Goal: Task Accomplishment & Management: Complete application form

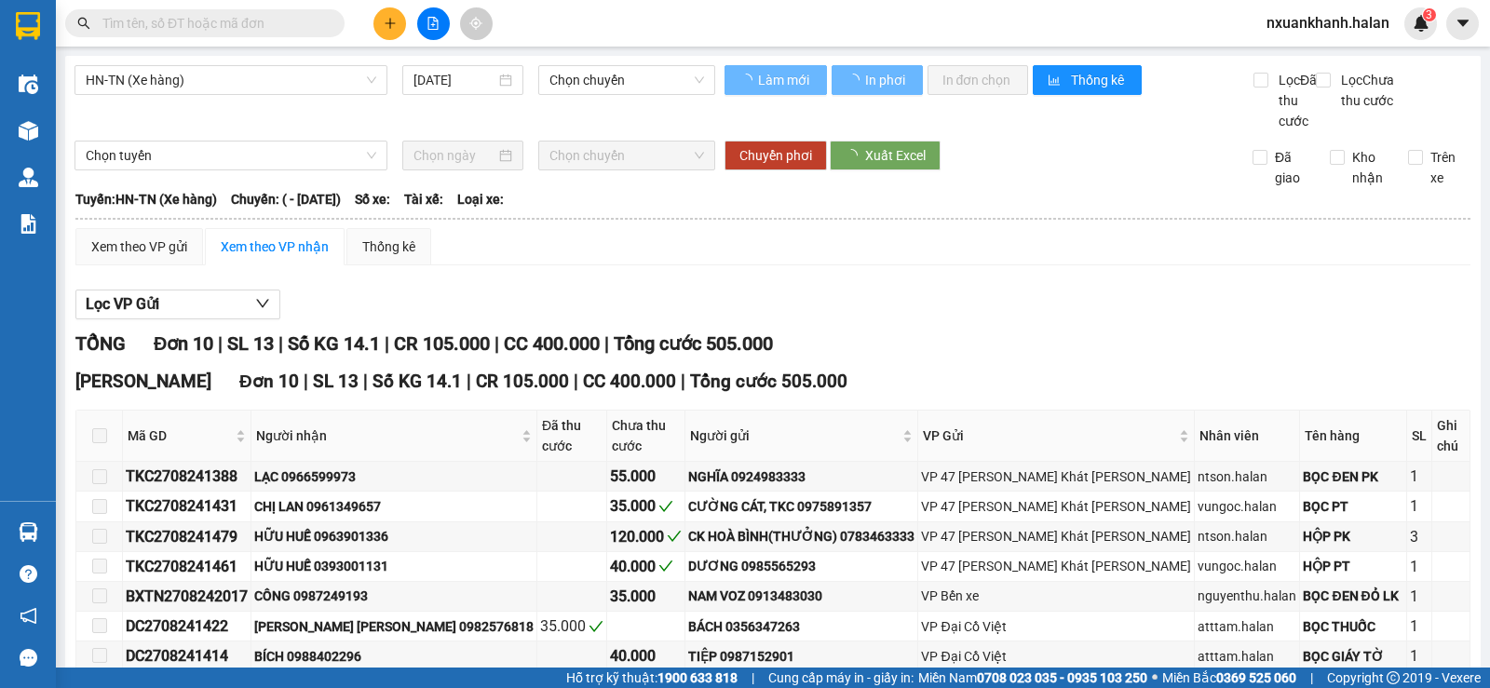
type input "[DATE]"
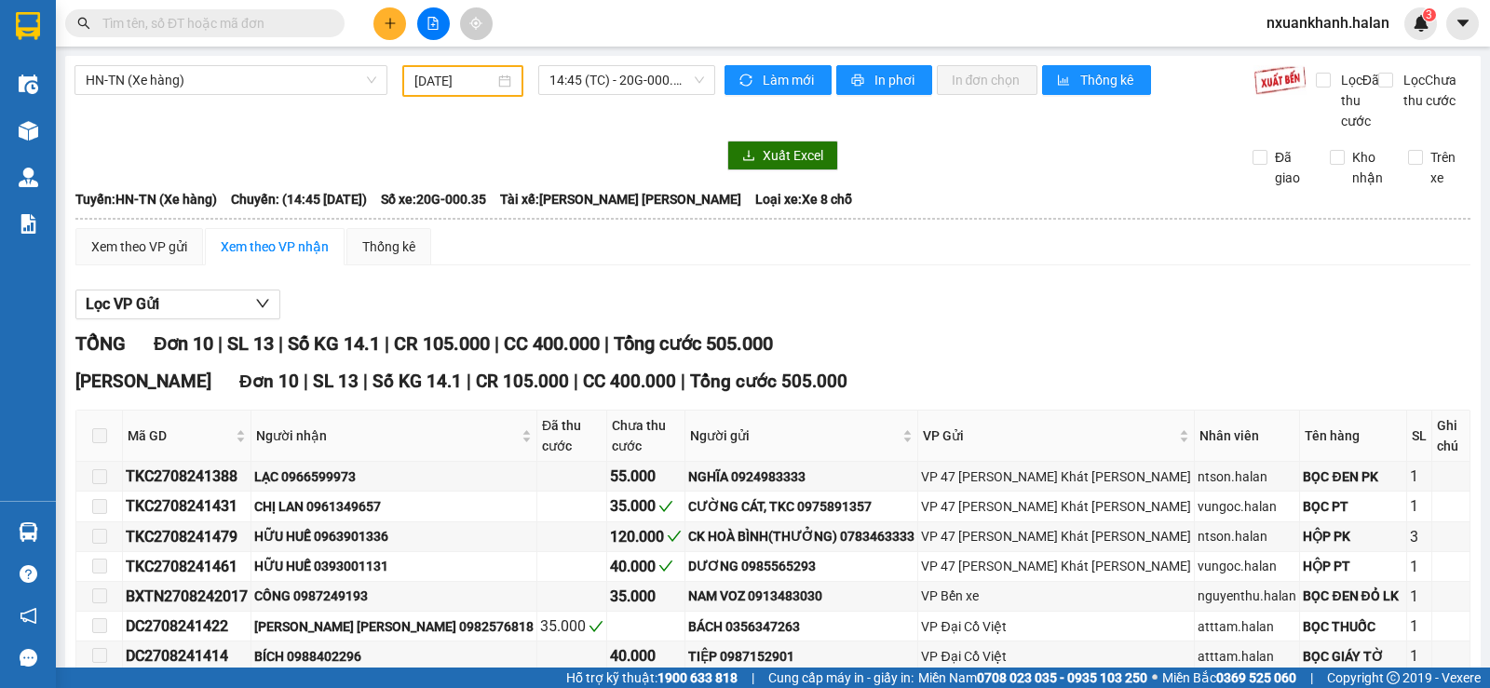
click at [192, 21] on input "text" at bounding box center [212, 23] width 220 height 20
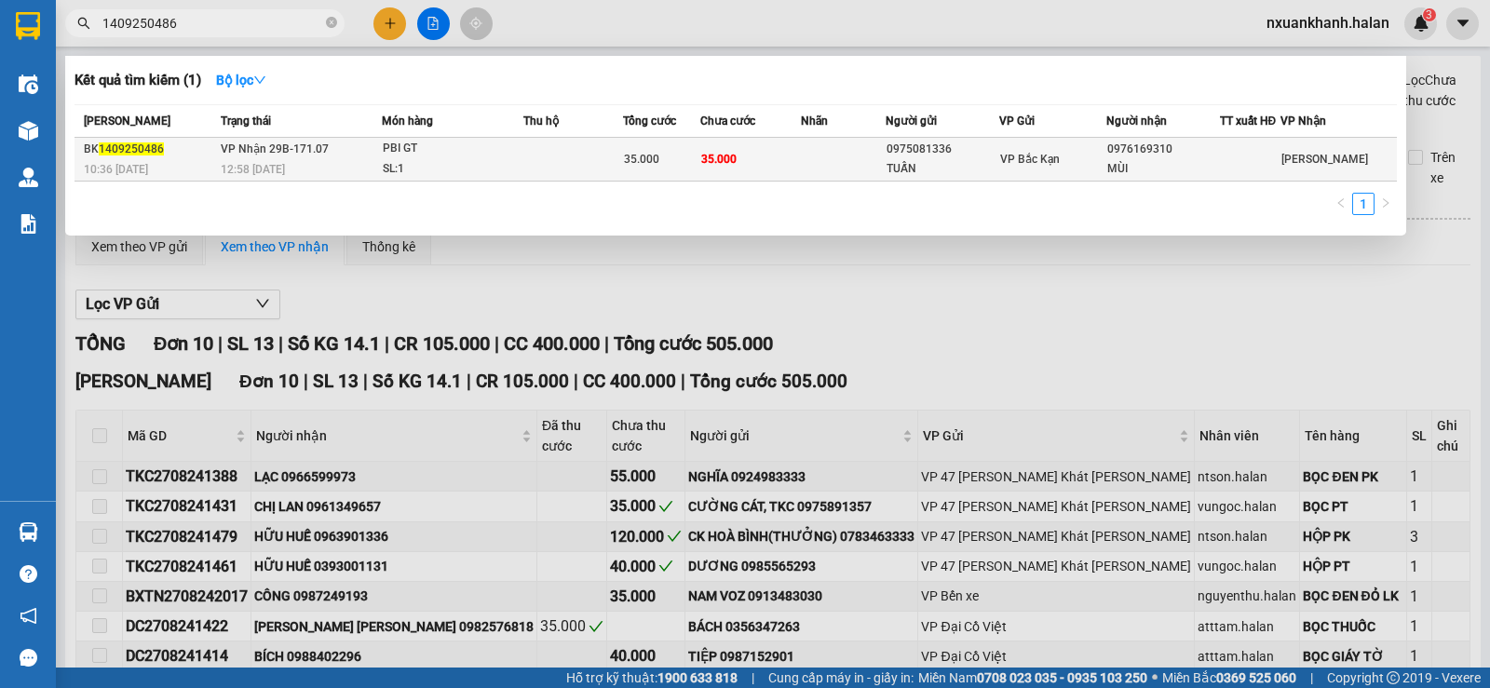
type input "1409250486"
click at [903, 158] on div "0975081336" at bounding box center [943, 150] width 112 height 20
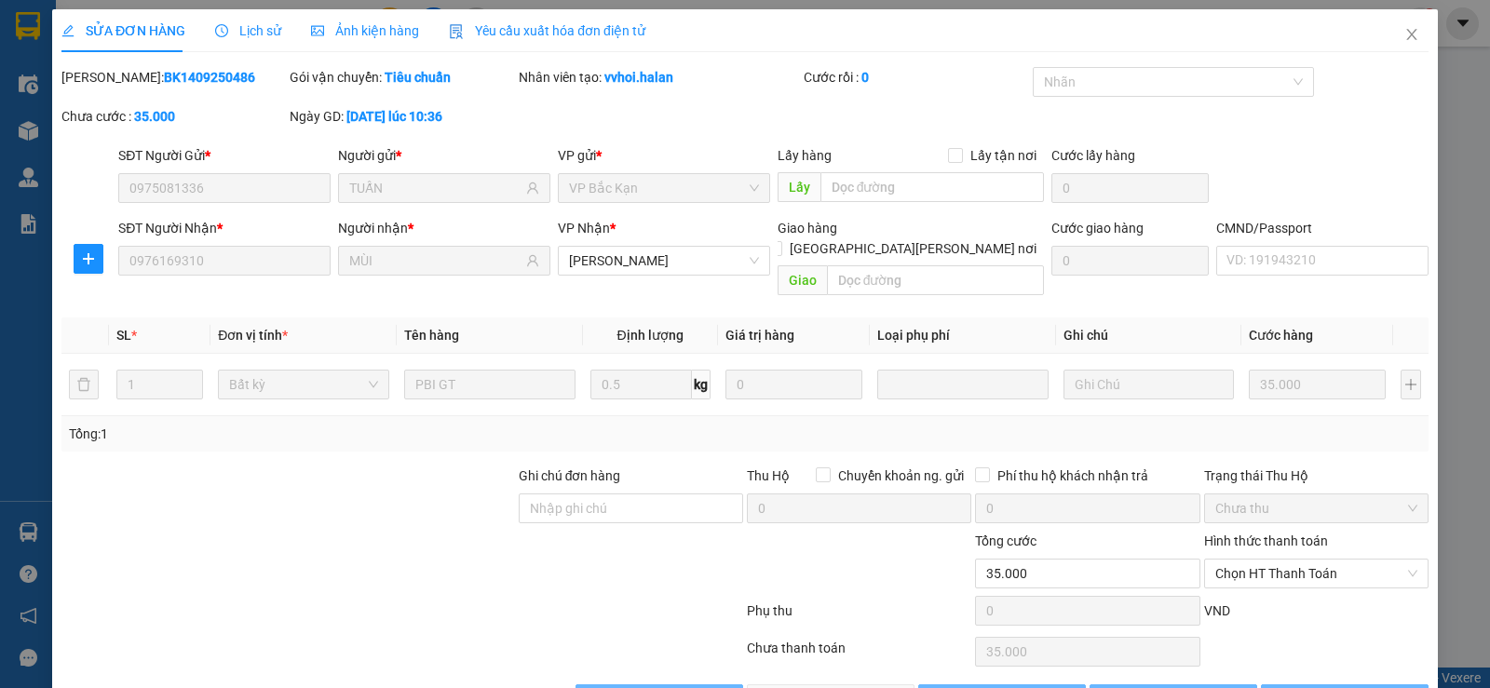
type input "0975081336"
type input "TUẤN"
type input "0976169310"
type input "MÙI"
type input "35.000"
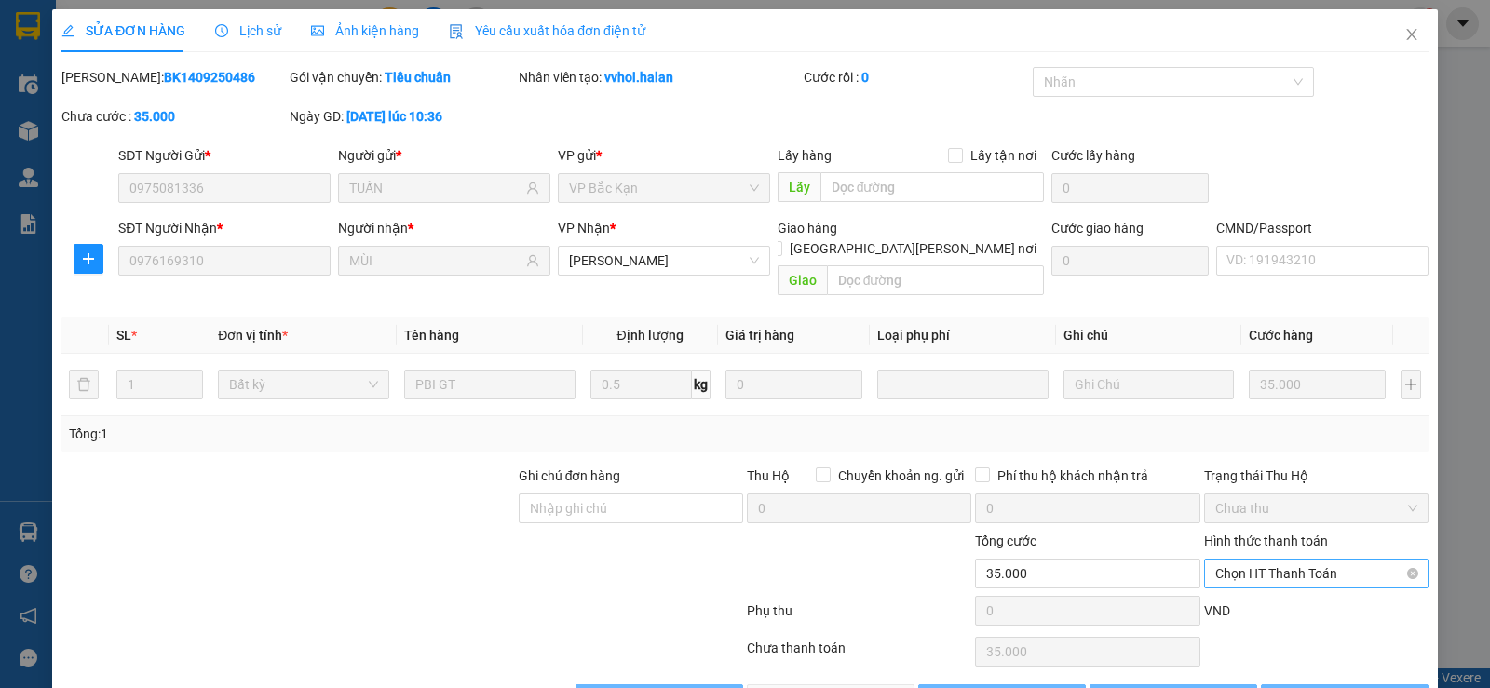
scroll to position [42, 0]
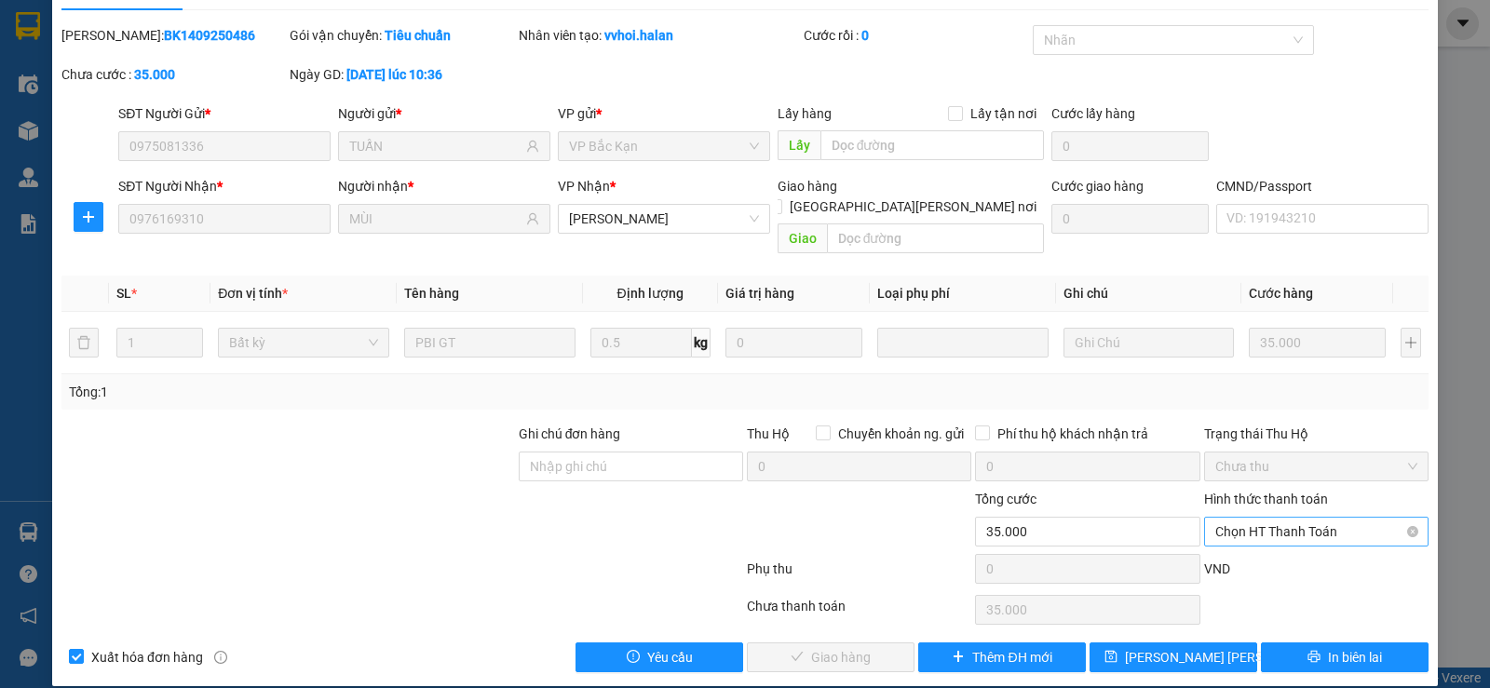
click at [1299, 518] on span "Chọn HT Thanh Toán" at bounding box center [1316, 532] width 202 height 28
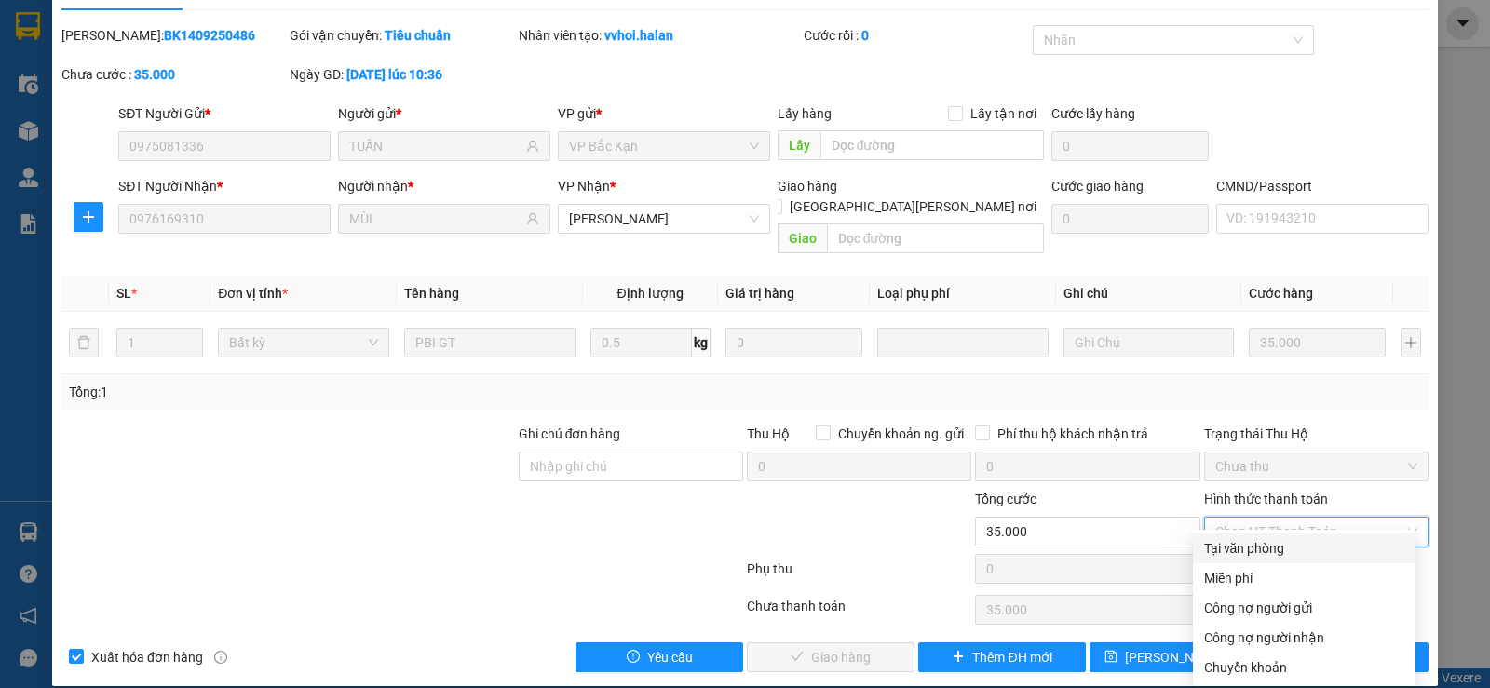
click at [1274, 553] on div "Tại văn phòng" at bounding box center [1304, 548] width 200 height 20
type input "0"
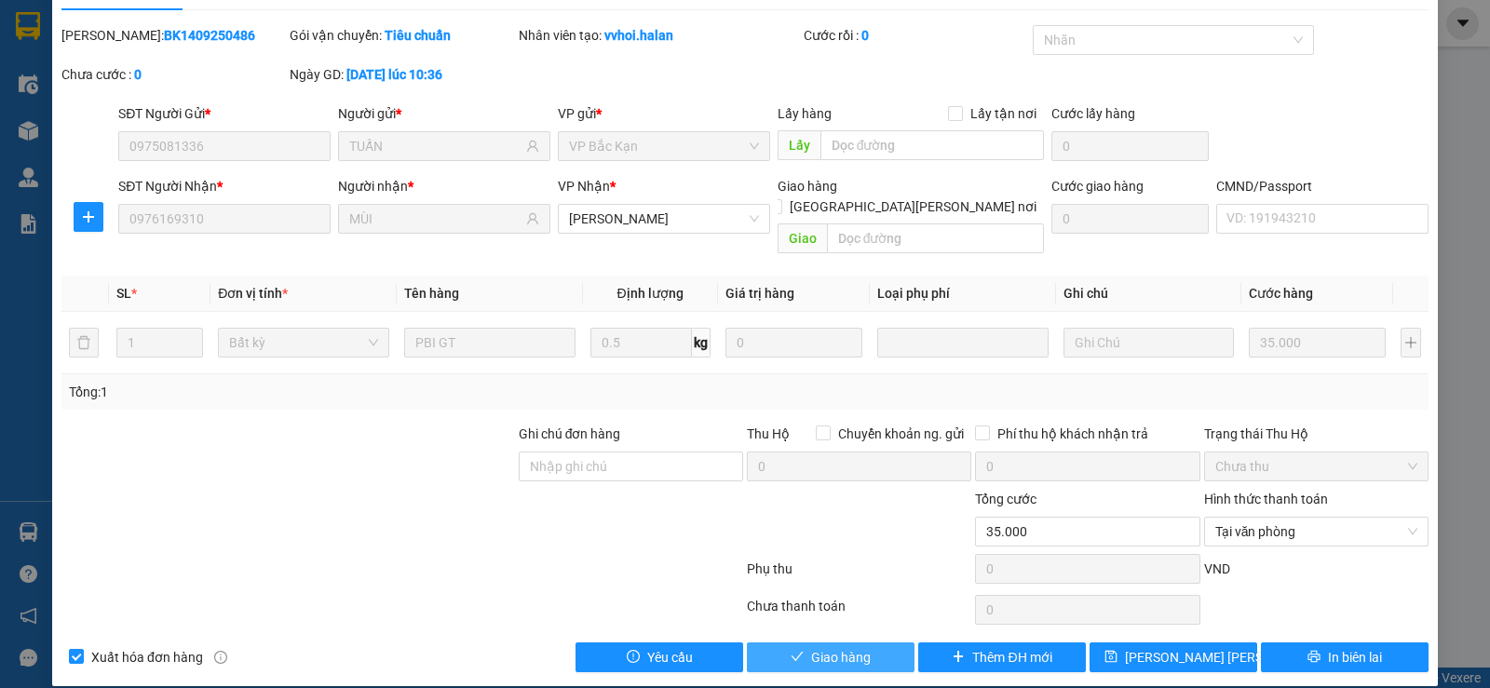
click at [811, 647] on span "Giao hàng" at bounding box center [841, 657] width 60 height 20
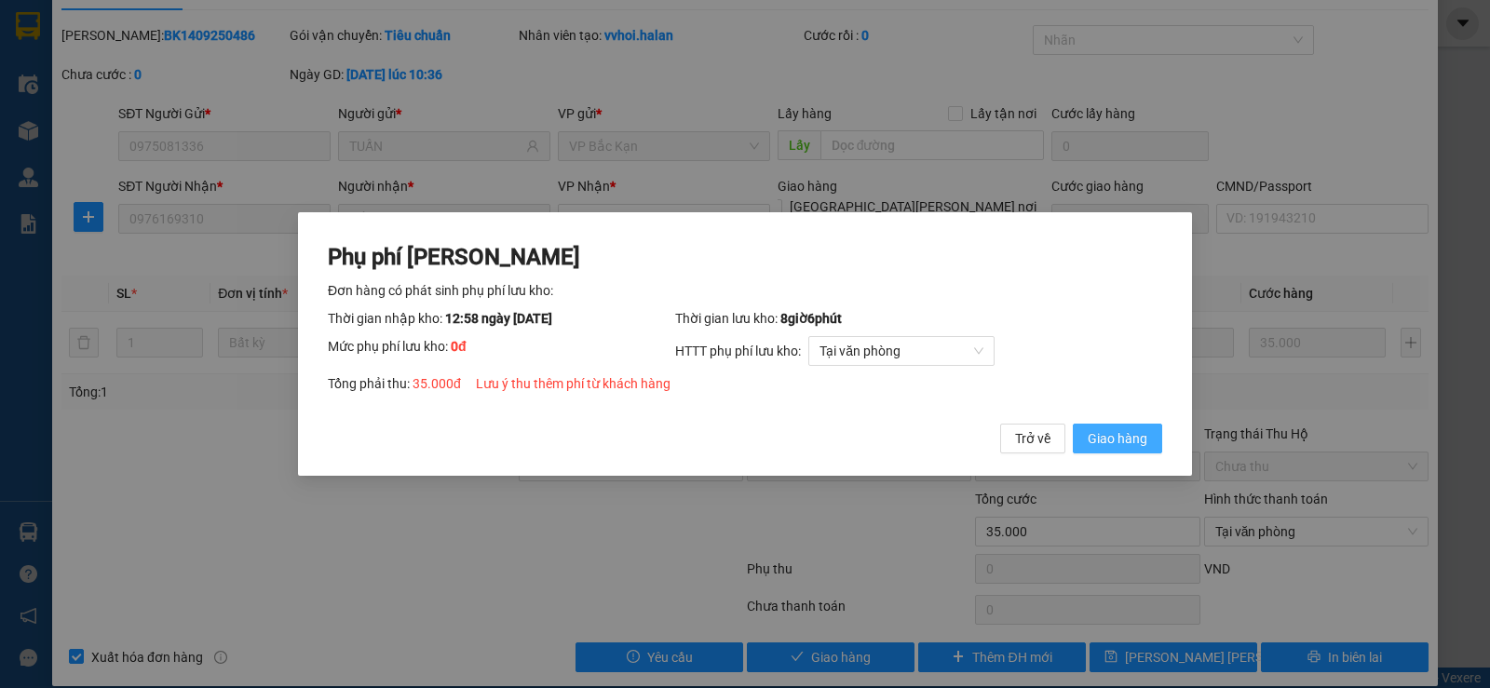
click at [1150, 446] on button "Giao hàng" at bounding box center [1117, 439] width 89 height 30
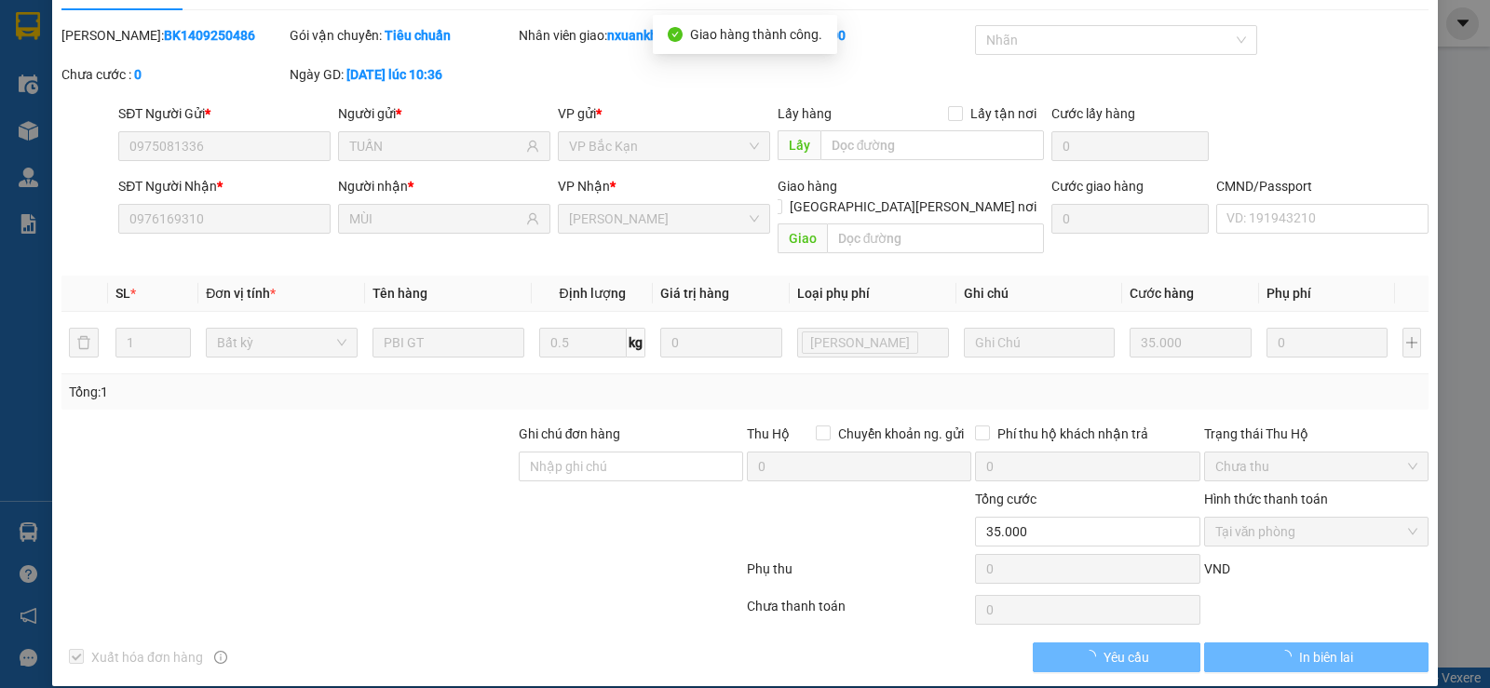
scroll to position [0, 0]
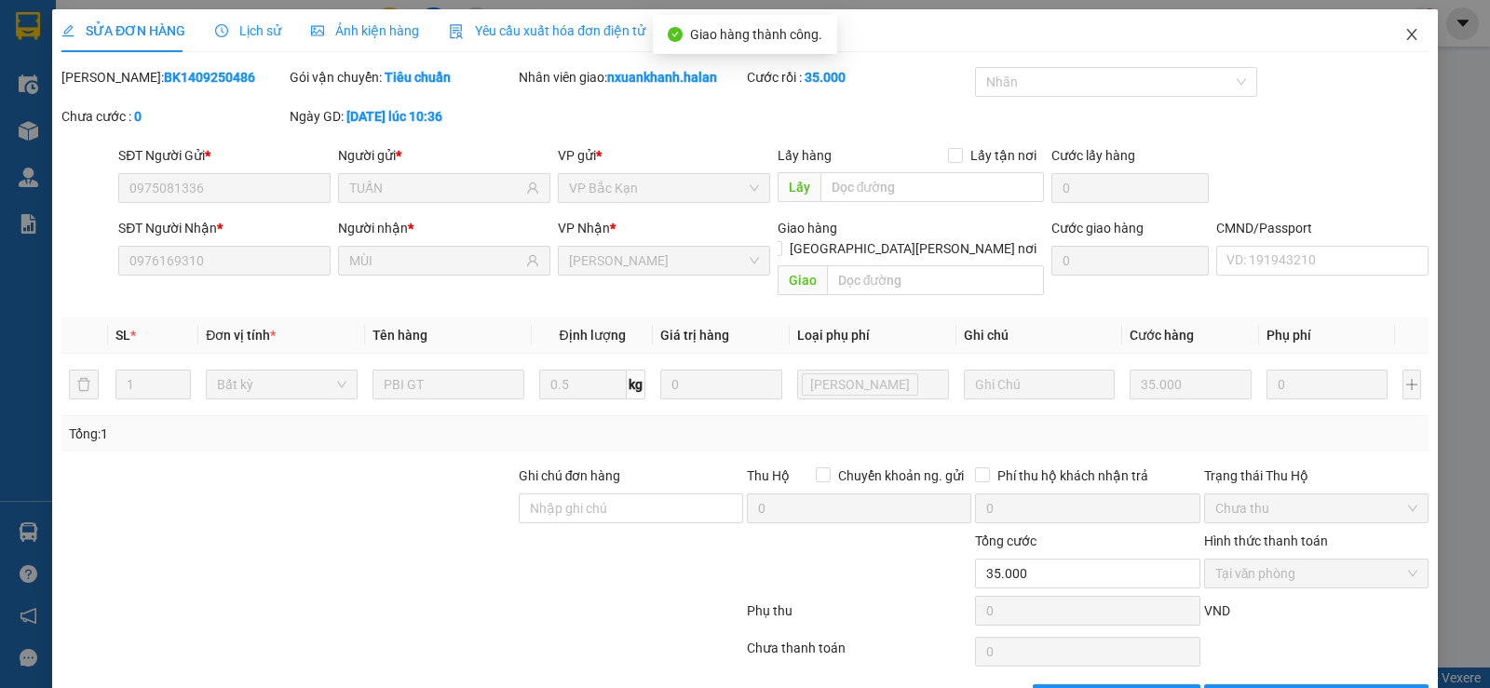
drag, startPoint x: 1403, startPoint y: 38, endPoint x: 1382, endPoint y: 40, distance: 20.6
click at [1386, 40] on span "Close" at bounding box center [1412, 35] width 52 height 52
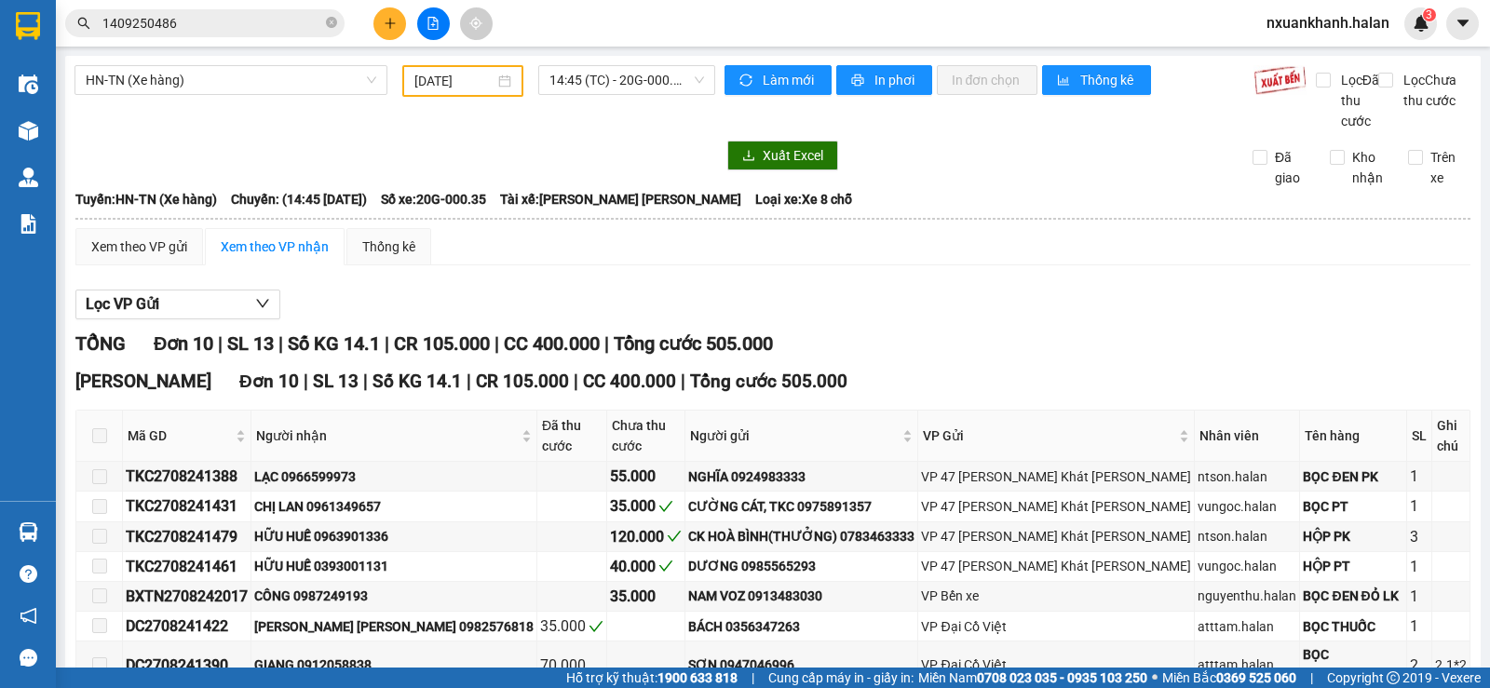
click at [237, 23] on input "1409250486" at bounding box center [212, 23] width 220 height 20
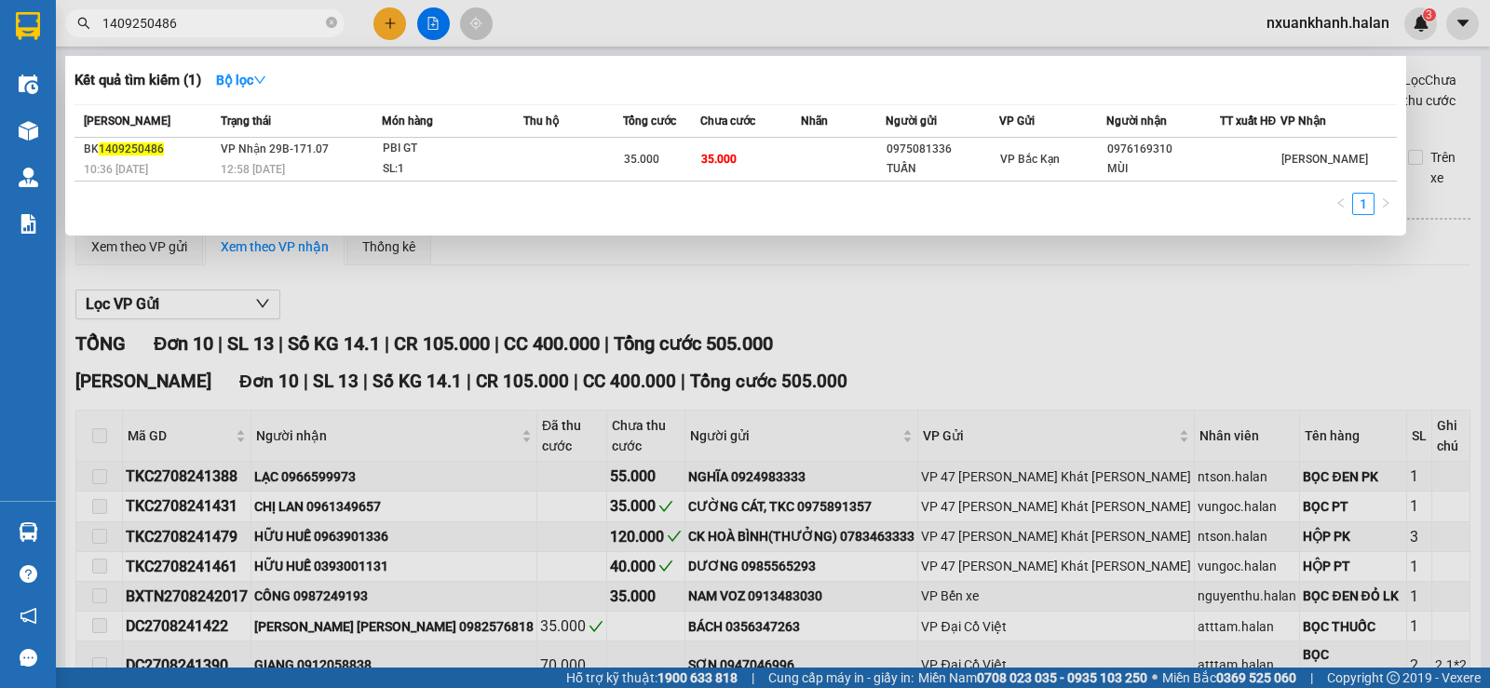
click at [237, 23] on input "1409250486" at bounding box center [212, 23] width 220 height 20
click at [327, 22] on icon "close-circle" at bounding box center [331, 22] width 11 height 11
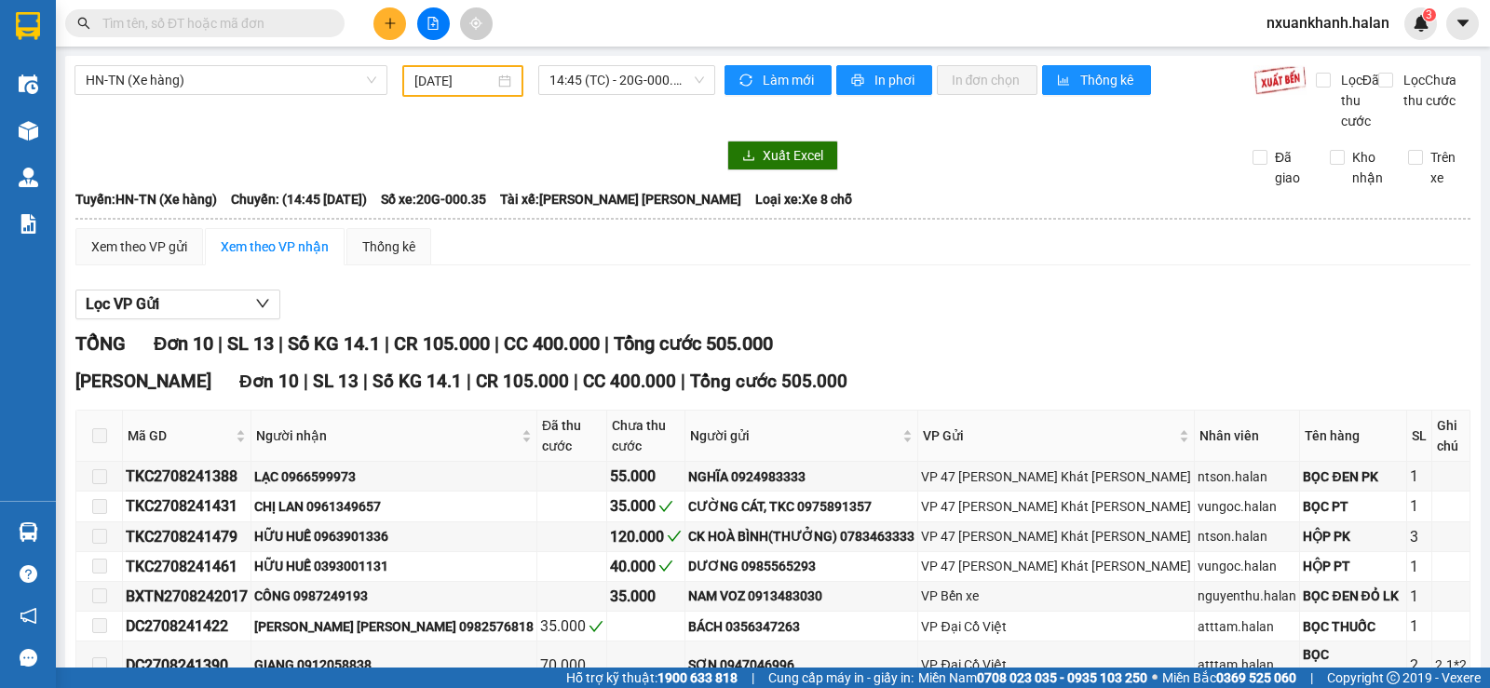
click at [269, 27] on input "text" at bounding box center [212, 23] width 220 height 20
click at [266, 28] on input "text" at bounding box center [212, 23] width 220 height 20
click at [119, 18] on input "text" at bounding box center [212, 23] width 220 height 20
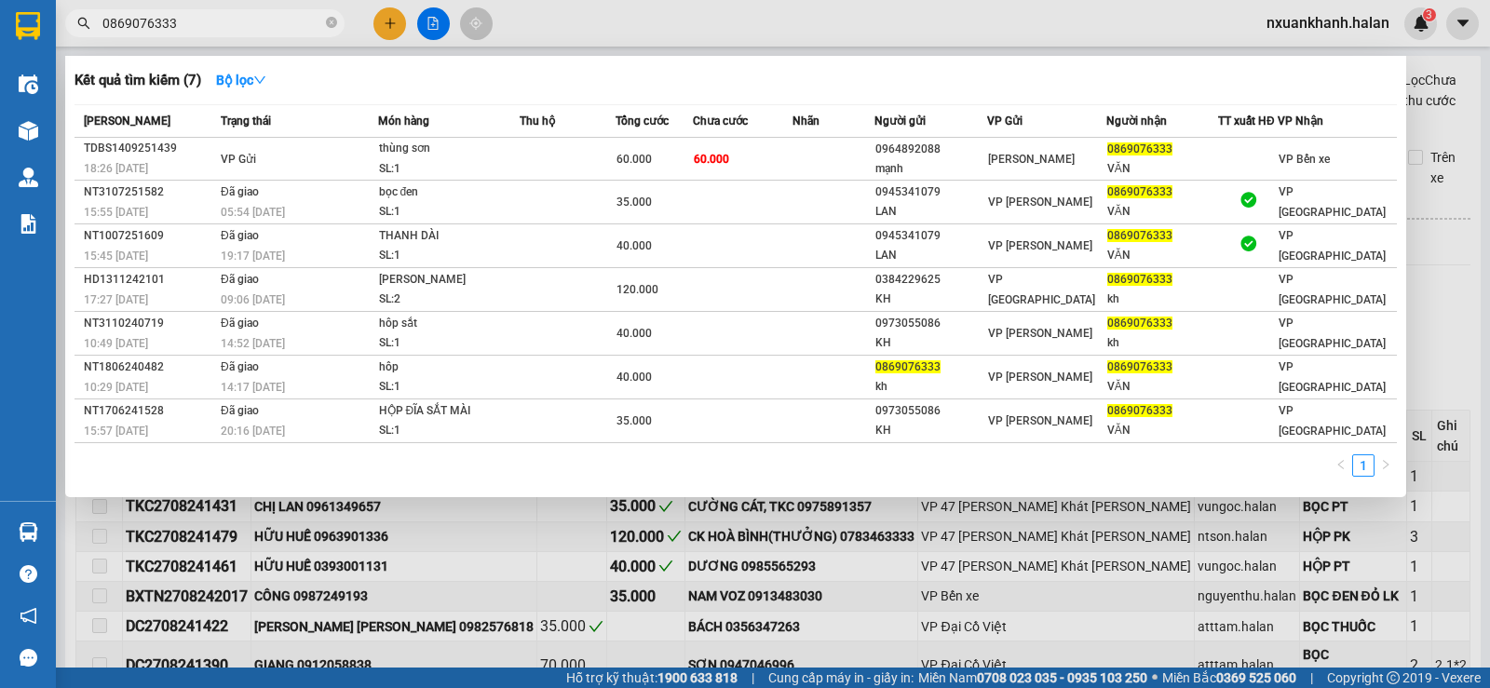
click at [269, 27] on input "0869076333" at bounding box center [212, 23] width 220 height 20
type input "0869076333"
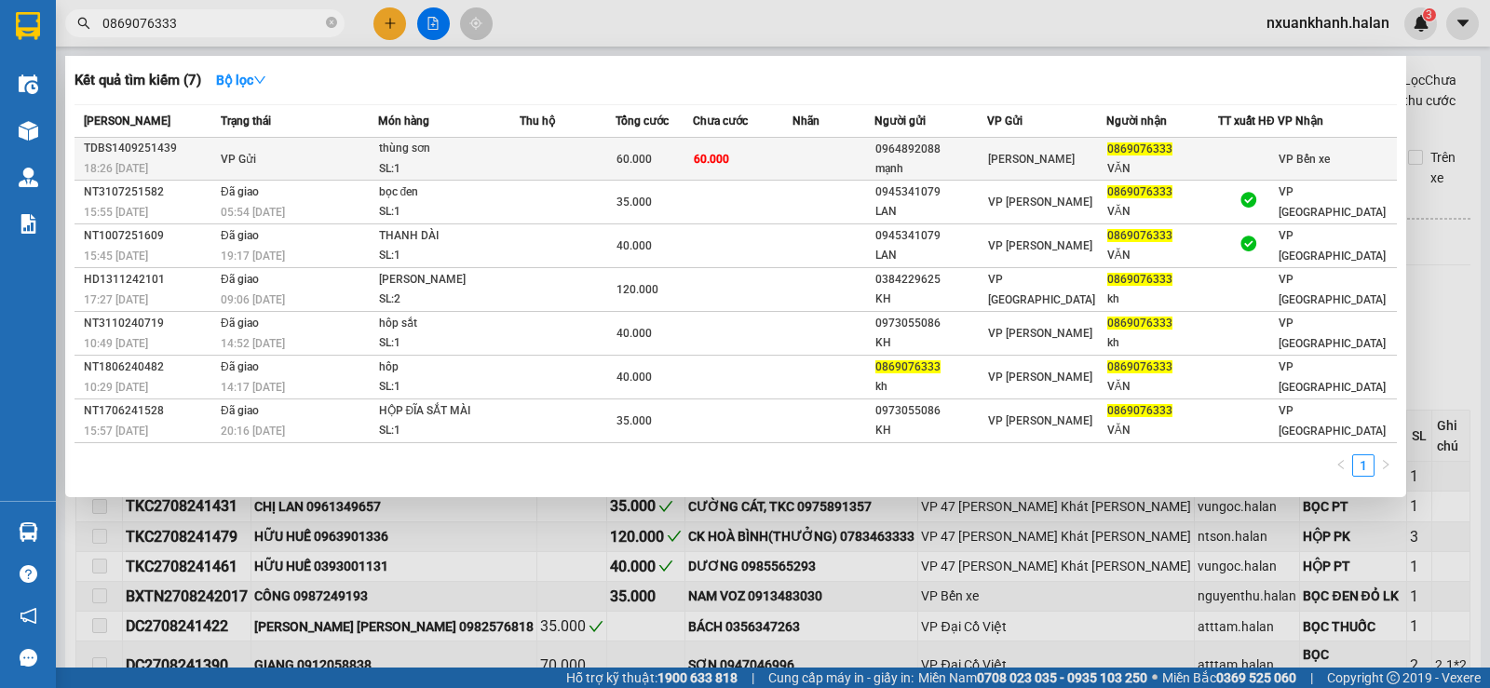
click at [726, 171] on td "60.000" at bounding box center [743, 159] width 100 height 43
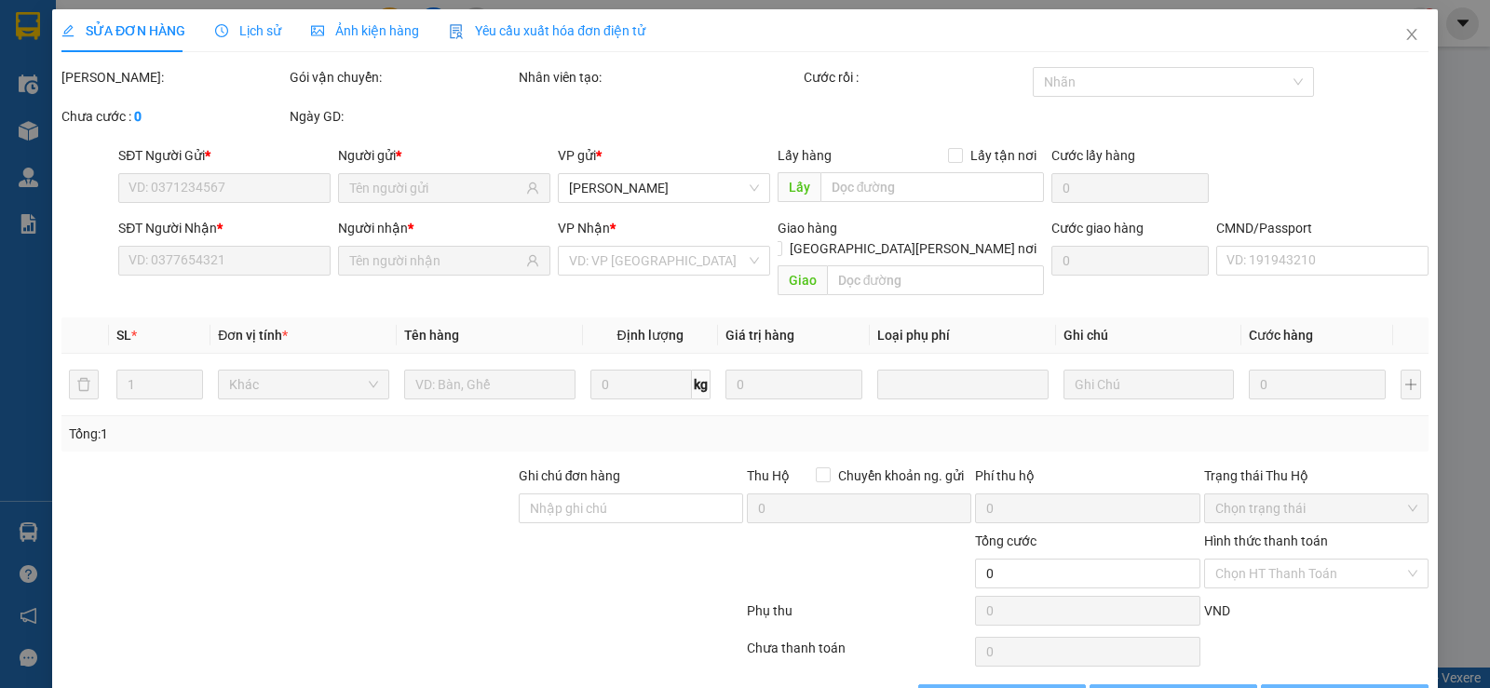
type input "0964892088"
type input "mạnh"
type input "0869076333"
type input "VĂN"
type input "60.000"
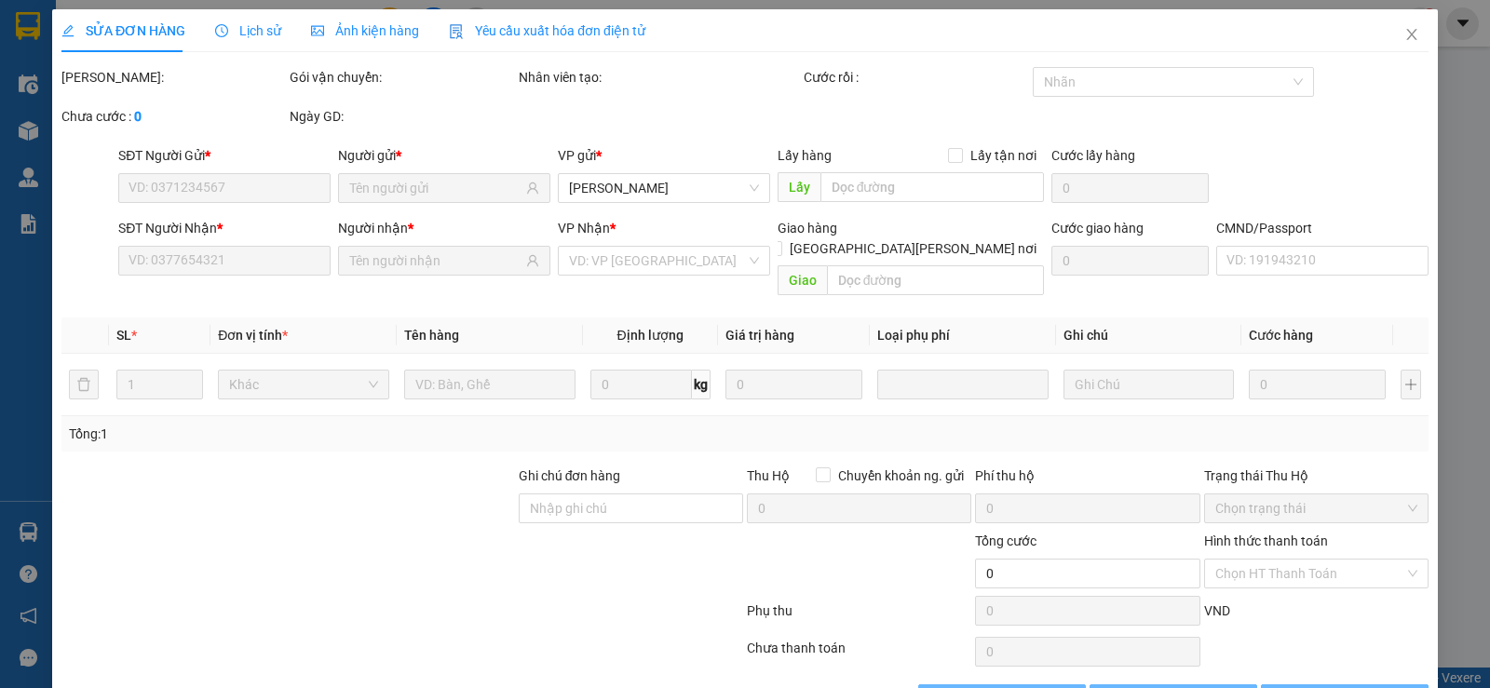
type input "60.000"
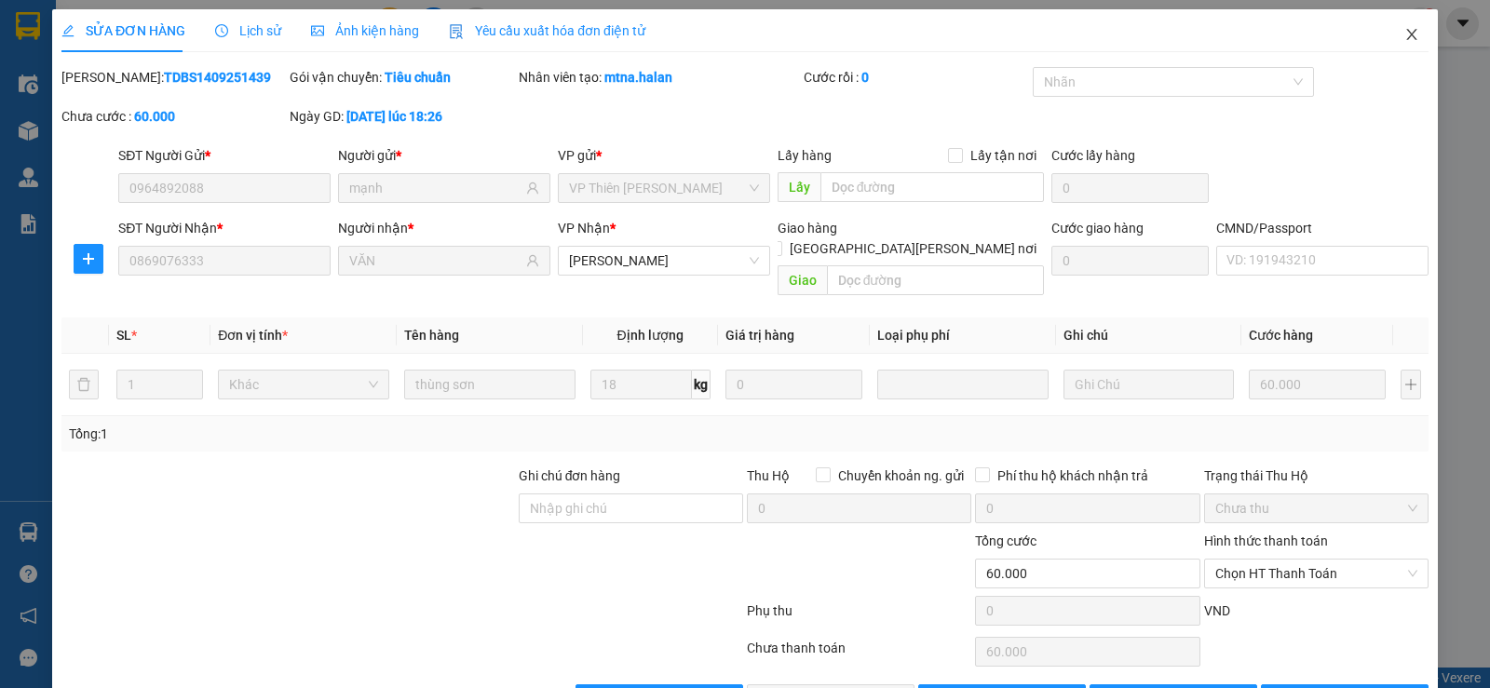
click at [1406, 34] on icon "close" at bounding box center [1411, 34] width 10 height 11
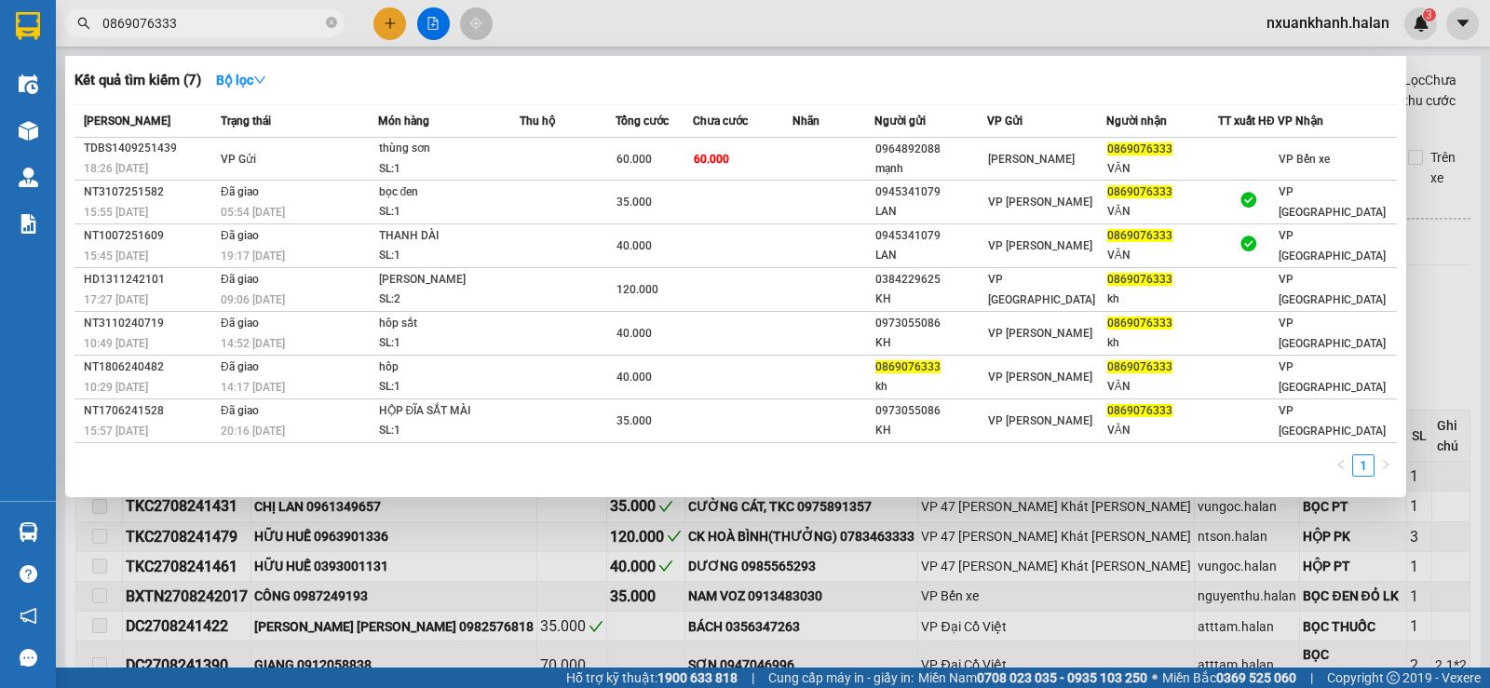
click at [227, 23] on input "0869076333" at bounding box center [212, 23] width 220 height 20
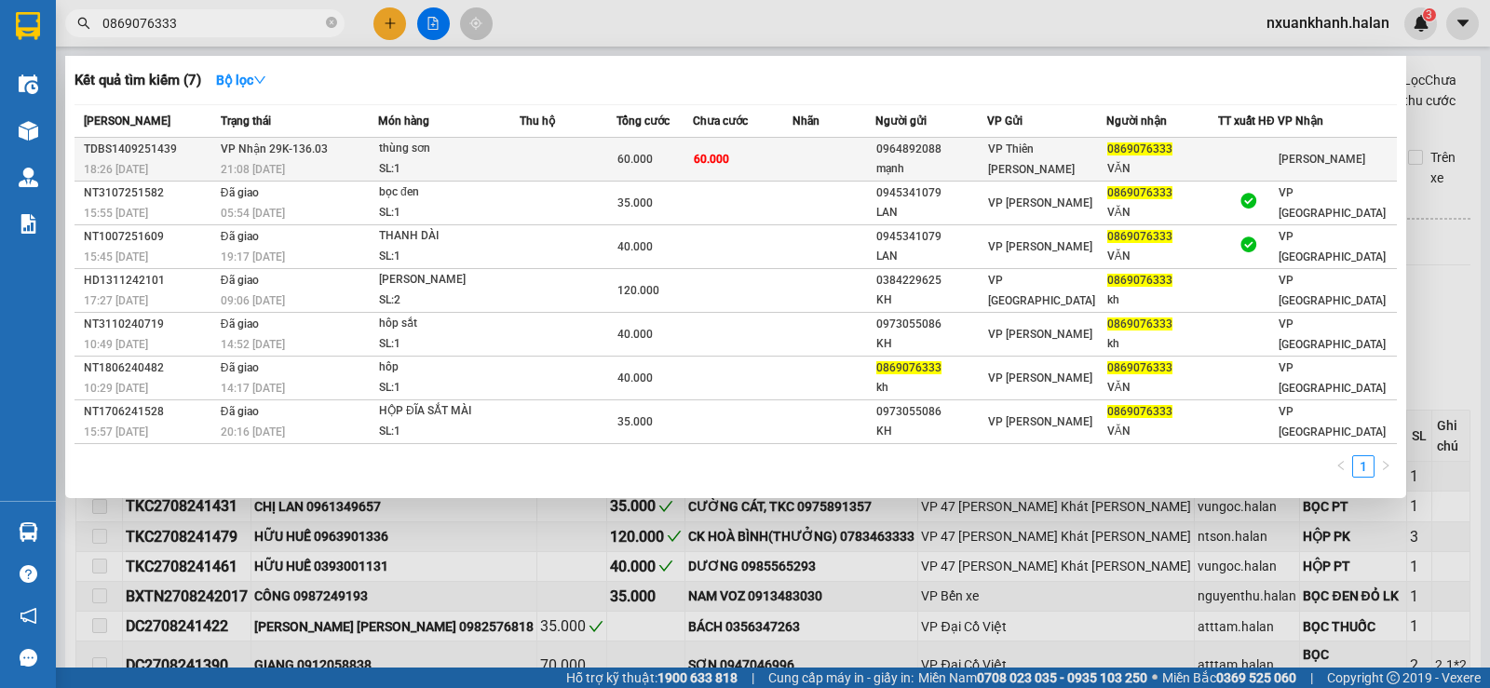
click at [766, 172] on td "60.000" at bounding box center [743, 160] width 100 height 44
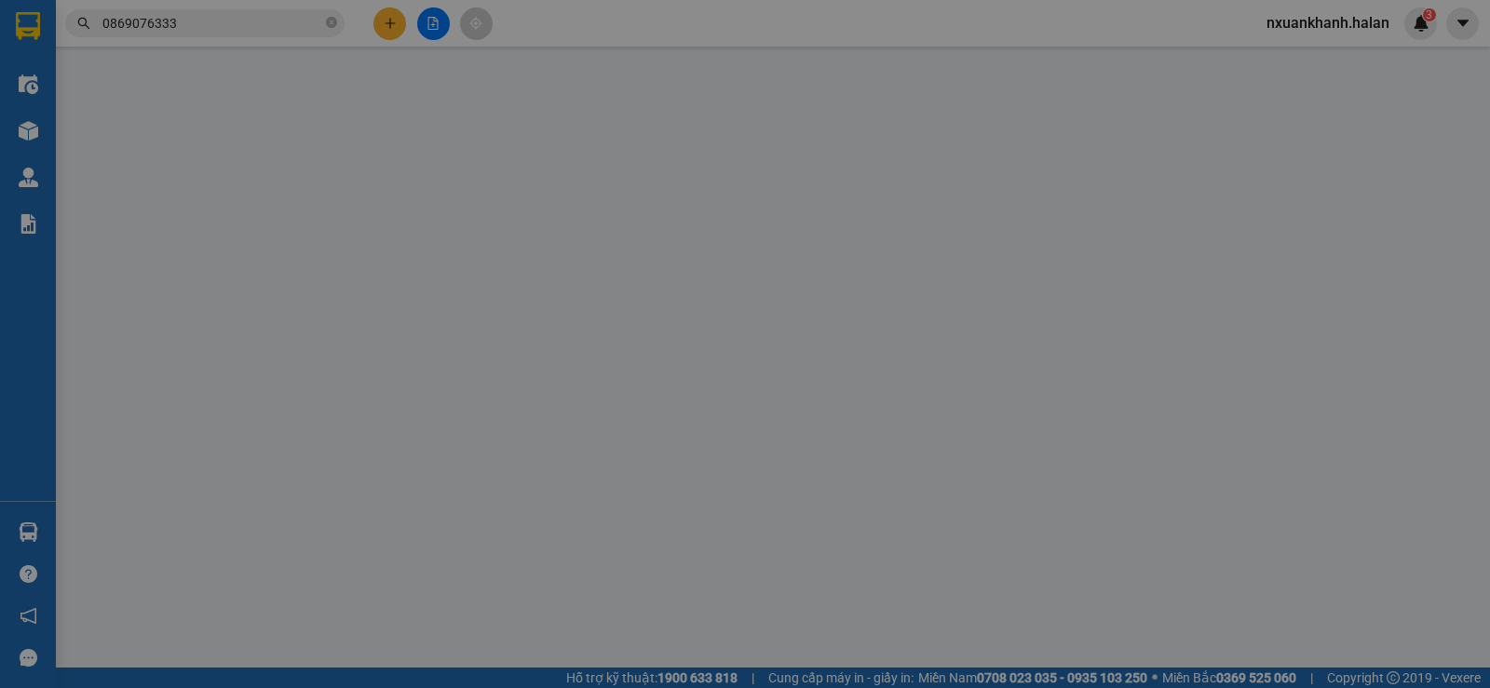
type input "0964892088"
type input "mạnh"
type input "0869076333"
type input "VĂN"
type input "60.000"
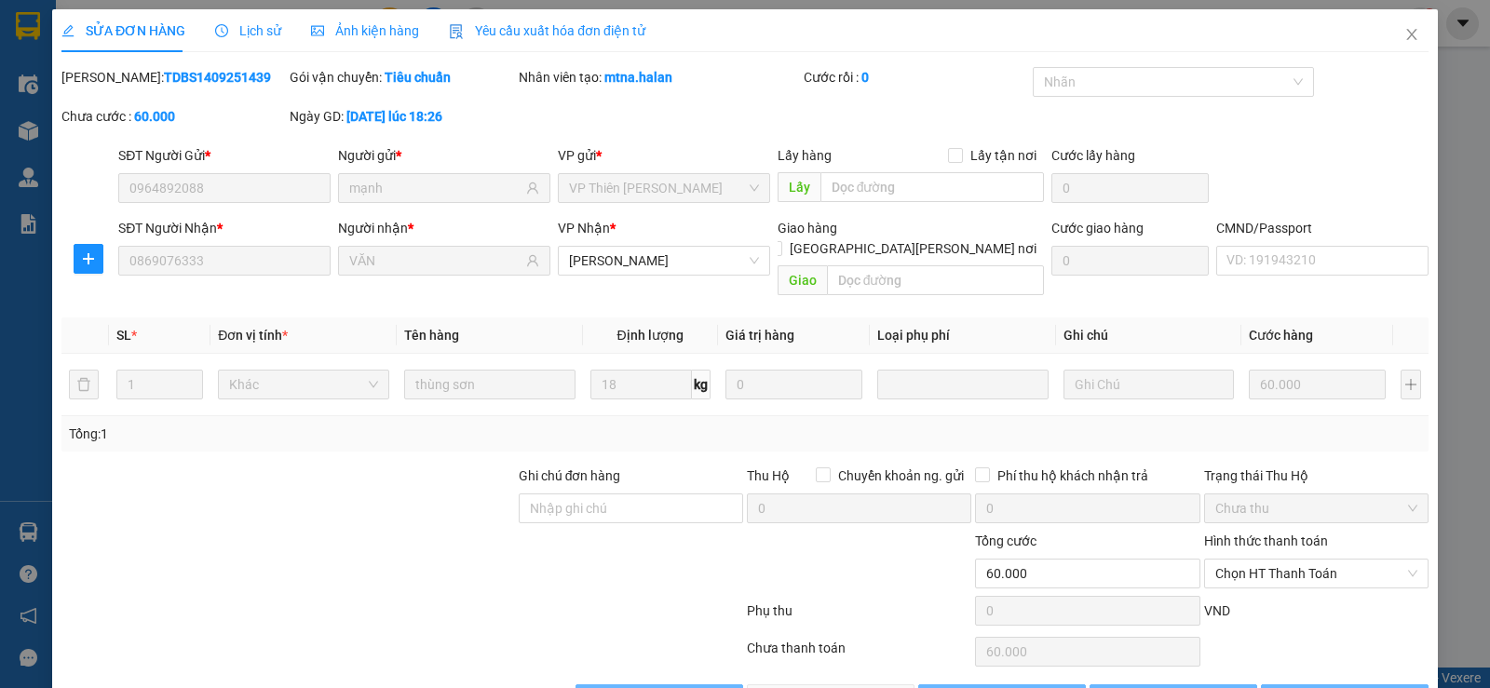
scroll to position [42, 0]
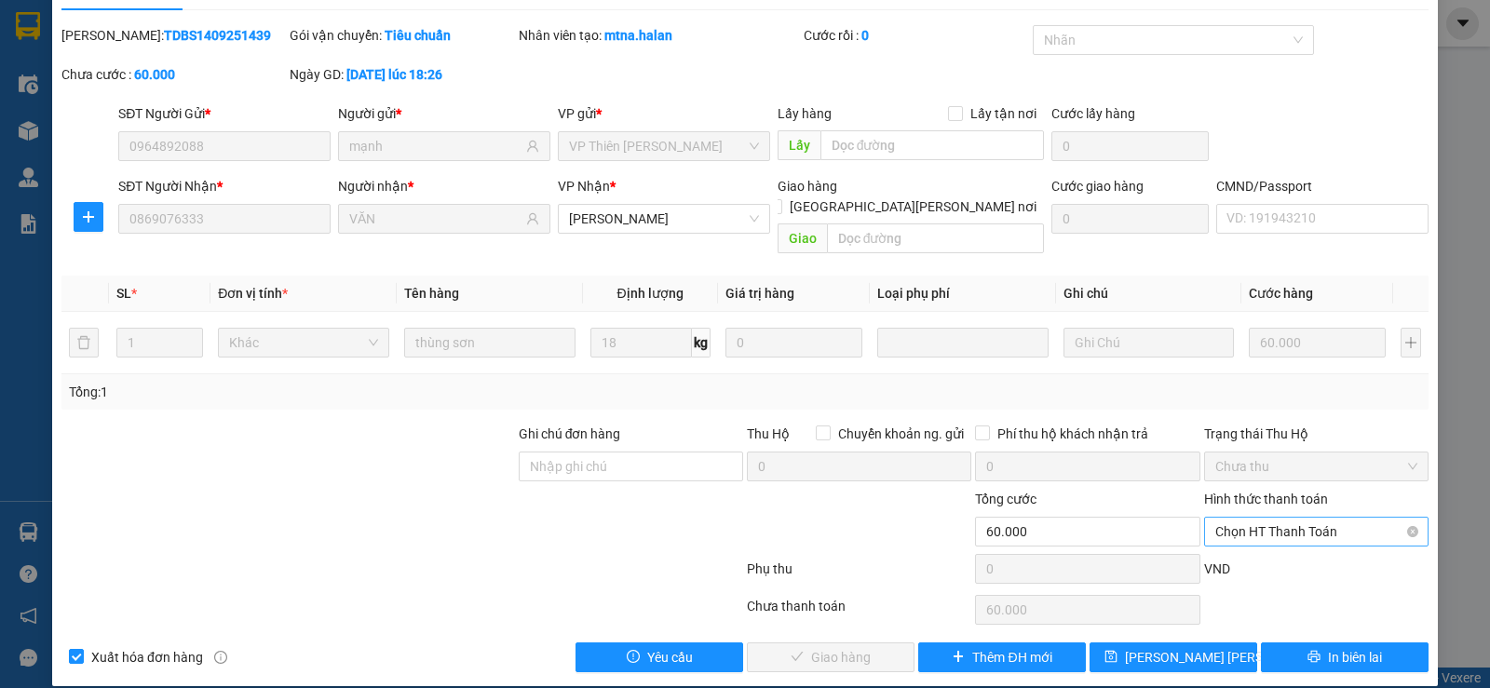
click at [1277, 518] on span "Chọn HT Thanh Toán" at bounding box center [1316, 532] width 202 height 28
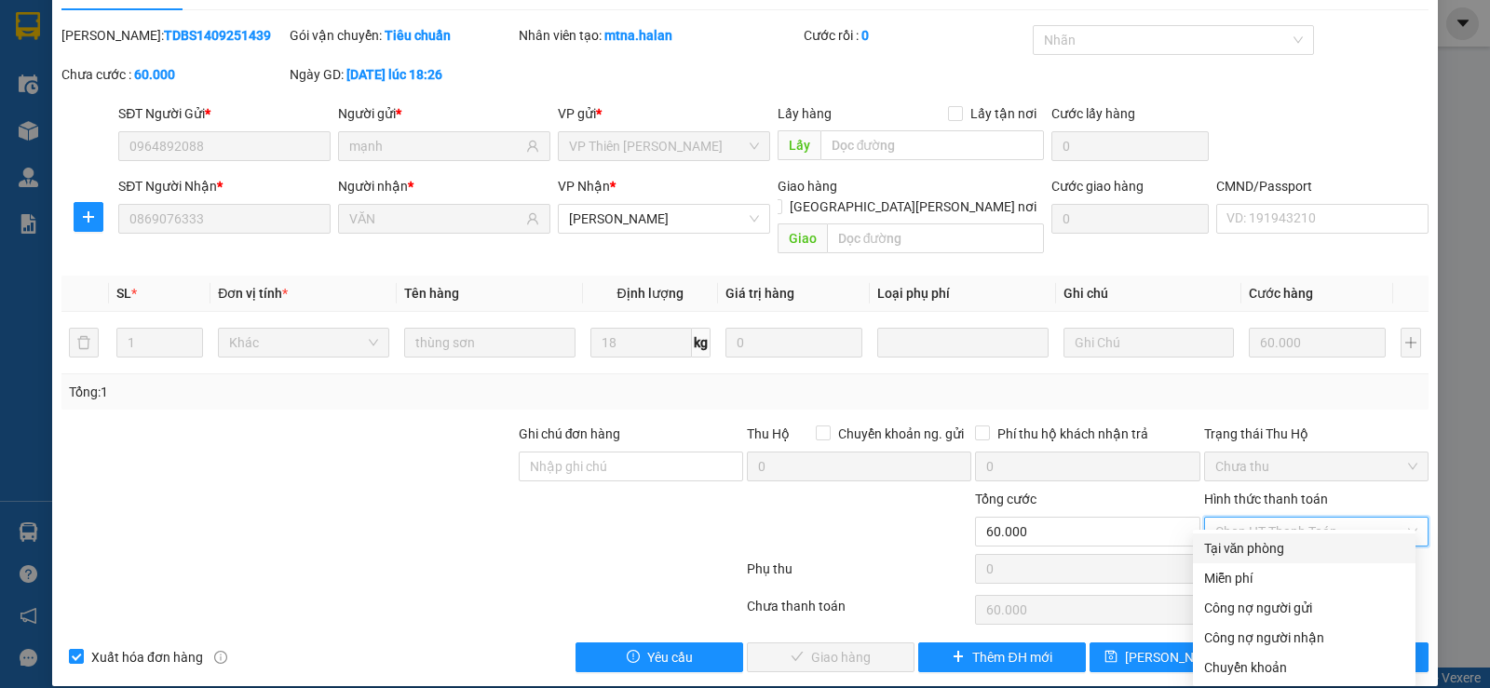
click at [1268, 544] on div "Tại văn phòng" at bounding box center [1304, 548] width 200 height 20
type input "0"
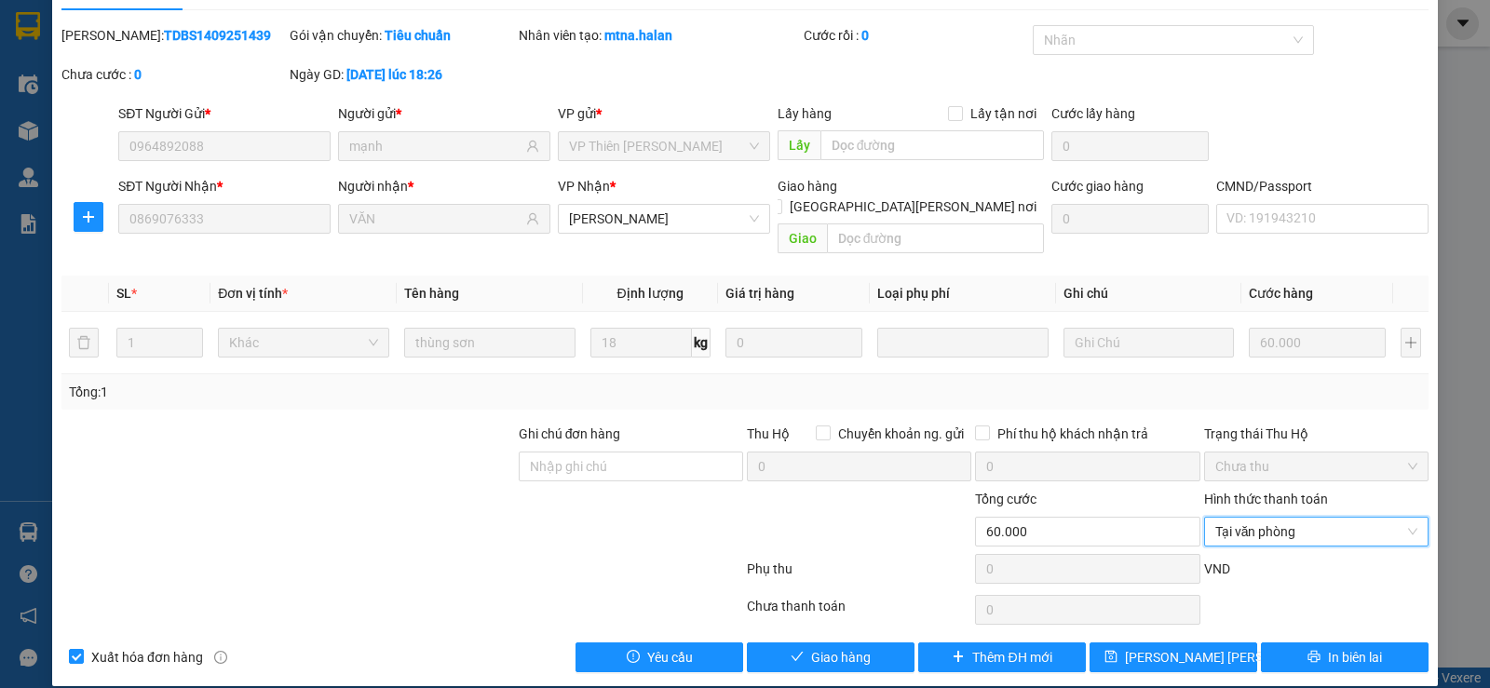
click at [856, 618] on div "Total Paid Fee 0 Total UnPaid Fee 60.000 Cash Collection Total Fee Mã ĐH: TDBS1…" at bounding box center [744, 348] width 1367 height 647
click at [856, 647] on span "Giao hàng" at bounding box center [841, 657] width 60 height 20
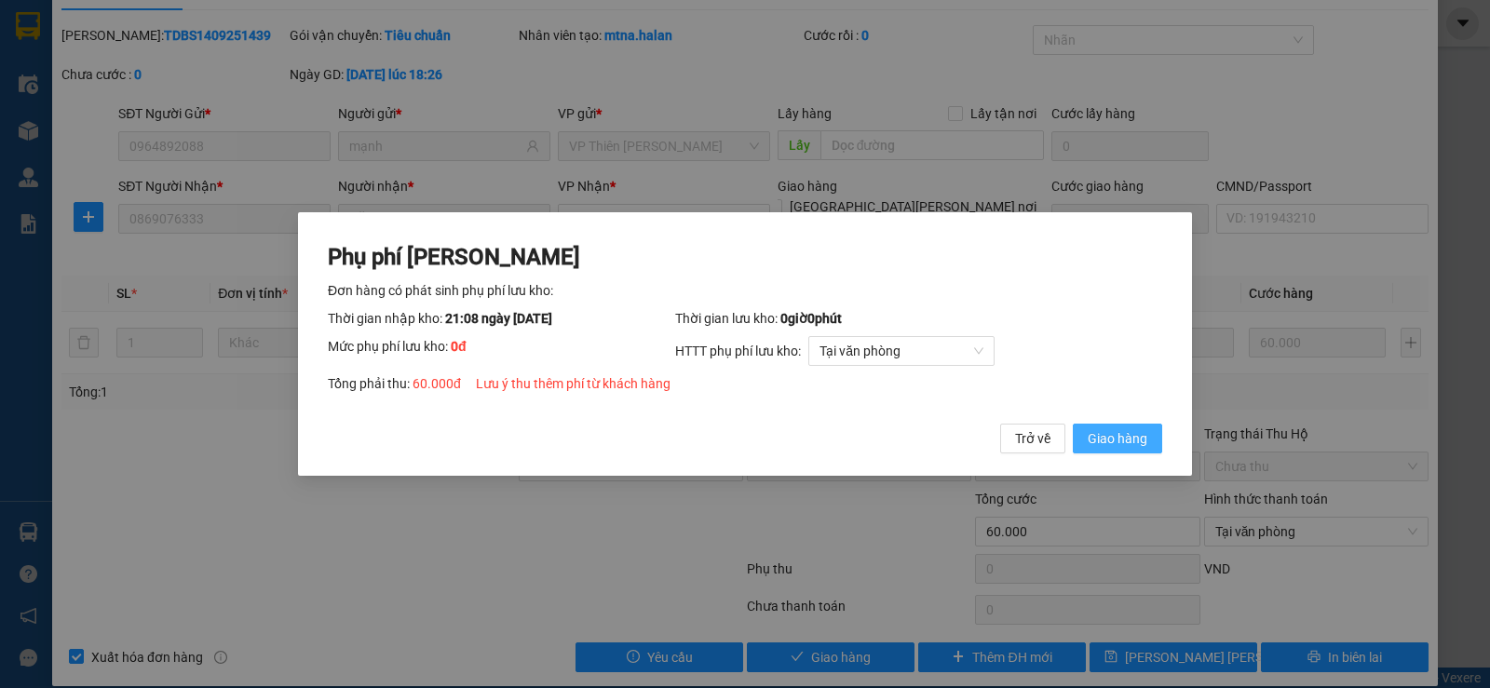
click at [1145, 449] on span "Giao hàng" at bounding box center [1118, 438] width 60 height 20
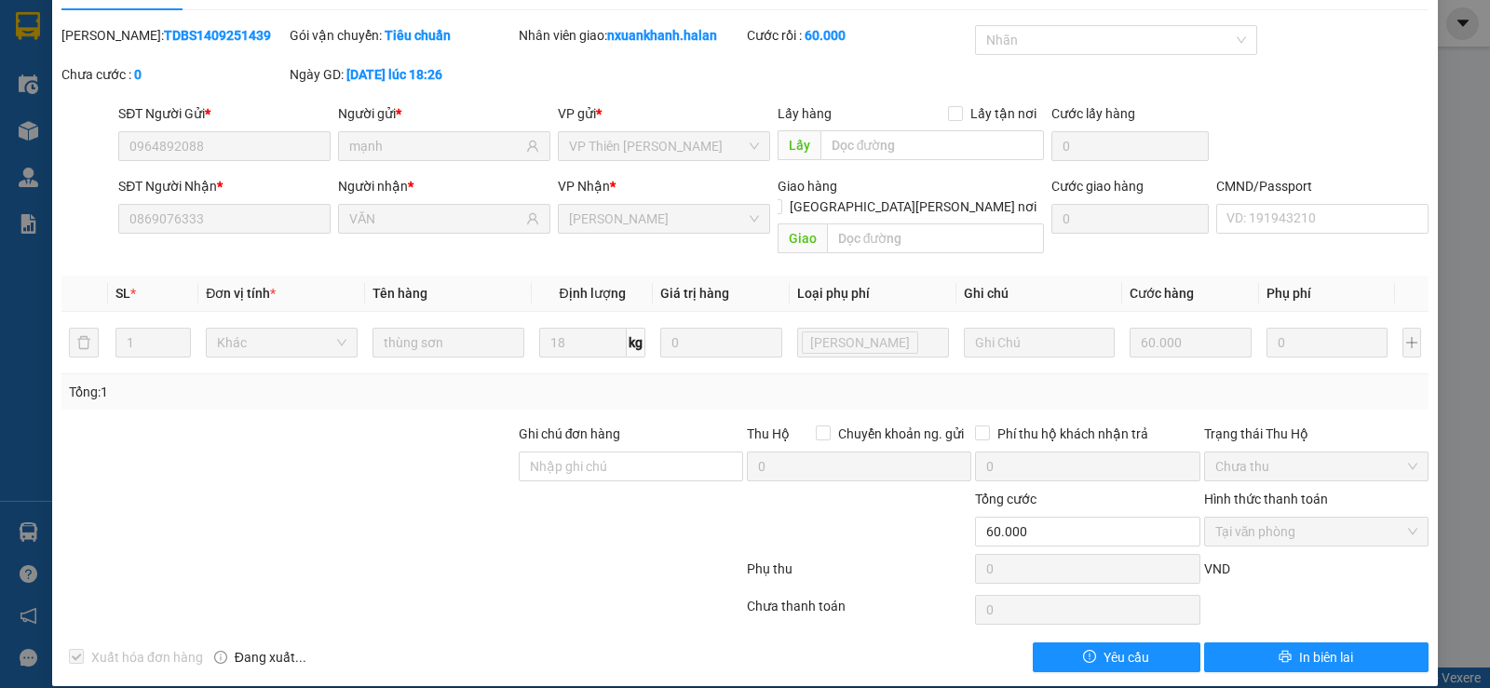
scroll to position [0, 0]
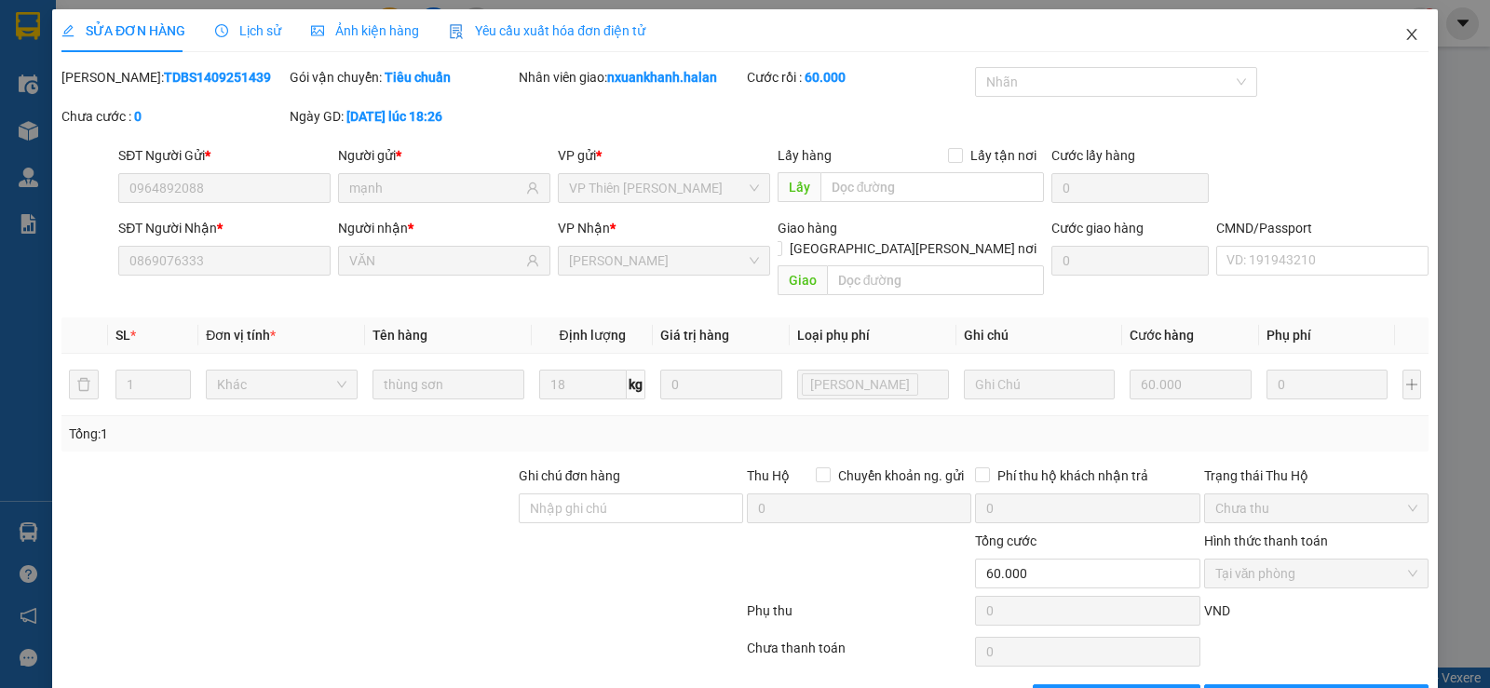
click at [1405, 35] on icon "close" at bounding box center [1412, 34] width 15 height 15
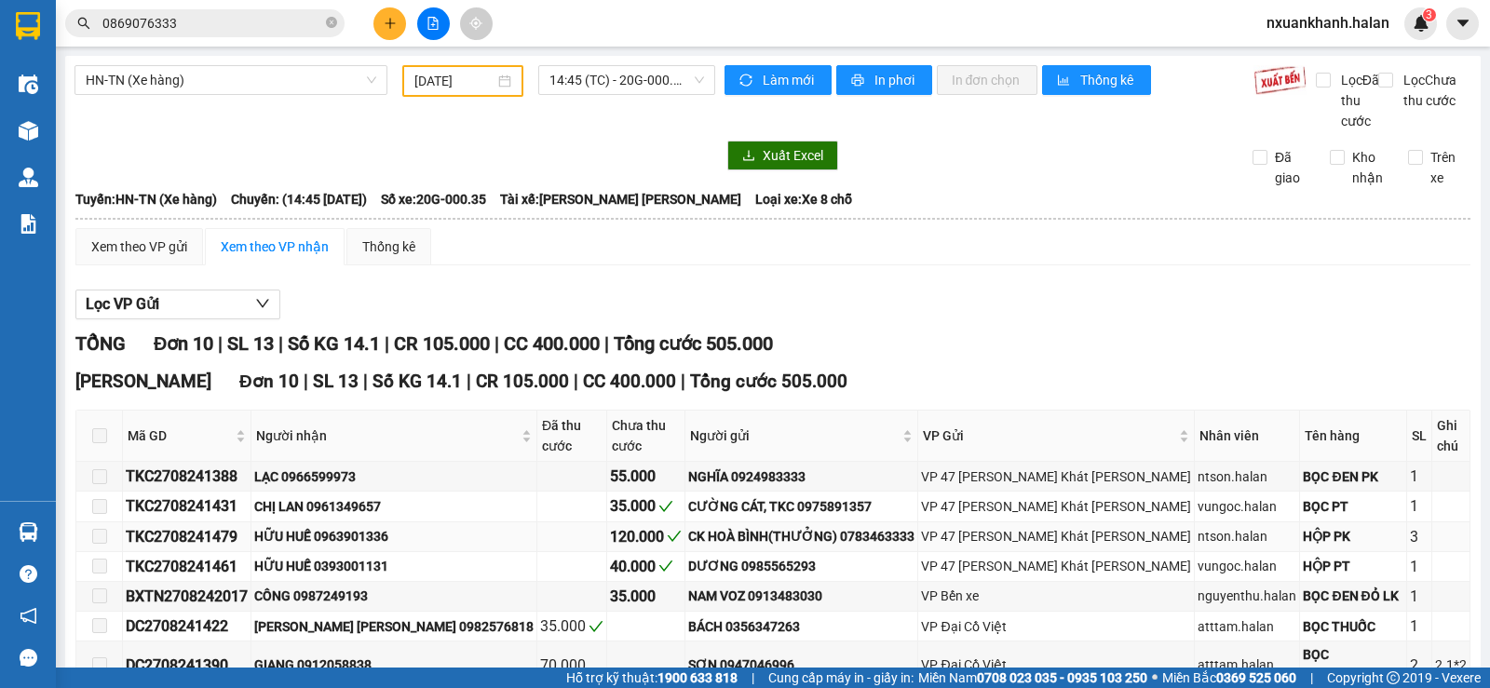
click at [98, 539] on span at bounding box center [99, 536] width 15 height 15
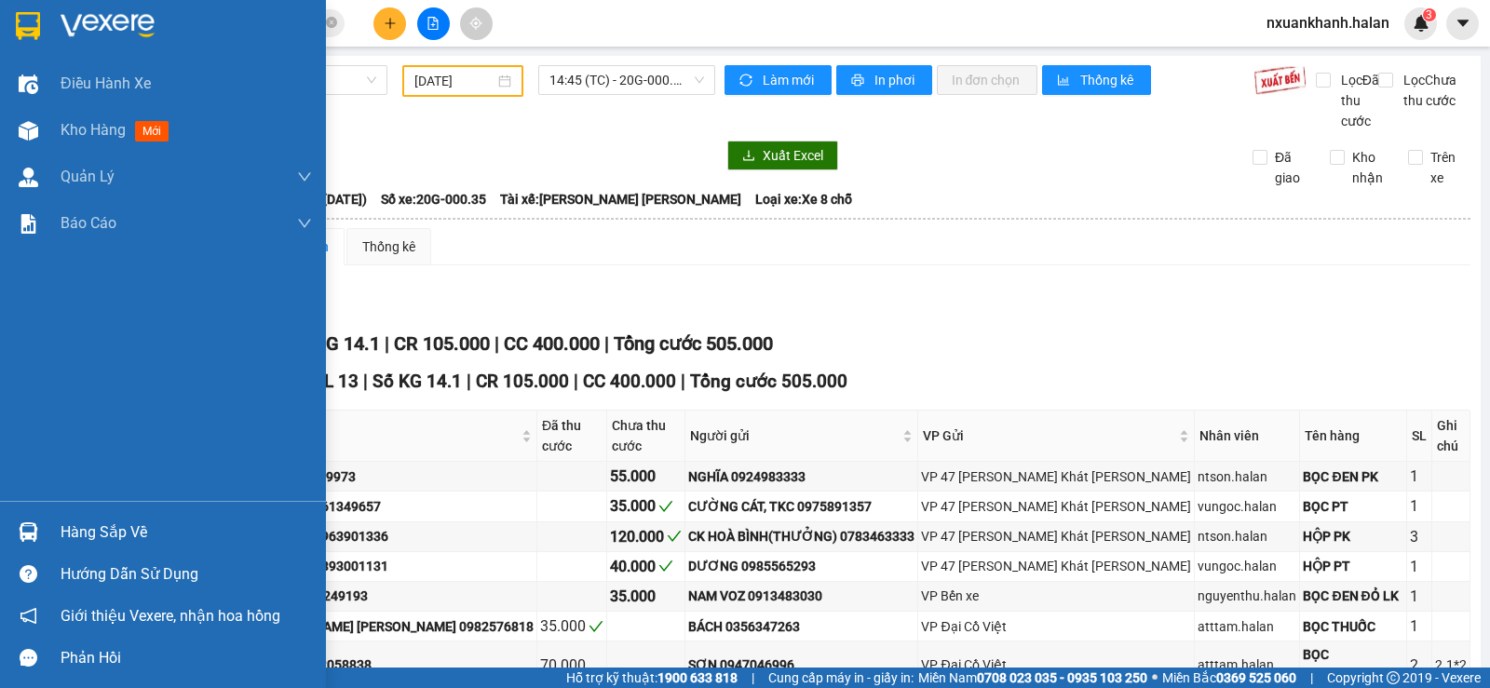
click at [105, 528] on div "Hàng sắp về" at bounding box center [186, 533] width 251 height 28
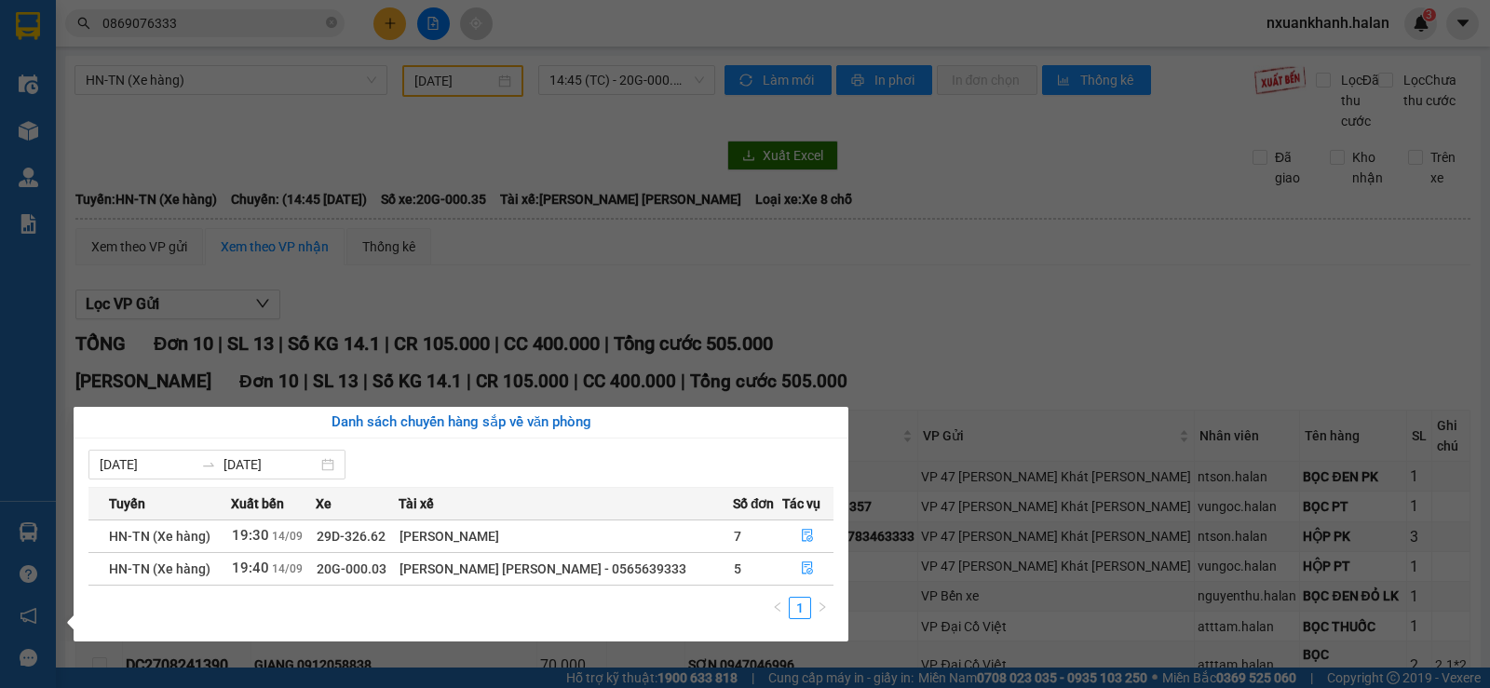
click at [394, 30] on section "Kết quả [PERSON_NAME] ( 7 ) Bộ lọc Mã ĐH Trạng thái Món hàng Thu hộ Tổng [PERSO…" at bounding box center [745, 344] width 1490 height 688
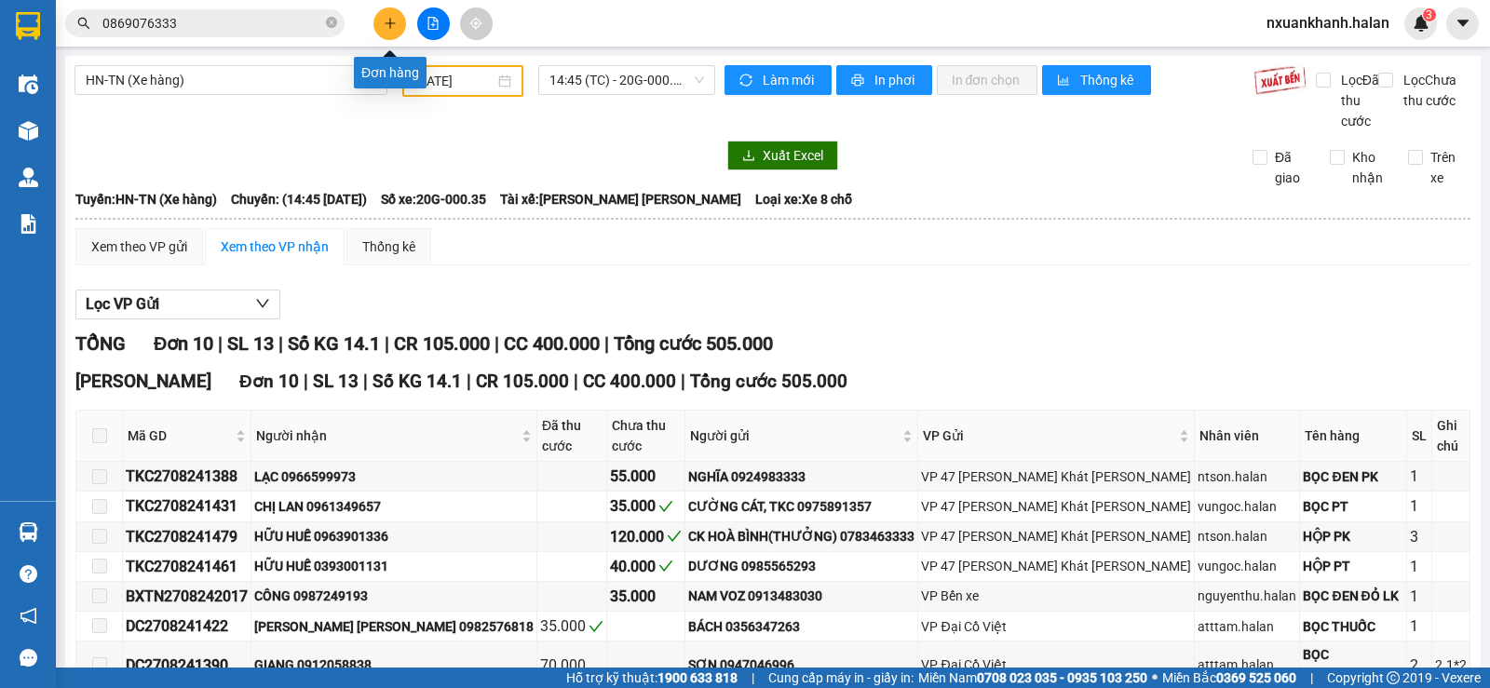
click at [387, 20] on icon "plus" at bounding box center [390, 23] width 13 height 13
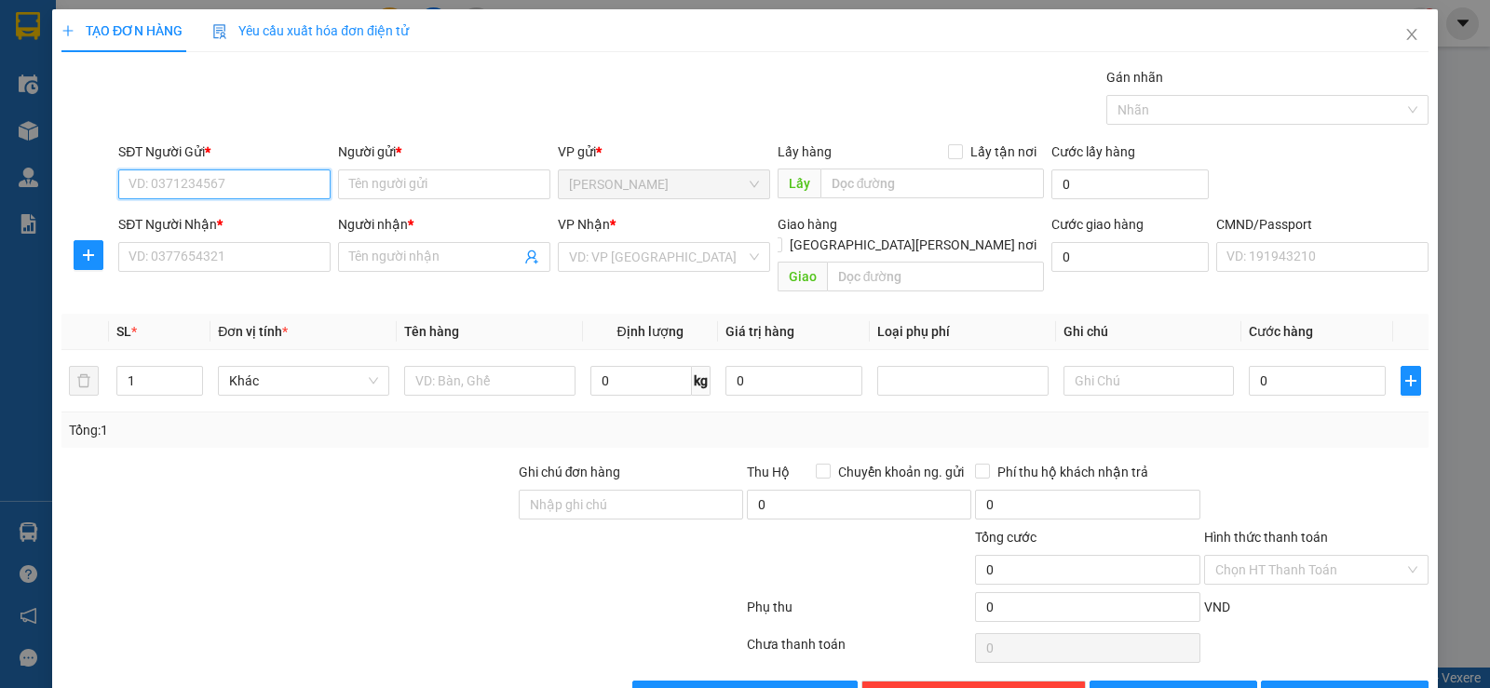
click at [200, 181] on input "SĐT Người Gửi *" at bounding box center [224, 185] width 212 height 30
type input "0968883556"
click at [219, 224] on div "0968883556 - TUẤN" at bounding box center [223, 221] width 188 height 20
type input "TUẤN"
type input "0968883556"
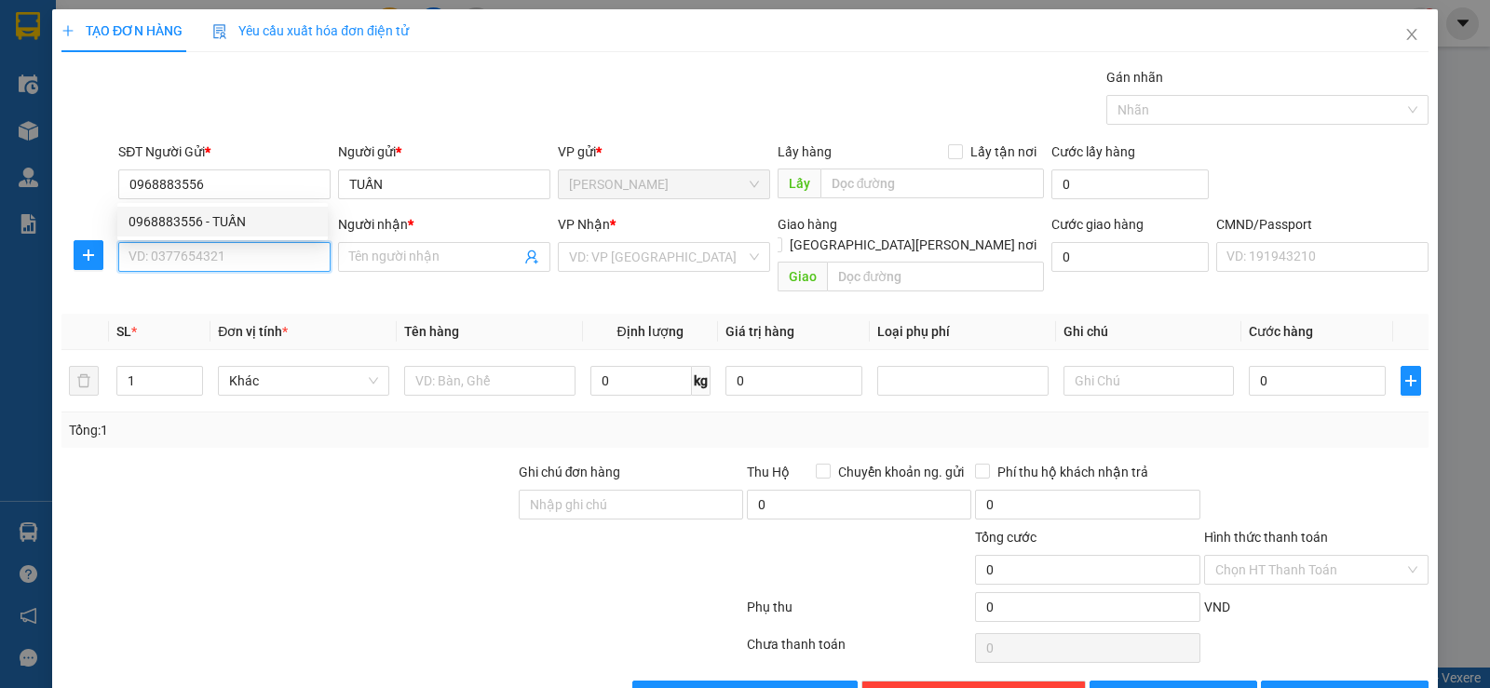
click at [218, 251] on input "SĐT Người Nhận *" at bounding box center [224, 257] width 212 height 30
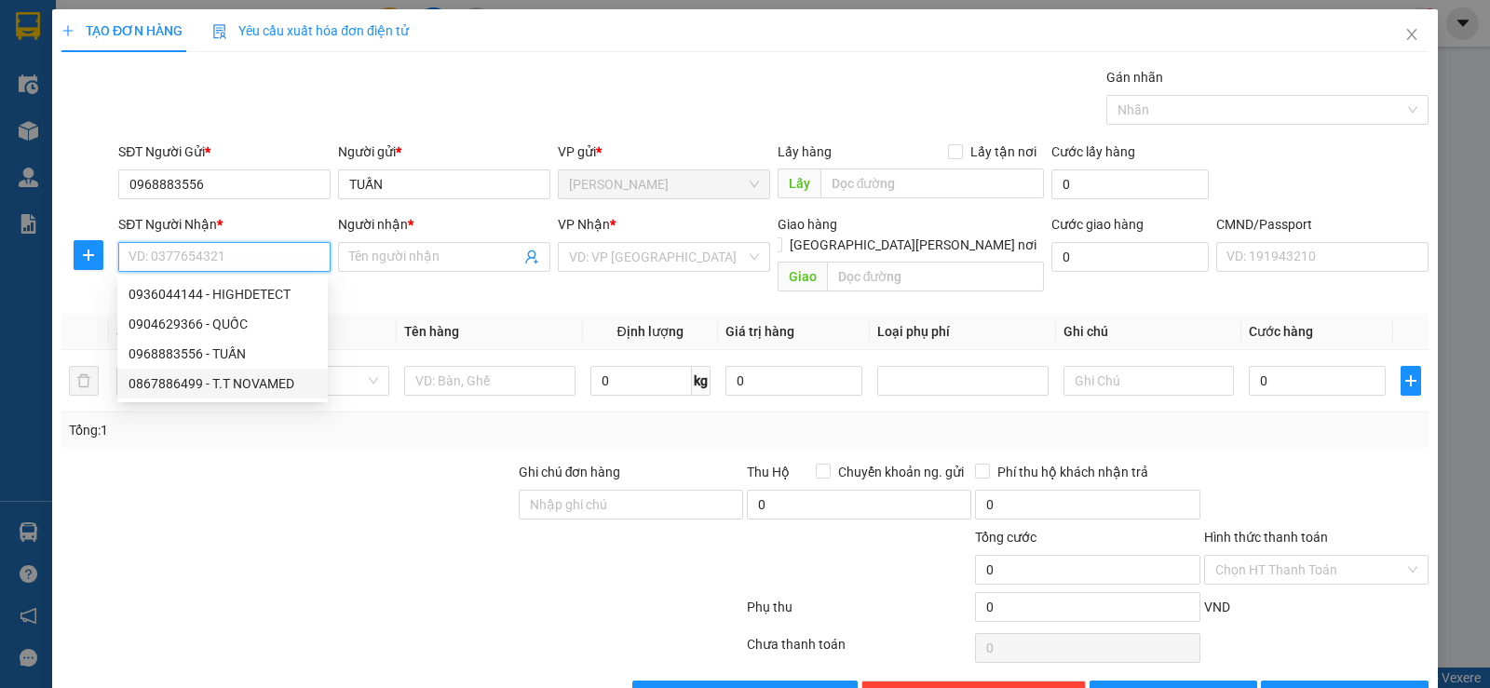
click at [258, 387] on div "0867886499 - T.T NOVAMED" at bounding box center [223, 383] width 188 height 20
type input "0867886499"
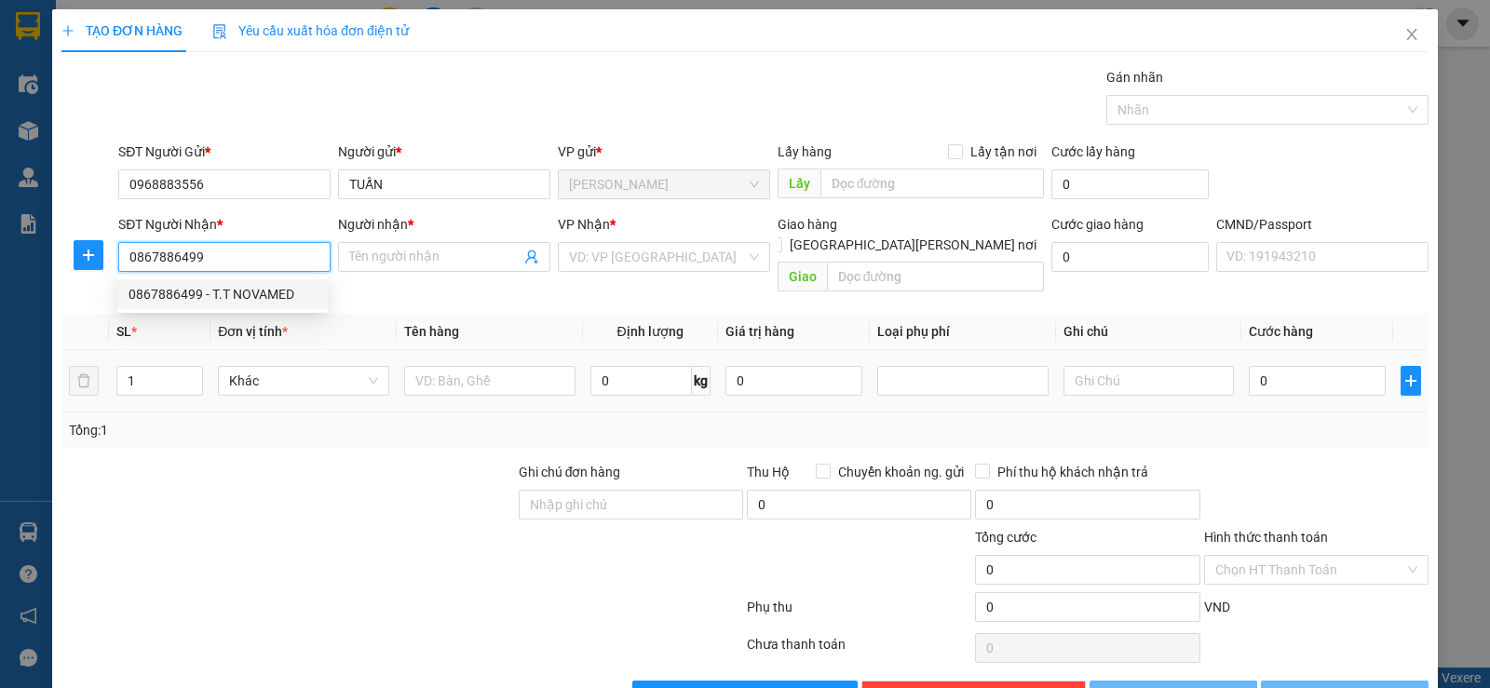
type input "T.T NOVAMED"
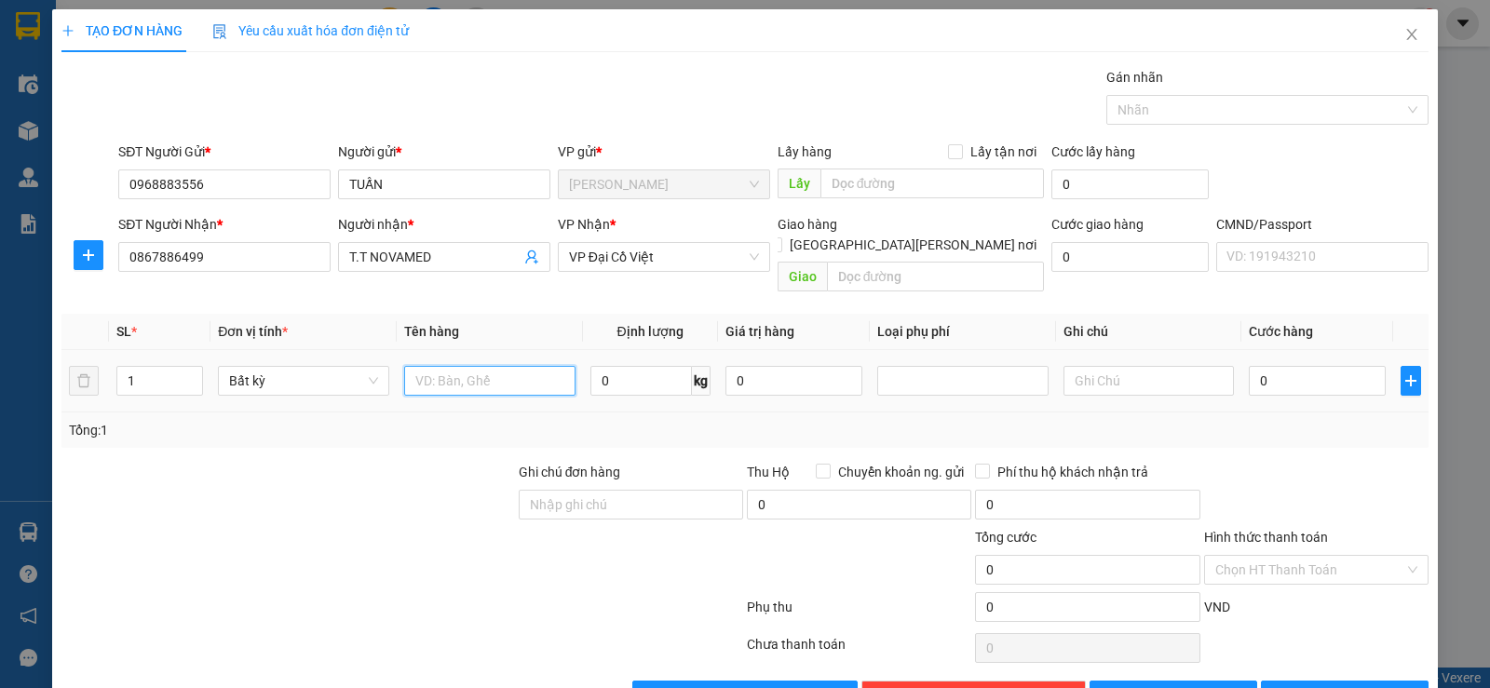
click at [456, 366] on input "text" at bounding box center [489, 381] width 171 height 30
type input "túi hộp mẫu"
click at [647, 368] on input "0" at bounding box center [641, 381] width 102 height 30
type input "1"
drag, startPoint x: 649, startPoint y: 391, endPoint x: 1197, endPoint y: 400, distance: 547.7
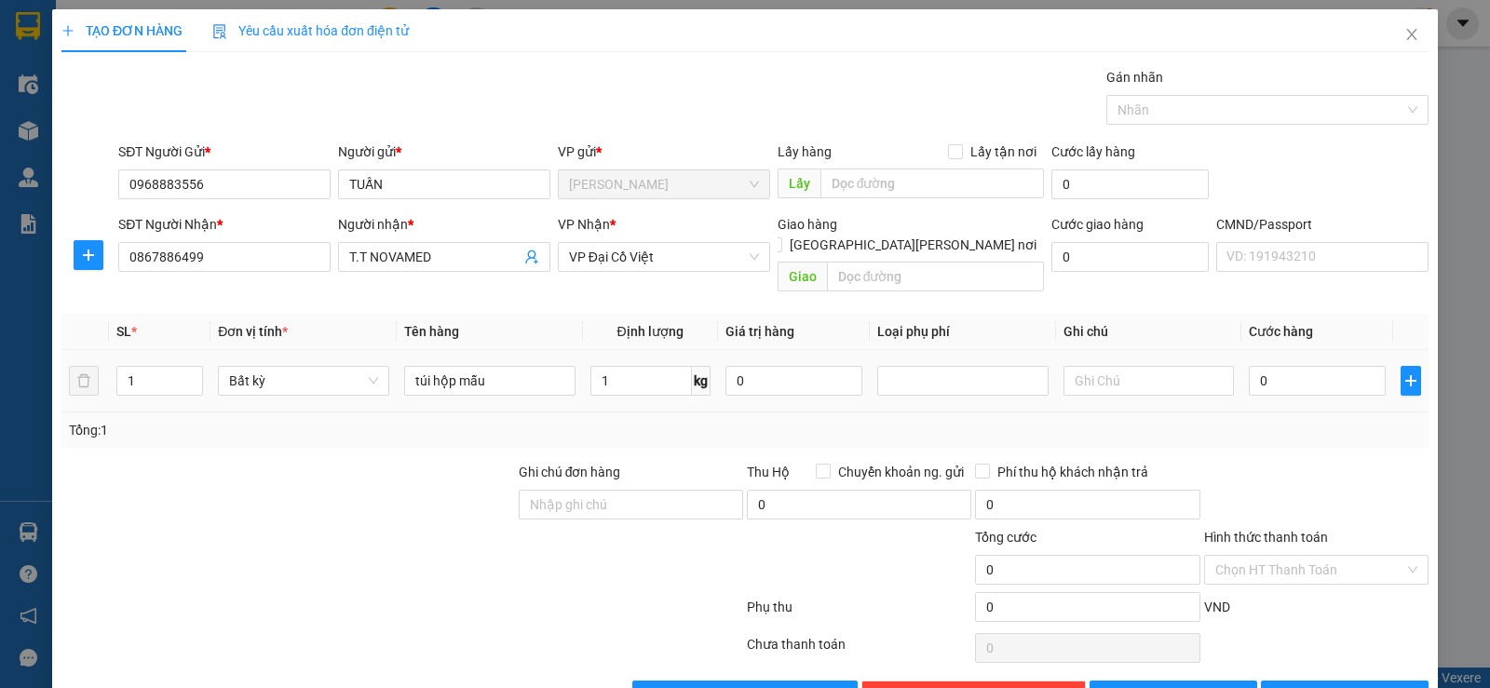
click at [649, 392] on div "SL * Đơn vị tính * Tên hàng Định [PERSON_NAME] trị hàng [PERSON_NAME] phí Ghi […" at bounding box center [744, 381] width 1367 height 134
type input "35.000"
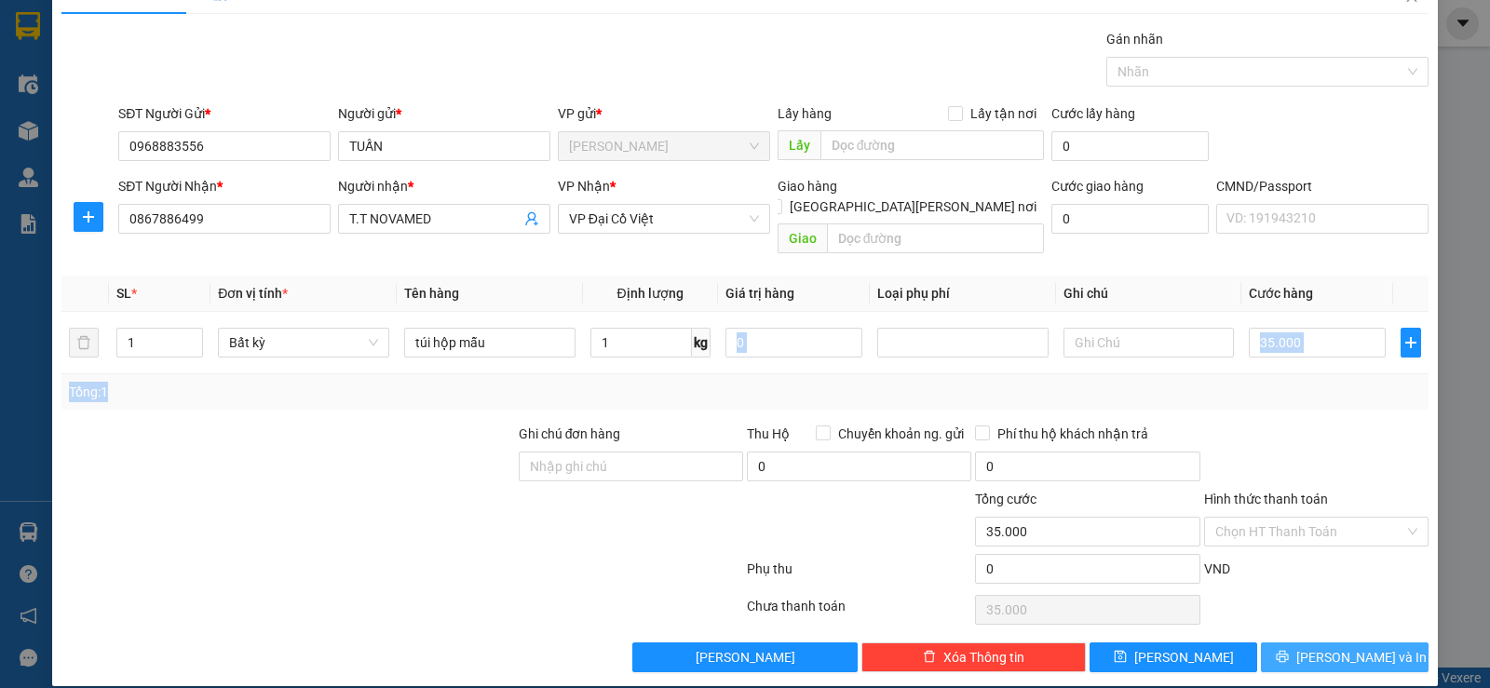
click at [1286, 644] on button "[PERSON_NAME] và In" at bounding box center [1345, 658] width 168 height 30
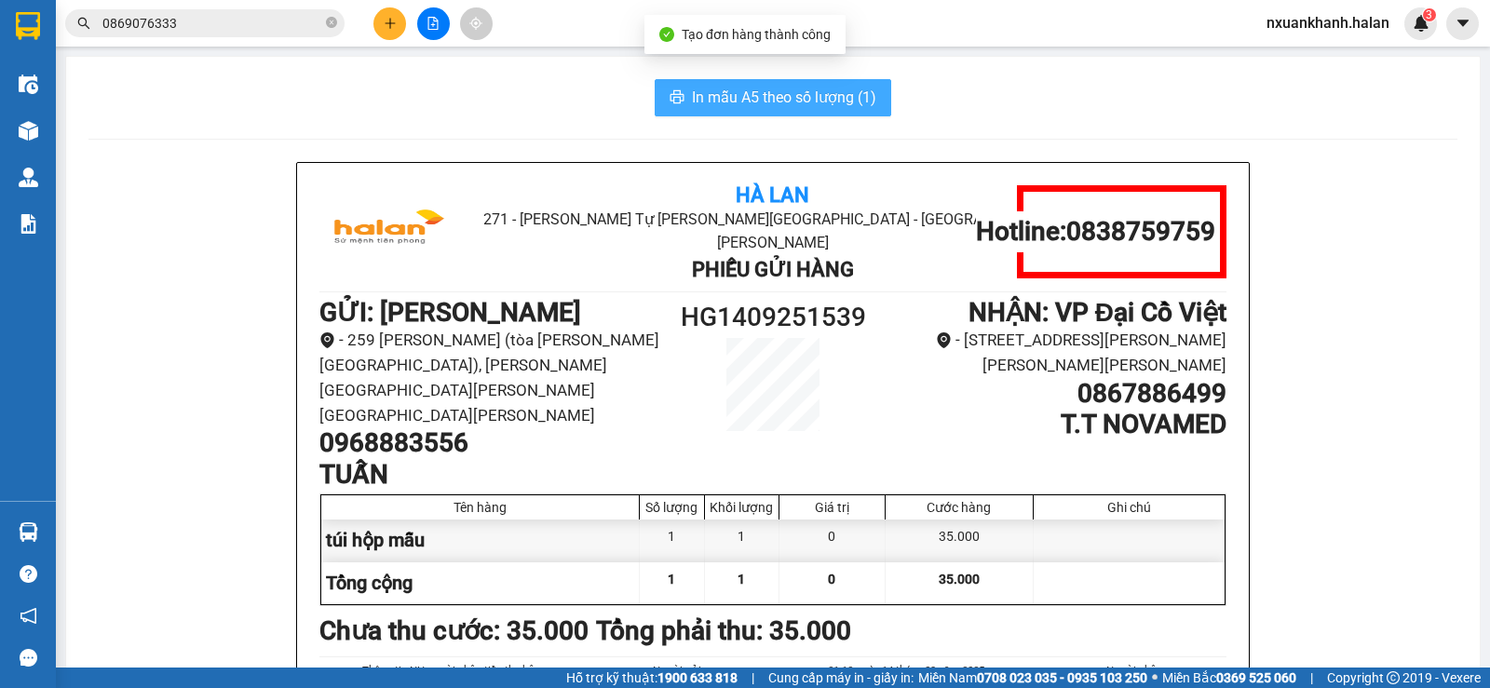
click at [773, 108] on span "In mẫu A5 theo số lượng (1)" at bounding box center [784, 97] width 184 height 23
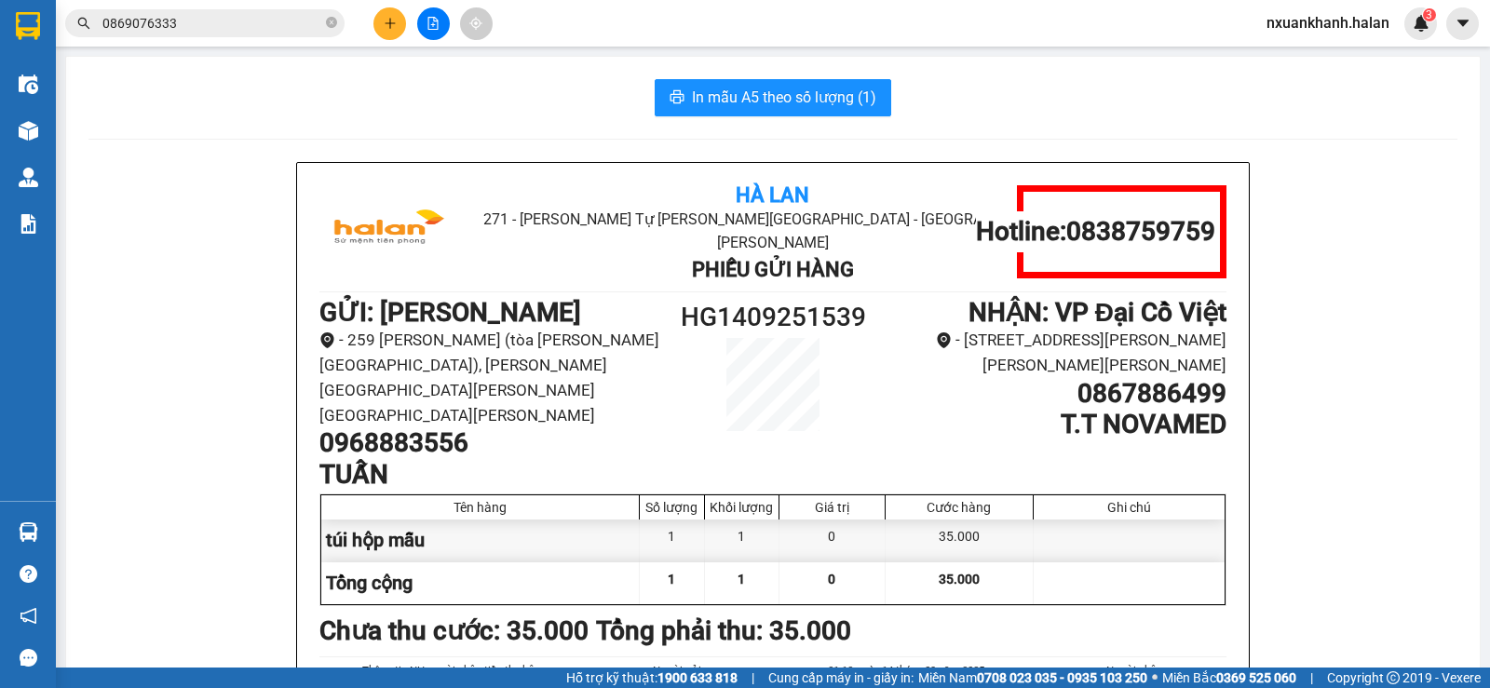
scroll to position [93, 0]
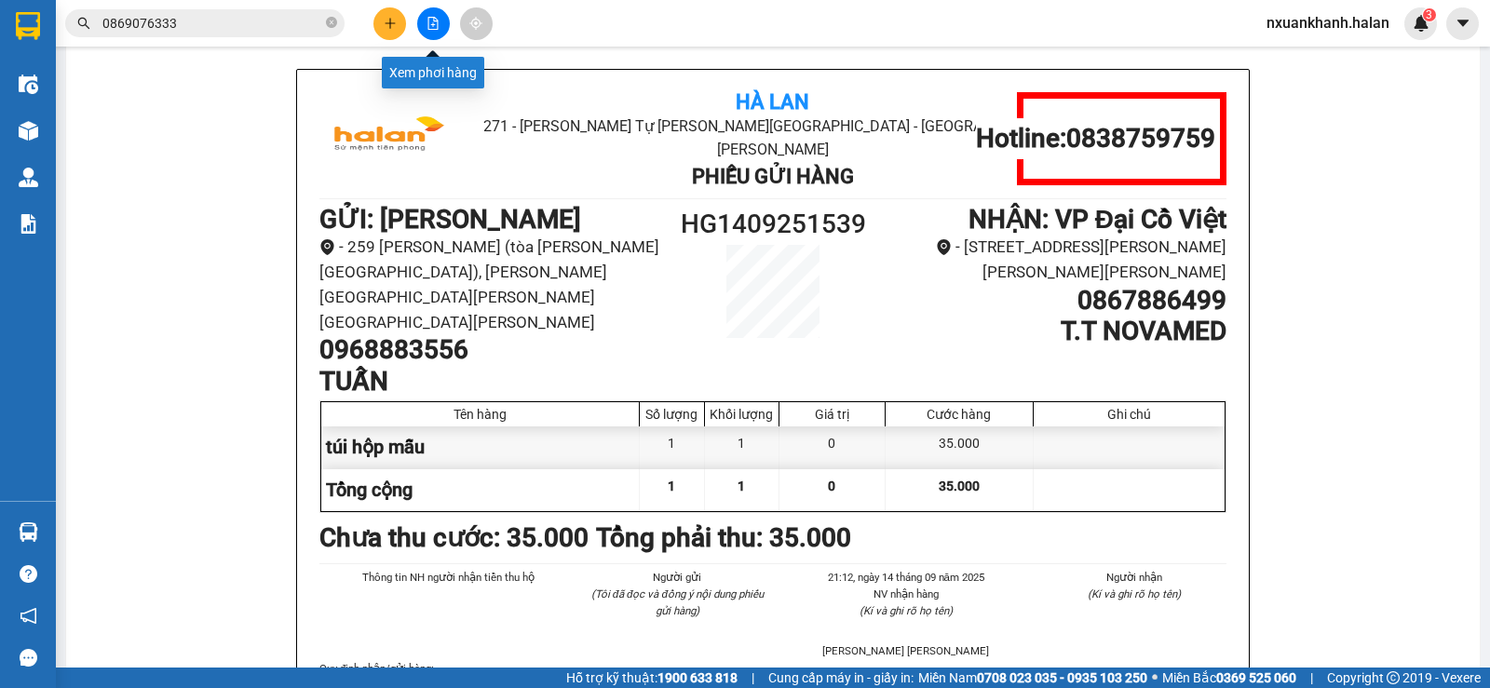
click at [431, 26] on icon "file-add" at bounding box center [433, 23] width 13 height 13
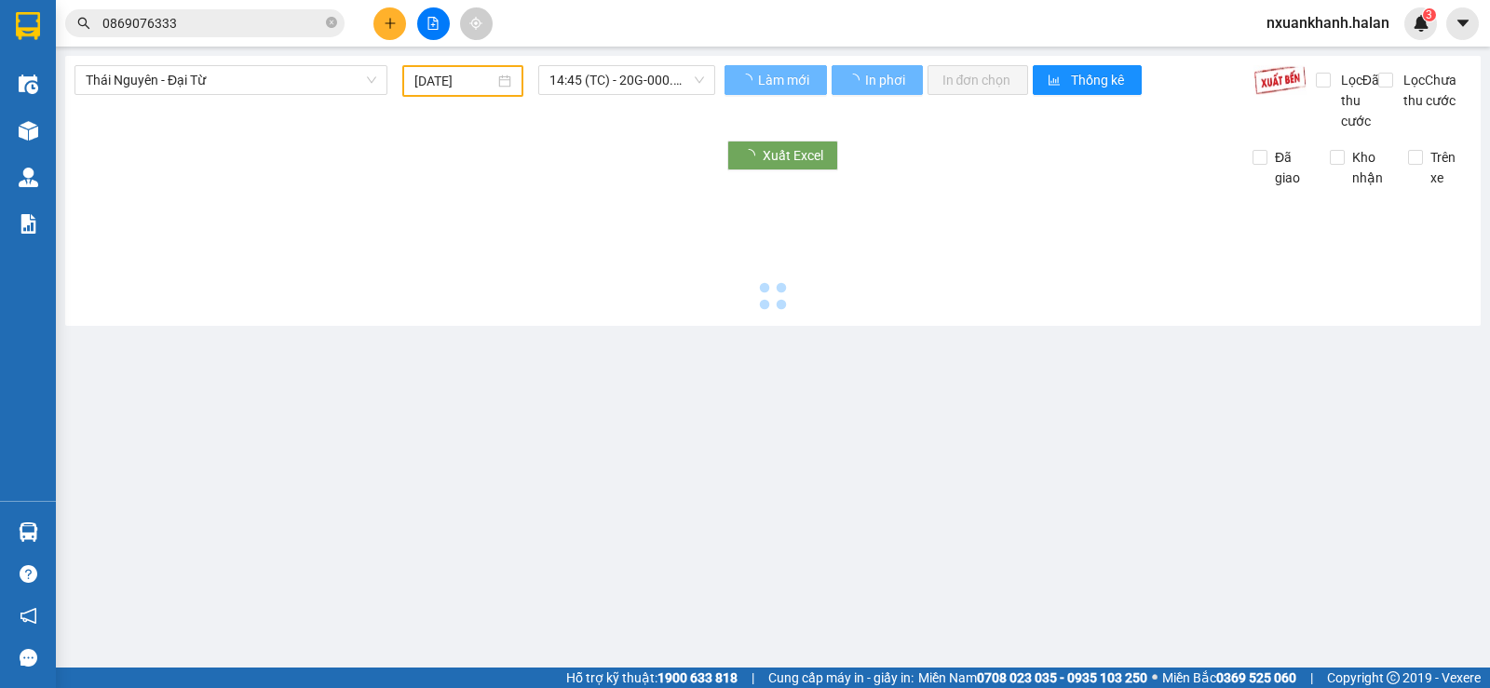
type input "[DATE]"
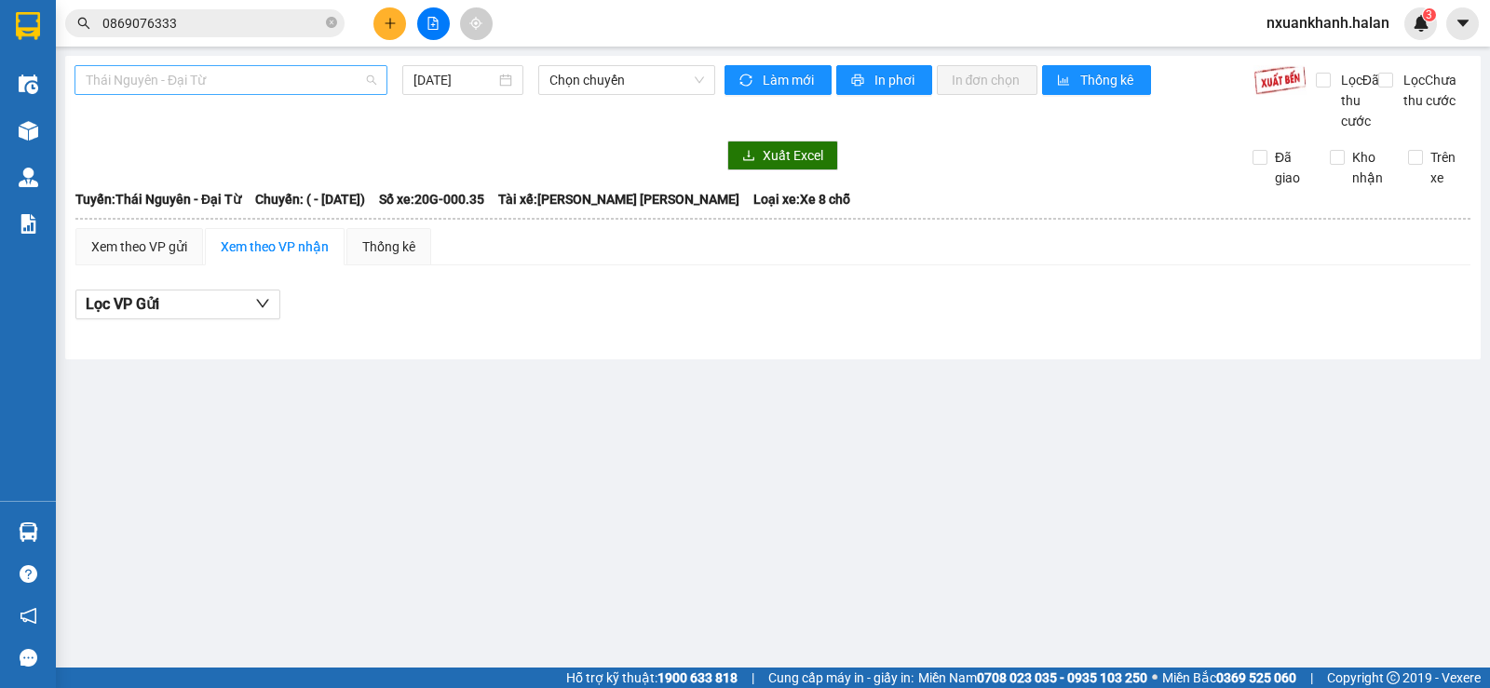
click at [253, 77] on span "Thái Nguyên - Đại Từ" at bounding box center [231, 80] width 291 height 28
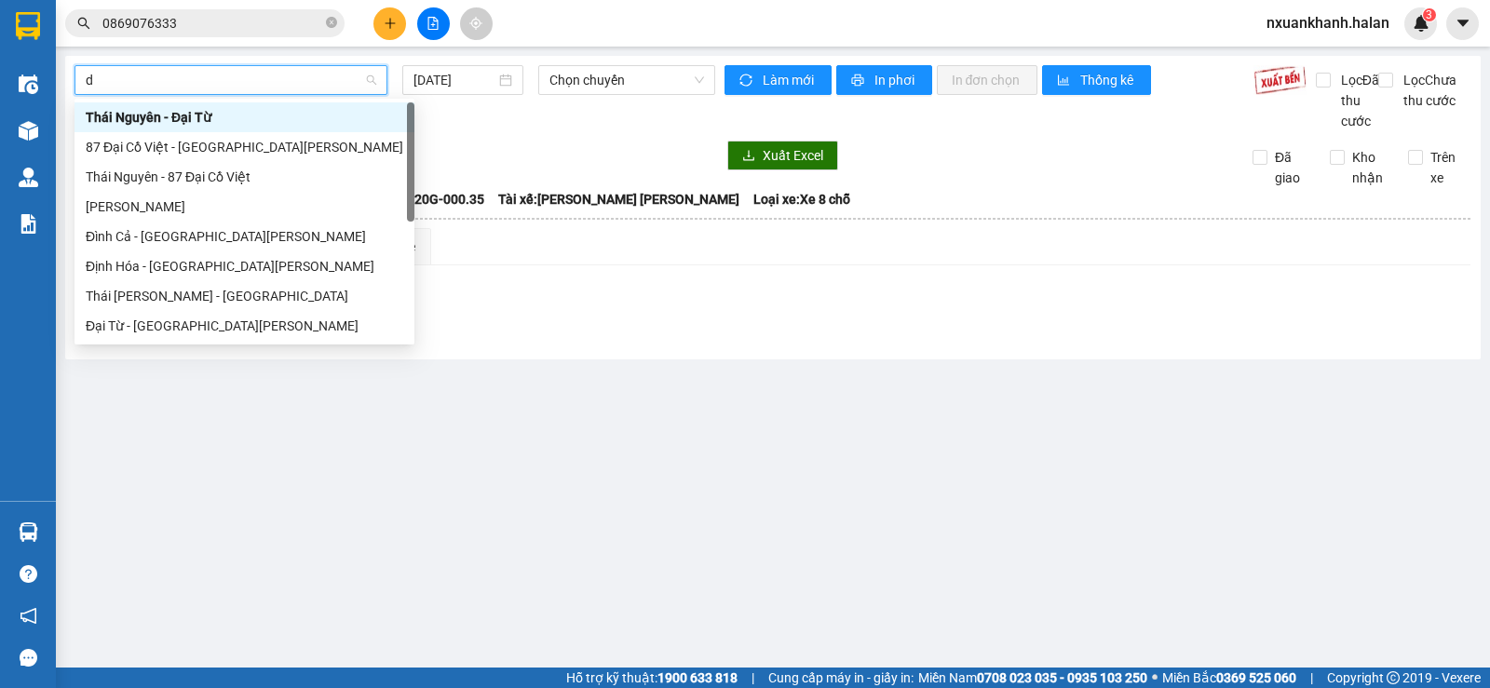
type input "dh"
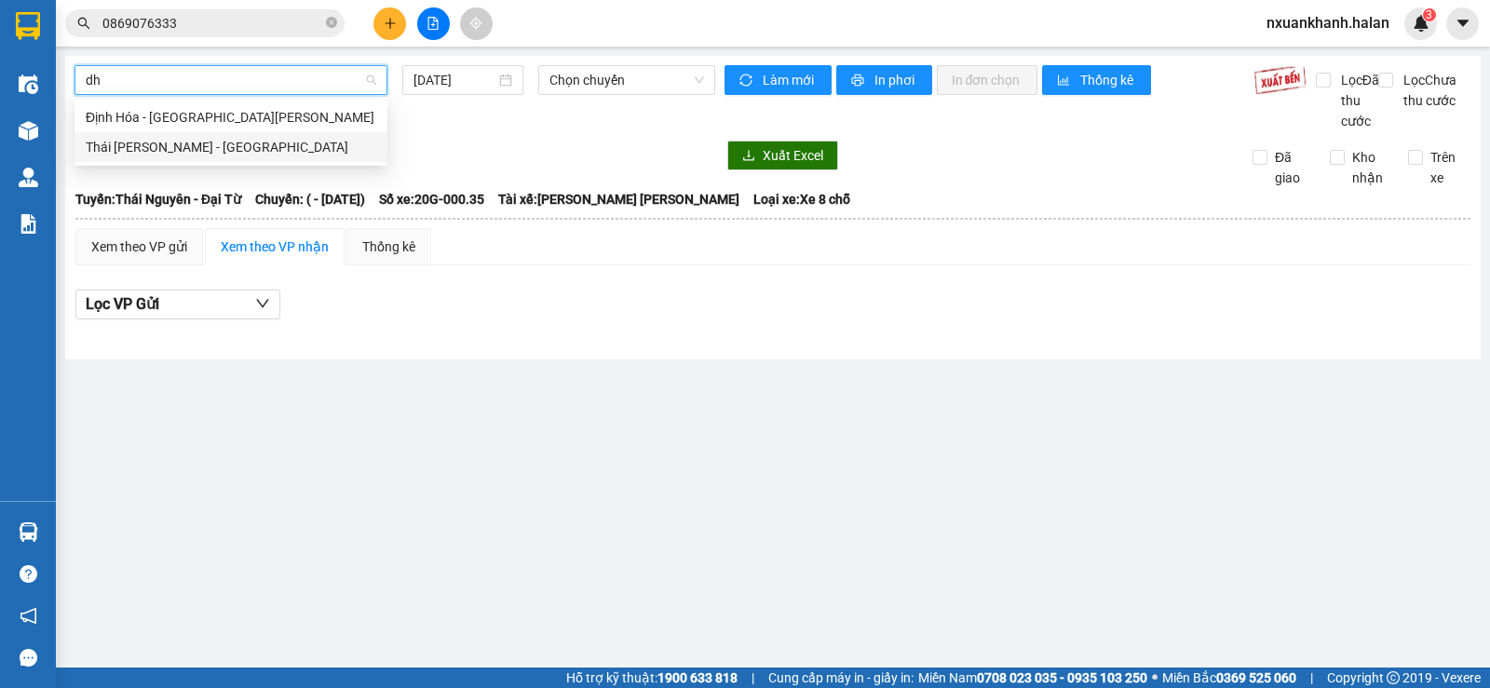
click at [201, 150] on div "Thái [PERSON_NAME] - [GEOGRAPHIC_DATA]" at bounding box center [231, 147] width 291 height 20
type input "[DATE]"
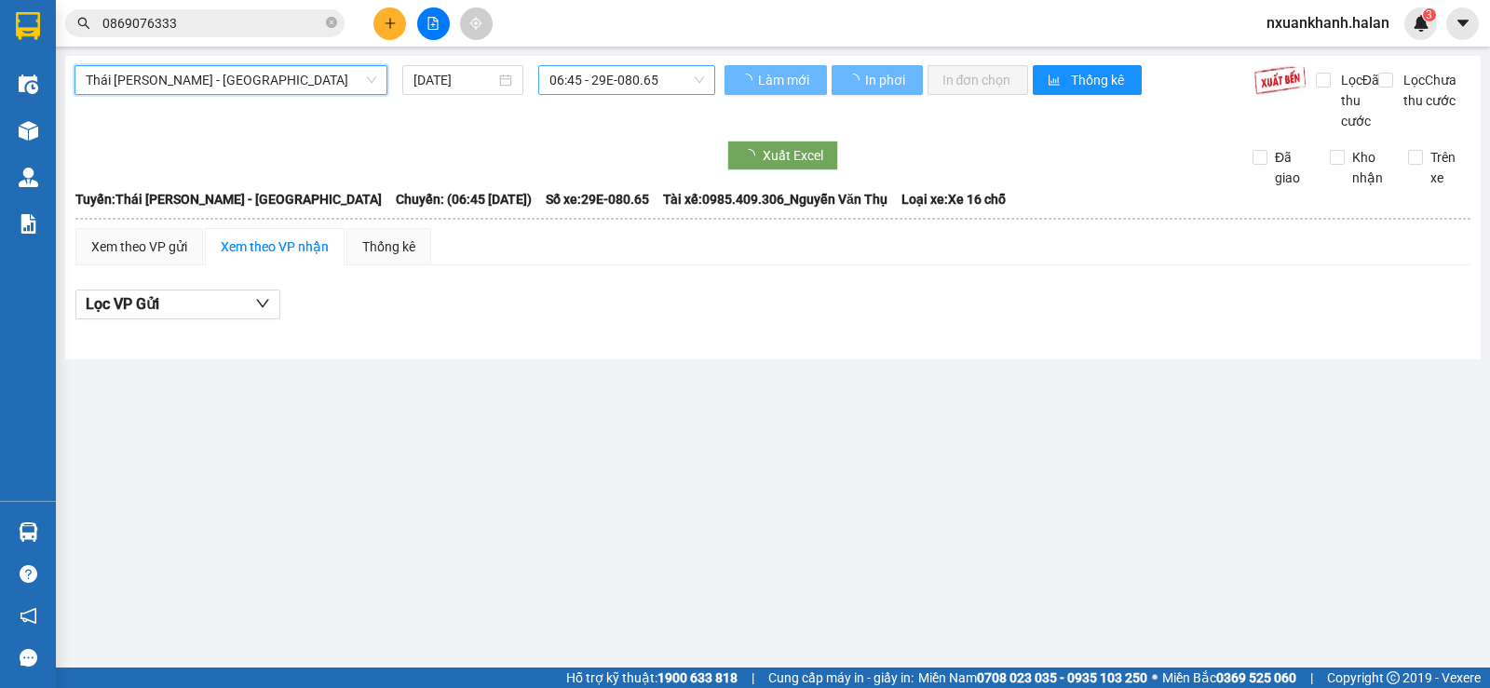
click at [583, 88] on span "06:45 - 29E-080.65" at bounding box center [627, 80] width 154 height 28
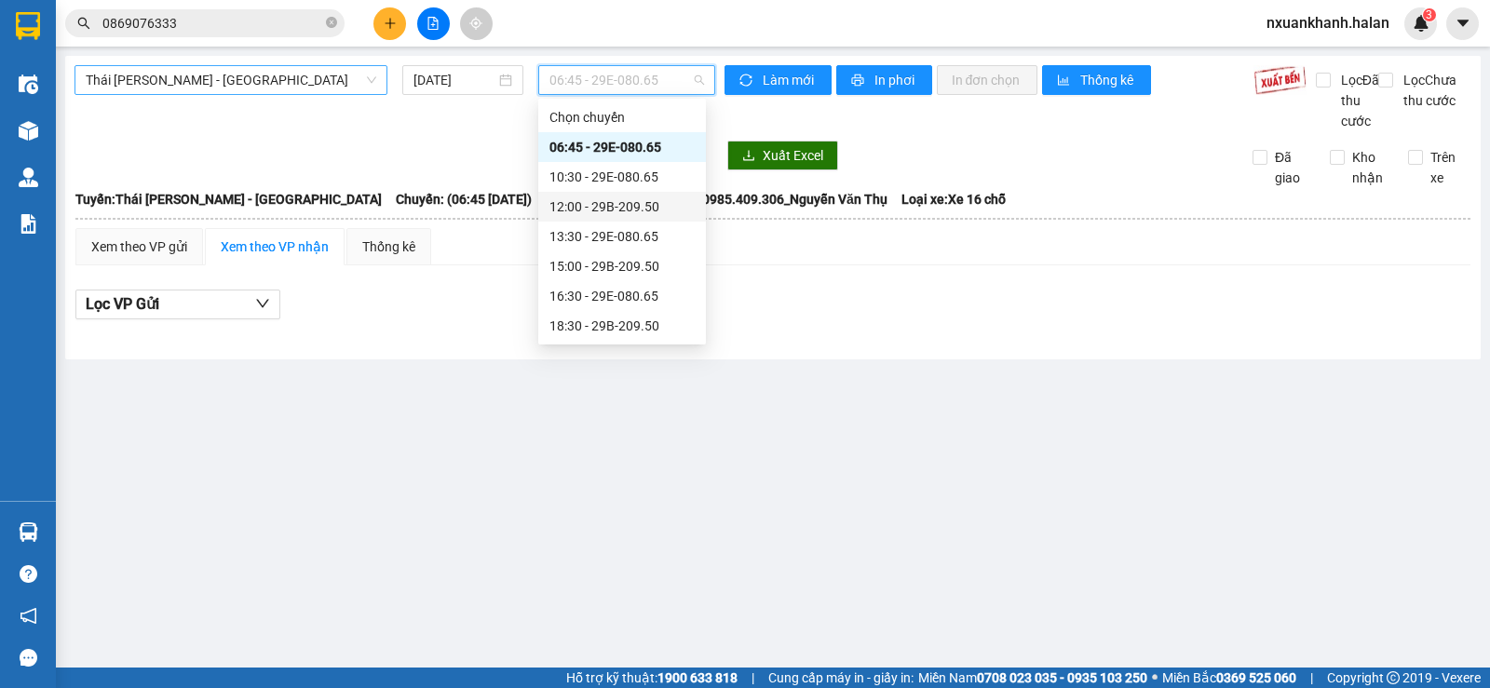
scroll to position [30, 0]
click at [644, 292] on div "18:30 - 29B-209.50" at bounding box center [622, 296] width 145 height 20
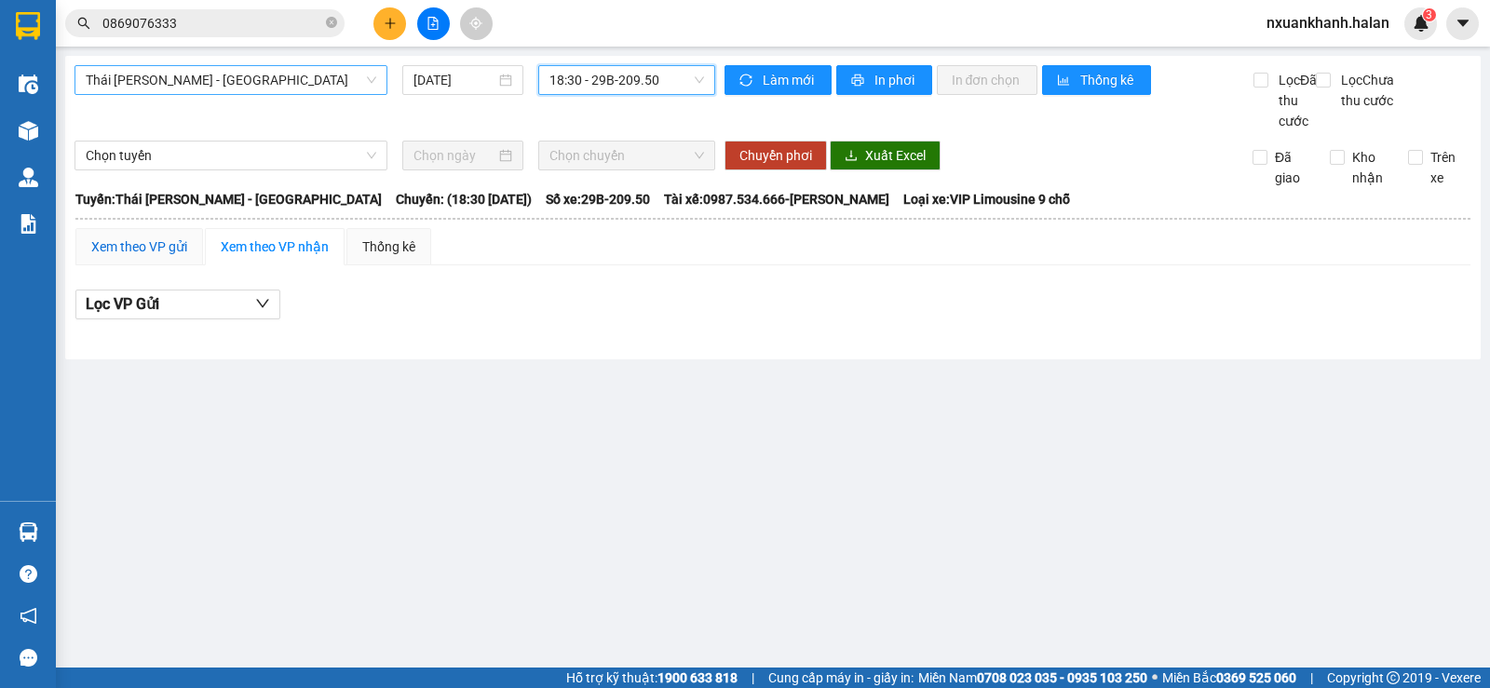
click at [181, 257] on div "Xem theo VP gửi" at bounding box center [139, 247] width 96 height 20
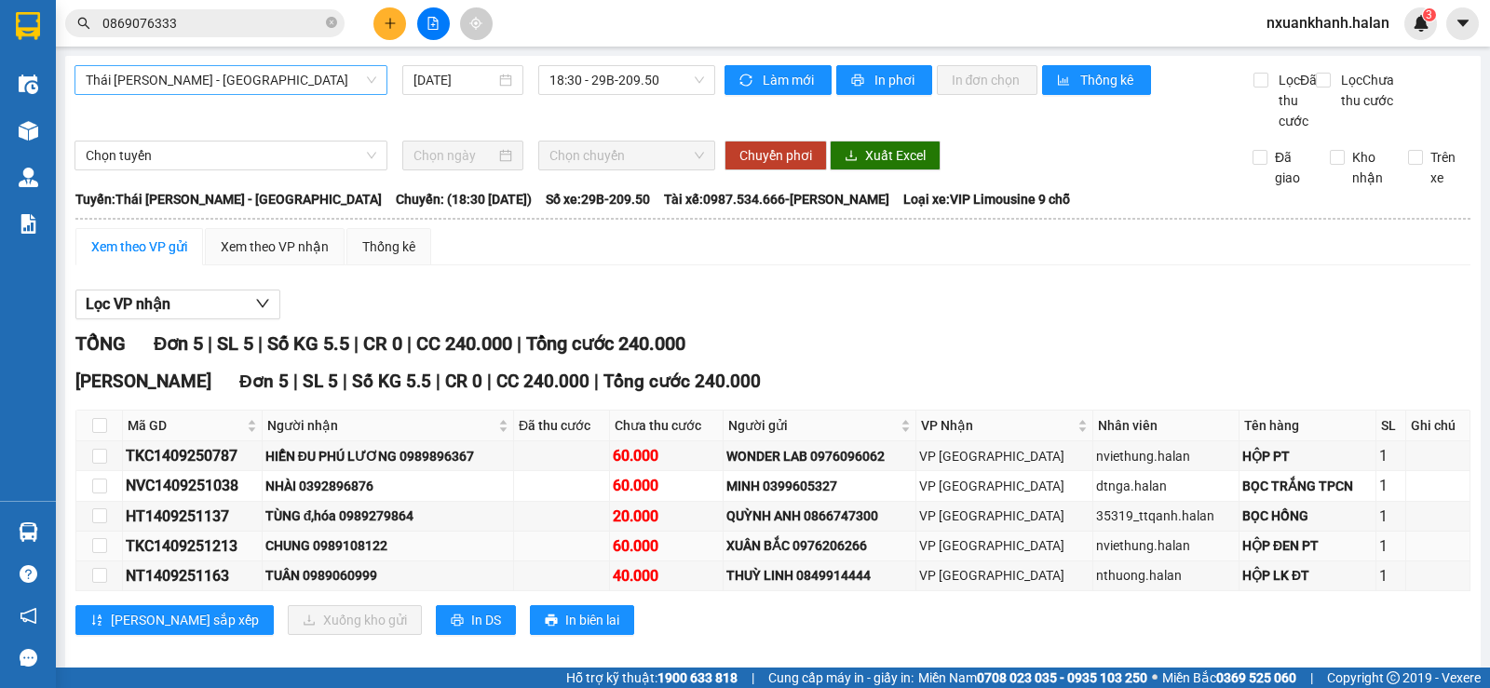
scroll to position [40, 0]
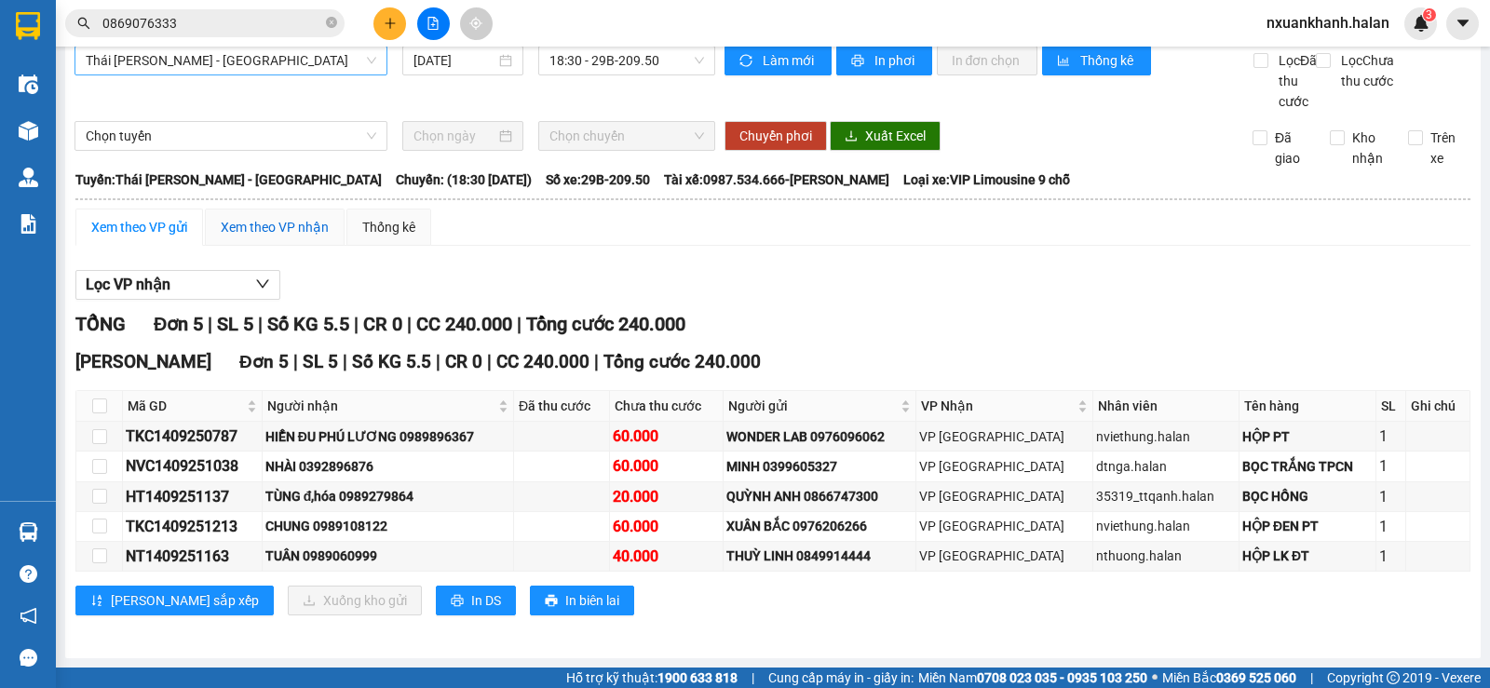
click at [250, 231] on div "Xem theo VP nhận" at bounding box center [275, 227] width 108 height 20
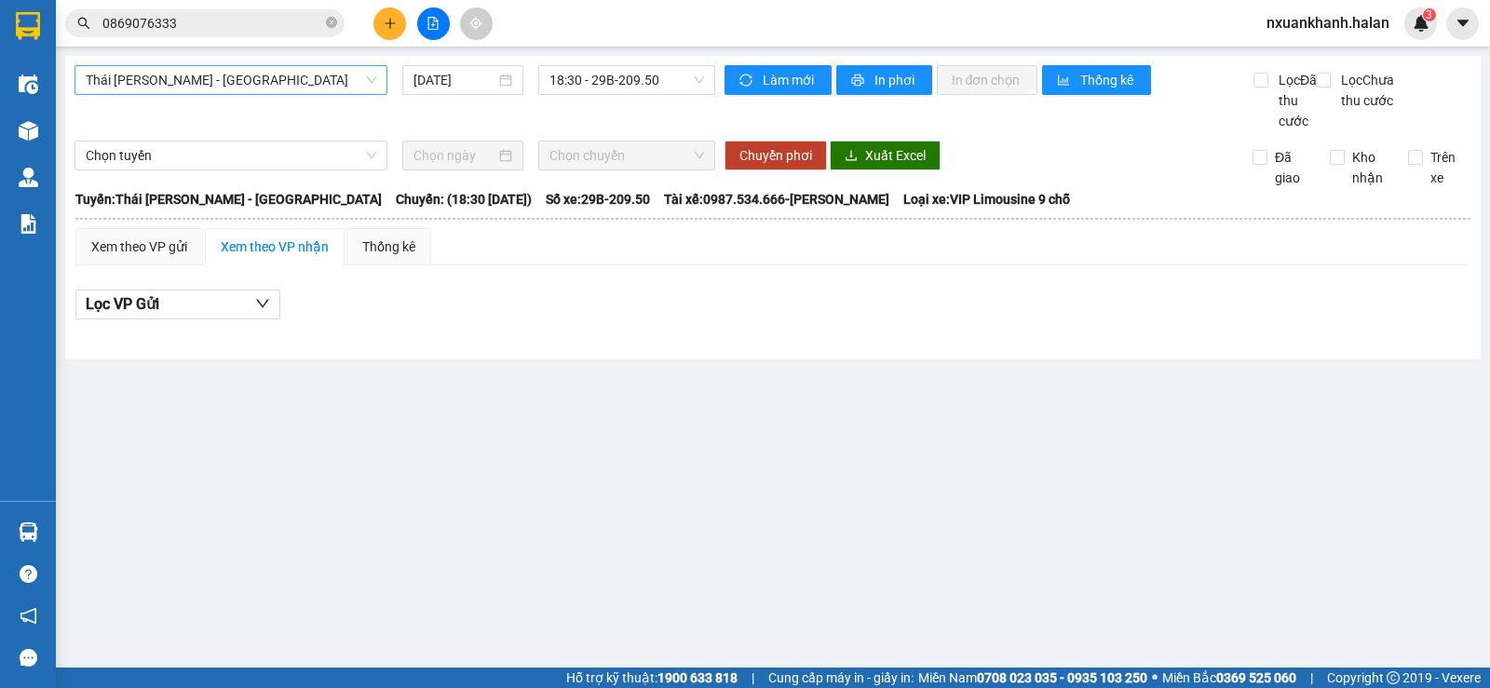
click at [239, 20] on input "0869076333" at bounding box center [212, 23] width 220 height 20
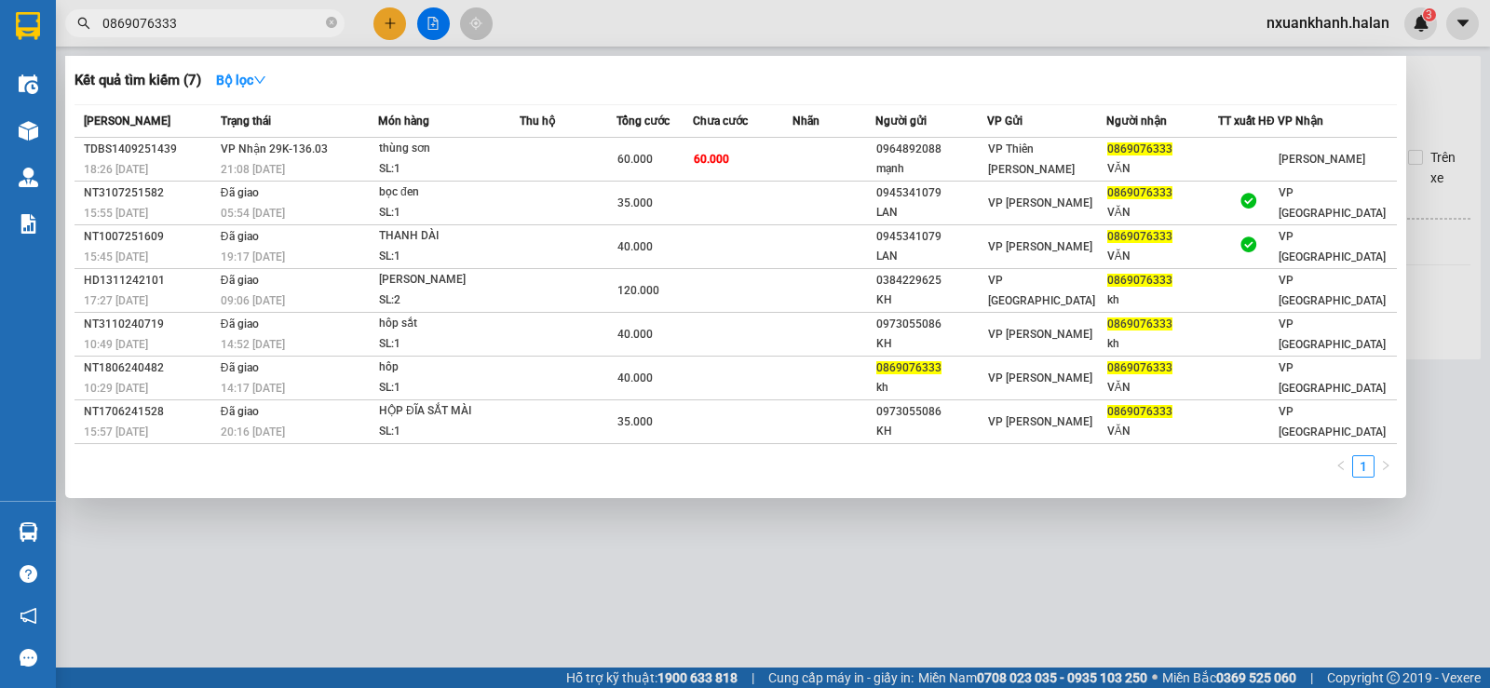
click at [239, 20] on input "0869076333" at bounding box center [212, 23] width 220 height 20
click at [332, 22] on icon "close-circle" at bounding box center [331, 22] width 11 height 11
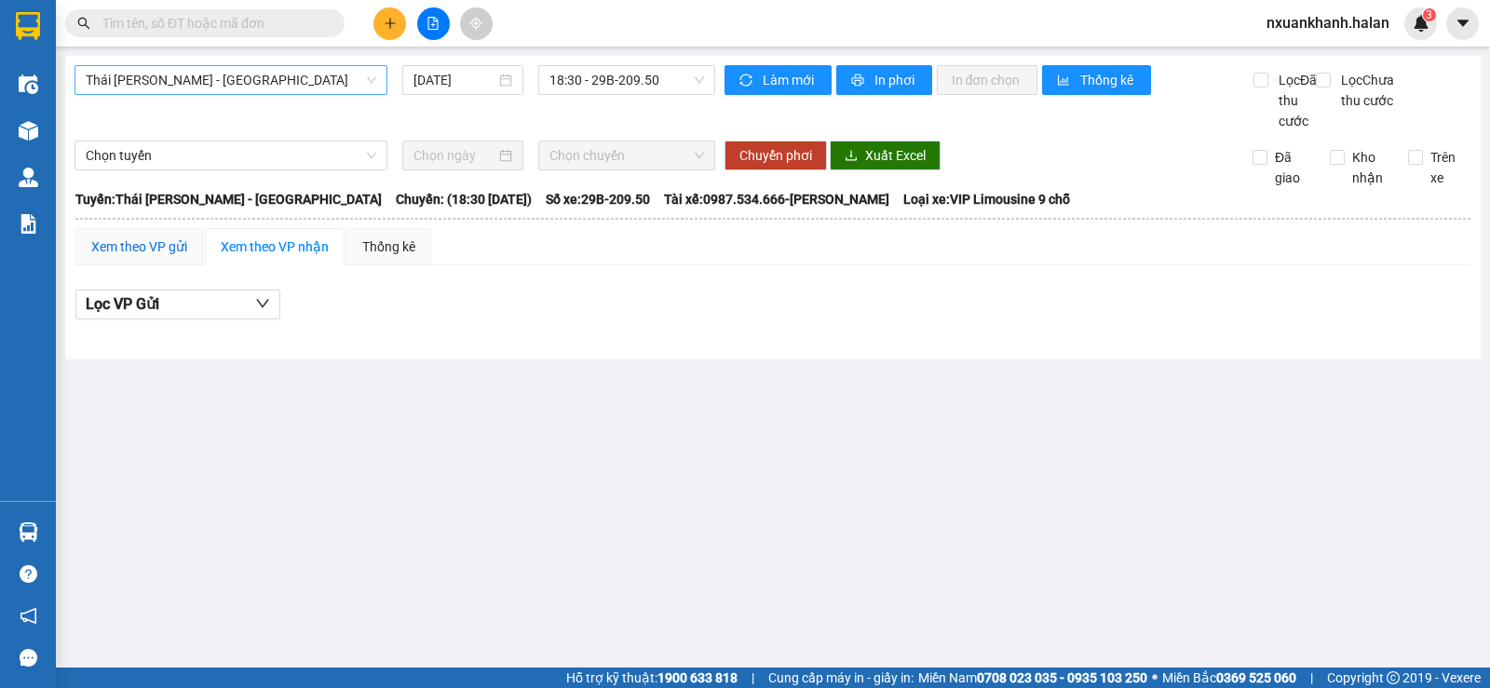
click at [161, 257] on div "Xem theo VP gửi" at bounding box center [139, 247] width 96 height 20
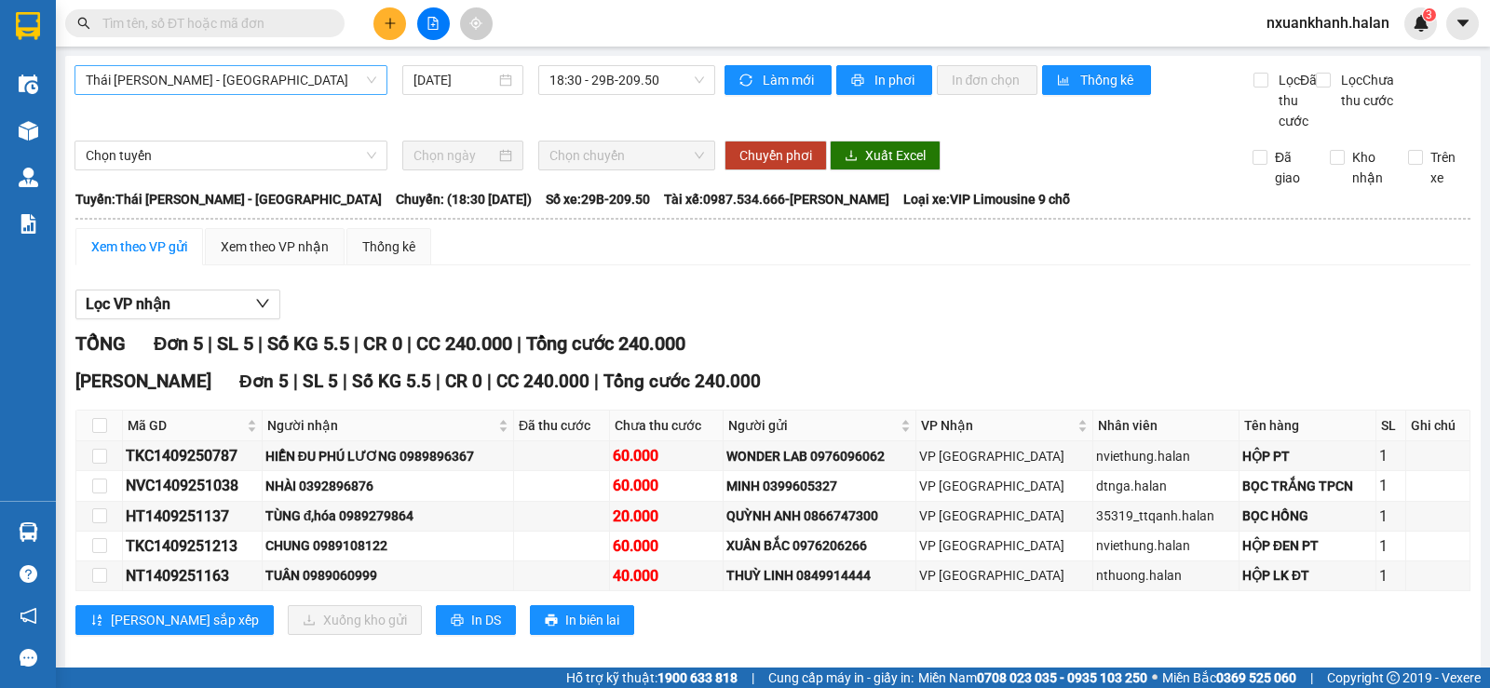
scroll to position [40, 0]
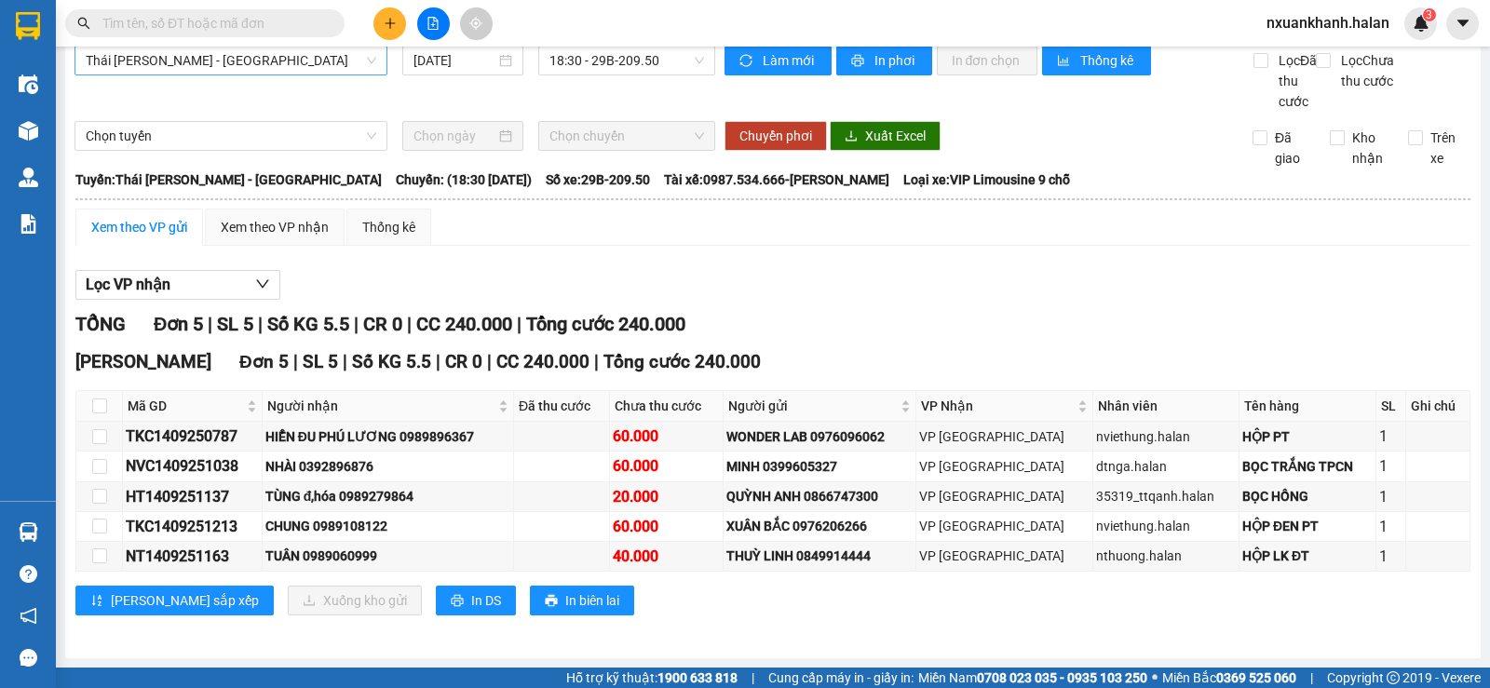
click at [272, 21] on input "text" at bounding box center [212, 23] width 220 height 20
click at [271, 21] on input "text" at bounding box center [212, 23] width 220 height 20
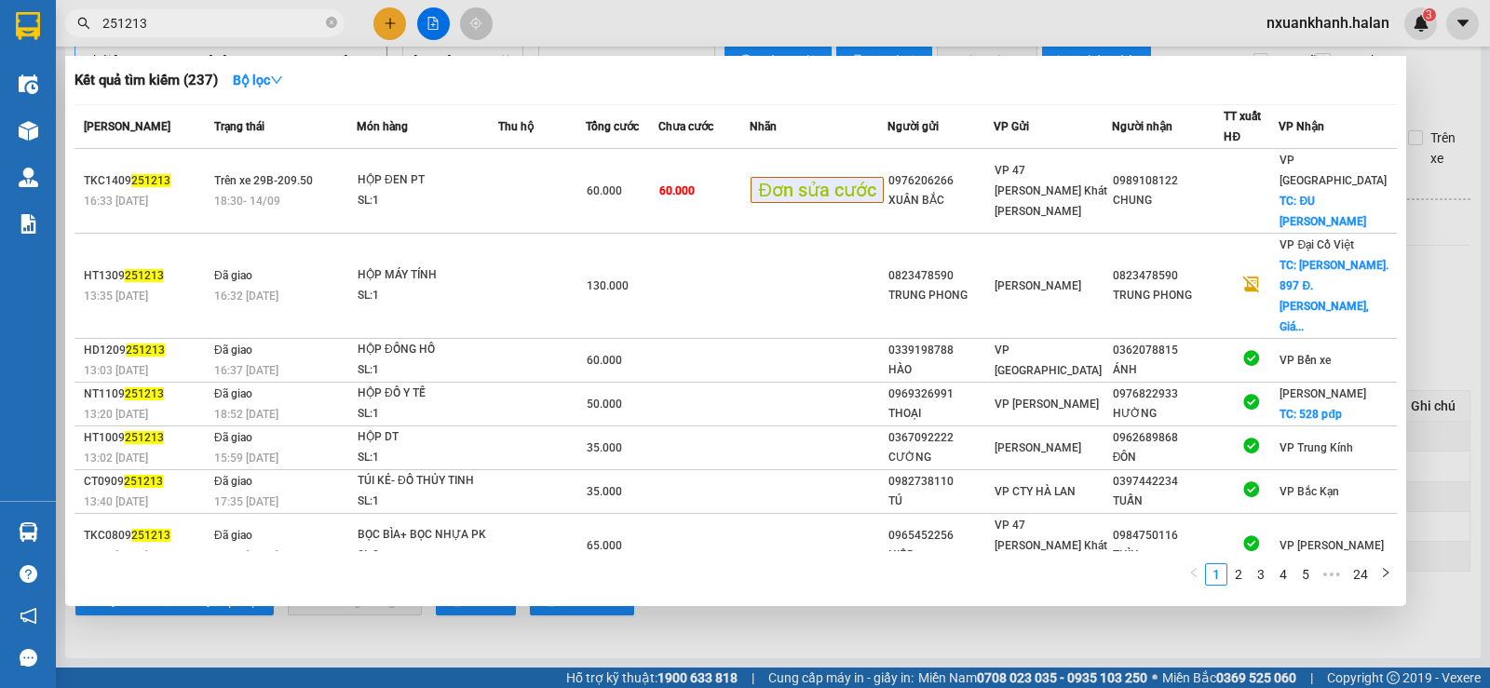
type input "251213"
click at [411, 48] on div at bounding box center [745, 344] width 1490 height 688
click at [239, 27] on input "251213" at bounding box center [212, 23] width 220 height 20
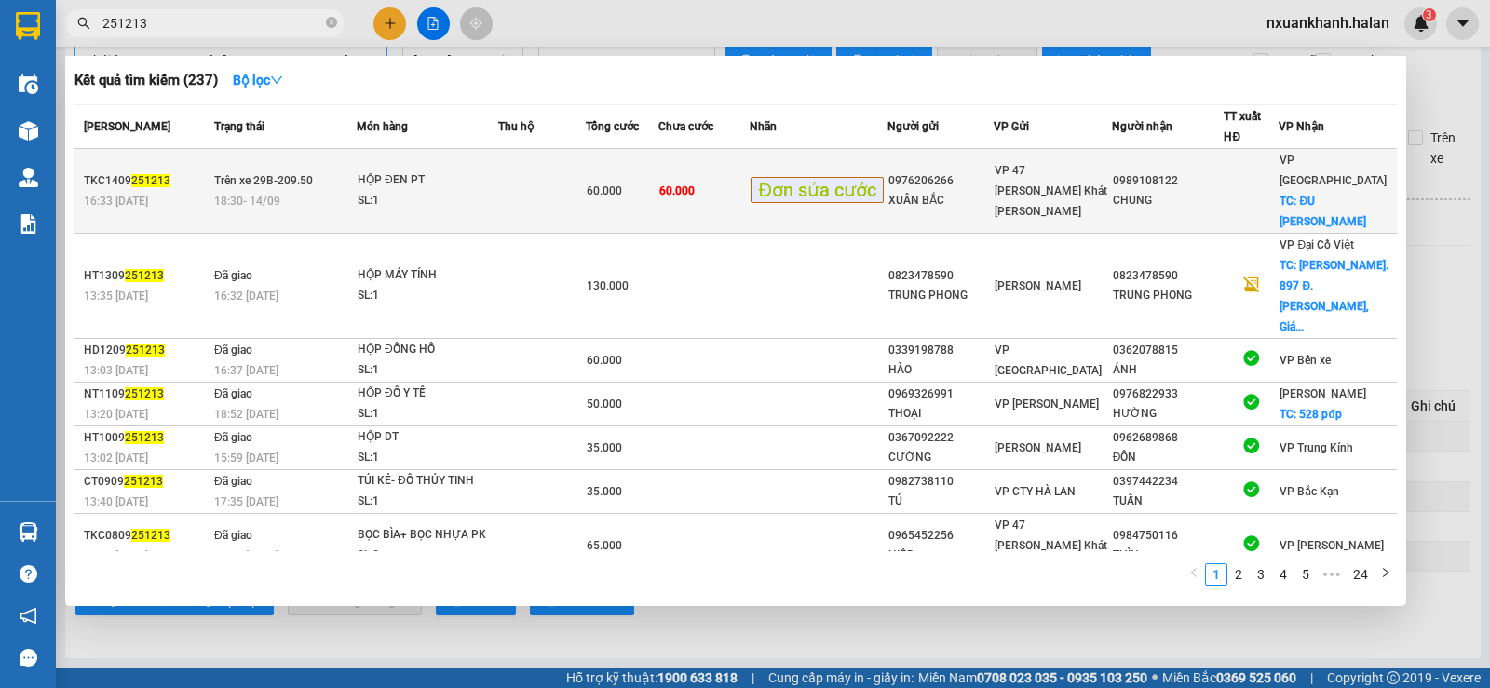
click at [523, 174] on td at bounding box center [542, 191] width 88 height 85
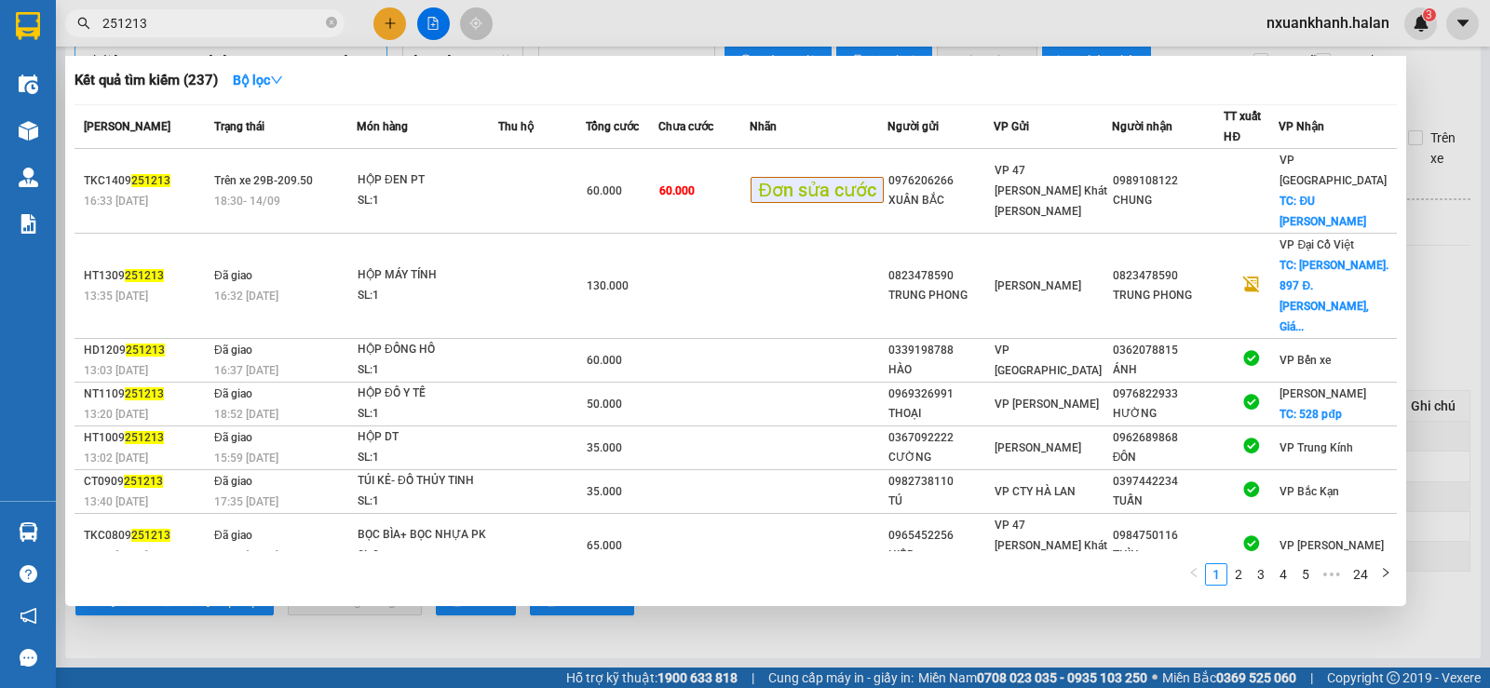
click at [512, 46] on div at bounding box center [745, 344] width 1490 height 688
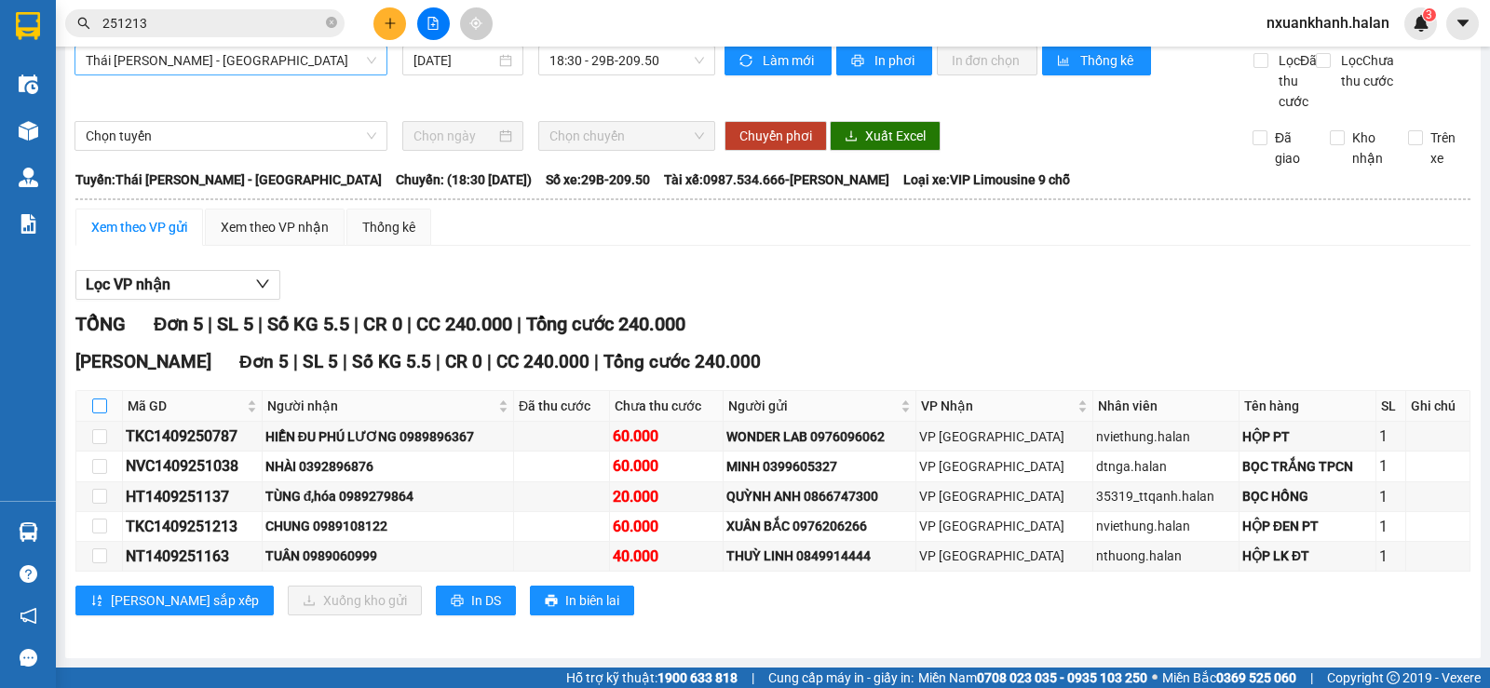
click at [98, 403] on input "checkbox" at bounding box center [99, 406] width 15 height 15
checkbox input "true"
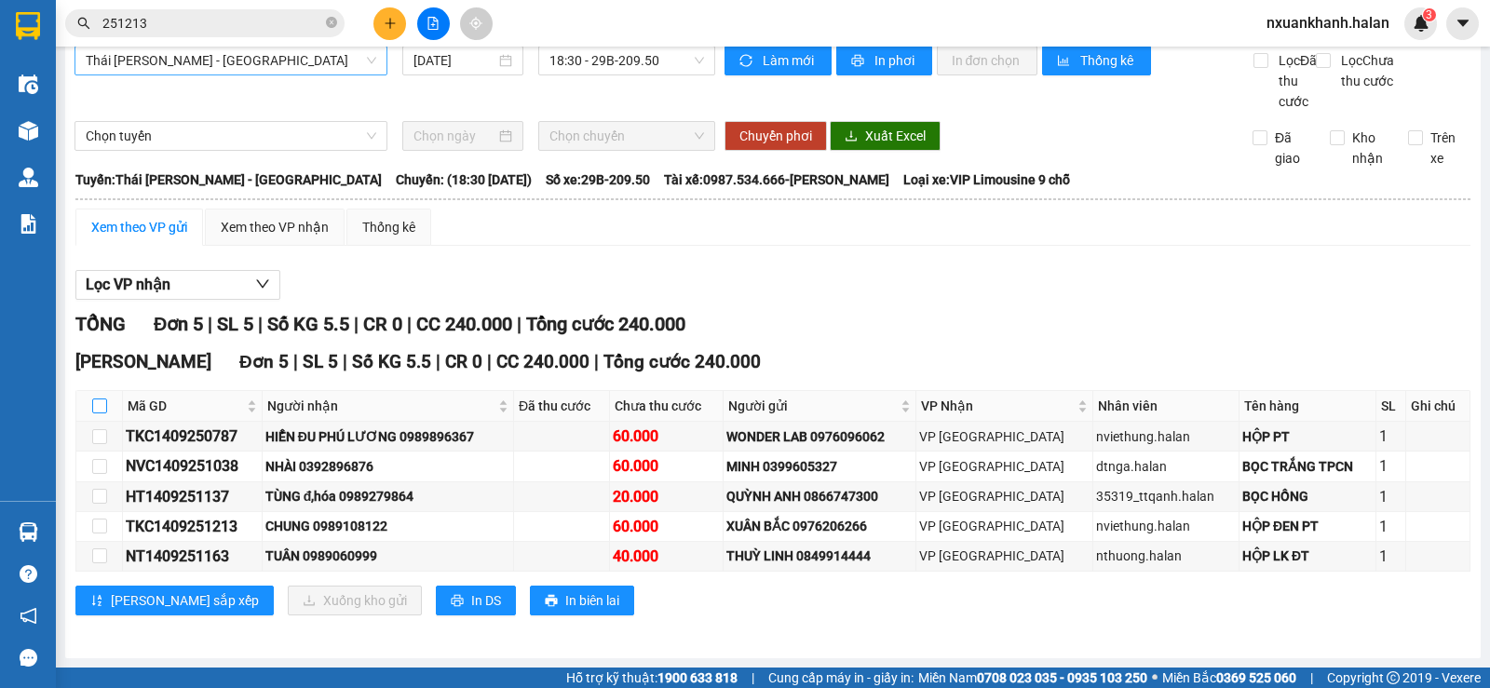
checkbox input "true"
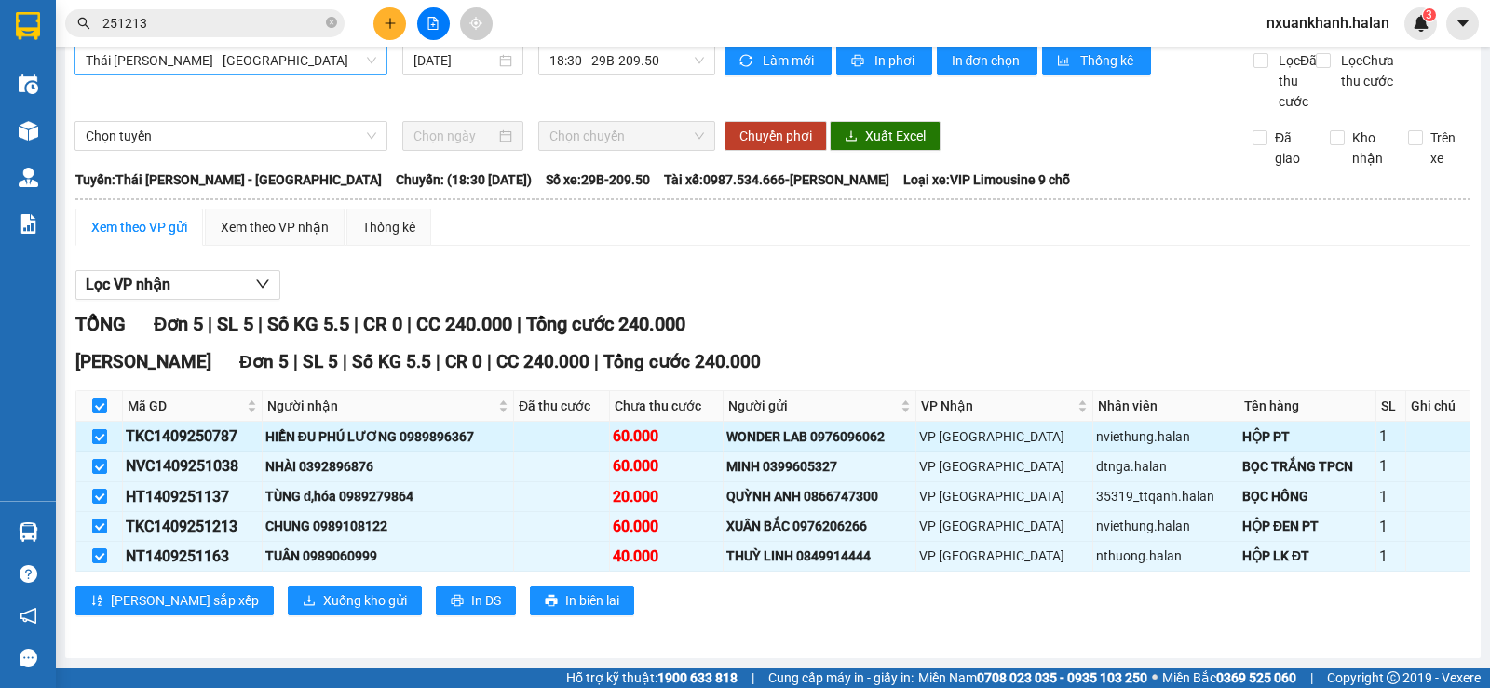
click at [99, 435] on input "checkbox" at bounding box center [99, 436] width 15 height 15
checkbox input "false"
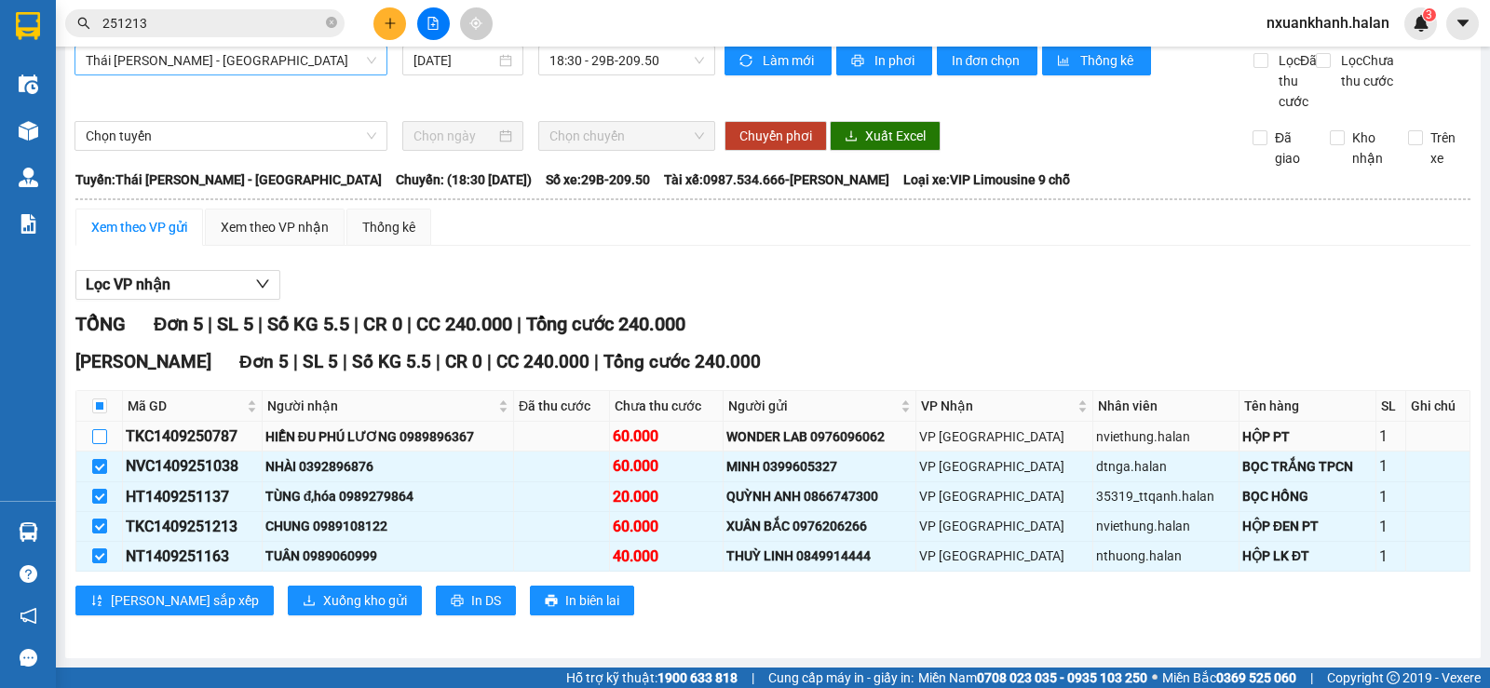
click at [102, 440] on input "checkbox" at bounding box center [99, 436] width 15 height 15
checkbox input "true"
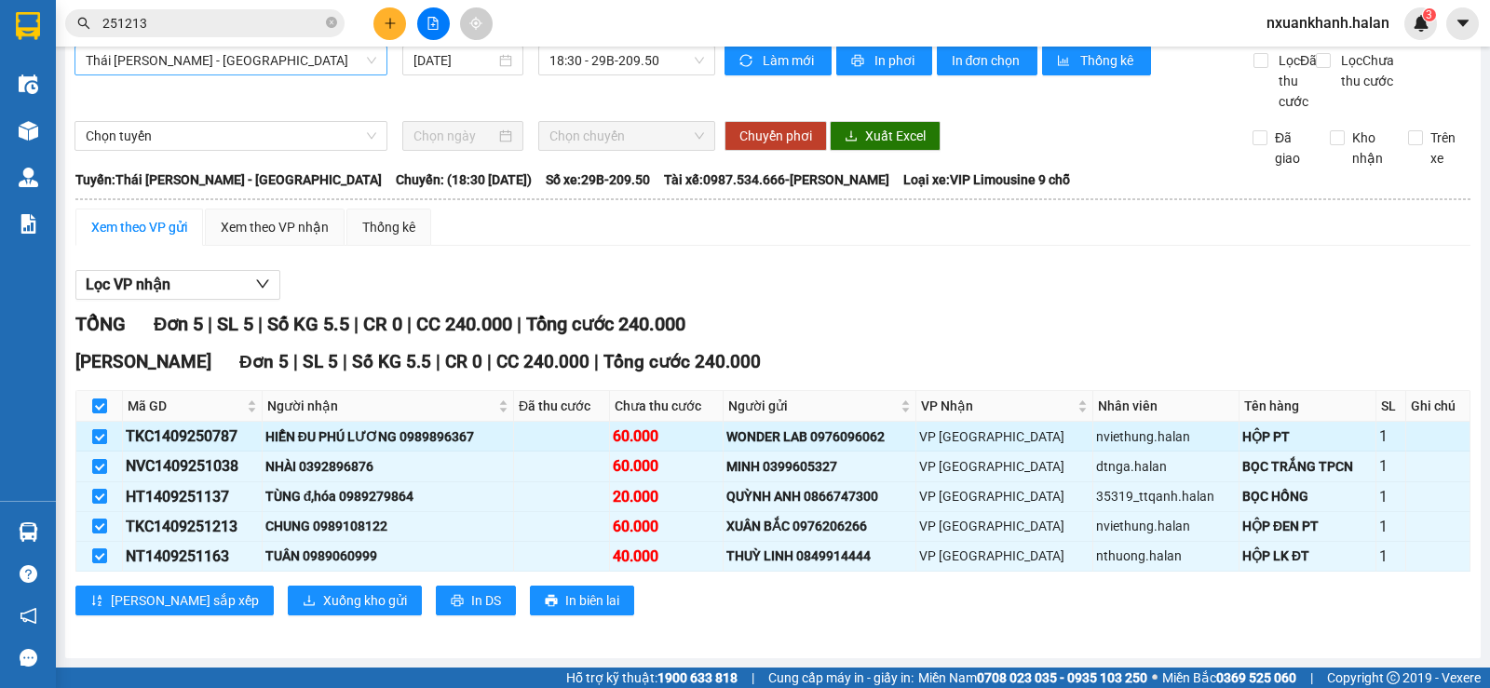
checkbox input "true"
click at [100, 558] on input "checkbox" at bounding box center [99, 556] width 15 height 15
checkbox input "false"
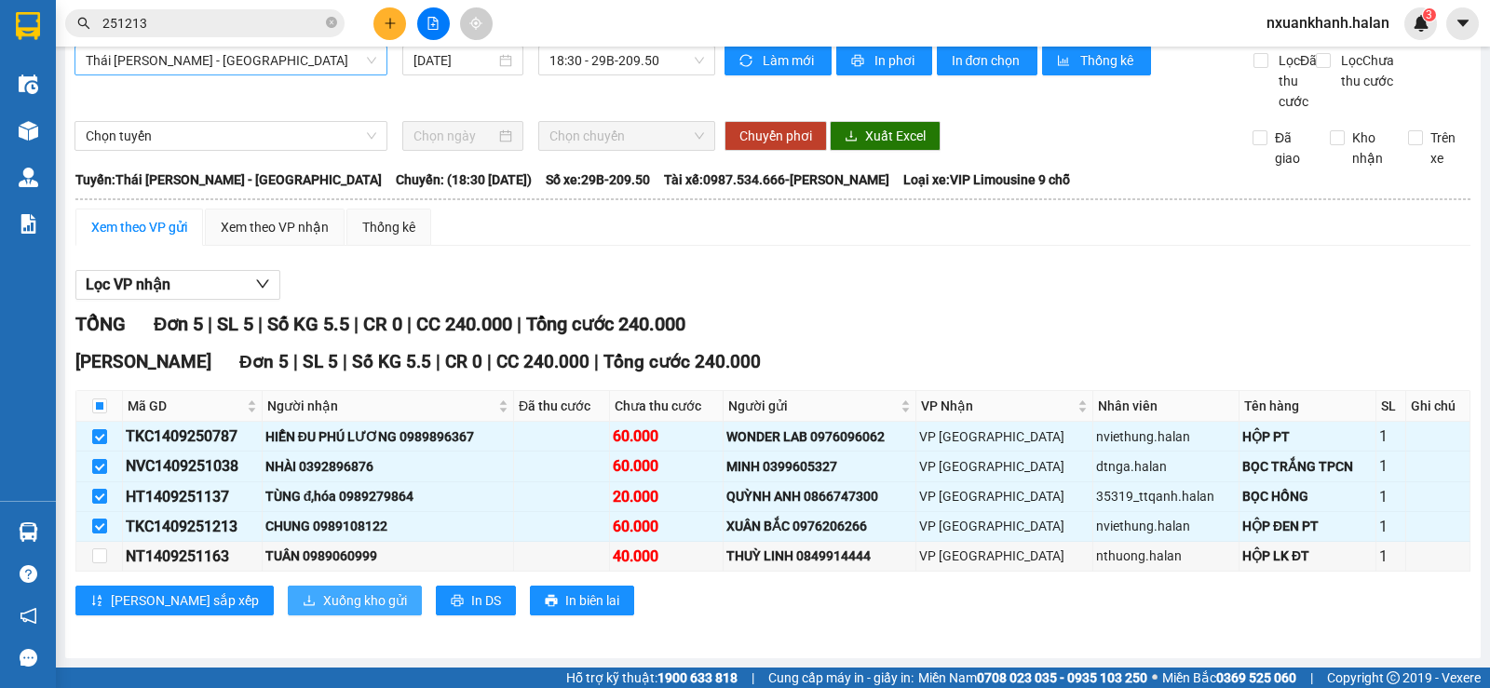
click at [323, 605] on span "Xuống kho gửi" at bounding box center [365, 600] width 84 height 20
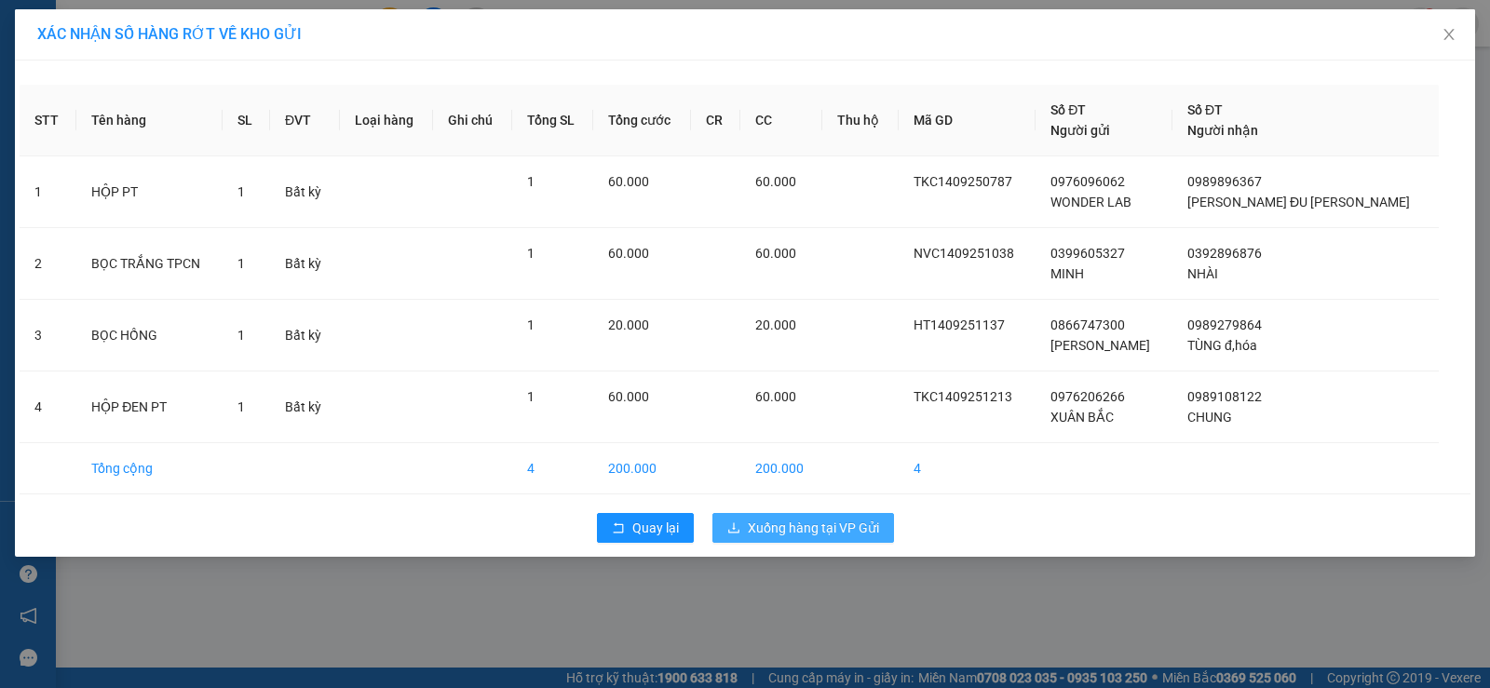
click at [798, 529] on span "Xuống hàng tại VP Gửi" at bounding box center [813, 528] width 131 height 20
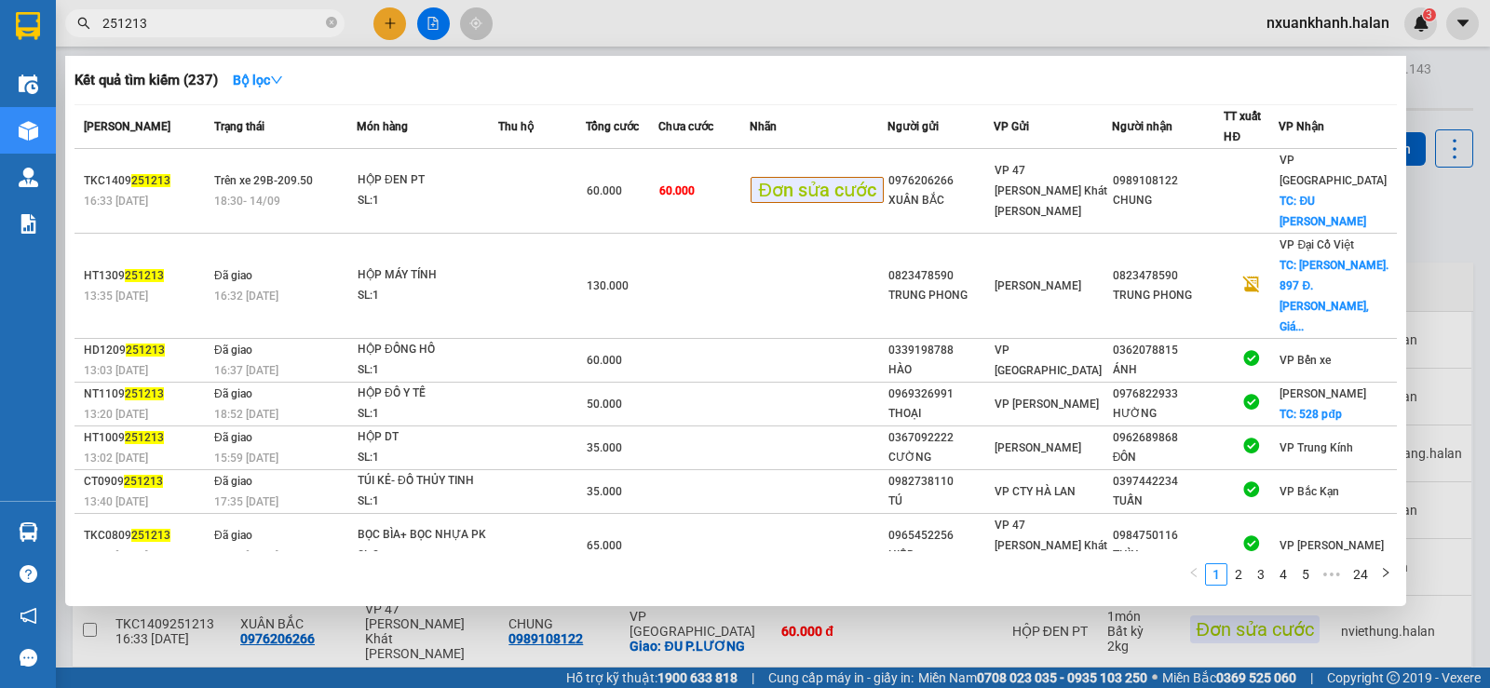
click at [250, 21] on input "251213" at bounding box center [212, 23] width 220 height 20
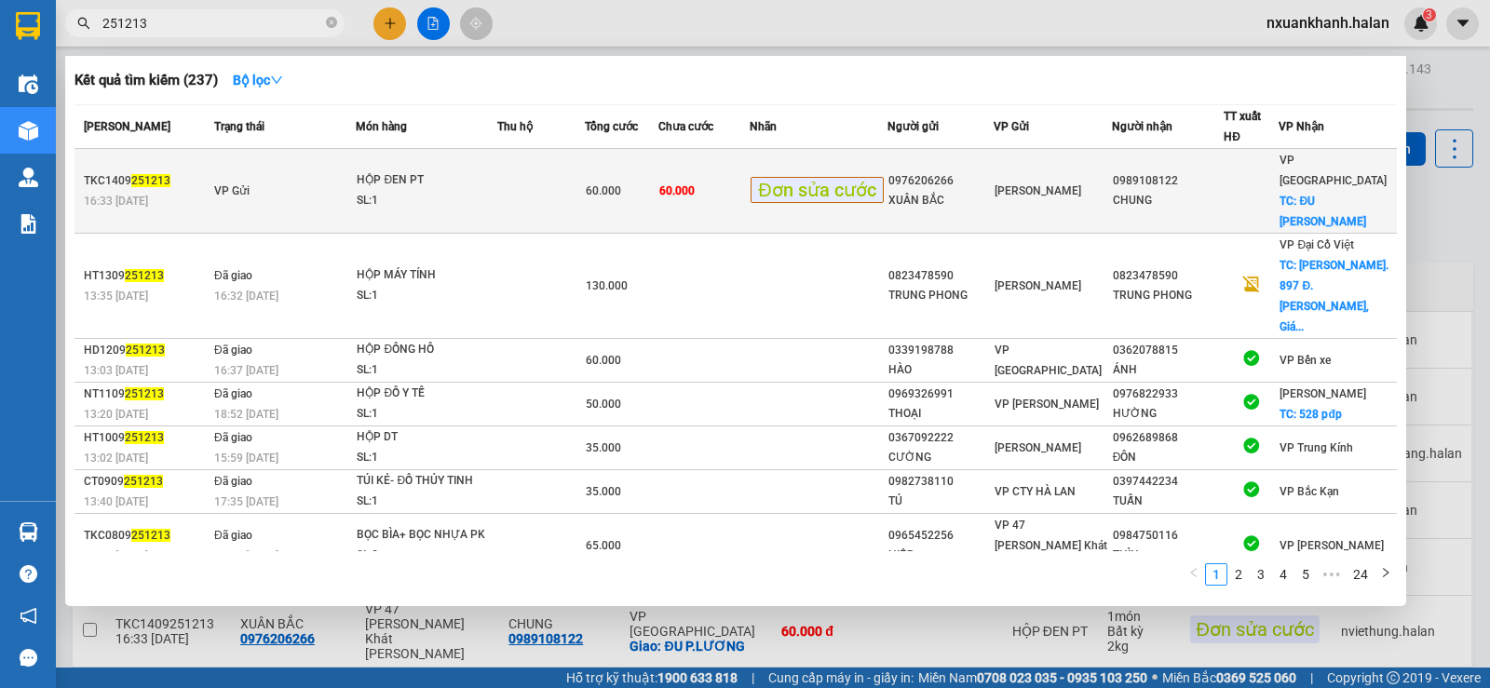
click at [584, 182] on td at bounding box center [541, 191] width 88 height 85
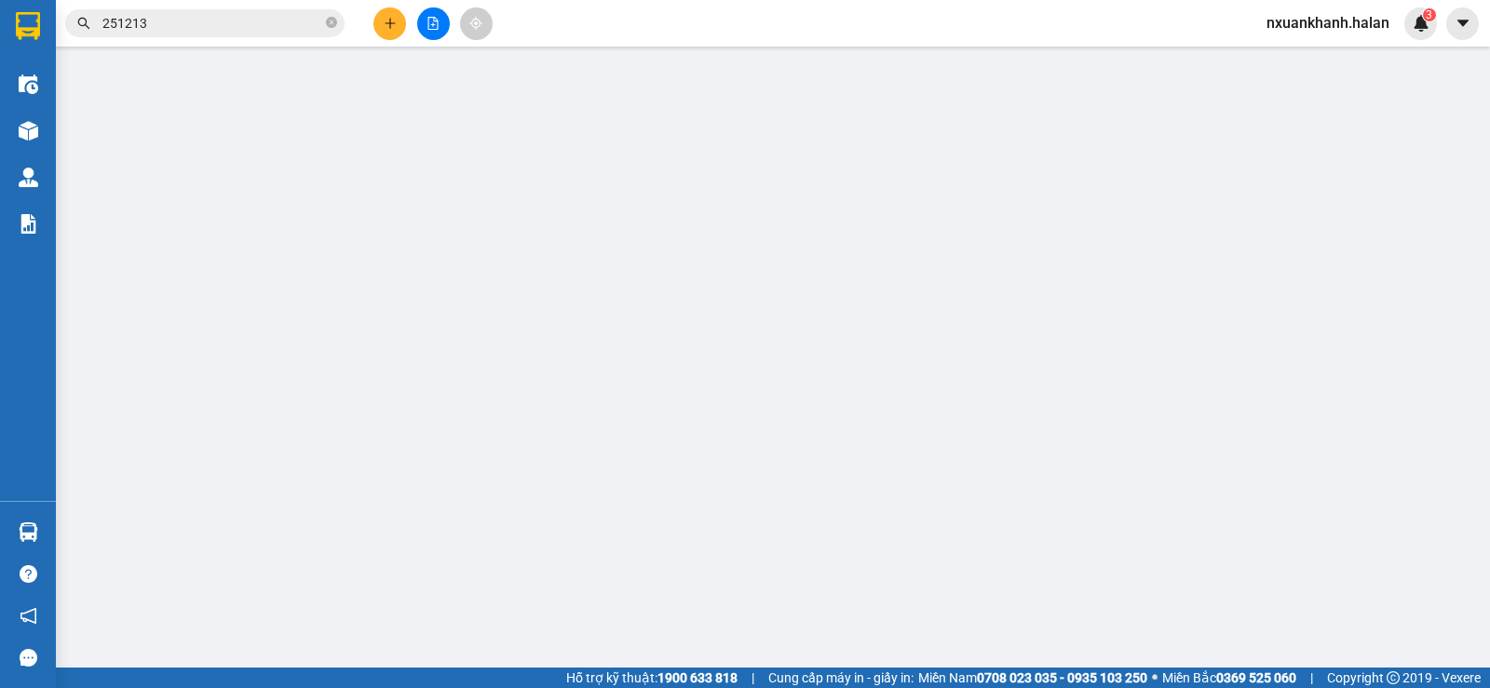
type input "0976206266"
type input "XUÂN BẮC"
type input "0989108122"
type input "CHUNG"
checkbox input "true"
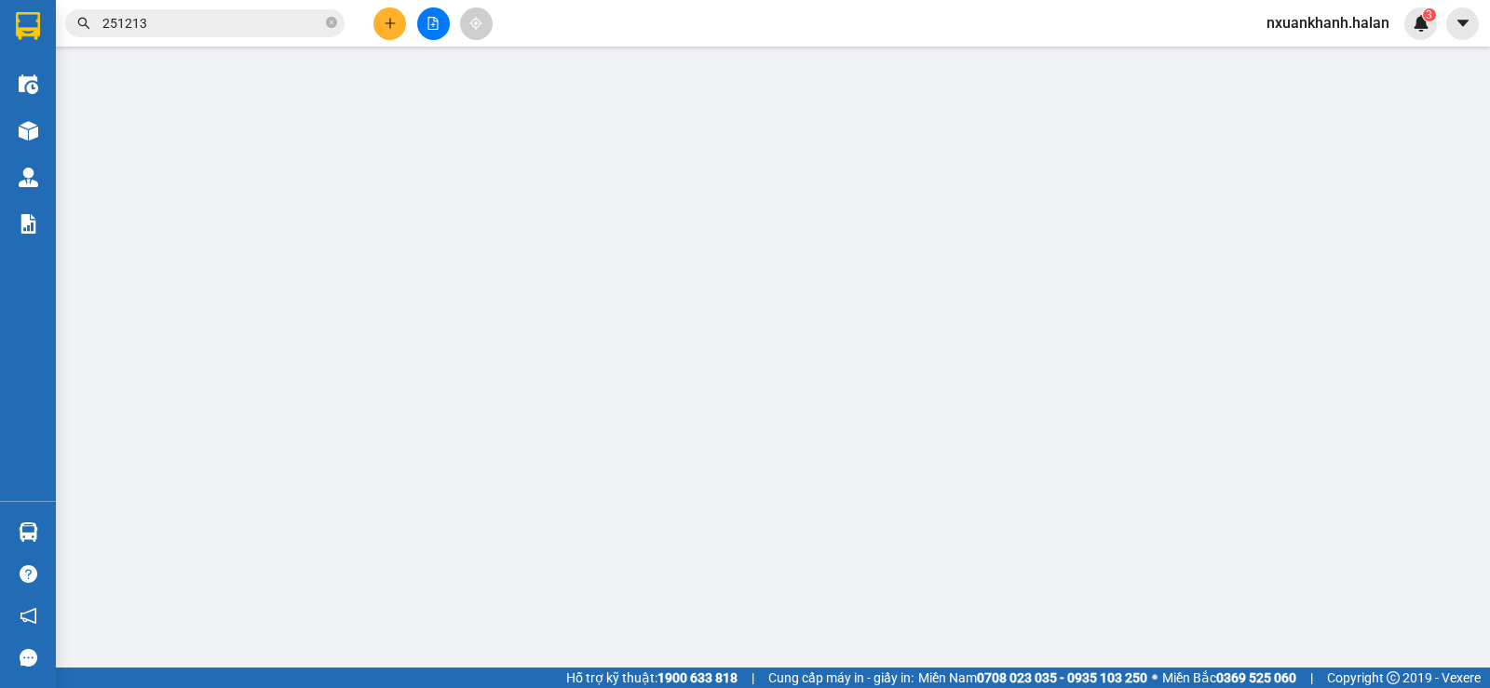
type input "ĐU P.LƯƠNG"
type input "20.000"
type input "60.000"
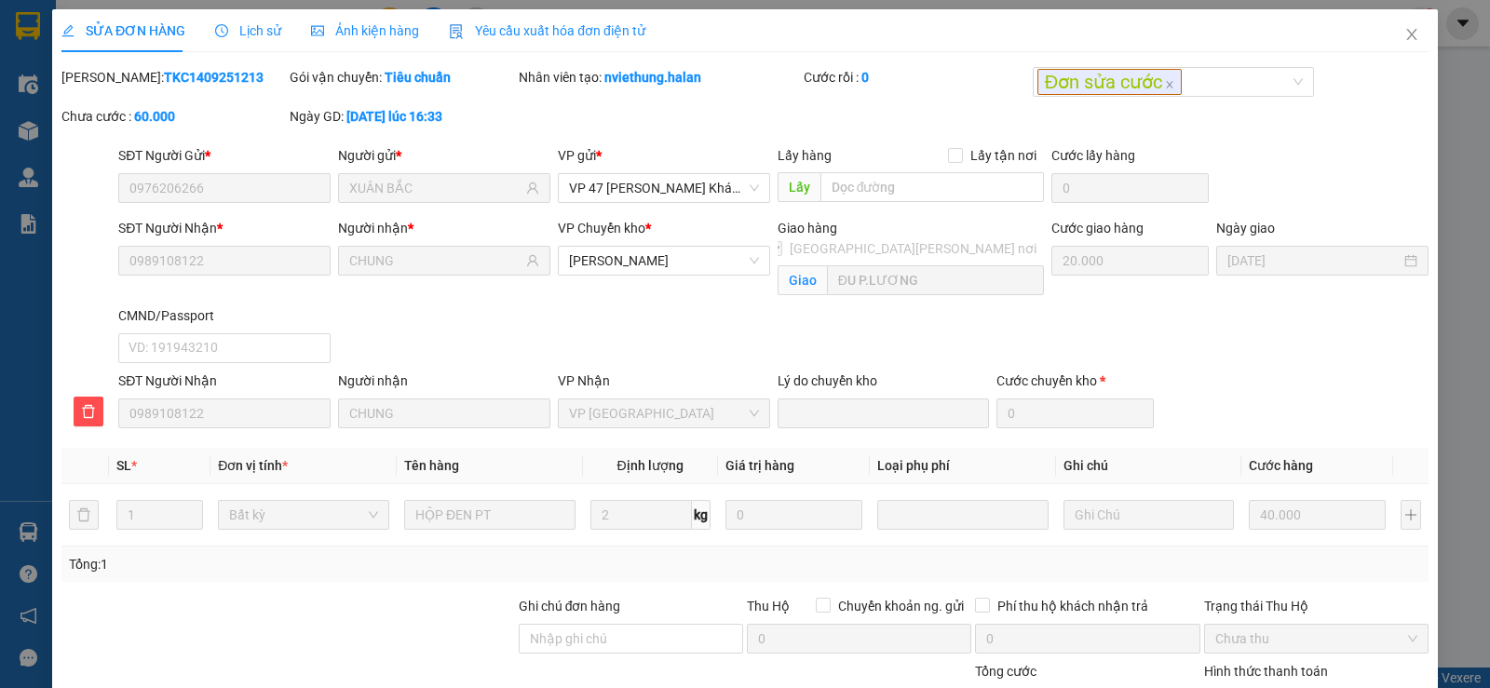
scroll to position [193, 0]
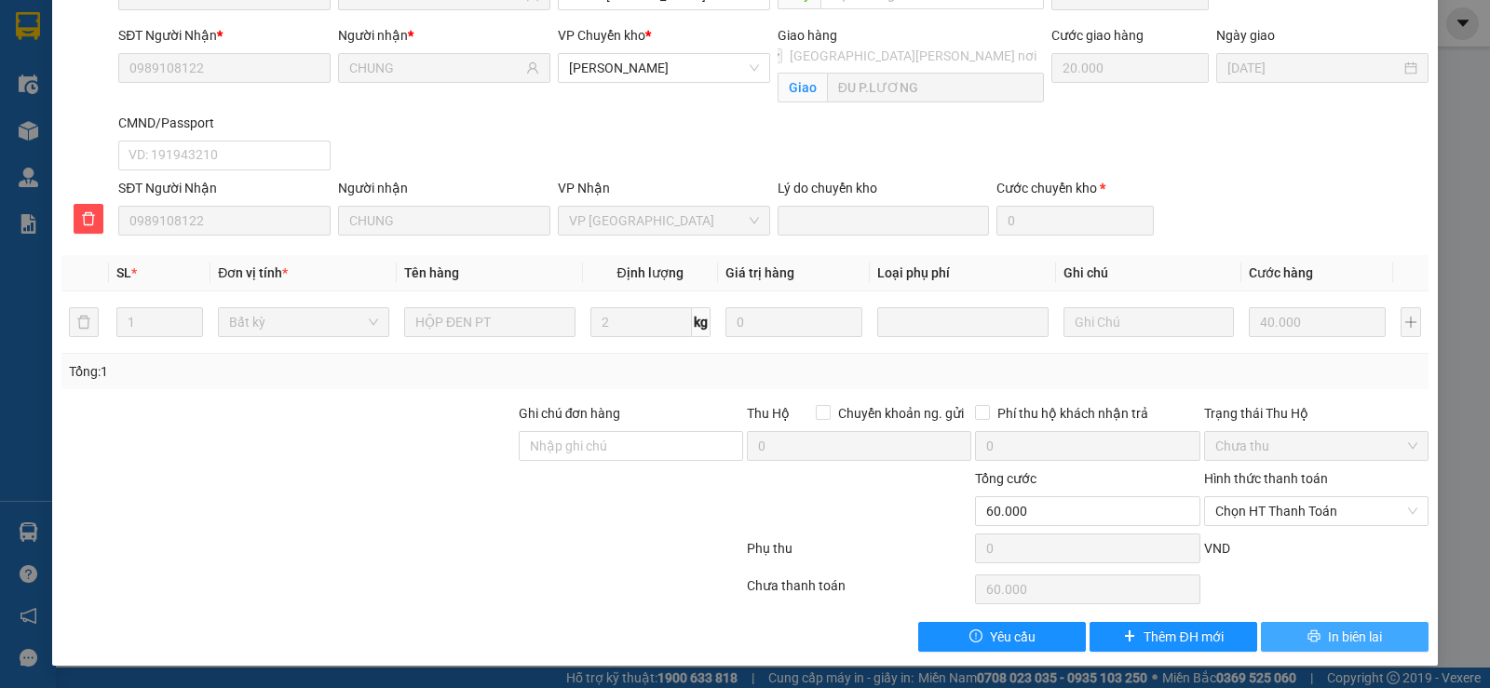
click at [1277, 636] on button "In biên lai" at bounding box center [1345, 637] width 168 height 30
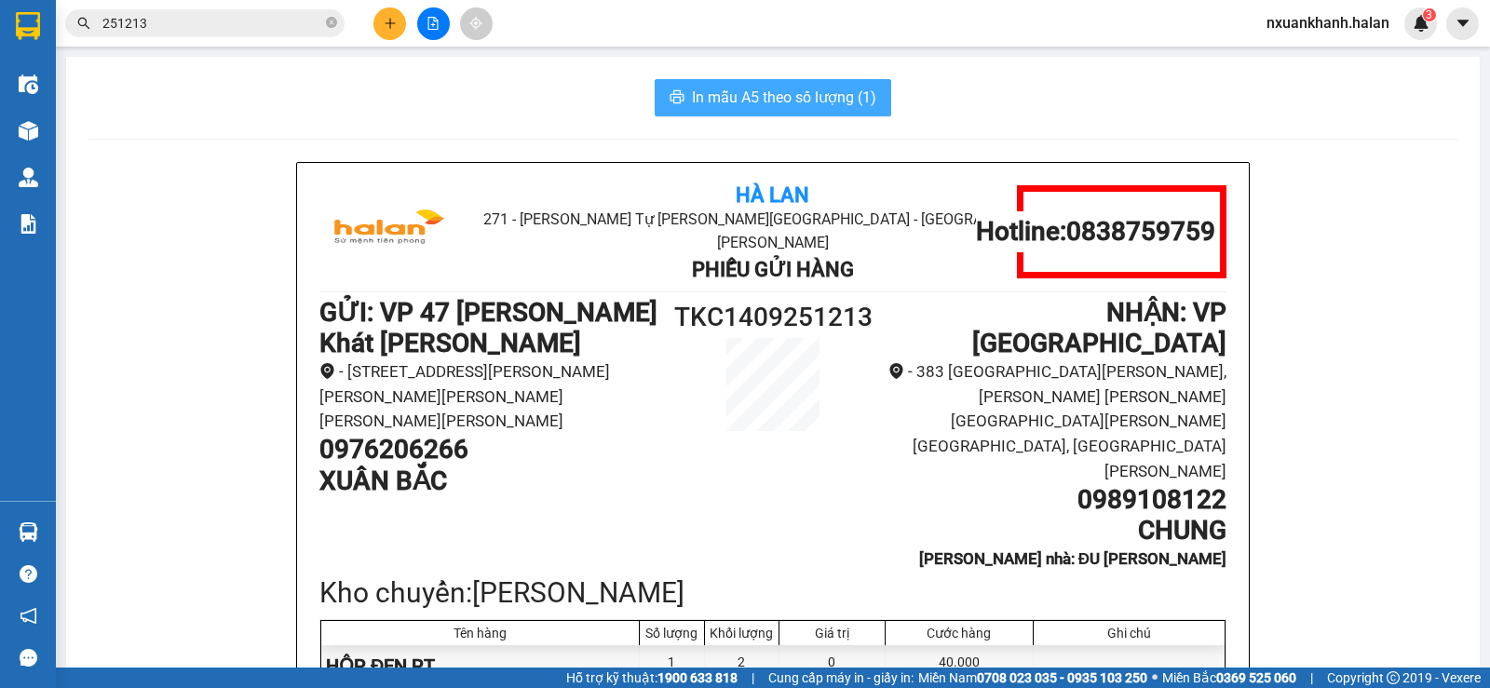
click at [780, 93] on span "In mẫu A5 theo số lượng (1)" at bounding box center [784, 97] width 184 height 23
click at [332, 26] on icon "close-circle" at bounding box center [331, 22] width 11 height 11
click at [194, 27] on input "text" at bounding box center [212, 23] width 220 height 20
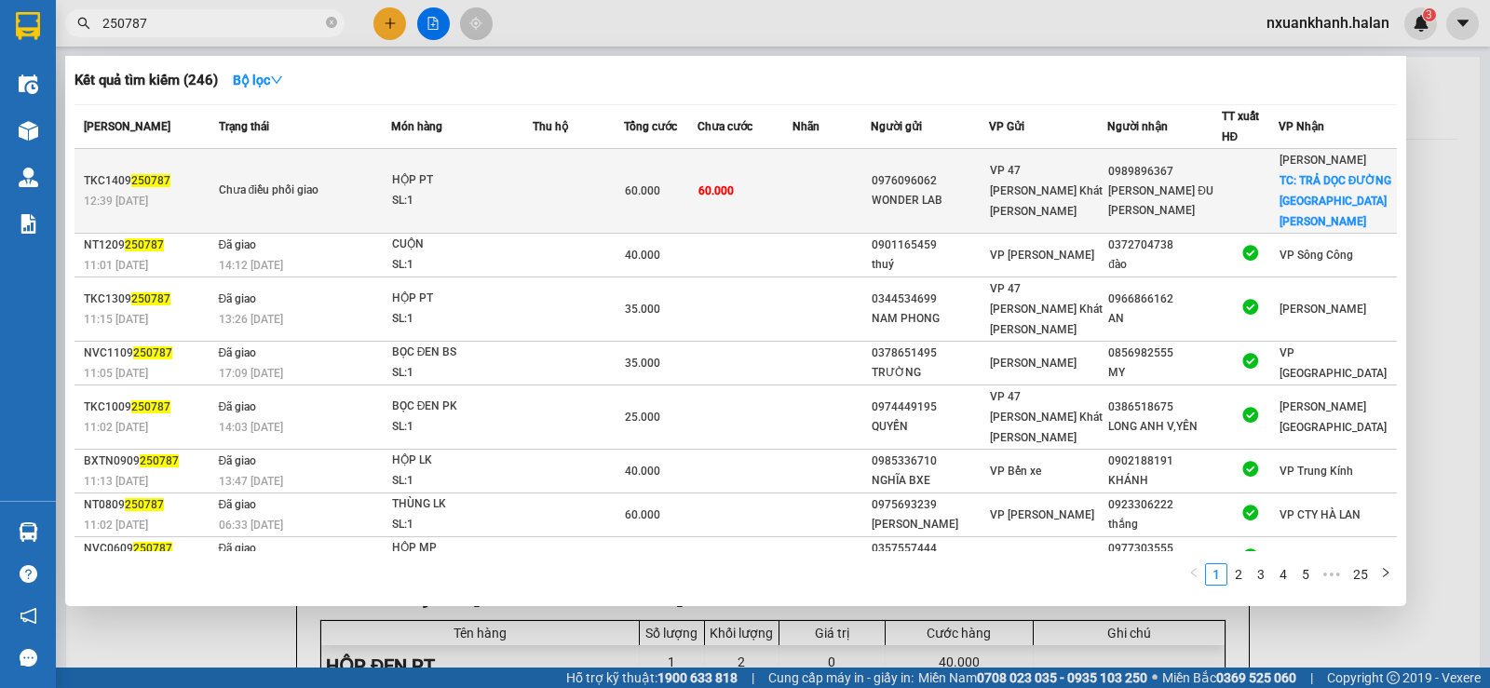
type input "250787"
click at [709, 196] on span "60.000" at bounding box center [716, 190] width 35 height 13
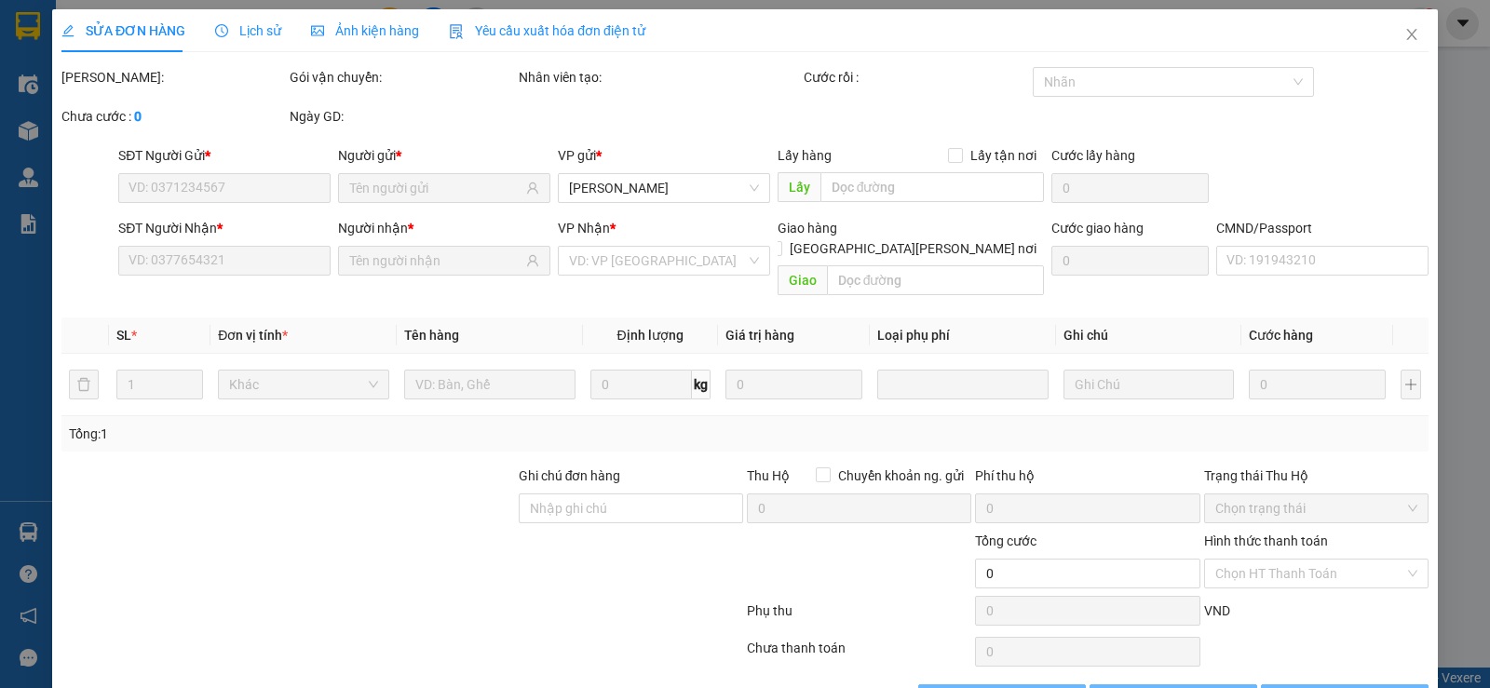
type input "0976096062"
type input "WONDER LAB"
type input "0989896367"
type input "[PERSON_NAME] ĐU [PERSON_NAME]"
checkbox input "true"
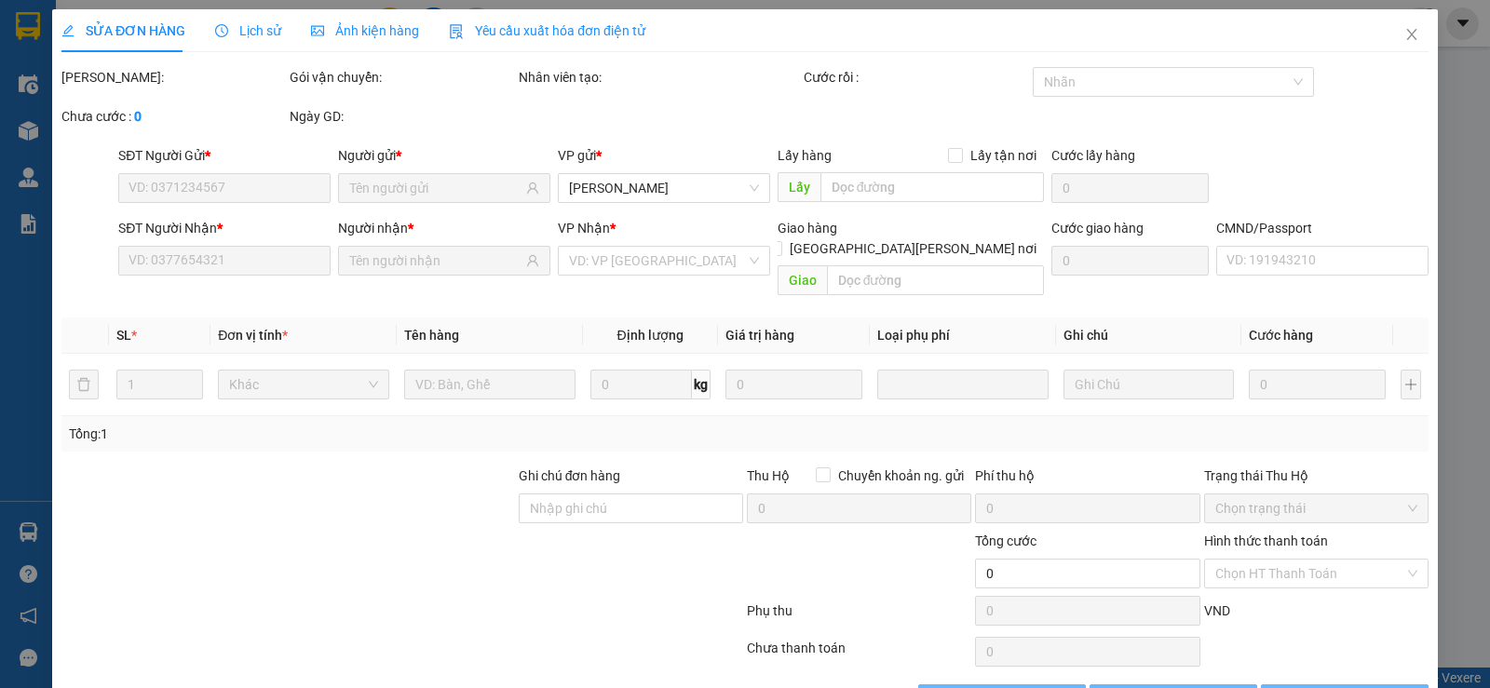
type input "TRẢ DỌC ĐƯỜNG [GEOGRAPHIC_DATA][PERSON_NAME]"
type input "20.000"
type input "60.000"
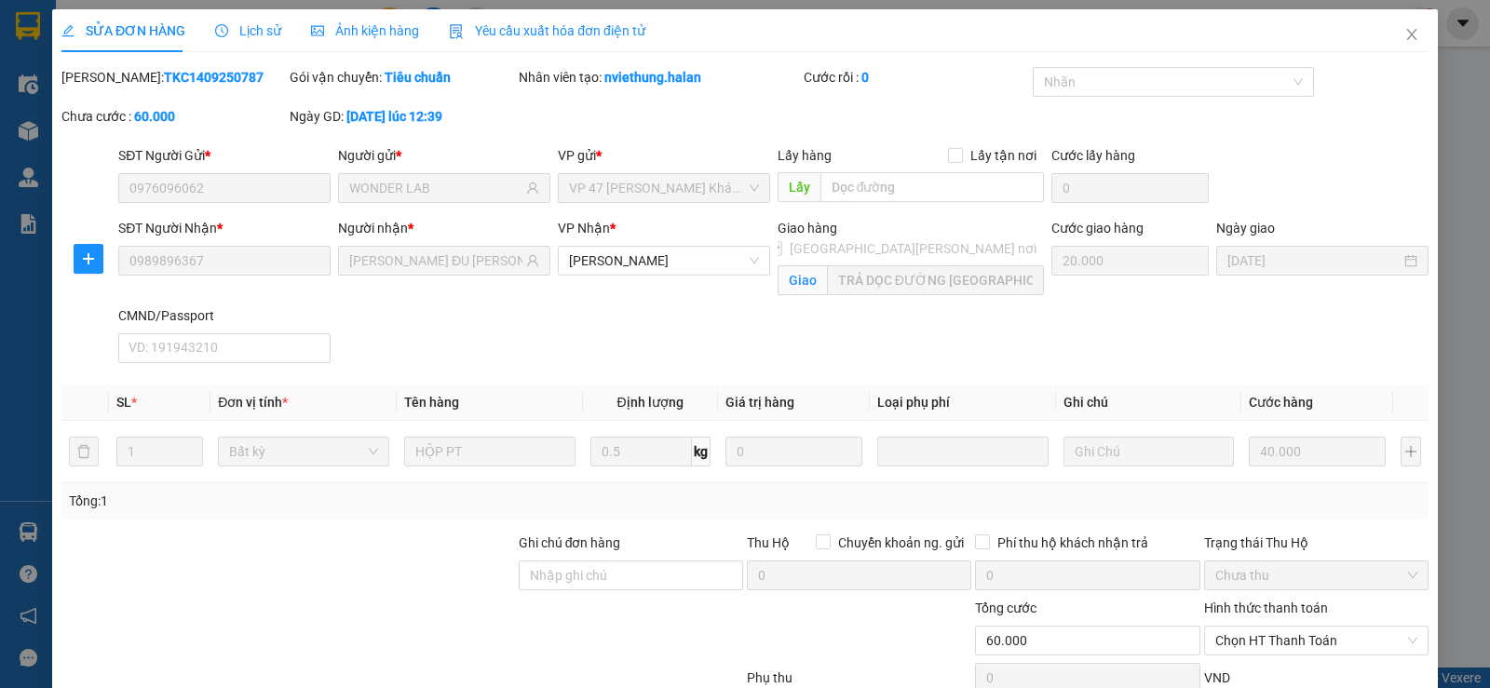
scroll to position [129, 0]
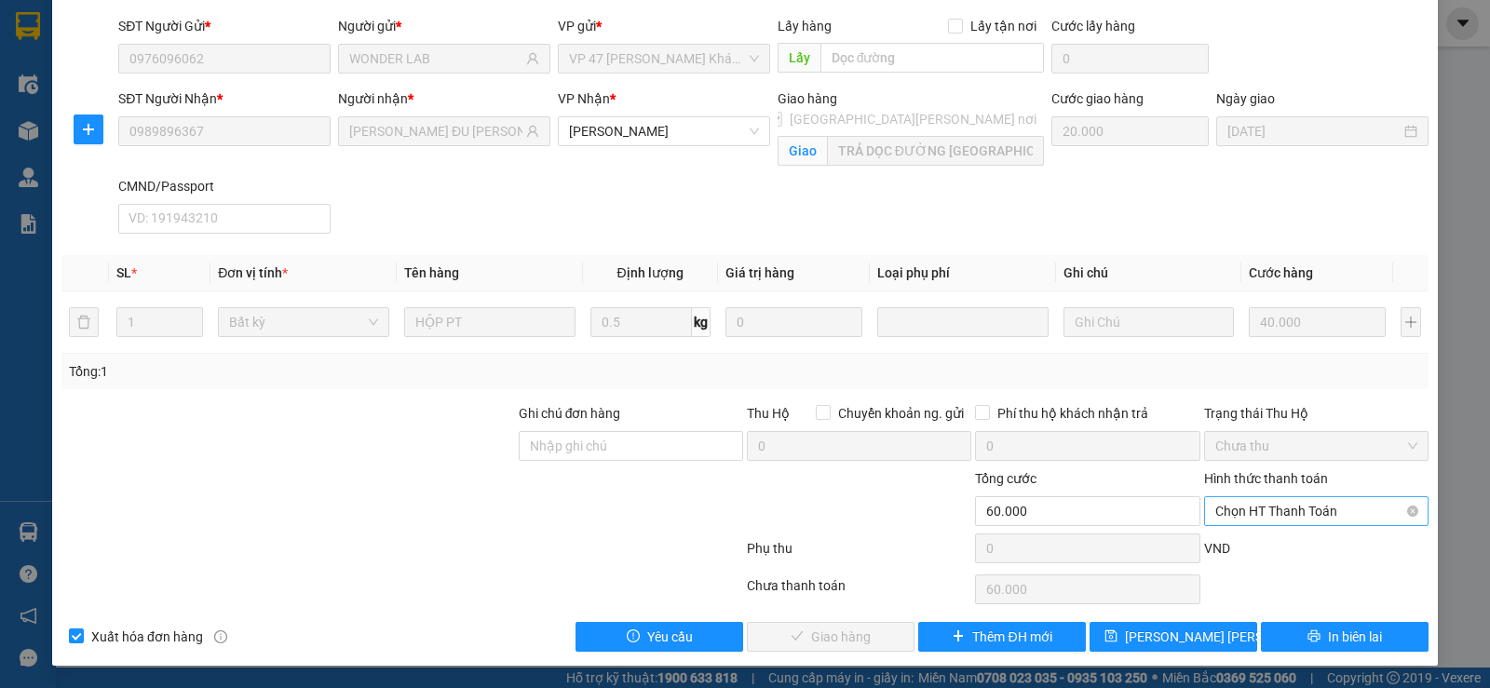
click at [1305, 513] on span "Chọn HT Thanh Toán" at bounding box center [1316, 511] width 202 height 28
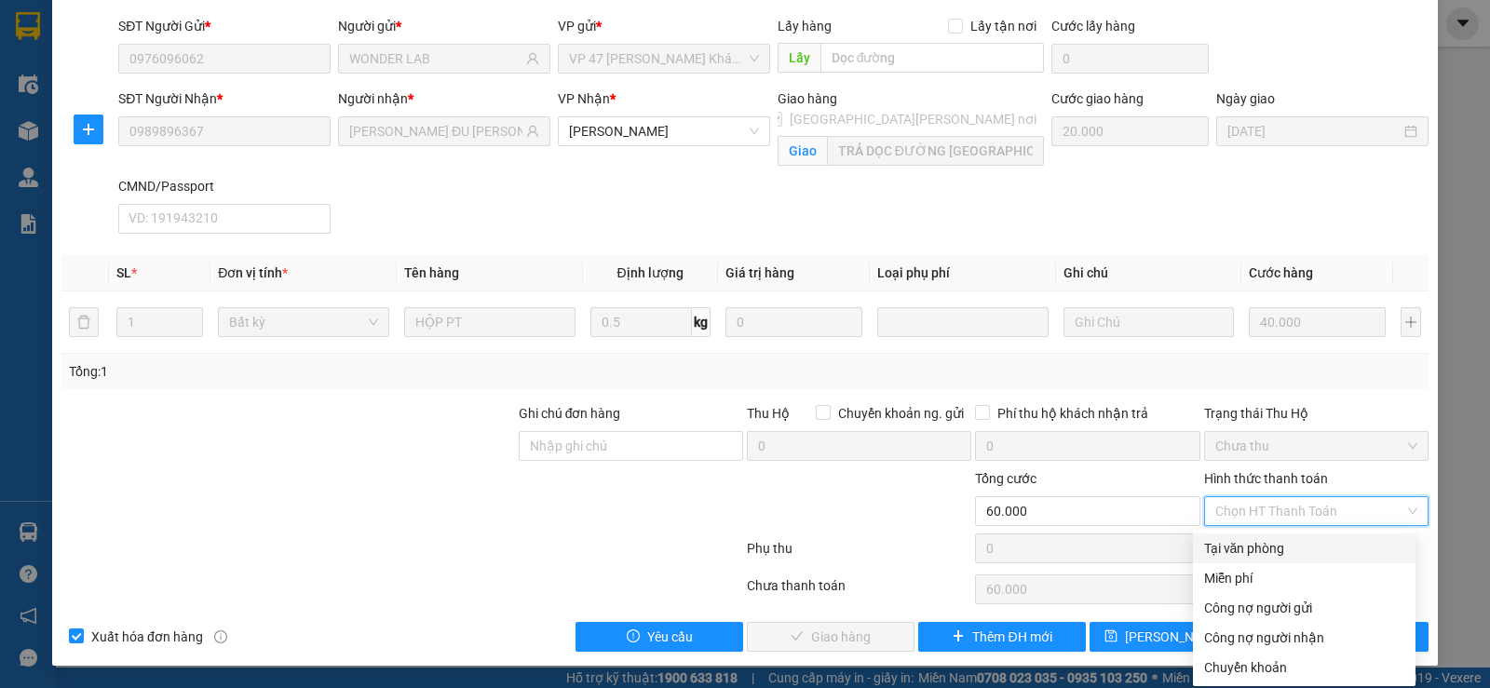
click at [1267, 541] on div "Tại văn phòng" at bounding box center [1304, 548] width 200 height 20
type input "0"
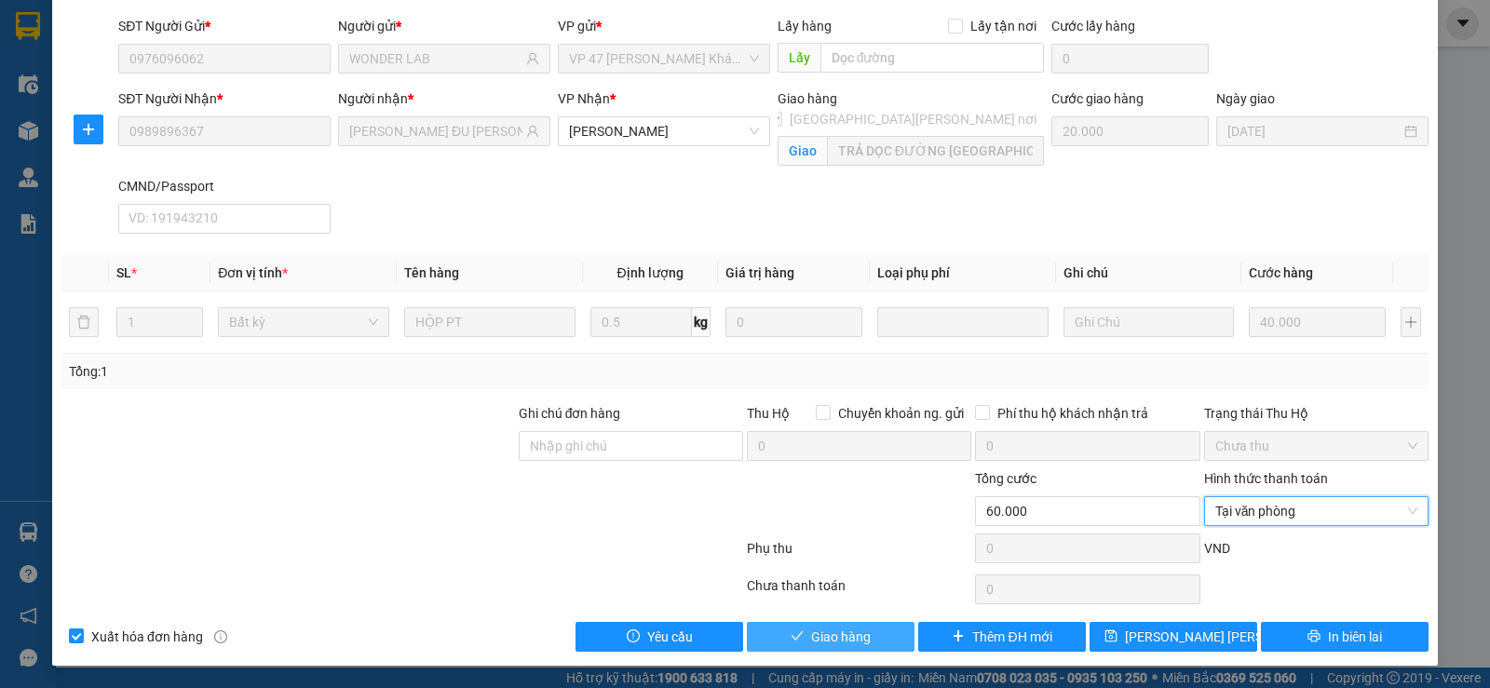
click at [835, 632] on span "Giao hàng" at bounding box center [841, 637] width 60 height 20
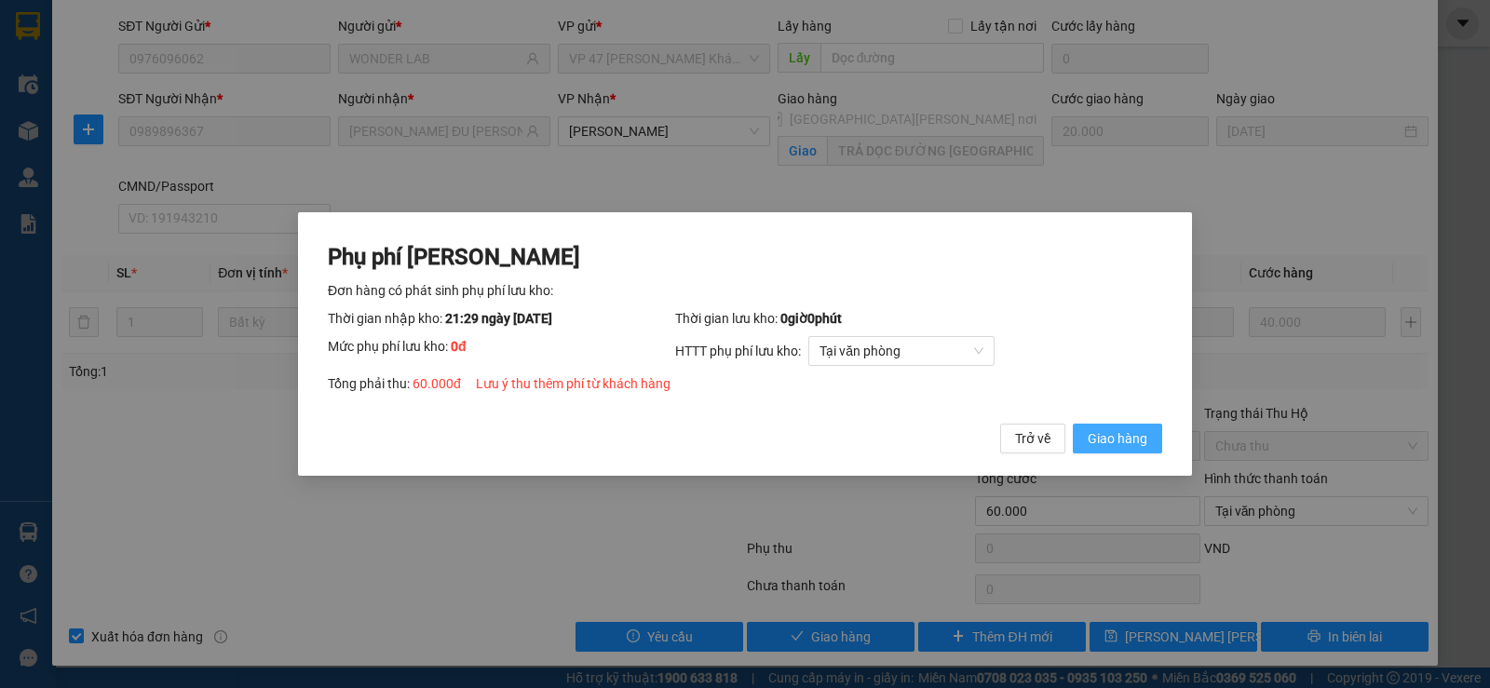
click at [1122, 448] on span "Giao hàng" at bounding box center [1118, 438] width 60 height 20
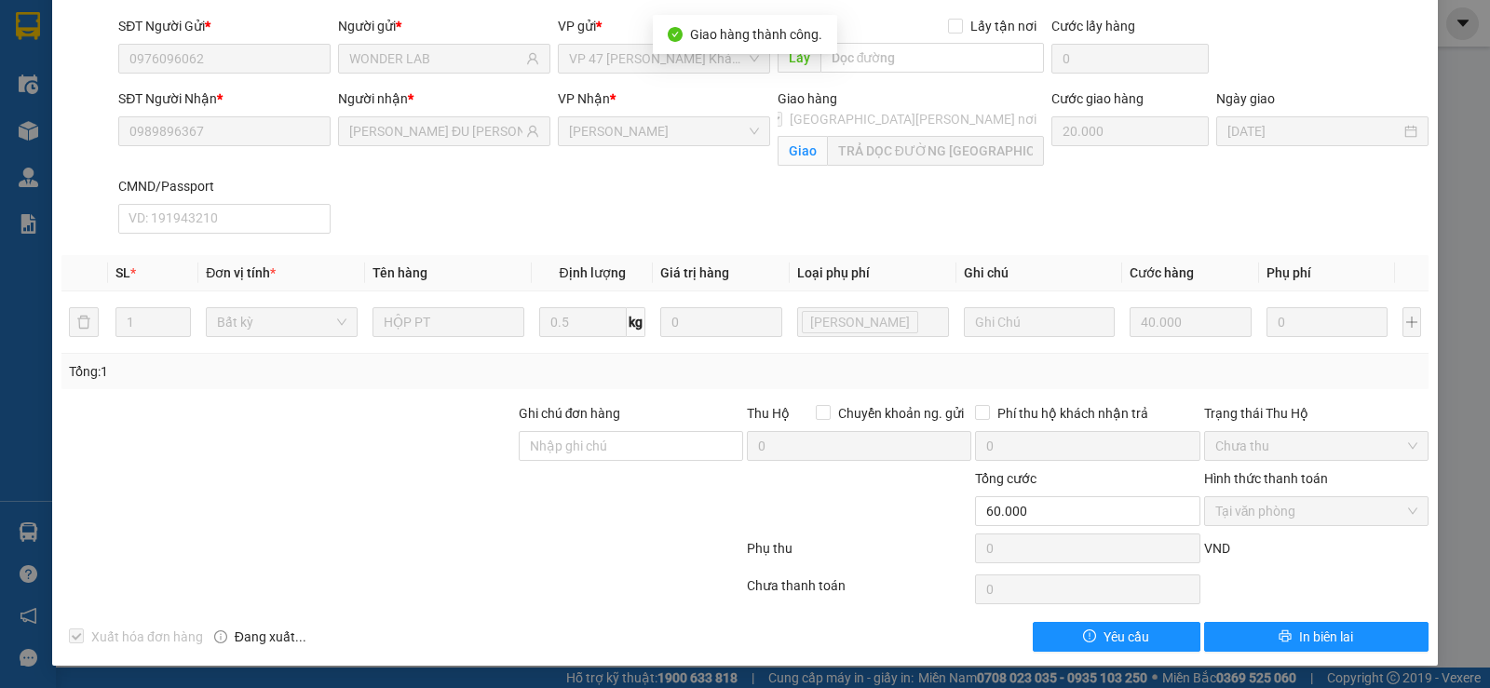
scroll to position [0, 0]
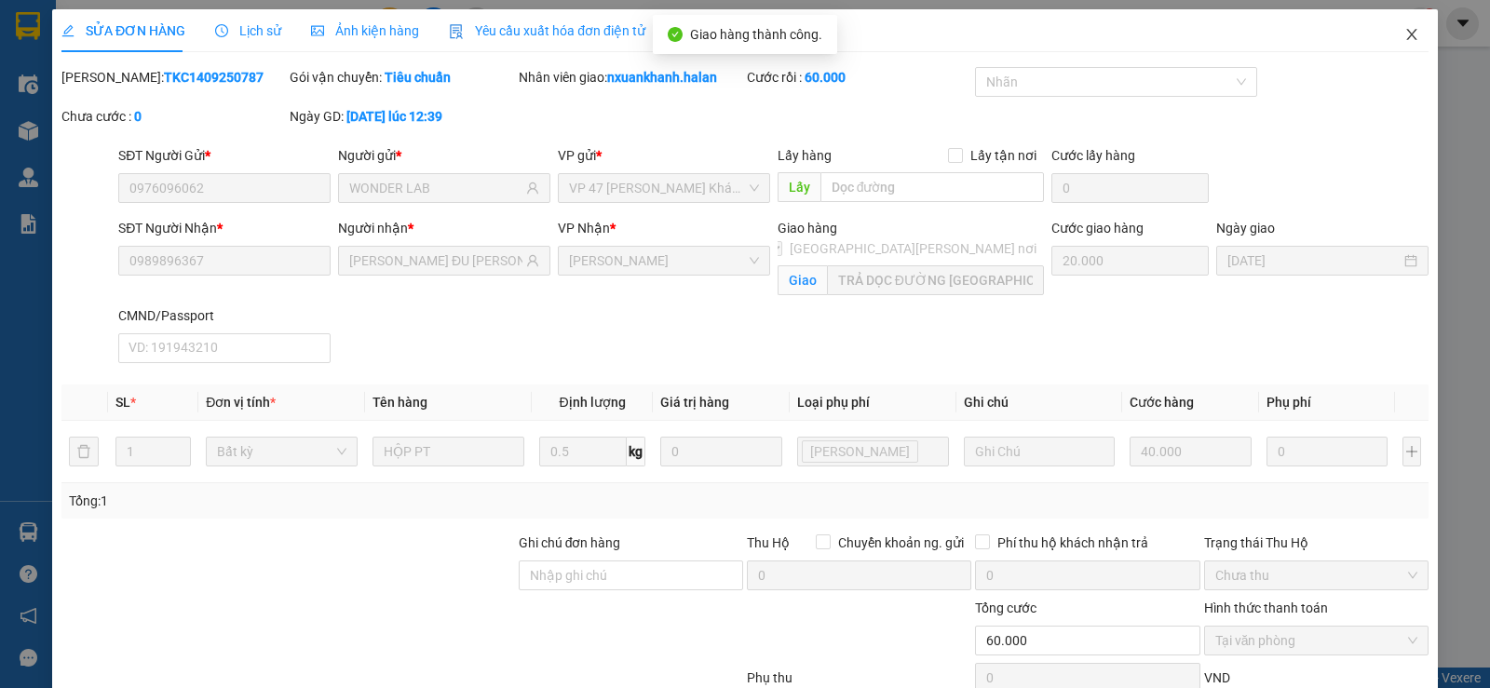
click at [1405, 29] on icon "close" at bounding box center [1412, 34] width 15 height 15
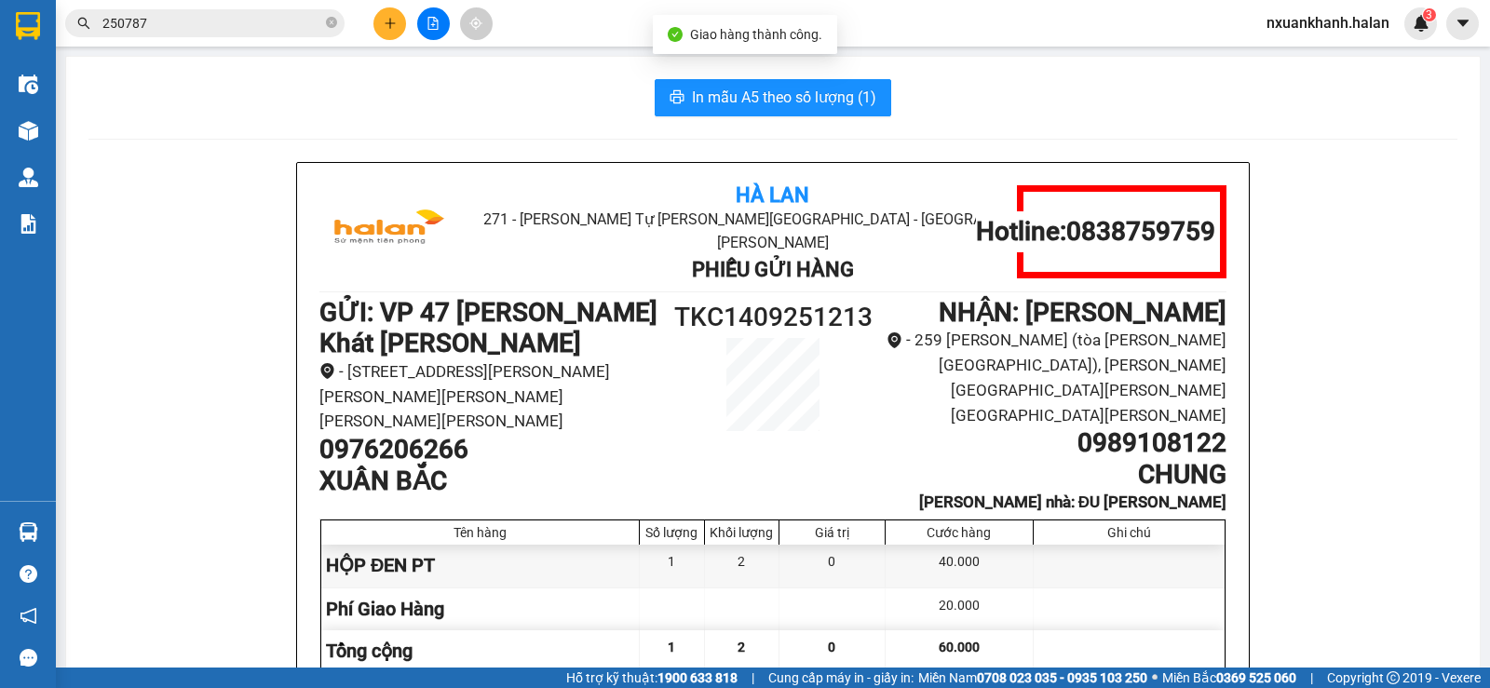
click at [247, 24] on input "250787" at bounding box center [212, 23] width 220 height 20
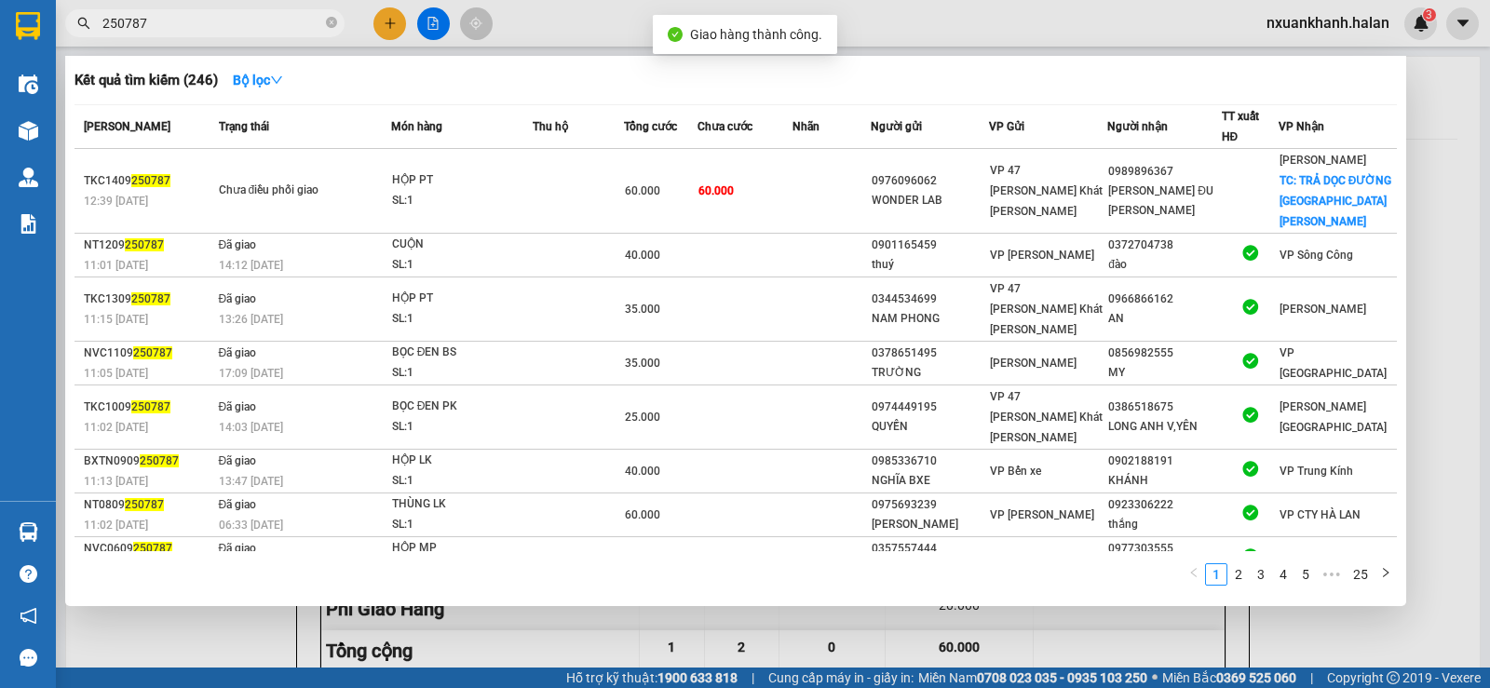
click at [247, 24] on input "250787" at bounding box center [212, 23] width 220 height 20
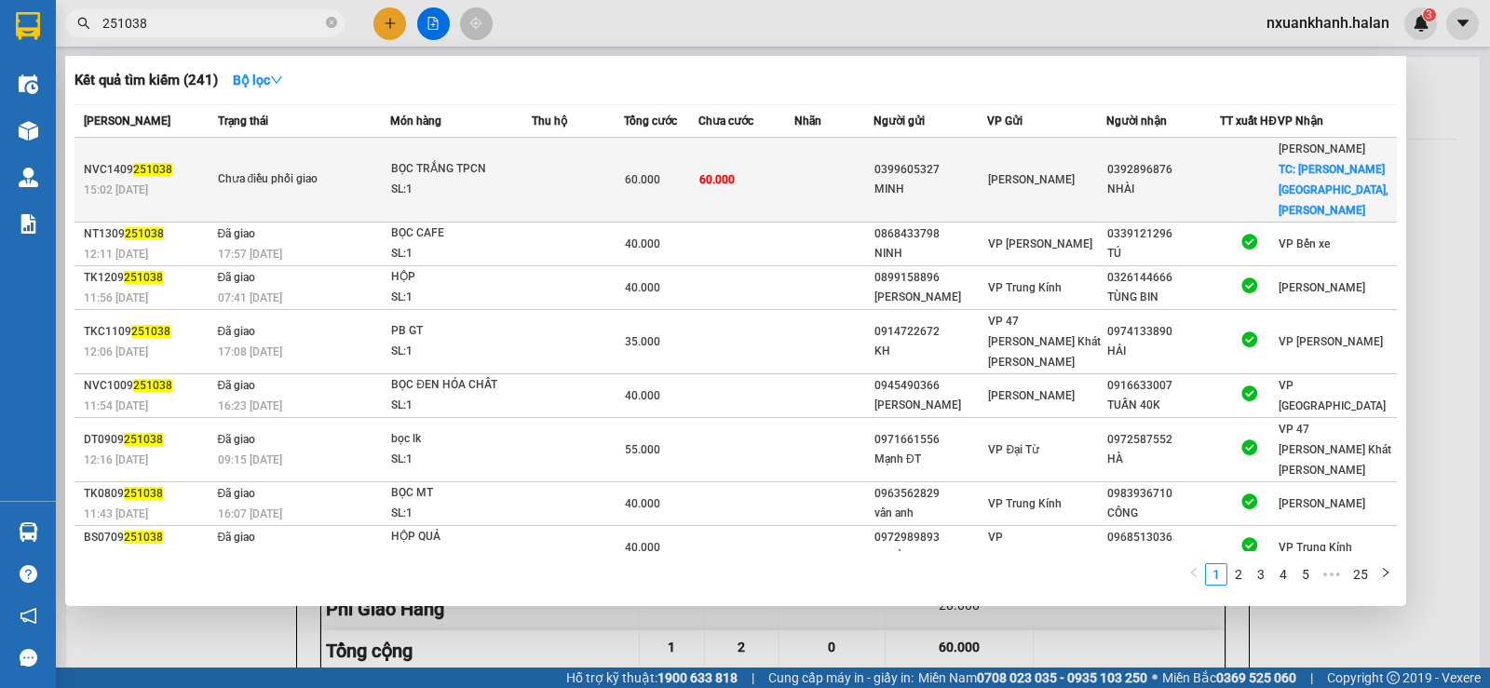
type input "251038"
click at [548, 189] on td at bounding box center [578, 180] width 92 height 85
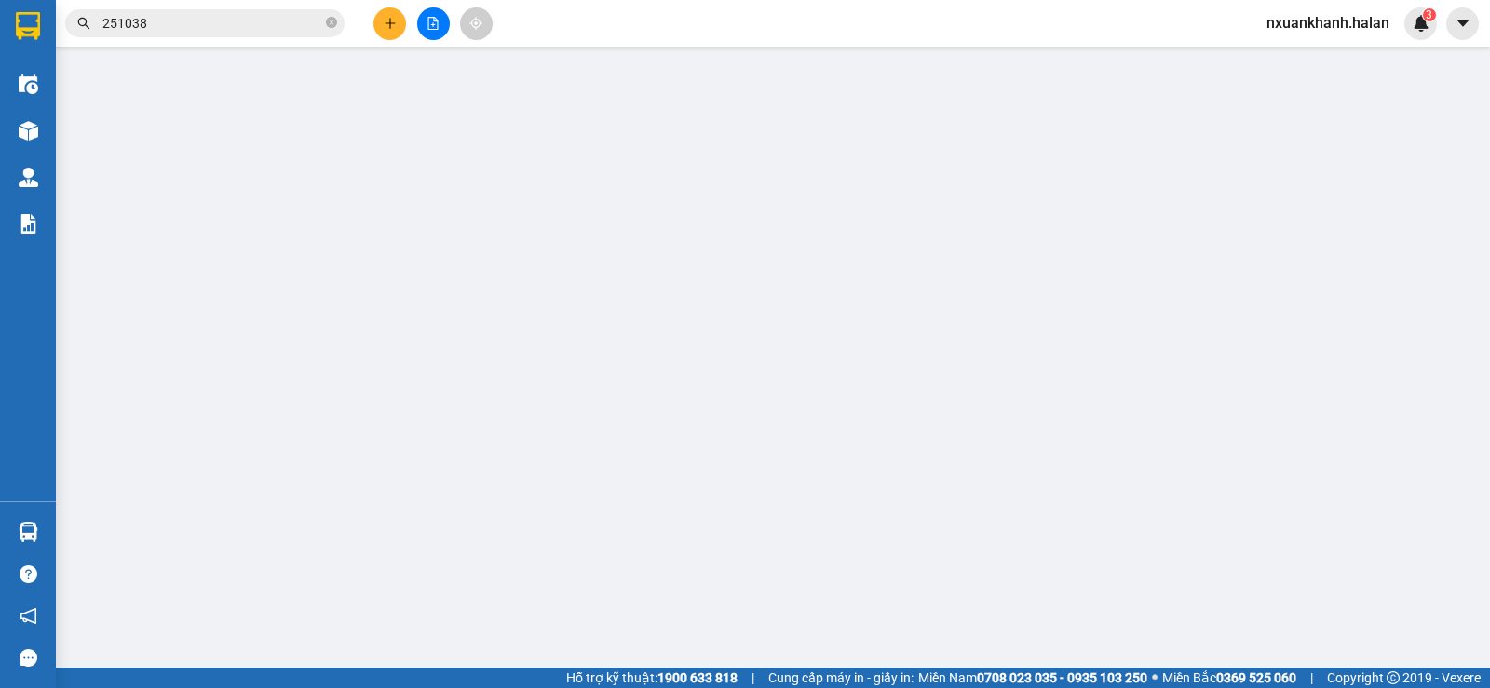
type input "0399605327"
type input "MINH"
type input "0392896876"
type input "NHÀI"
checkbox input "true"
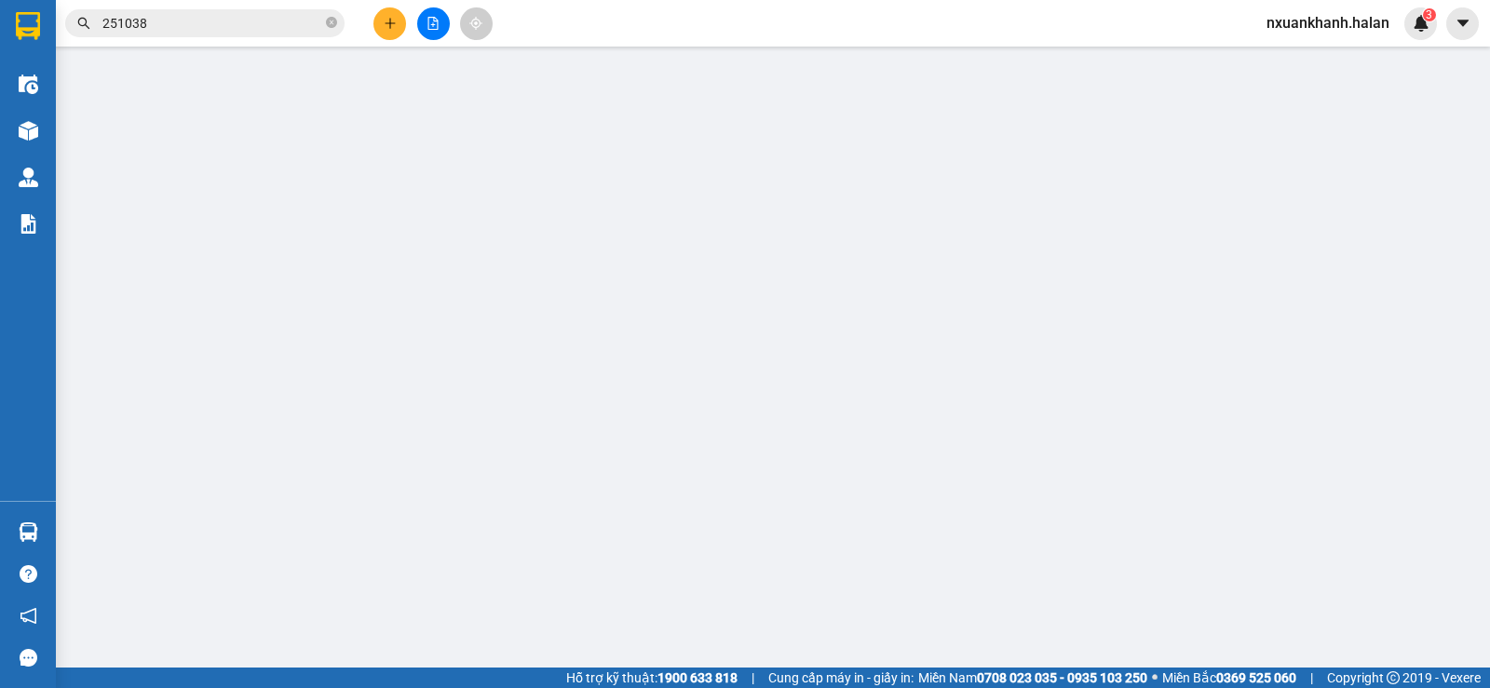
type input "[PERSON_NAME][GEOGRAPHIC_DATA], [PERSON_NAME]"
type input "20.000"
type input "60.000"
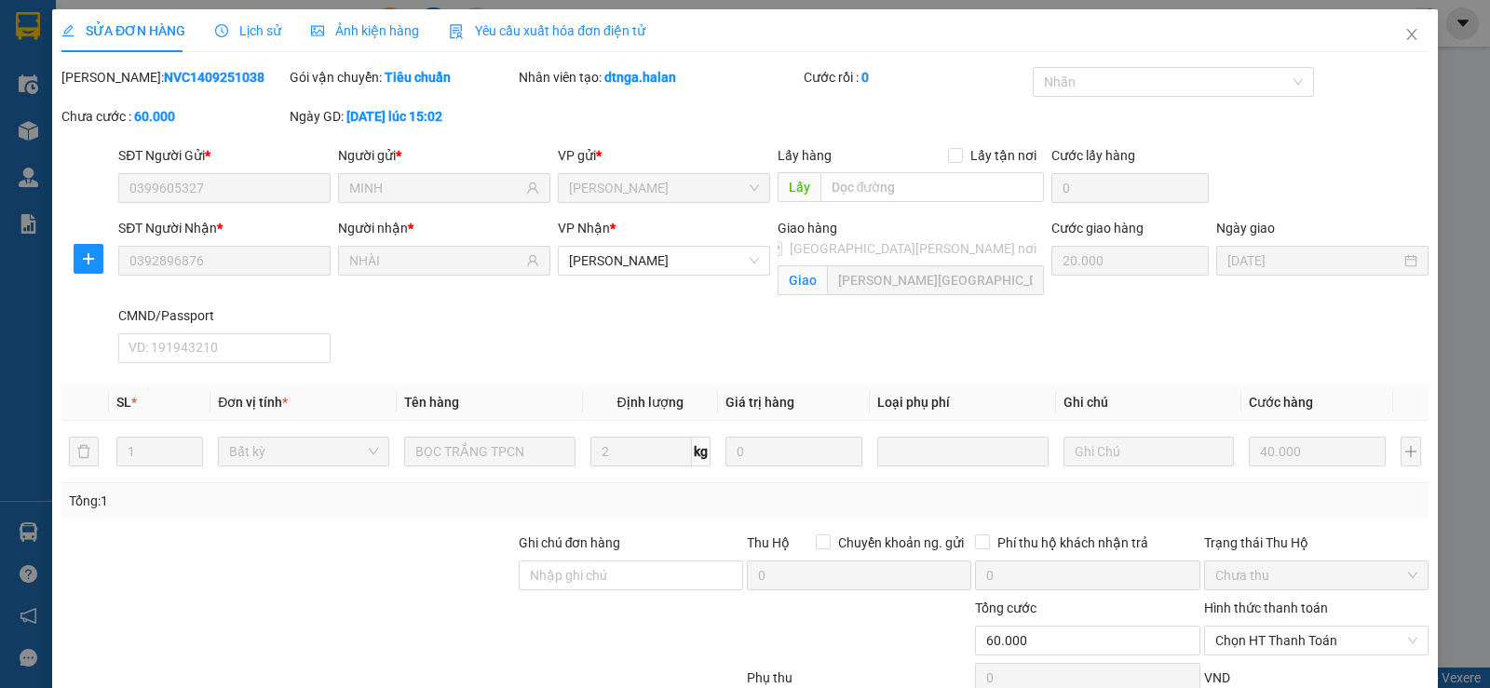
scroll to position [129, 0]
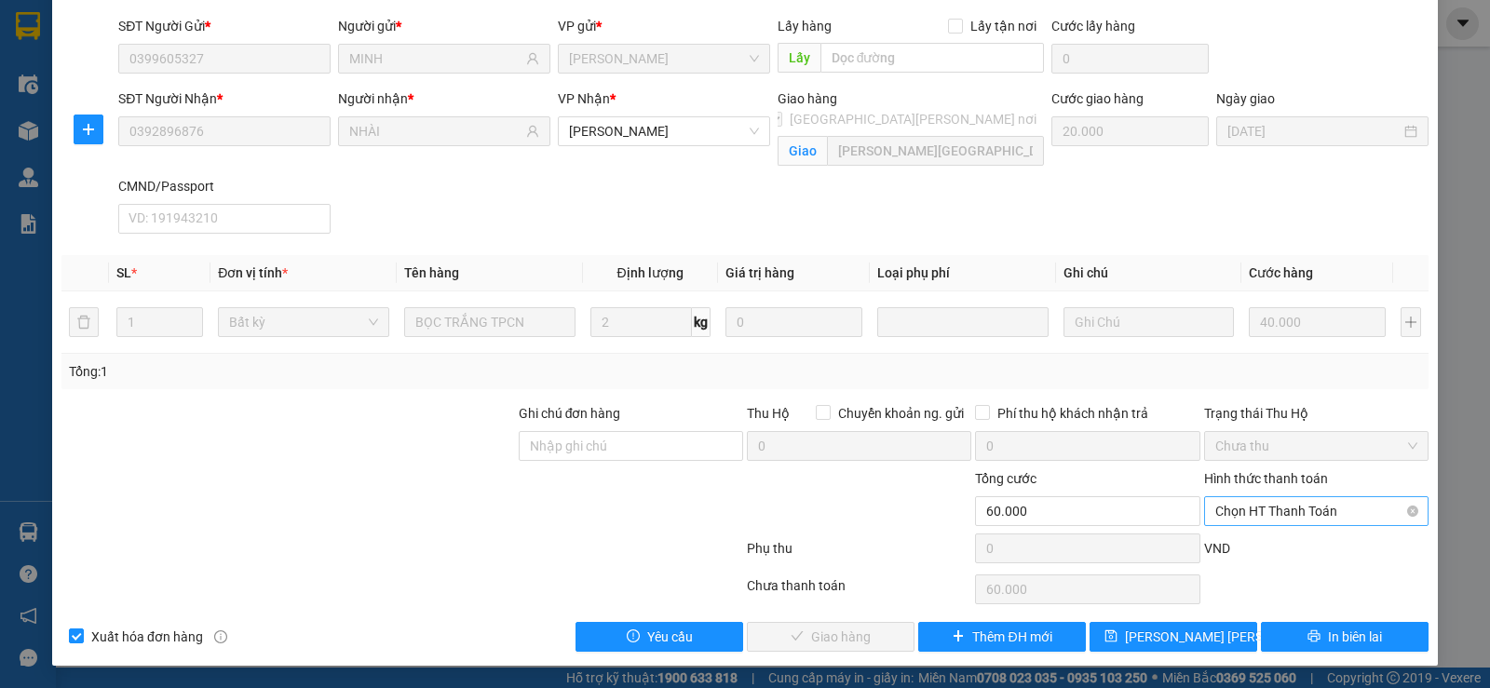
click at [1235, 509] on span "Chọn HT Thanh Toán" at bounding box center [1316, 511] width 202 height 28
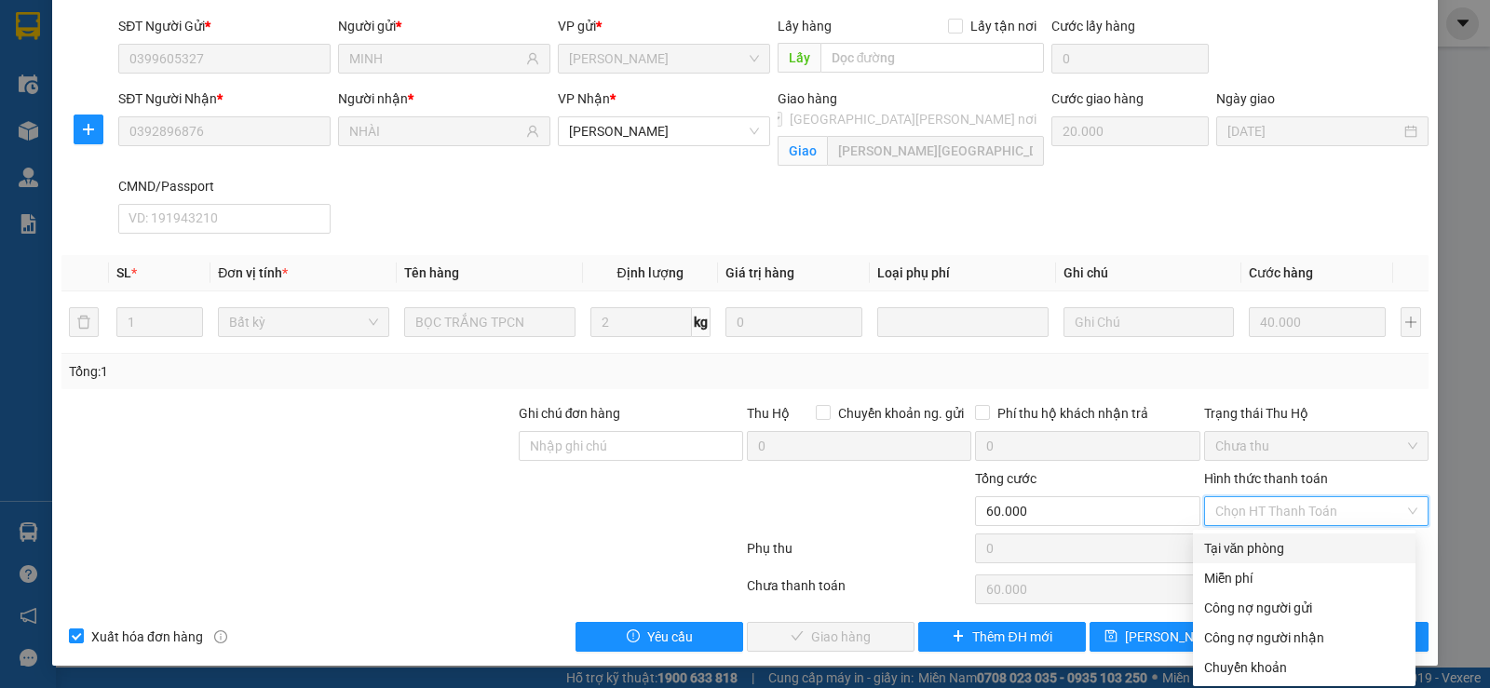
drag, startPoint x: 1235, startPoint y: 542, endPoint x: 1202, endPoint y: 548, distance: 33.1
click at [1230, 544] on div "Tại văn phòng" at bounding box center [1304, 548] width 200 height 20
type input "0"
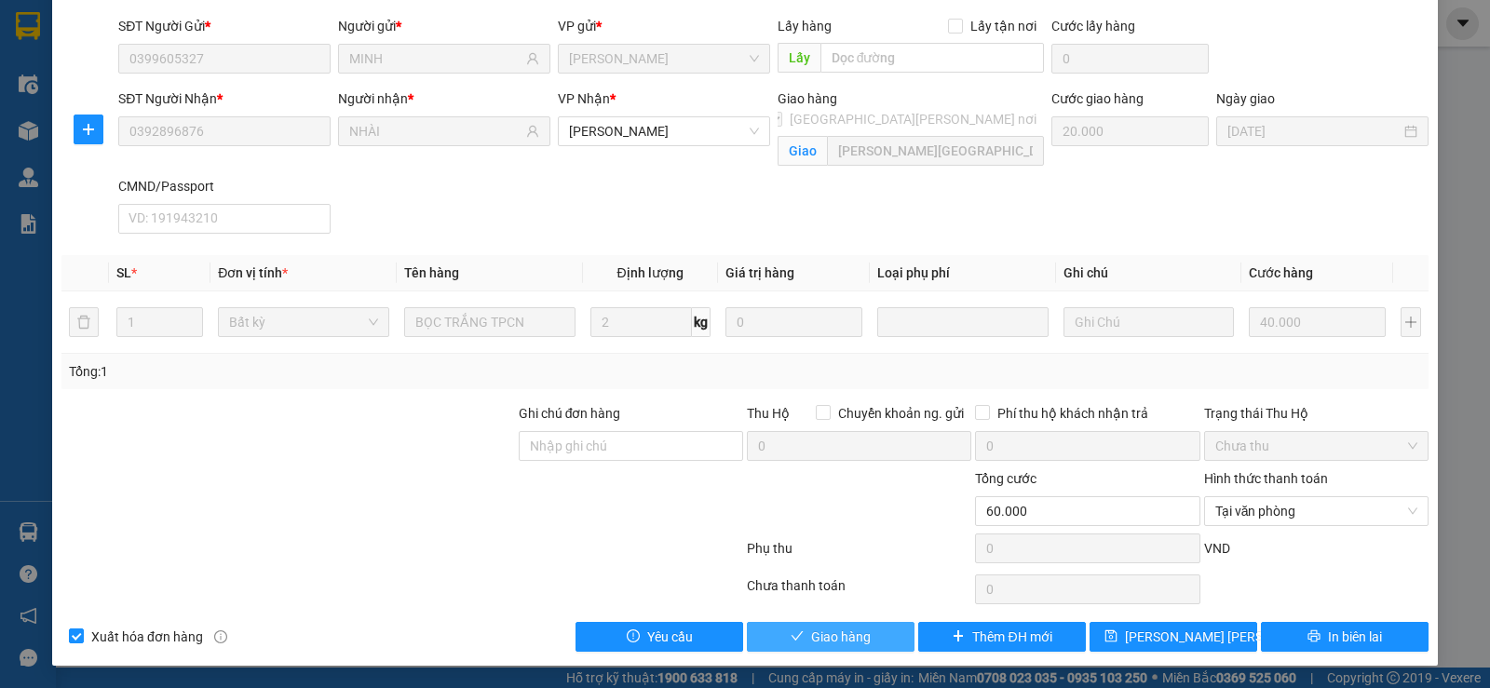
click at [829, 631] on span "Giao hàng" at bounding box center [841, 637] width 60 height 20
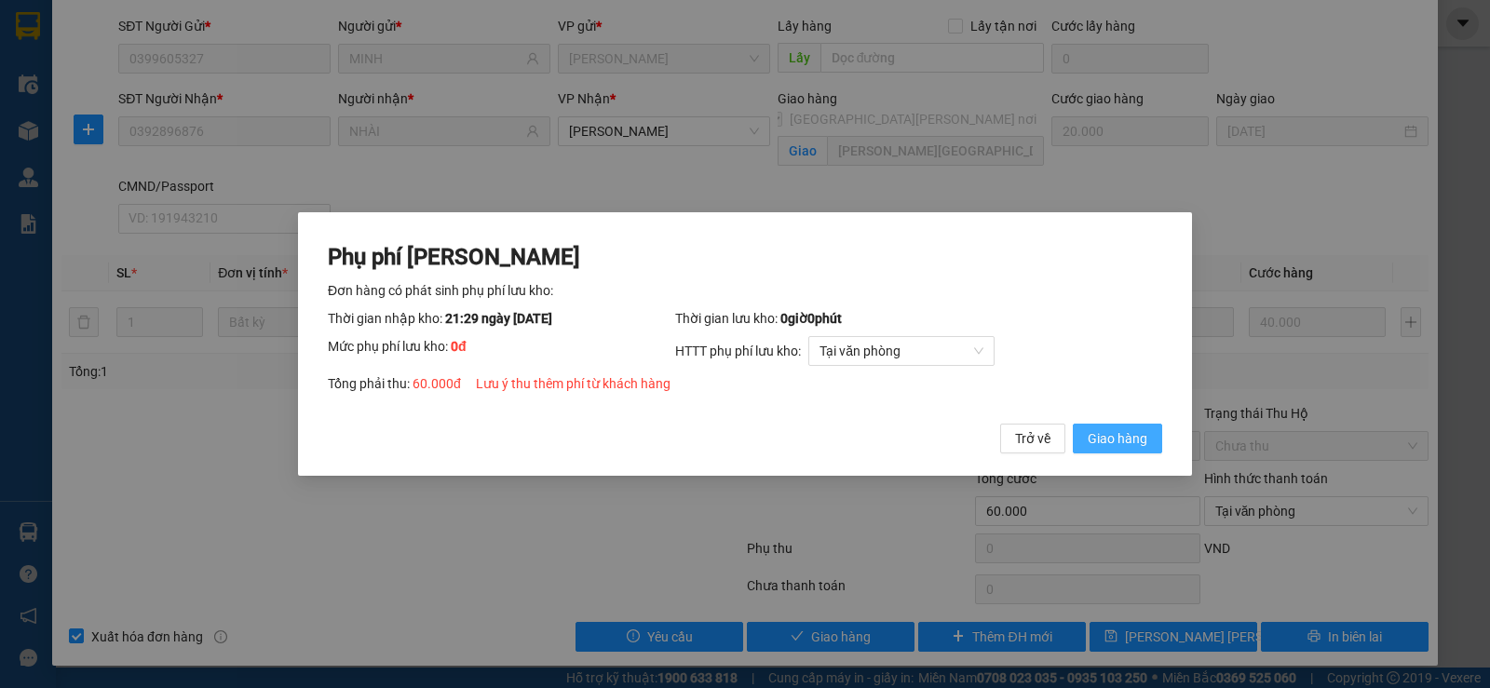
click at [1129, 441] on span "Giao hàng" at bounding box center [1118, 438] width 60 height 20
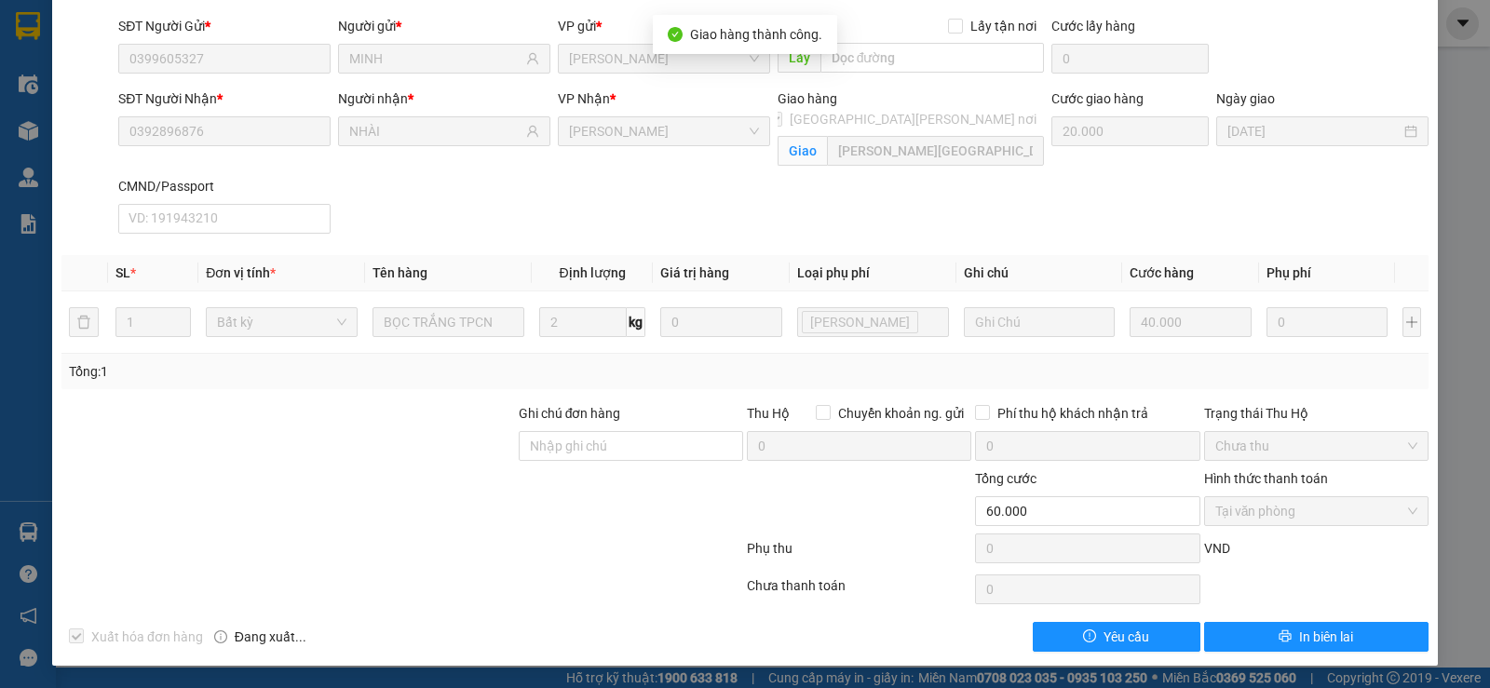
scroll to position [36, 0]
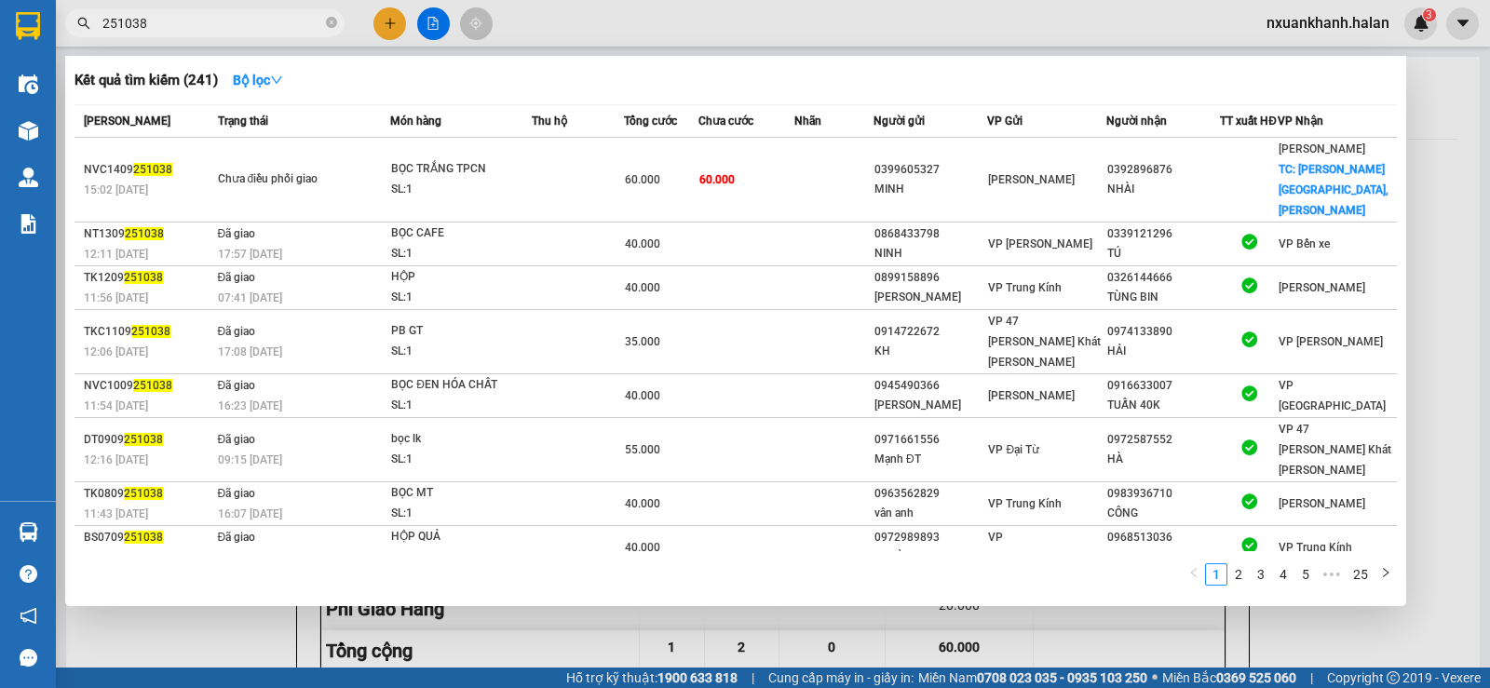
click at [207, 22] on input "251038" at bounding box center [212, 23] width 220 height 20
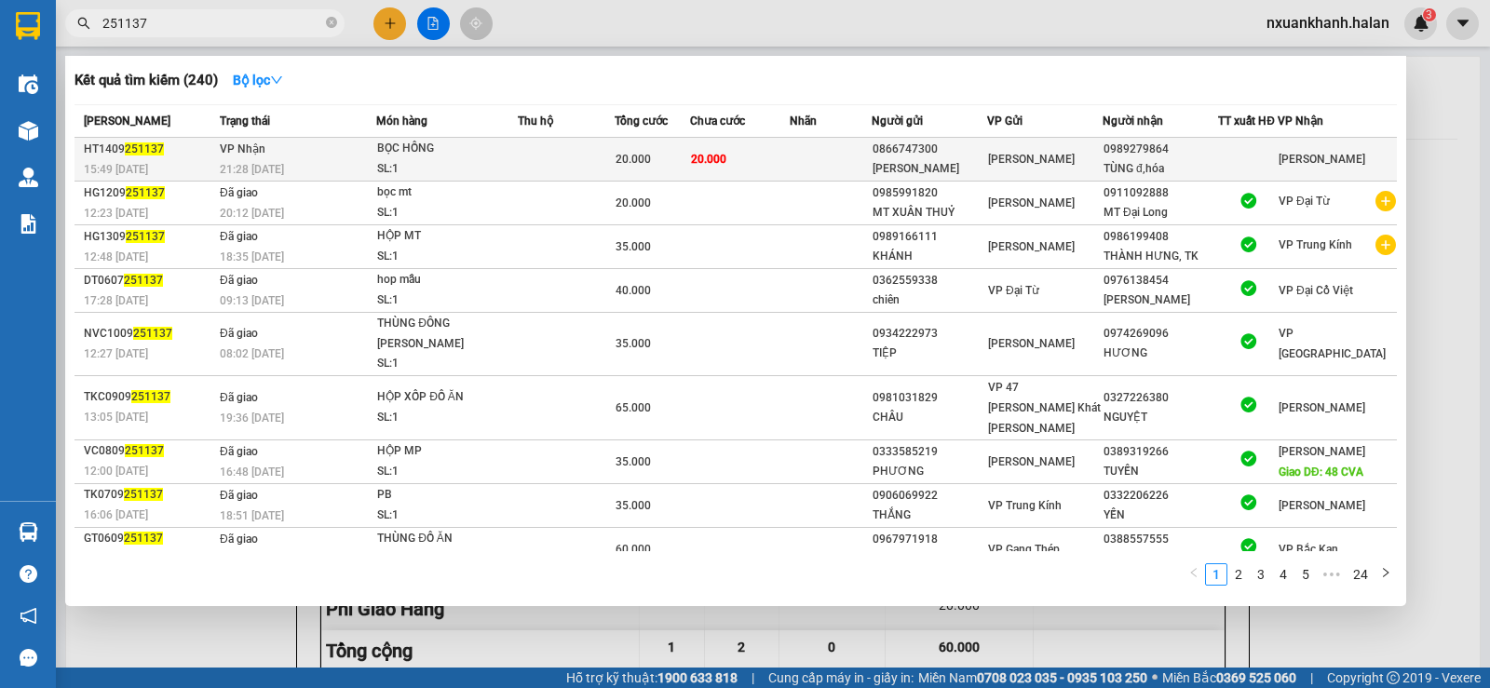
type input "251137"
click at [587, 154] on td at bounding box center [566, 160] width 96 height 44
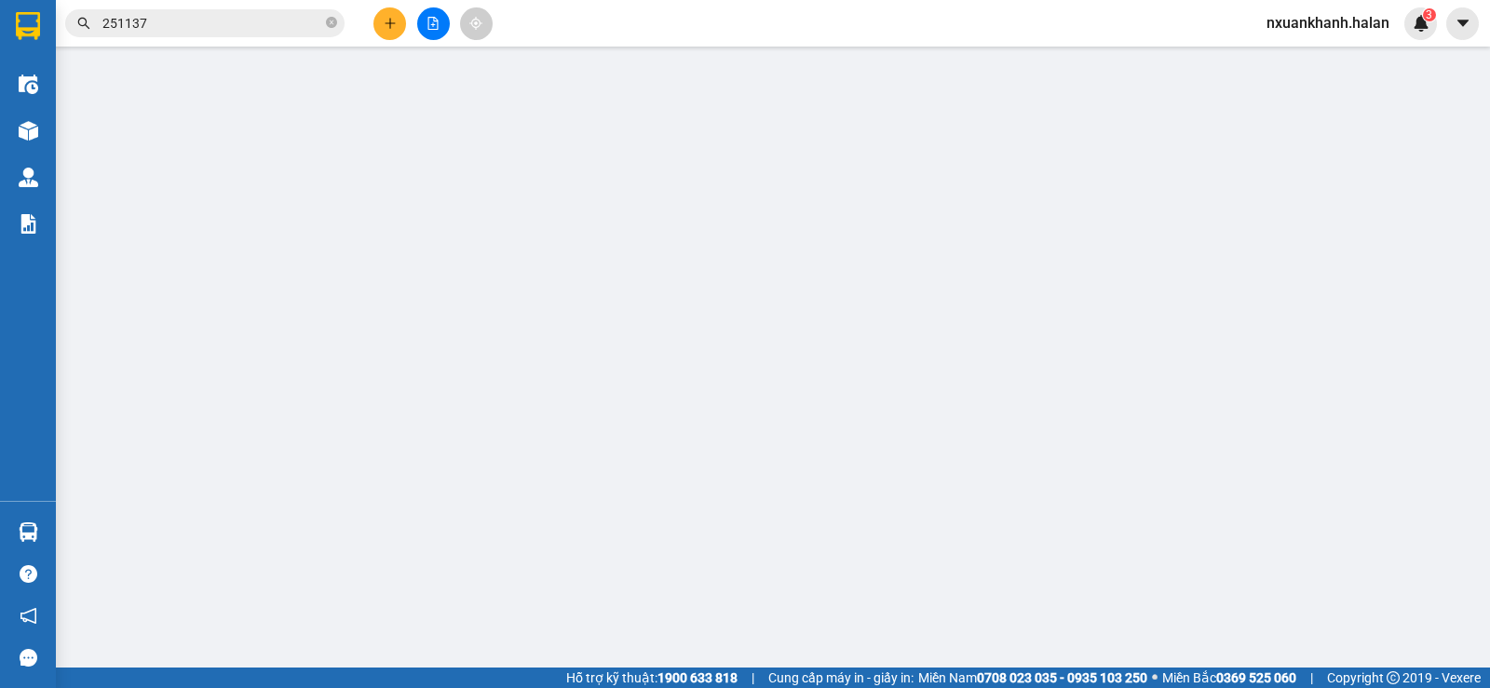
type input "0866747300"
type input "[PERSON_NAME]"
type input "0989279864"
type input "TÙNG đ,hóa"
type input "20.000"
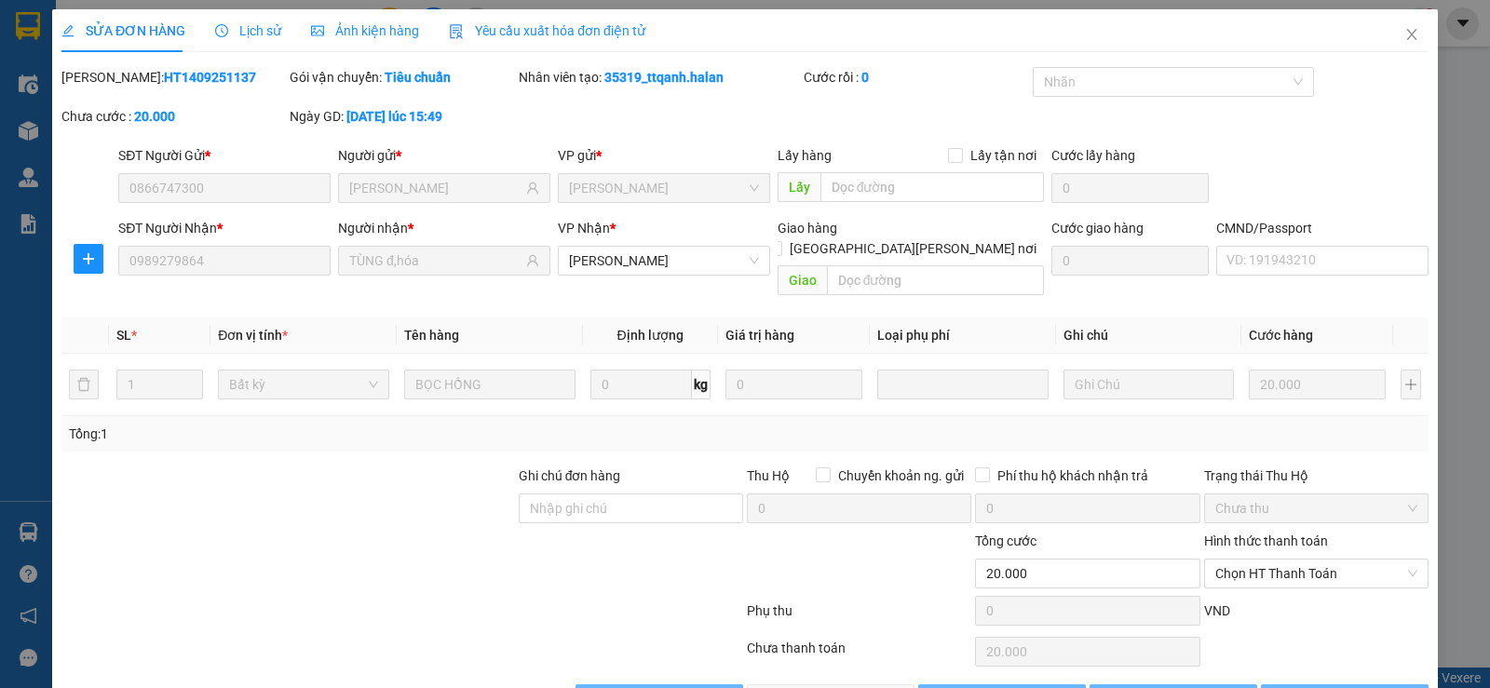
scroll to position [42, 0]
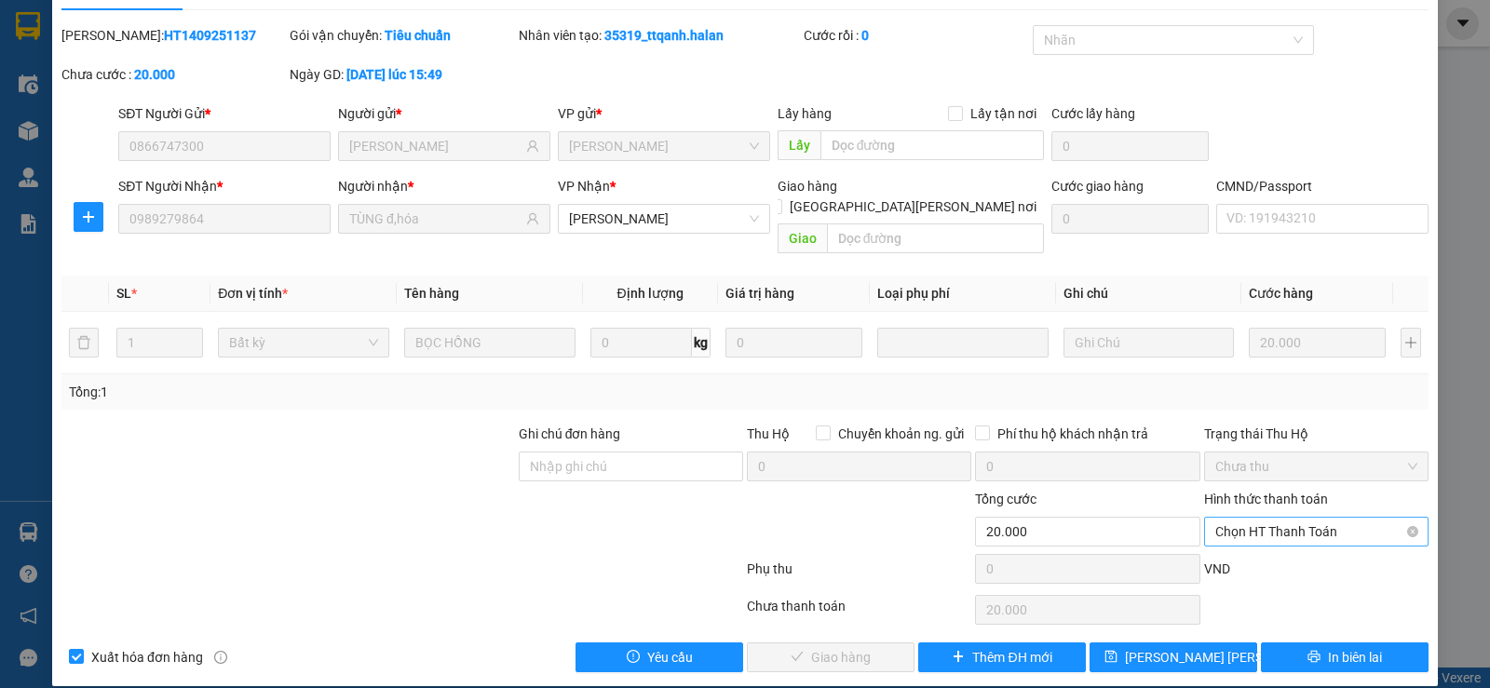
click at [1262, 518] on span "Chọn HT Thanh Toán" at bounding box center [1316, 532] width 202 height 28
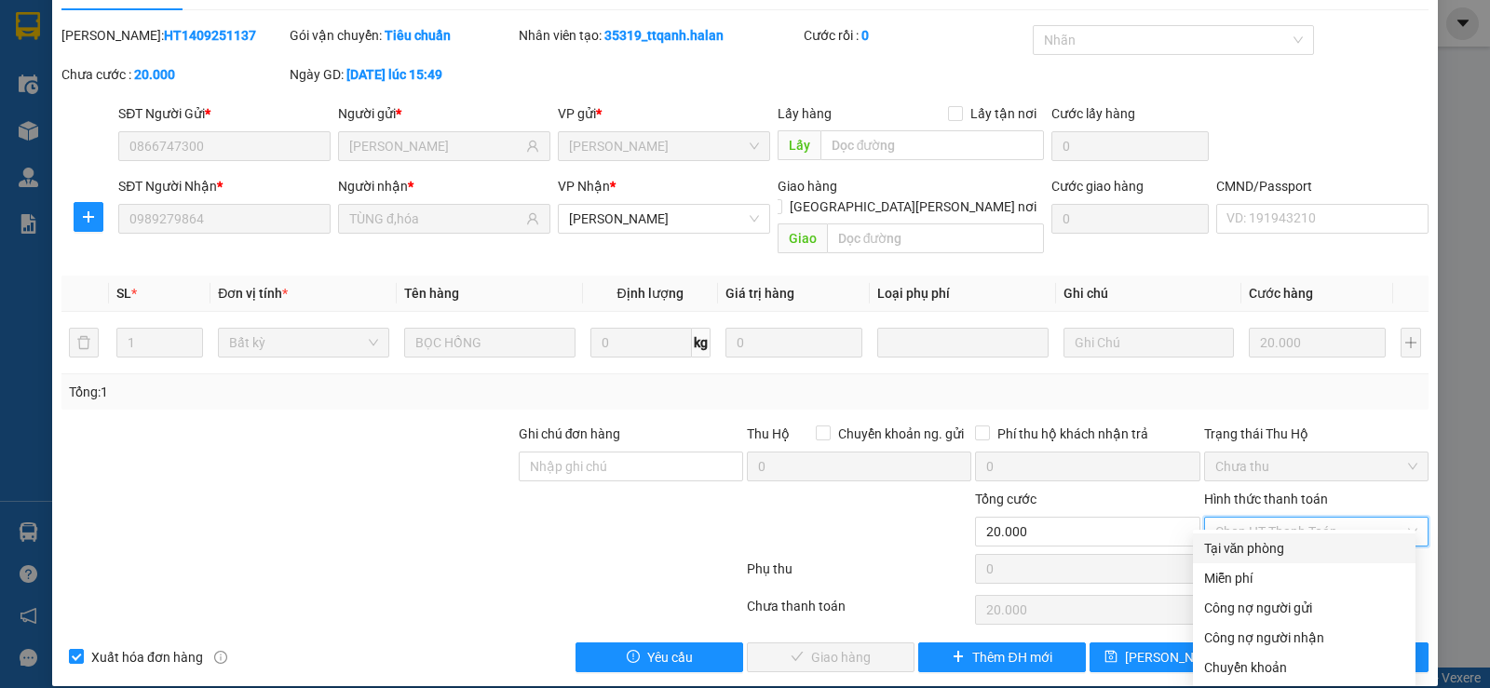
drag, startPoint x: 1242, startPoint y: 545, endPoint x: 1192, endPoint y: 561, distance: 52.7
click at [1242, 547] on div "Tại văn phòng" at bounding box center [1304, 548] width 200 height 20
type input "0"
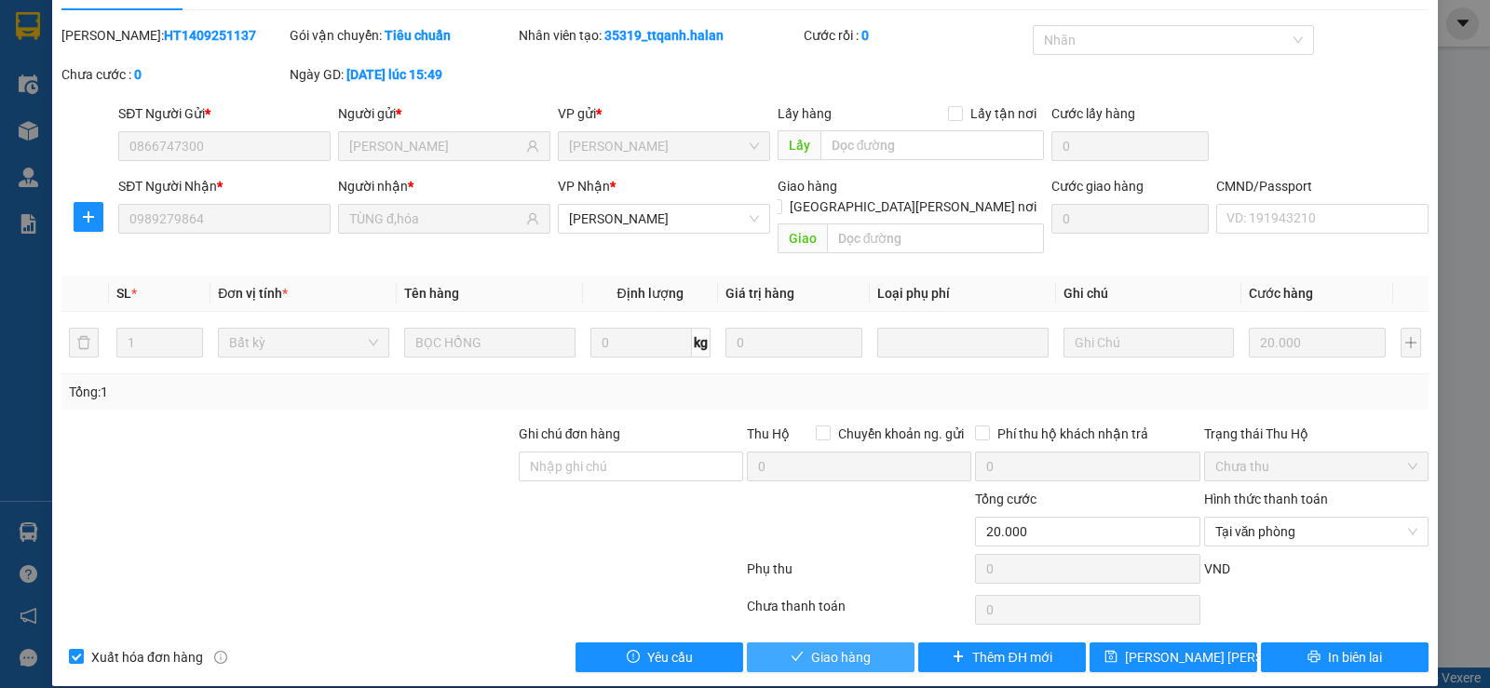
click at [817, 651] on button "Giao hàng" at bounding box center [831, 658] width 168 height 30
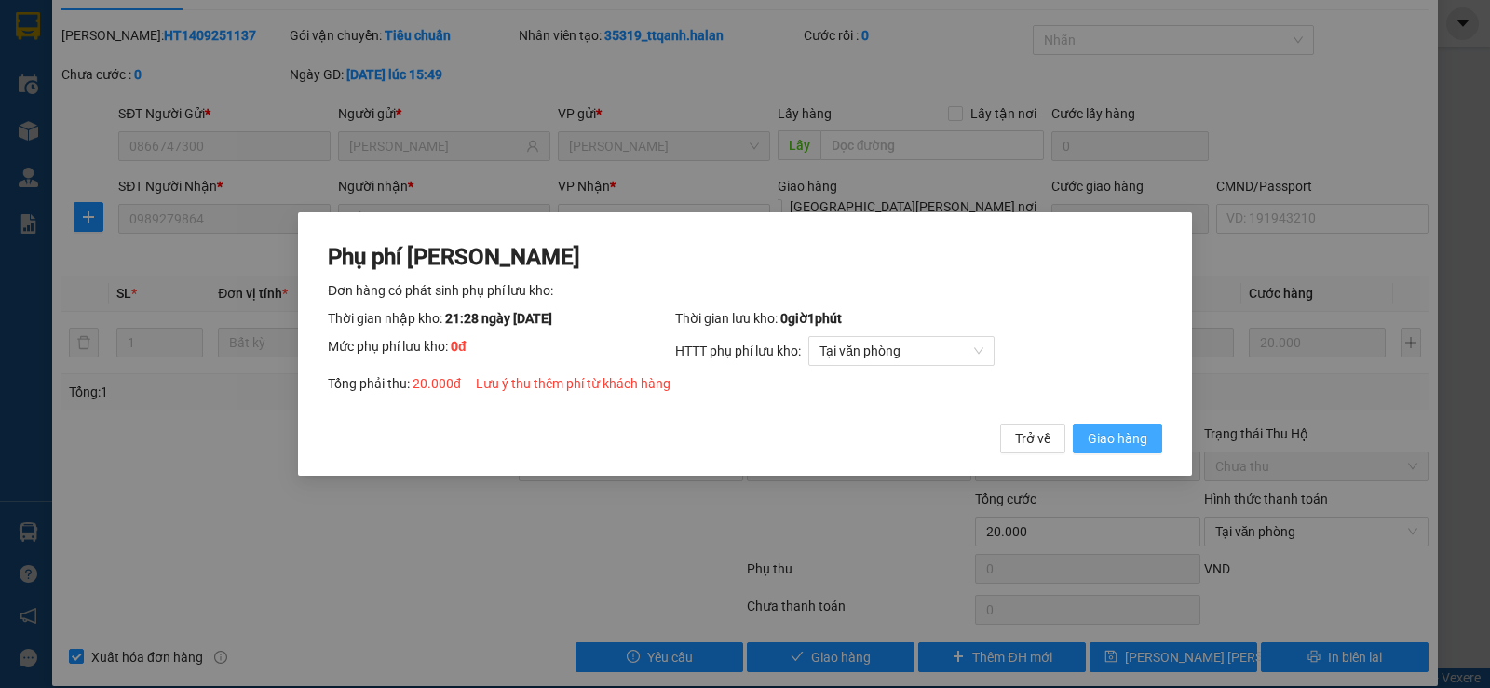
click at [1135, 441] on span "Giao hàng" at bounding box center [1118, 438] width 60 height 20
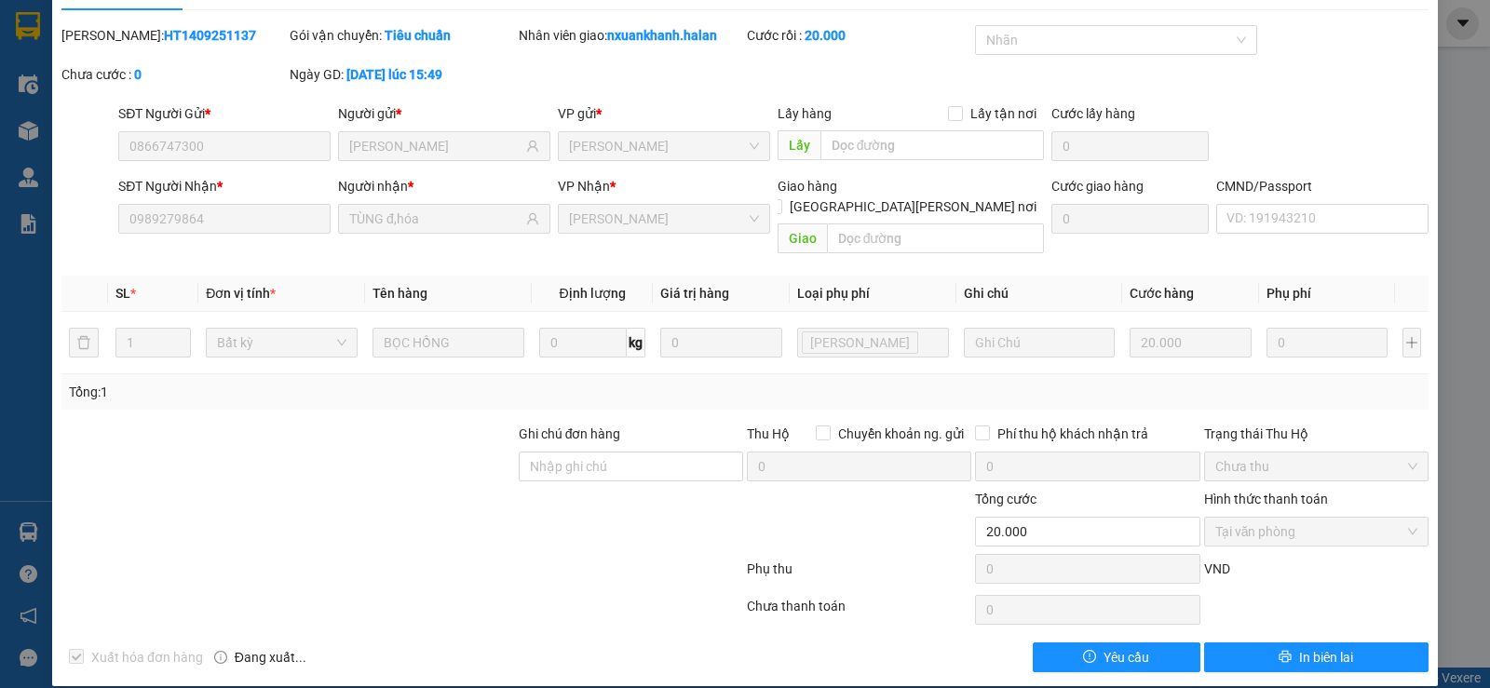
scroll to position [0, 0]
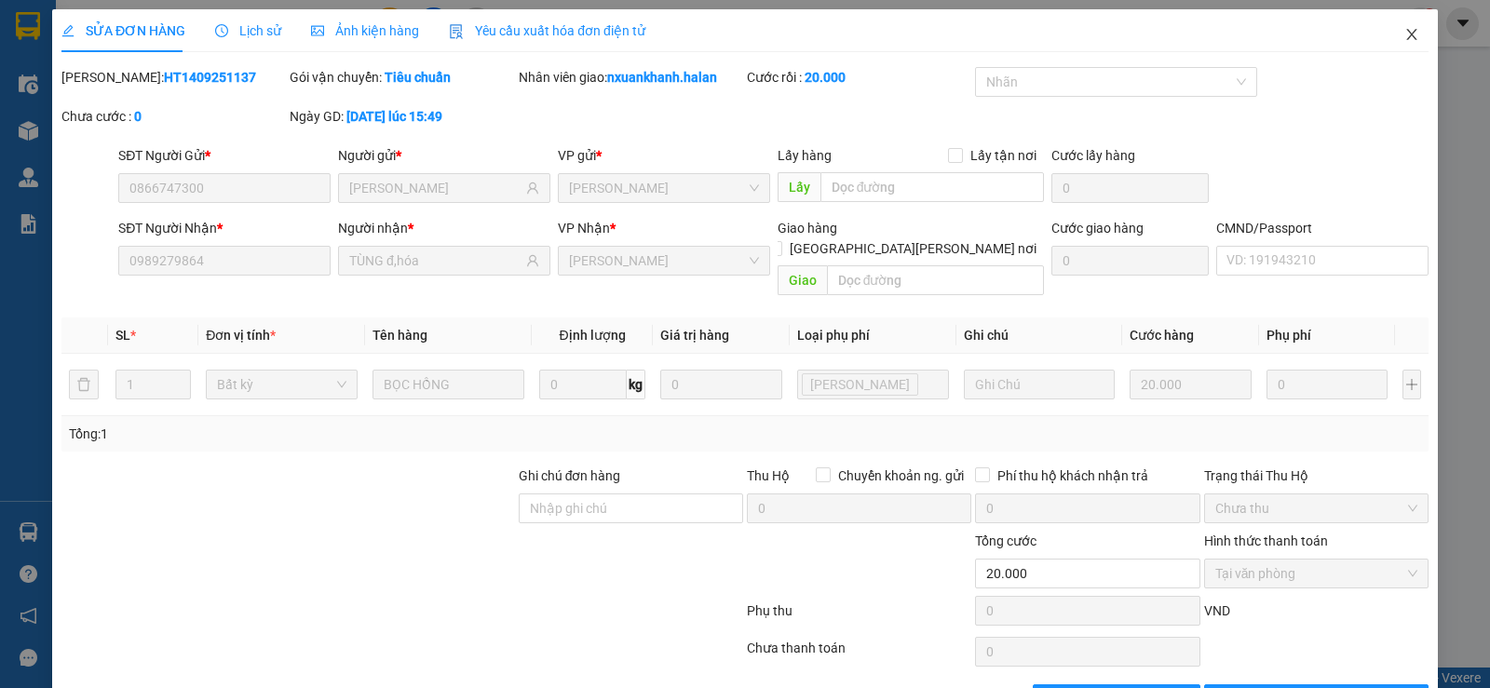
click at [1409, 34] on span "Close" at bounding box center [1412, 35] width 52 height 52
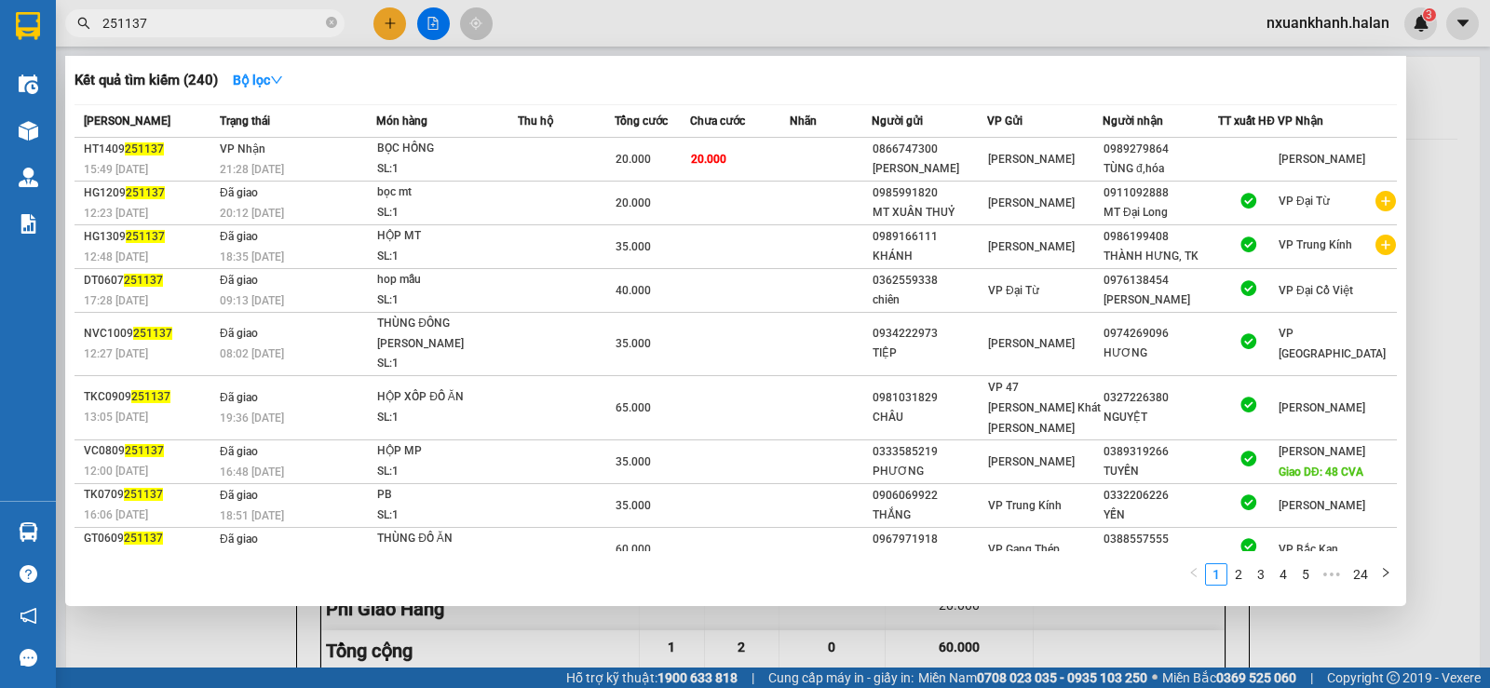
click at [170, 22] on input "251137" at bounding box center [212, 23] width 220 height 20
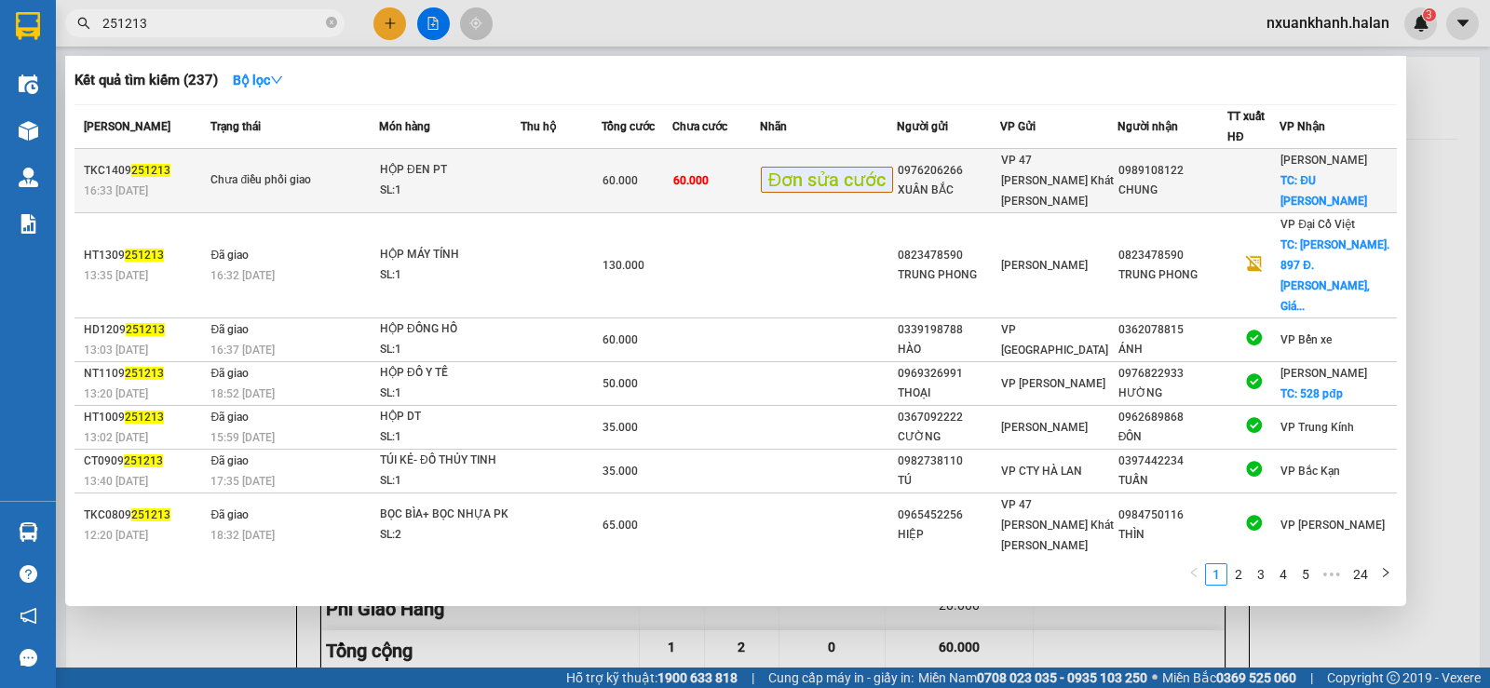
type input "251213"
click at [739, 180] on td "60.000" at bounding box center [716, 181] width 88 height 64
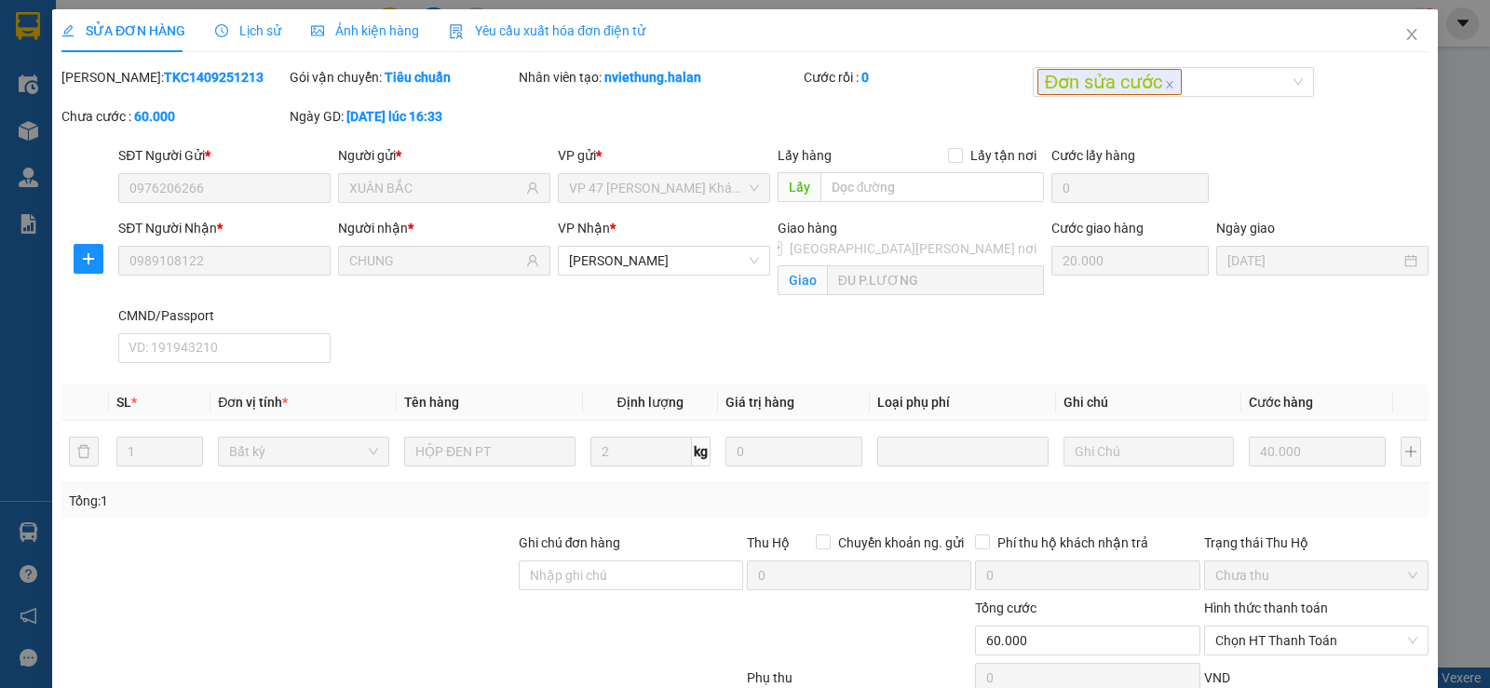
scroll to position [129, 0]
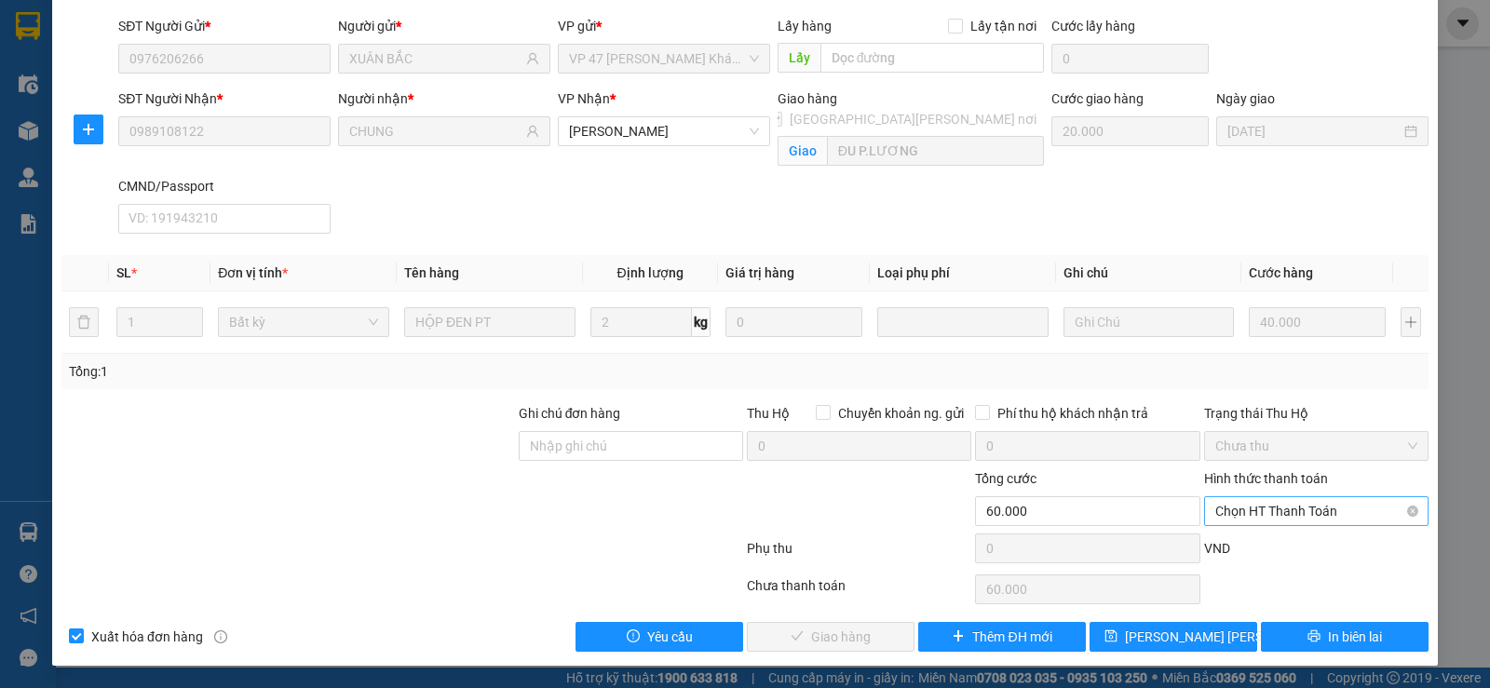
click at [1269, 512] on span "Chọn HT Thanh Toán" at bounding box center [1316, 511] width 202 height 28
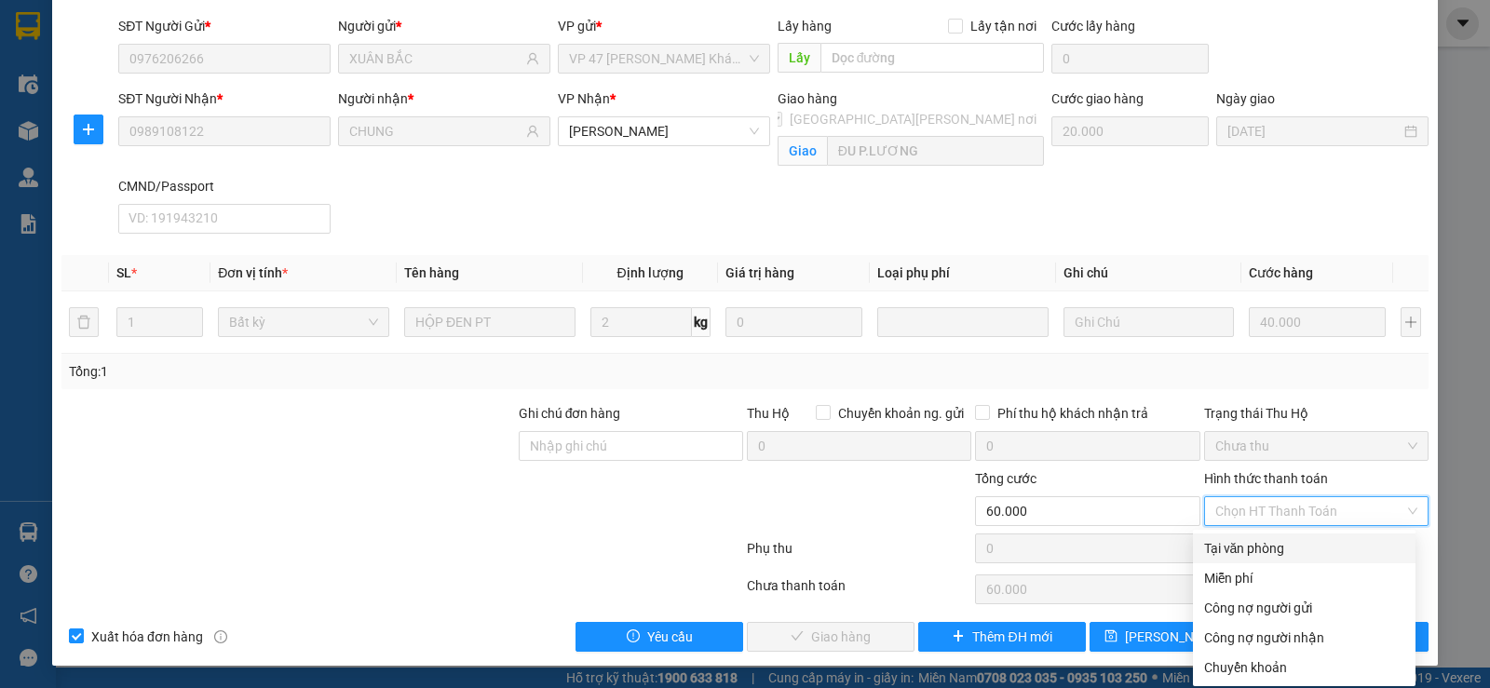
click at [1262, 556] on div "Tại văn phòng" at bounding box center [1304, 548] width 200 height 20
type input "0"
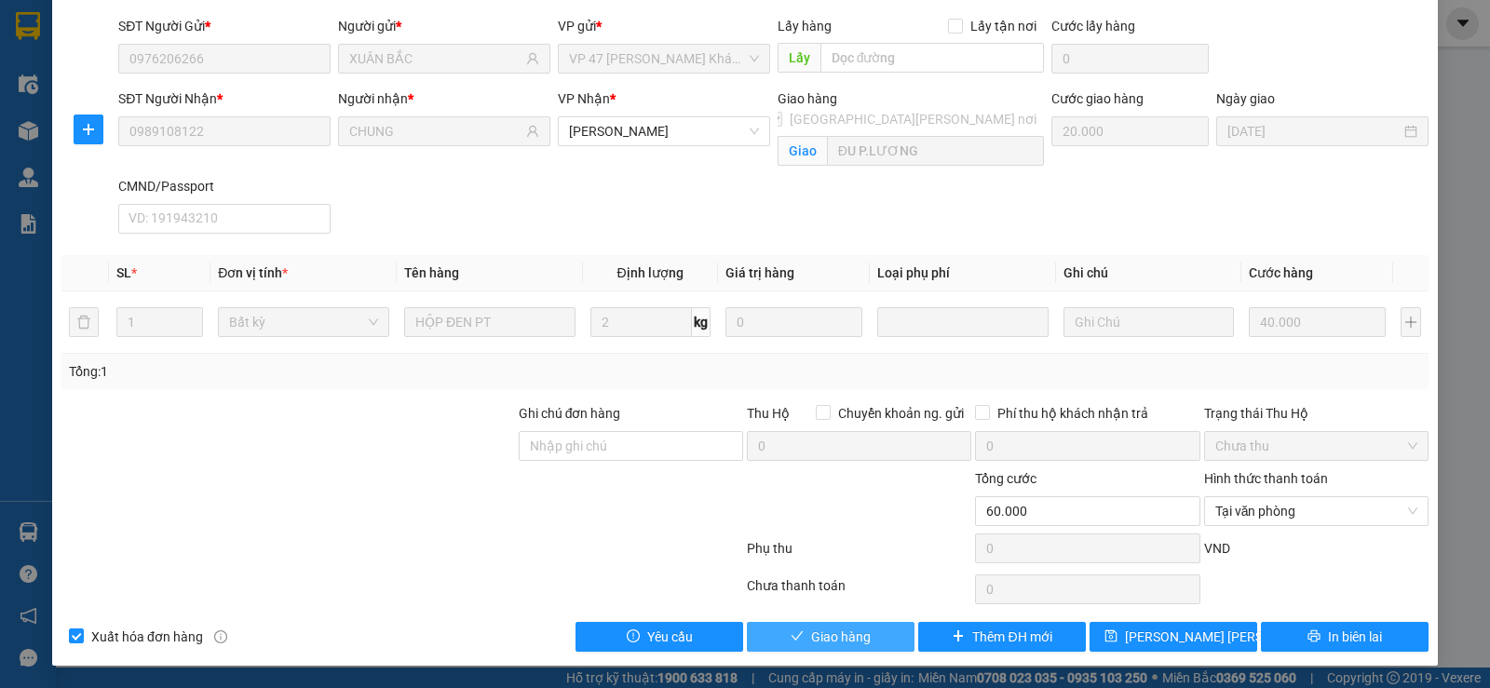
click at [858, 643] on span "Giao hàng" at bounding box center [841, 637] width 60 height 20
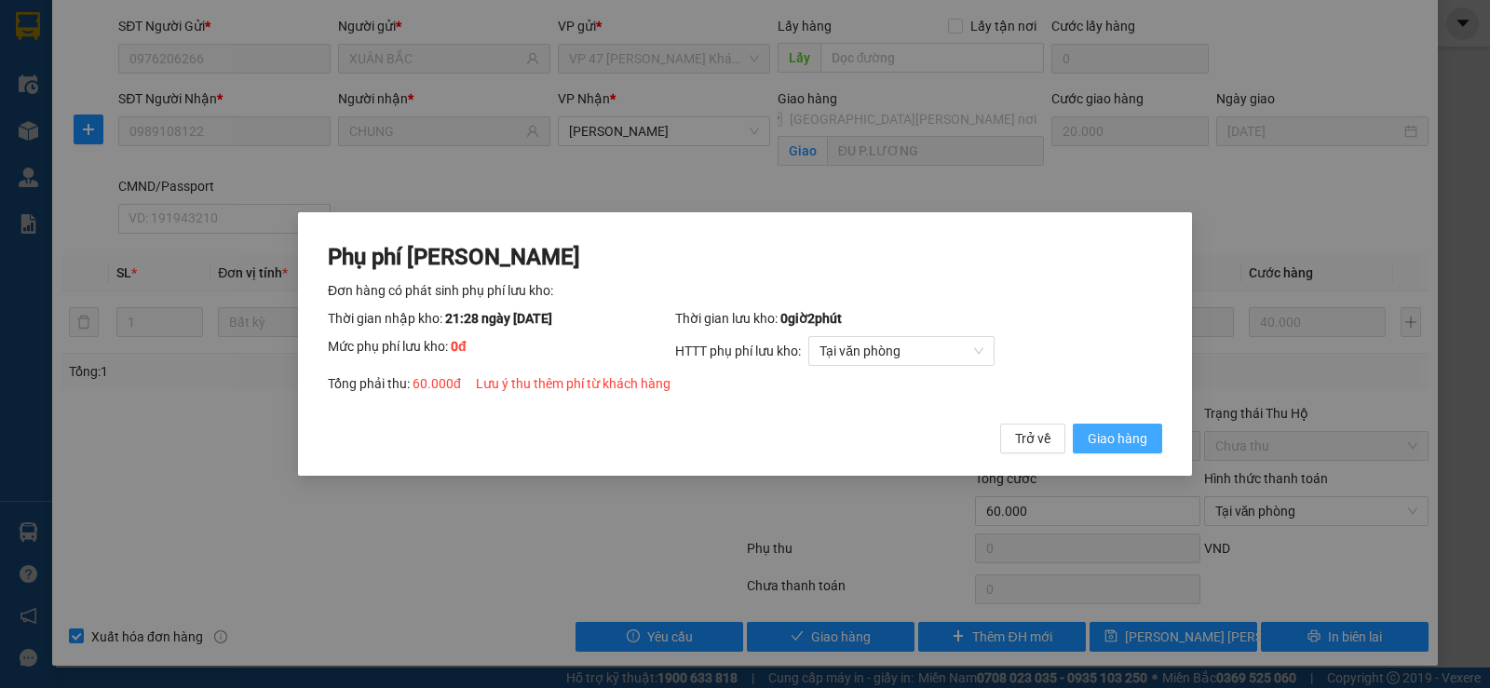
click at [1159, 440] on button "Giao hàng" at bounding box center [1117, 439] width 89 height 30
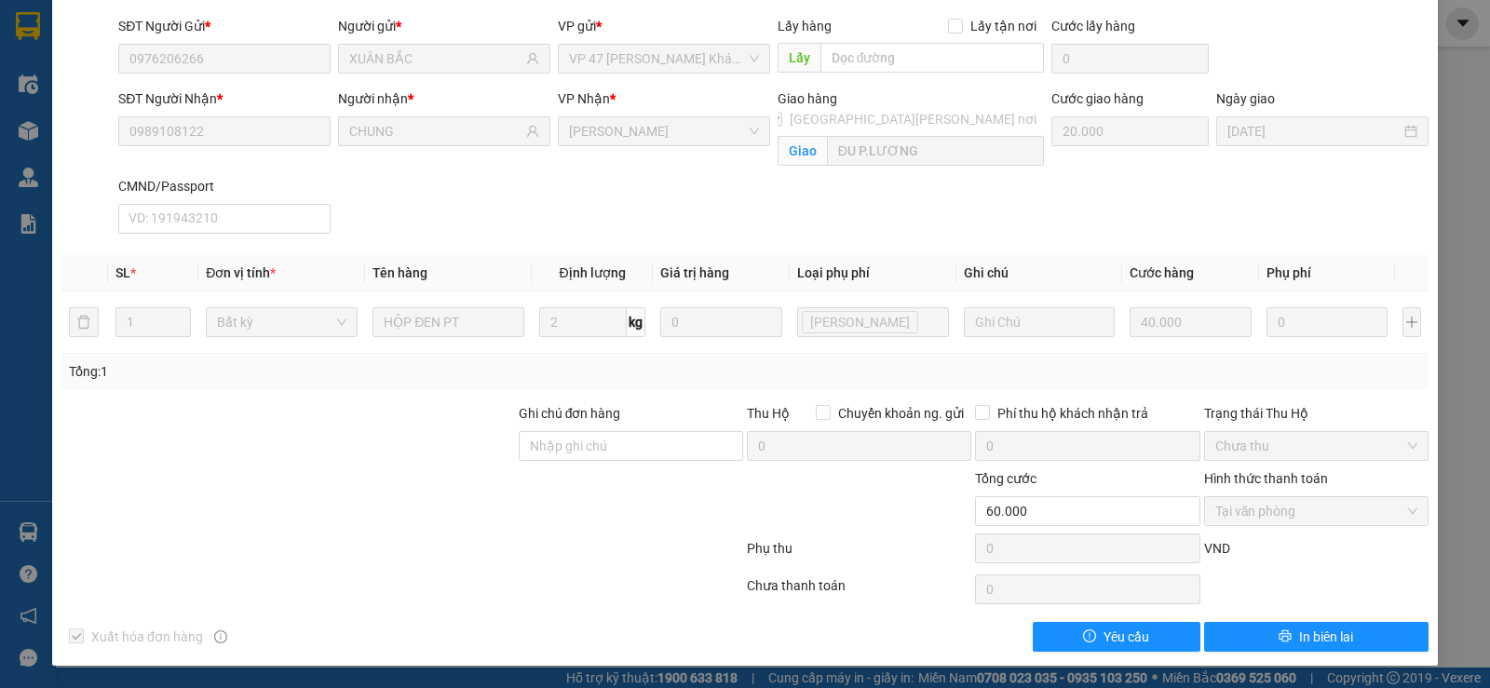
scroll to position [0, 0]
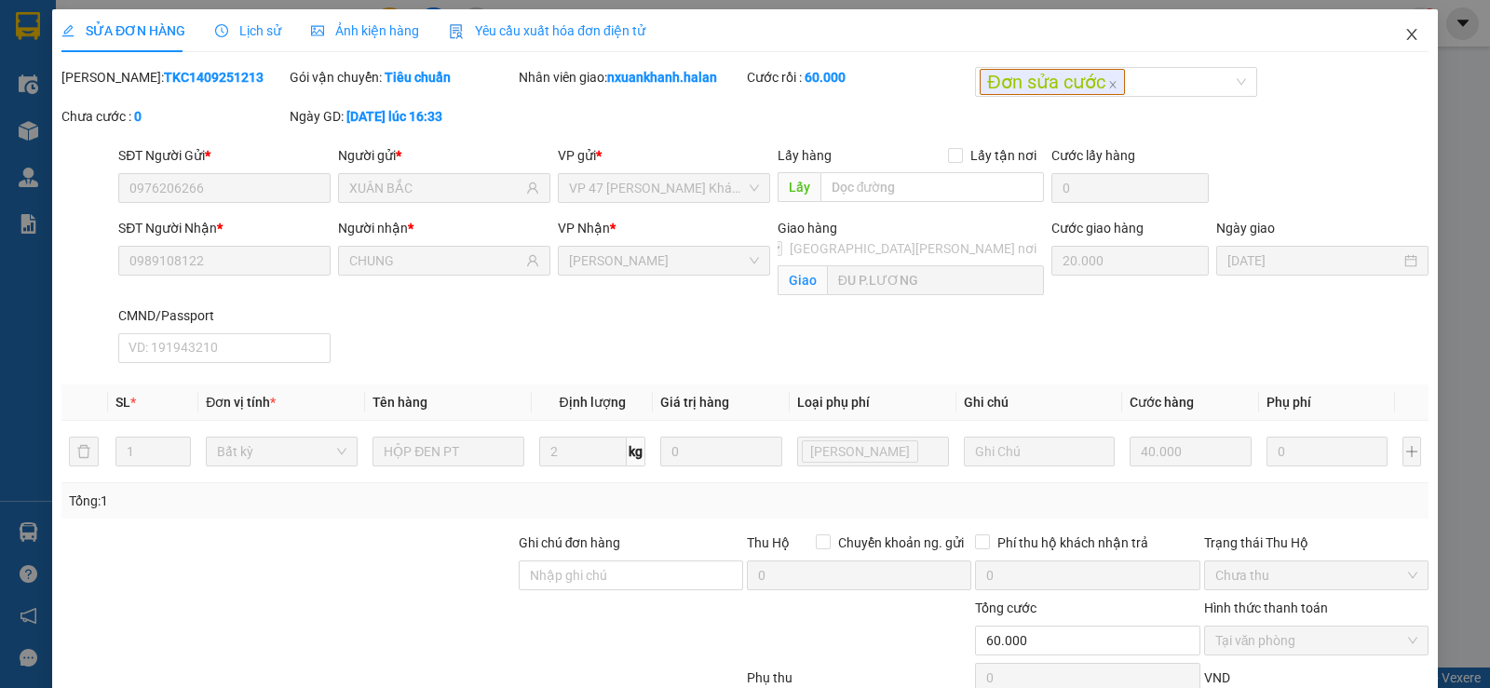
click at [1405, 30] on icon "close" at bounding box center [1412, 34] width 15 height 15
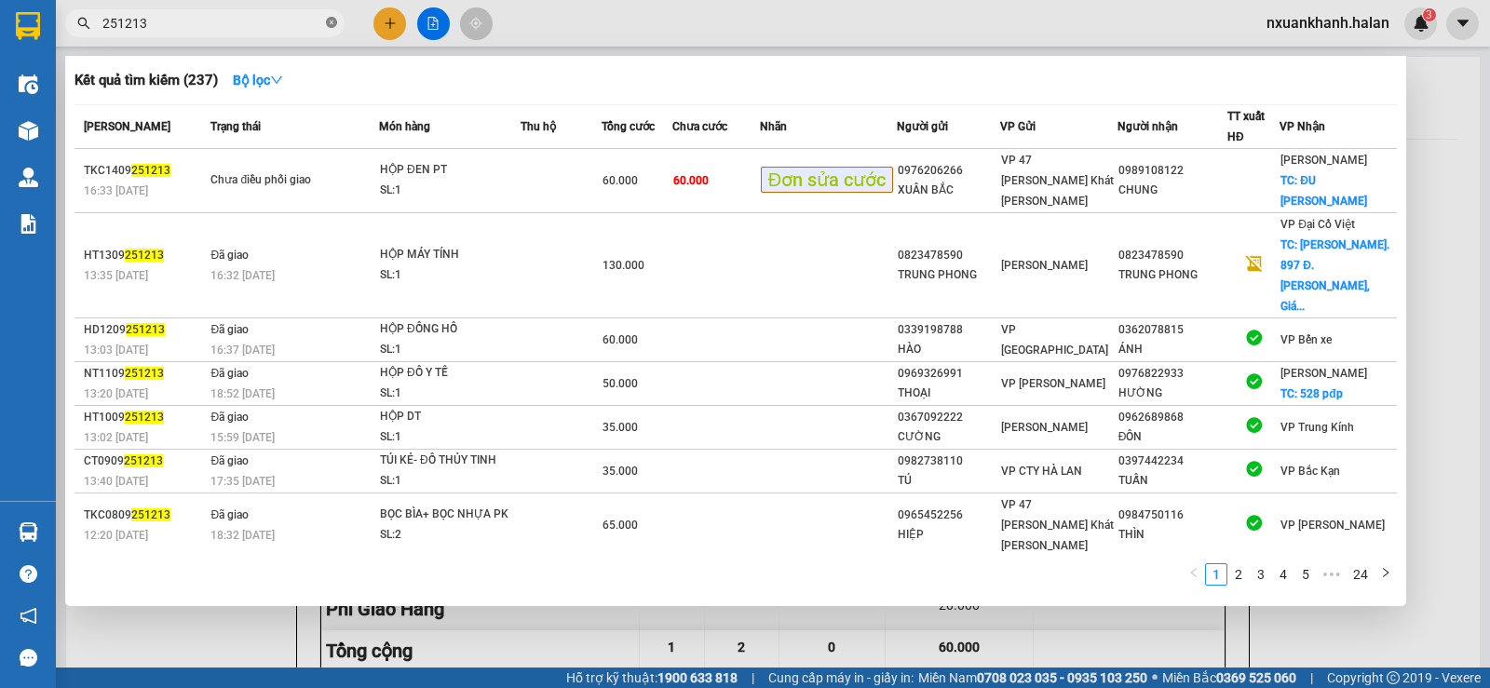
click at [334, 21] on icon "close-circle" at bounding box center [331, 22] width 11 height 11
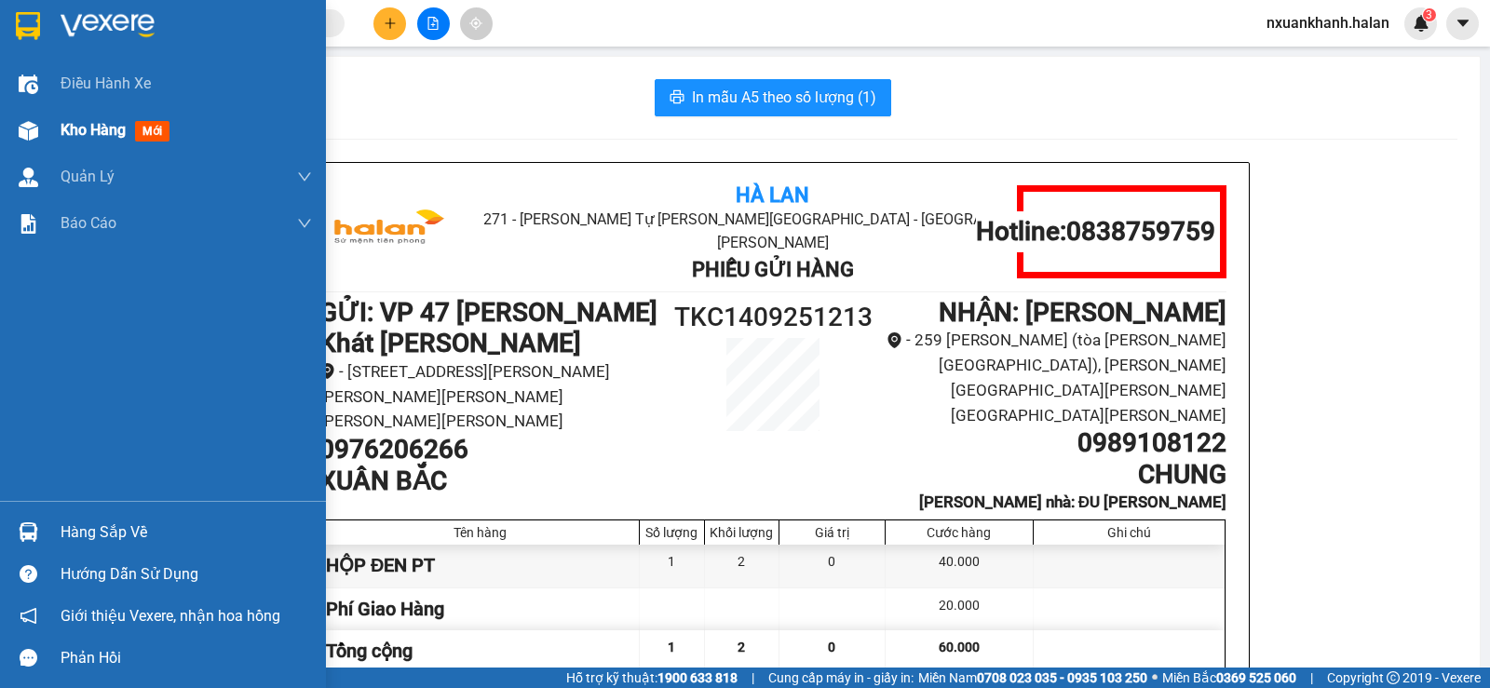
click at [75, 133] on span "Kho hàng" at bounding box center [93, 130] width 65 height 18
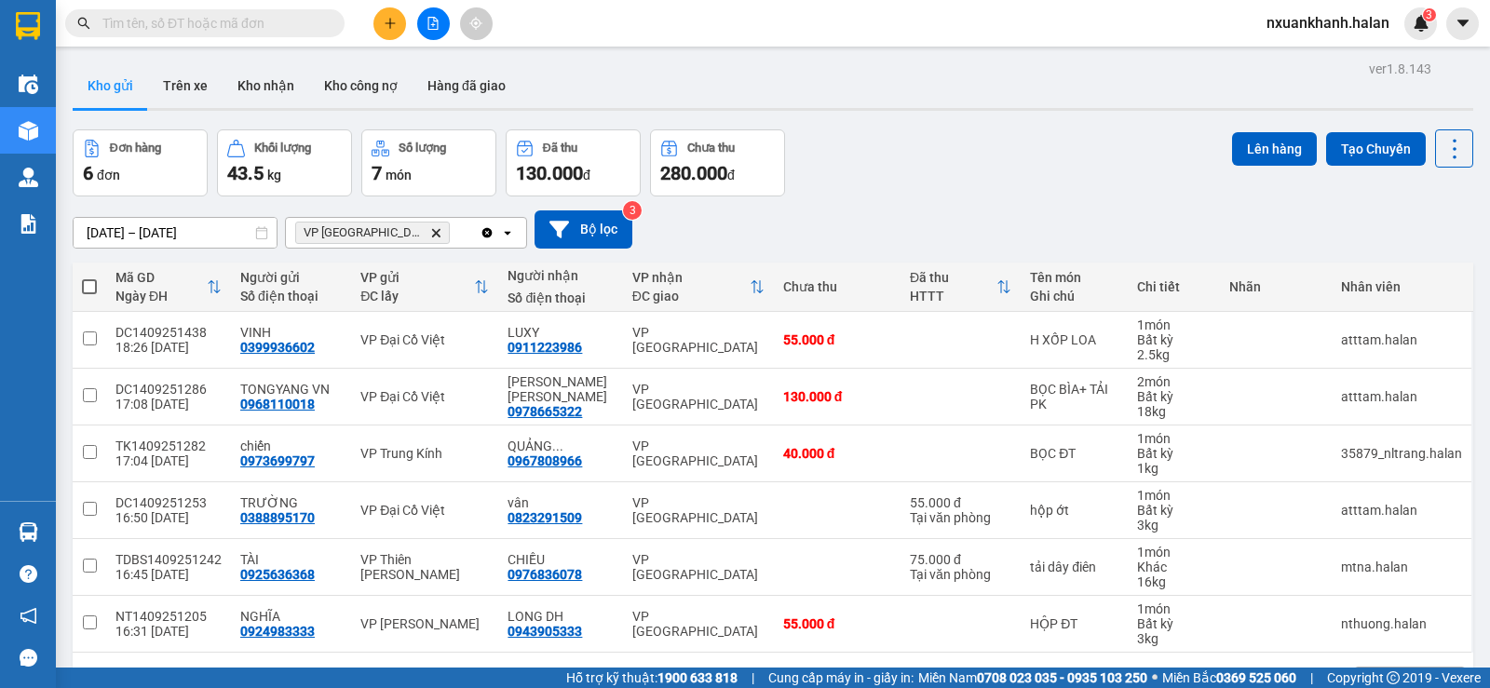
click at [488, 234] on icon "Clear all" at bounding box center [487, 232] width 15 height 15
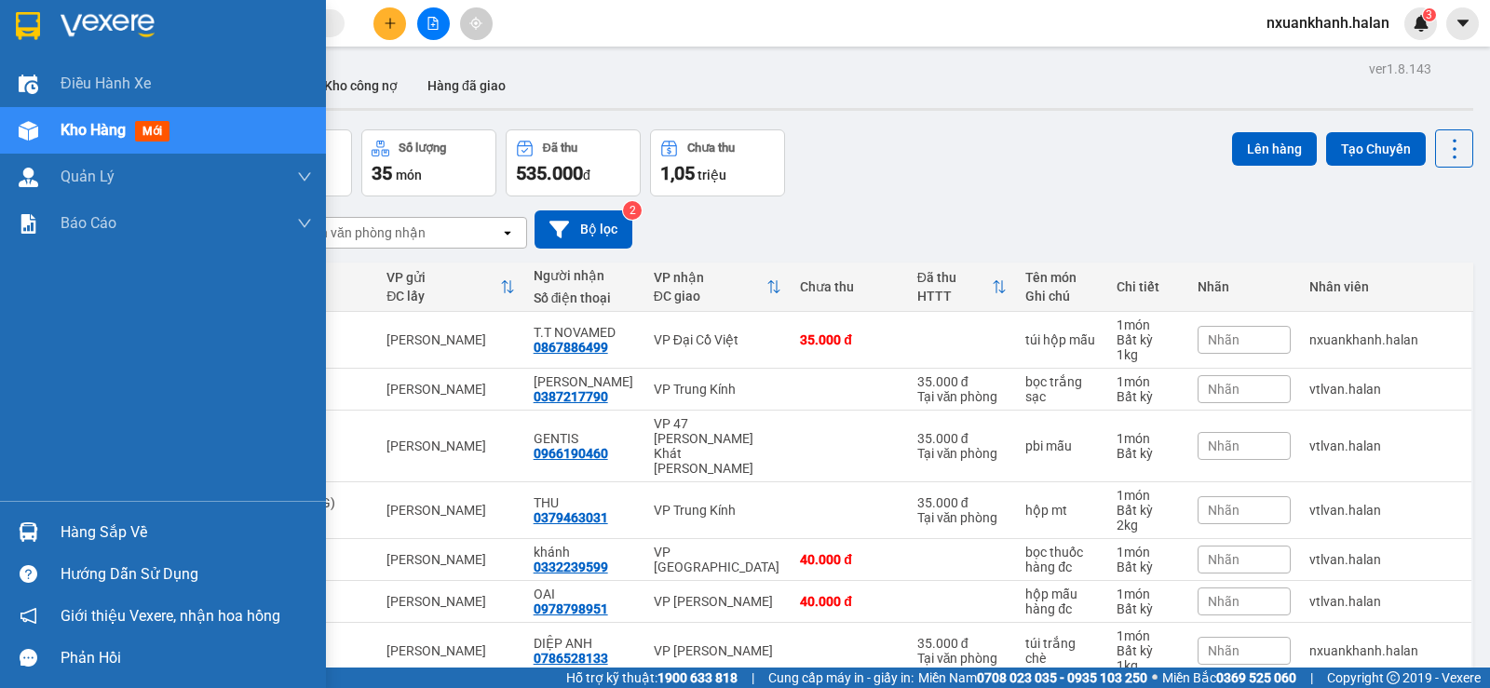
click at [123, 532] on div "Hàng sắp về" at bounding box center [186, 533] width 251 height 28
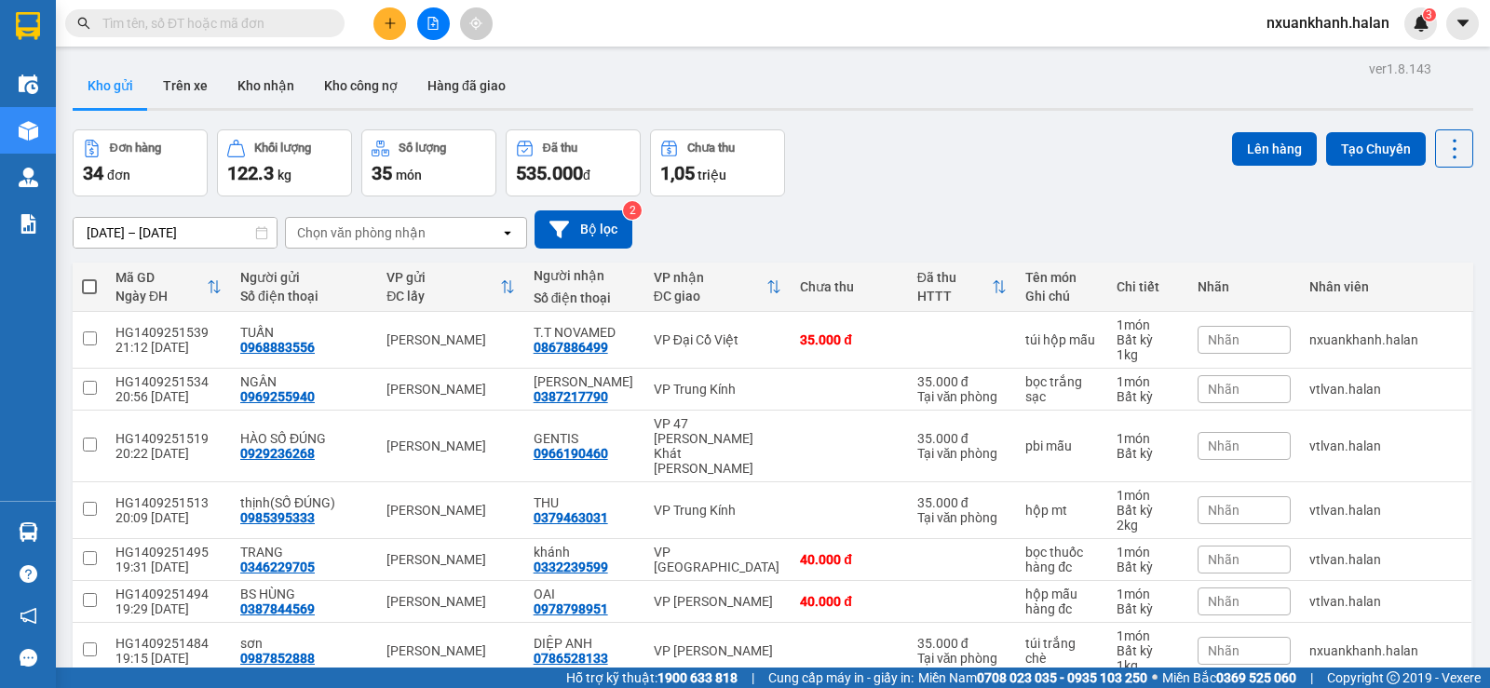
click at [893, 170] on section "Kết quả [PERSON_NAME] ( 237 ) Bộ lọc Mã ĐH Trạng thái Món hàng Thu hộ Tổng [PER…" at bounding box center [745, 344] width 1490 height 688
click at [216, 28] on input "text" at bounding box center [212, 23] width 220 height 20
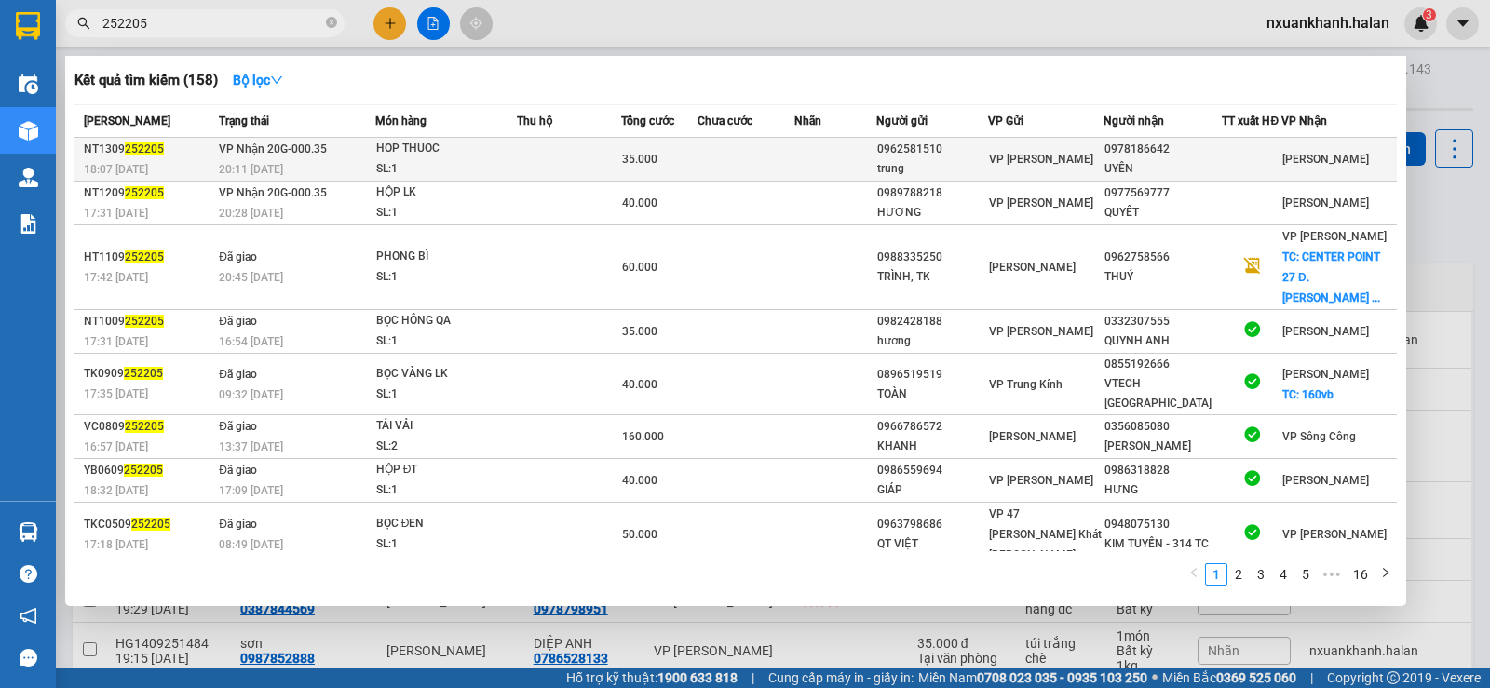
type input "252205"
click at [532, 173] on td at bounding box center [569, 160] width 104 height 44
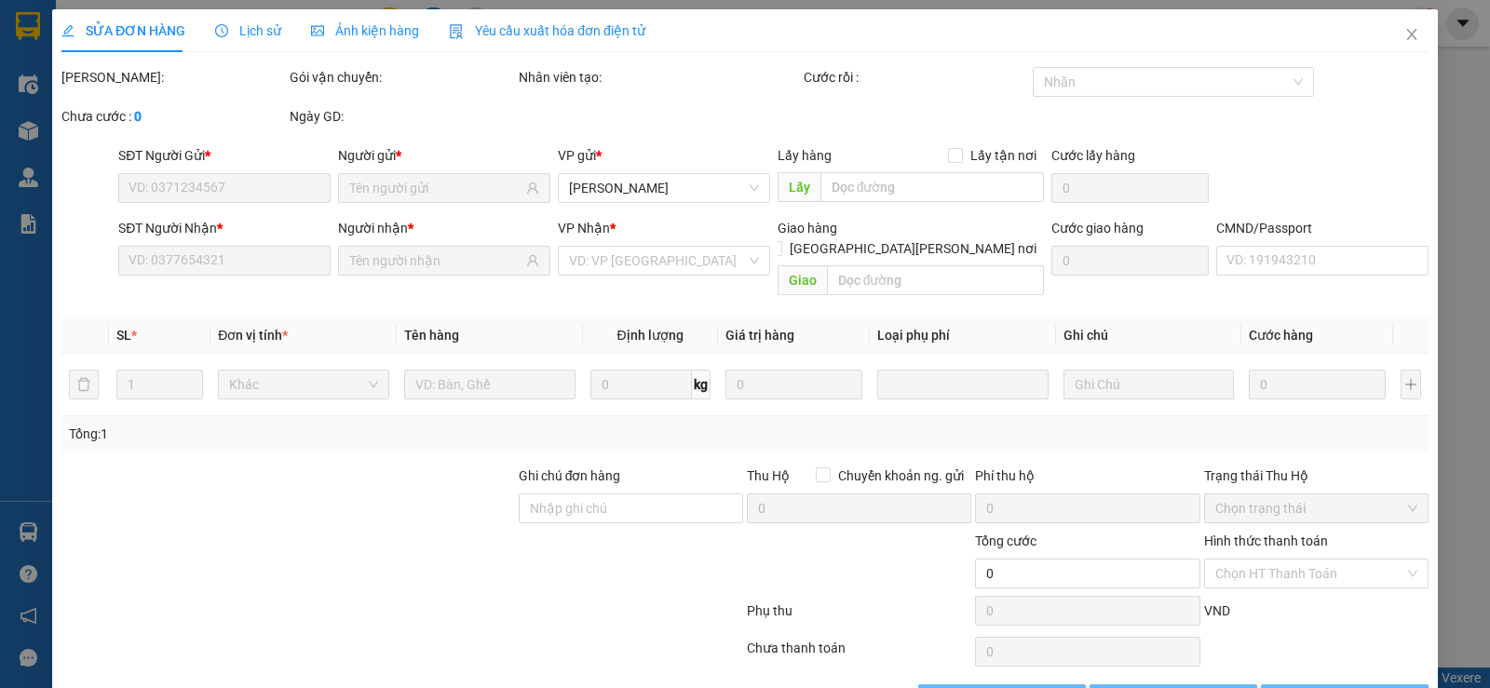
type input "0962581510"
type input "trung"
type input "0978186642"
type input "UYÊN"
type input "35.000"
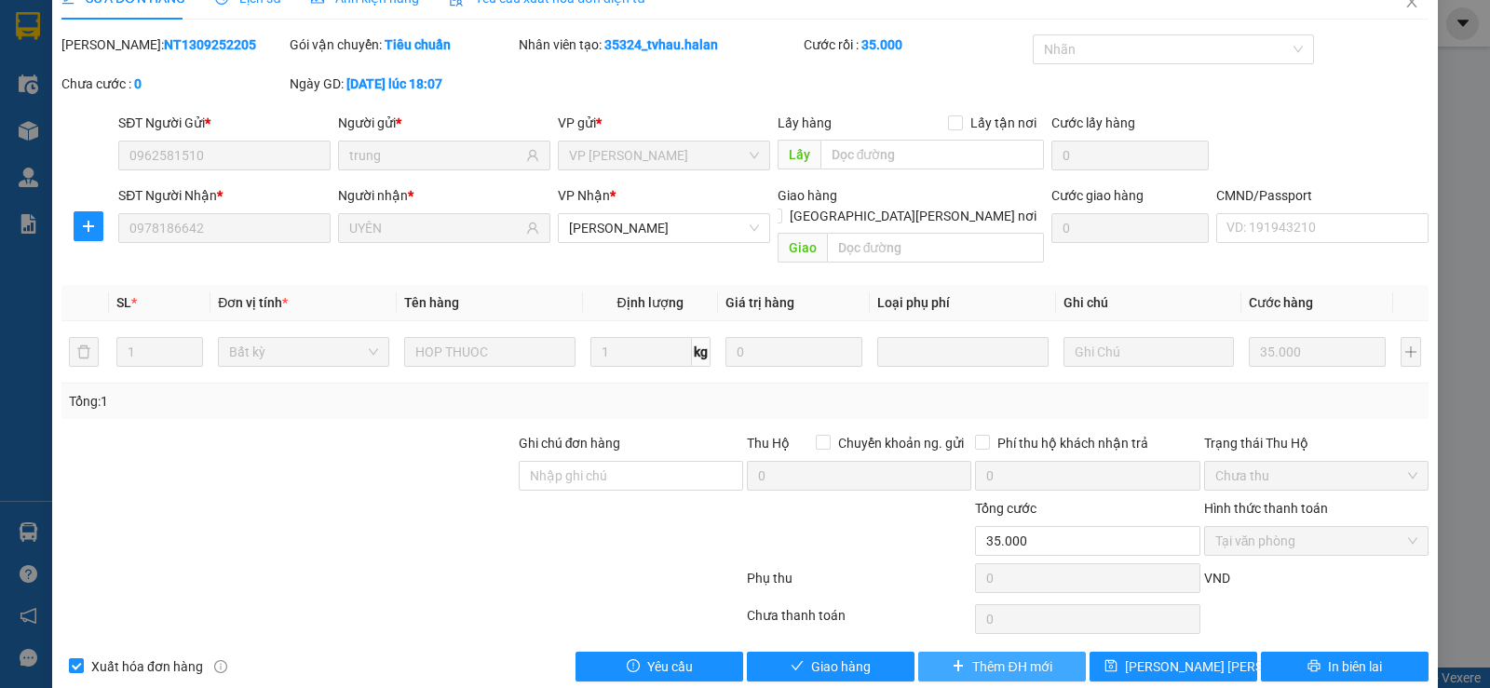
scroll to position [42, 0]
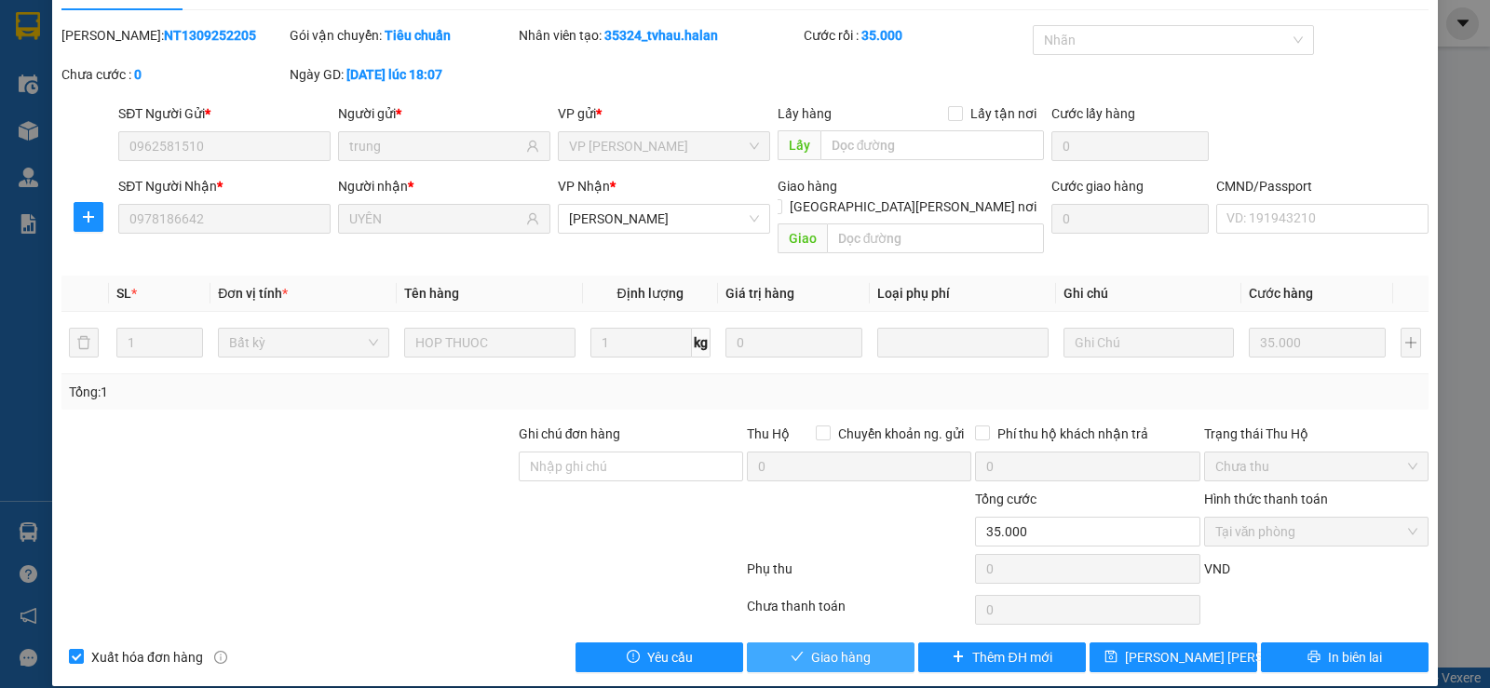
click at [840, 647] on span "Giao hàng" at bounding box center [841, 657] width 60 height 20
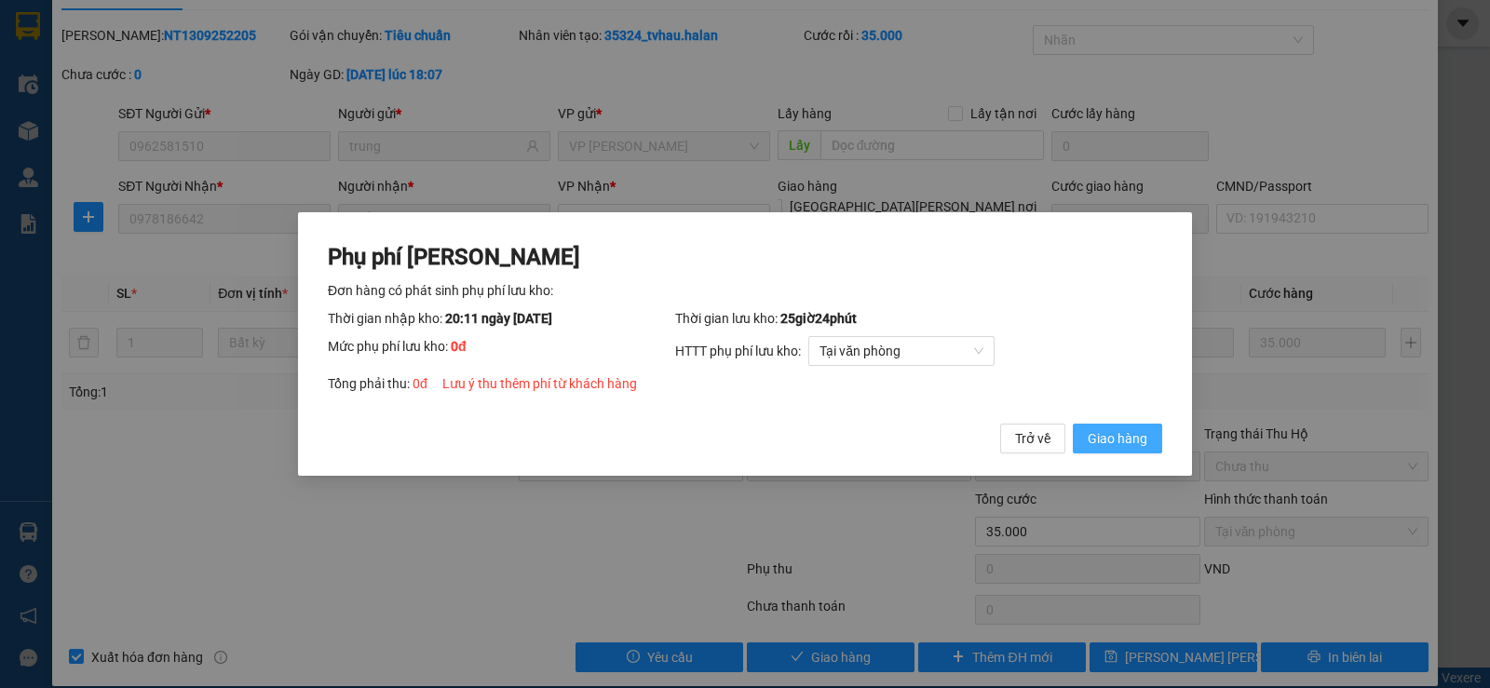
click at [1120, 446] on span "Giao hàng" at bounding box center [1118, 438] width 60 height 20
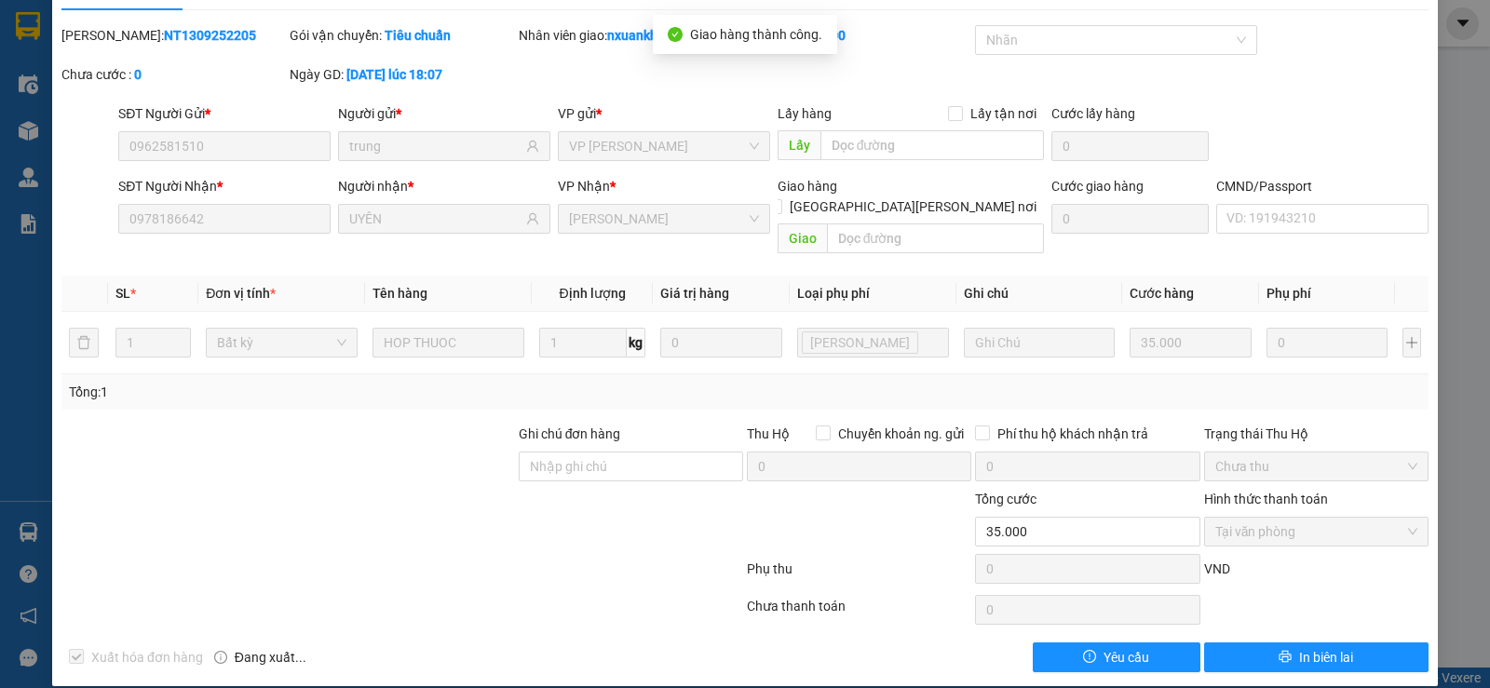
scroll to position [0, 0]
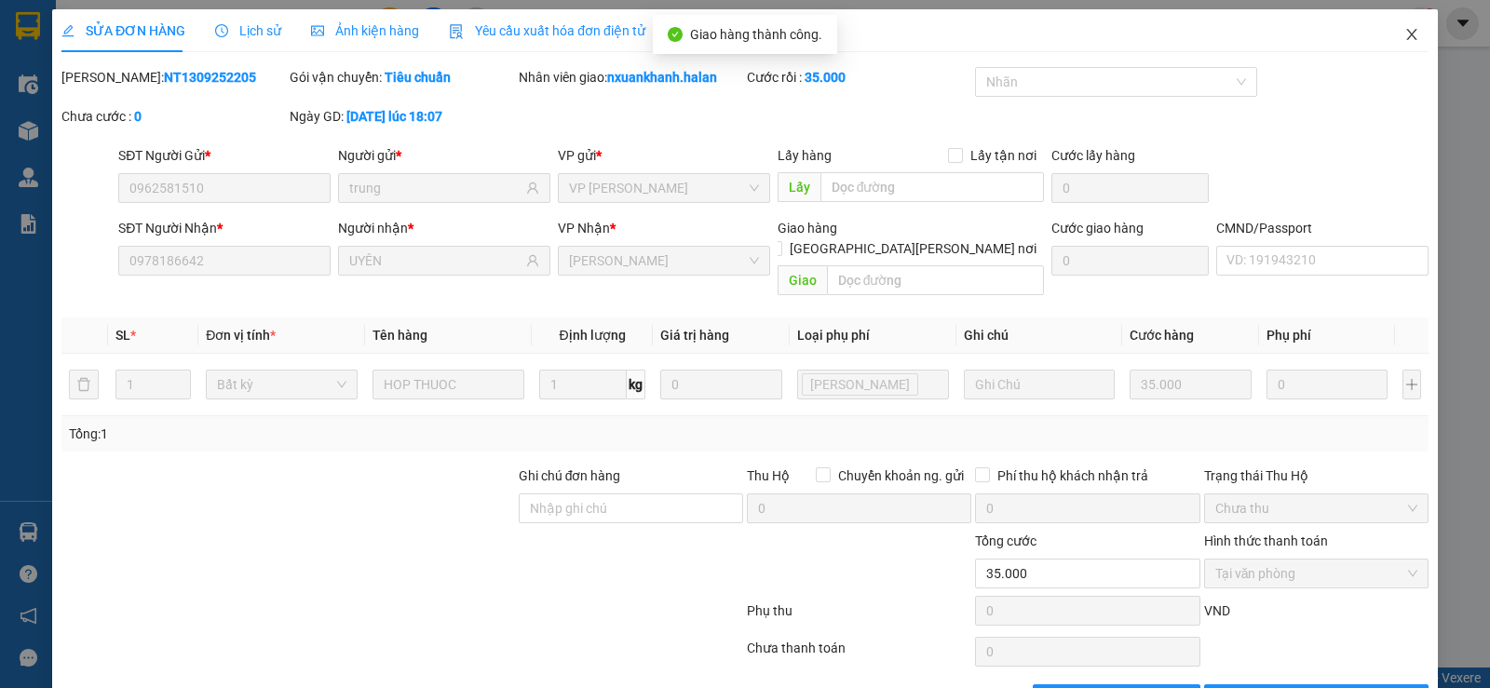
click at [1405, 34] on icon "close" at bounding box center [1412, 34] width 15 height 15
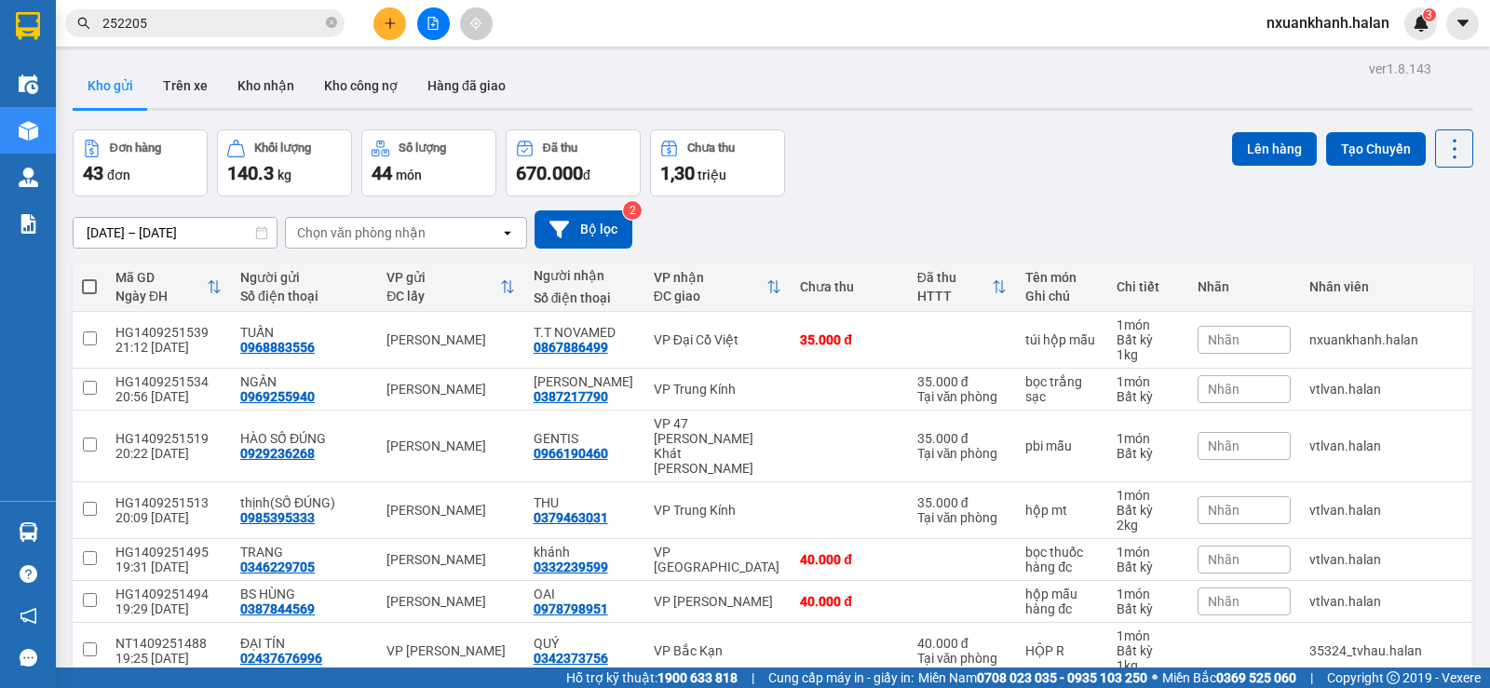
click at [234, 16] on input "252205" at bounding box center [212, 23] width 220 height 20
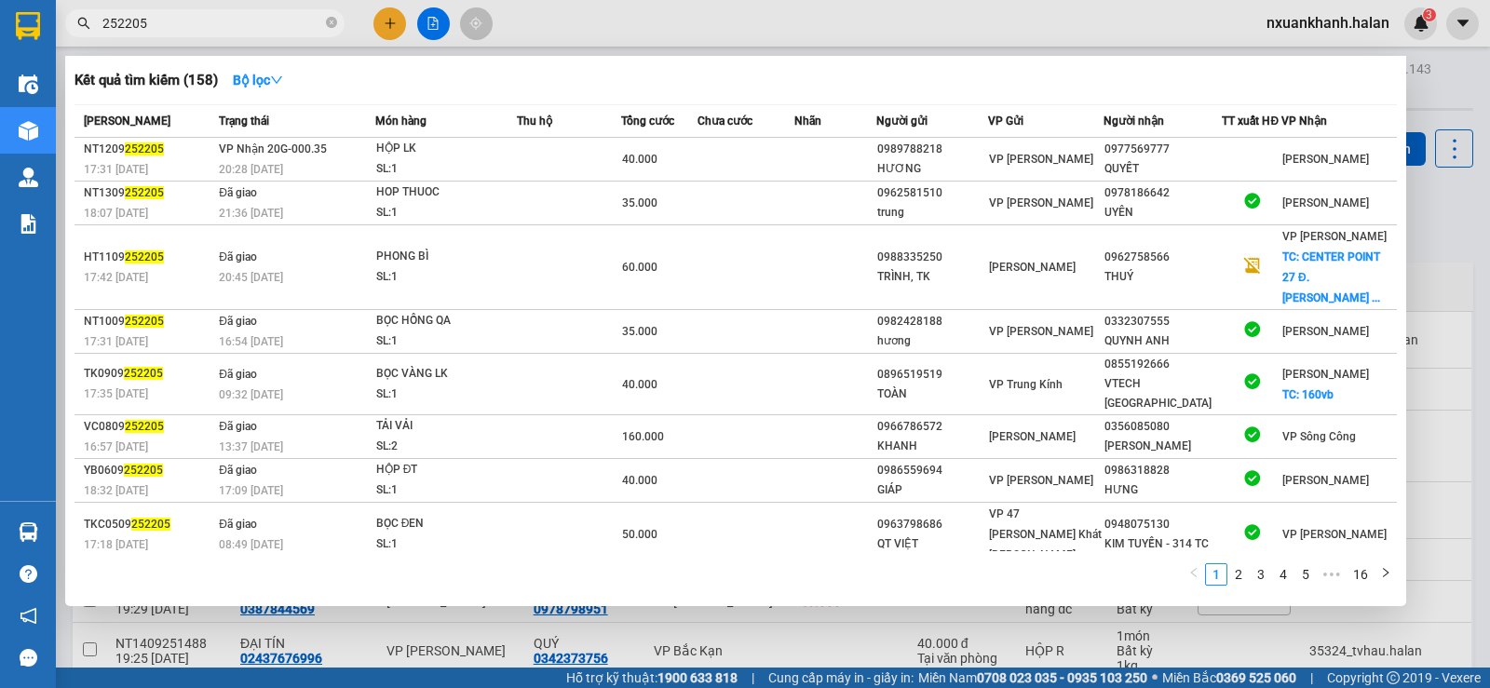
click at [252, 20] on input "252205" at bounding box center [212, 23] width 220 height 20
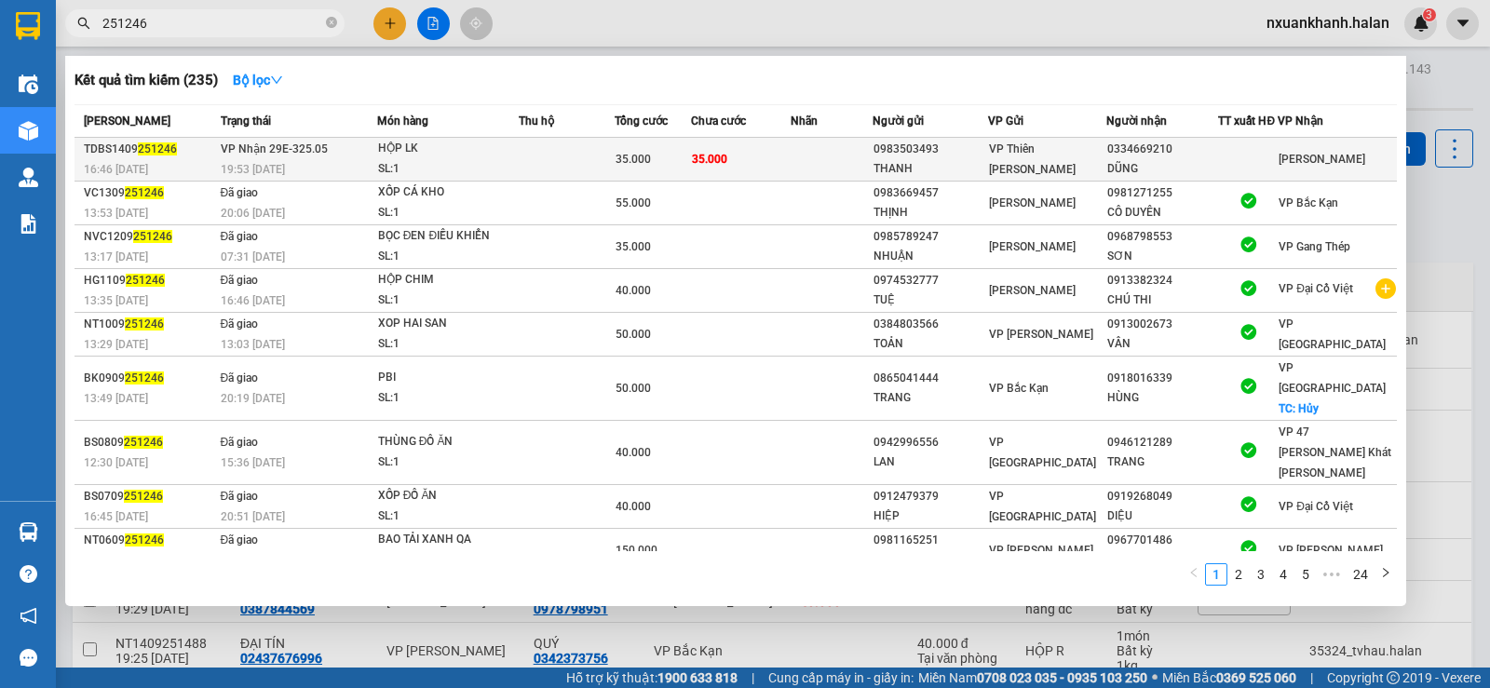
type input "251246"
click at [524, 159] on td at bounding box center [567, 160] width 96 height 44
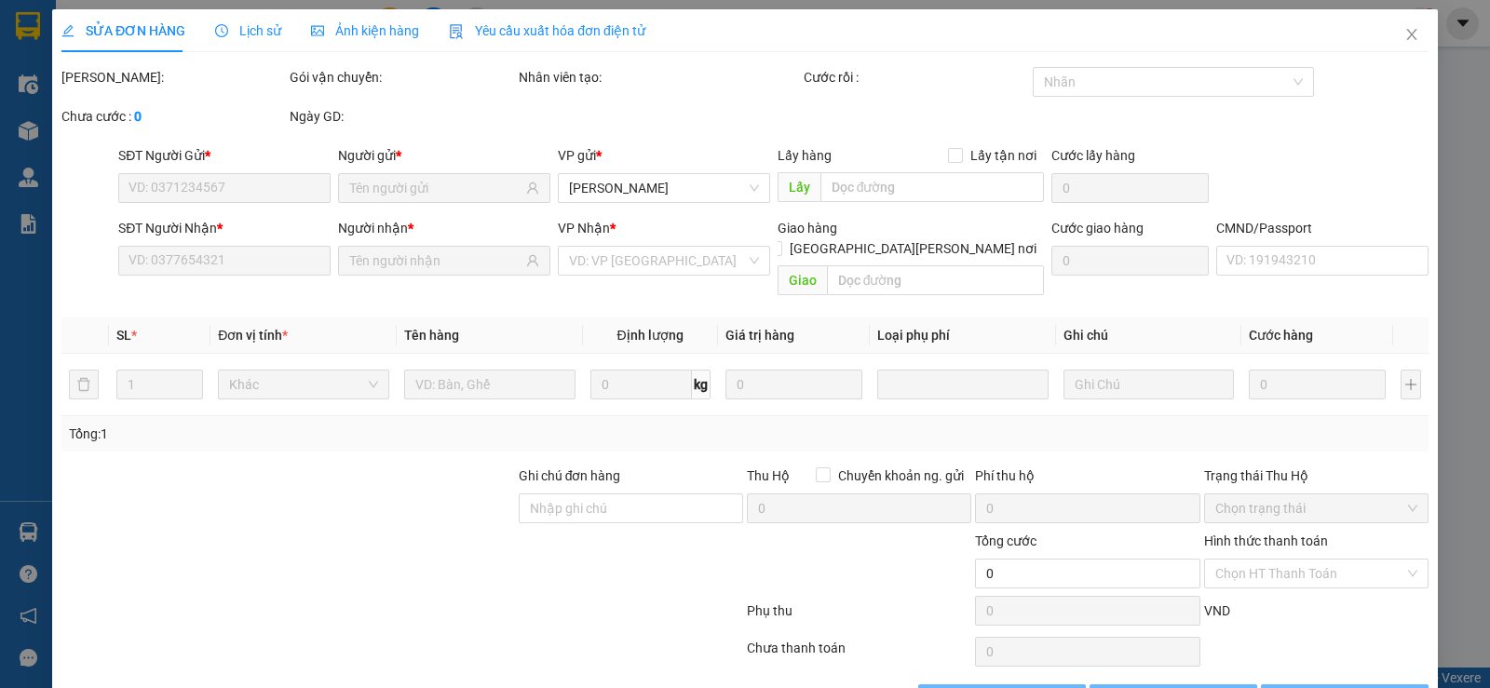
type input "0983503493"
type input "THANH"
type input "0334669210"
type input "DŨNG"
type input "35.000"
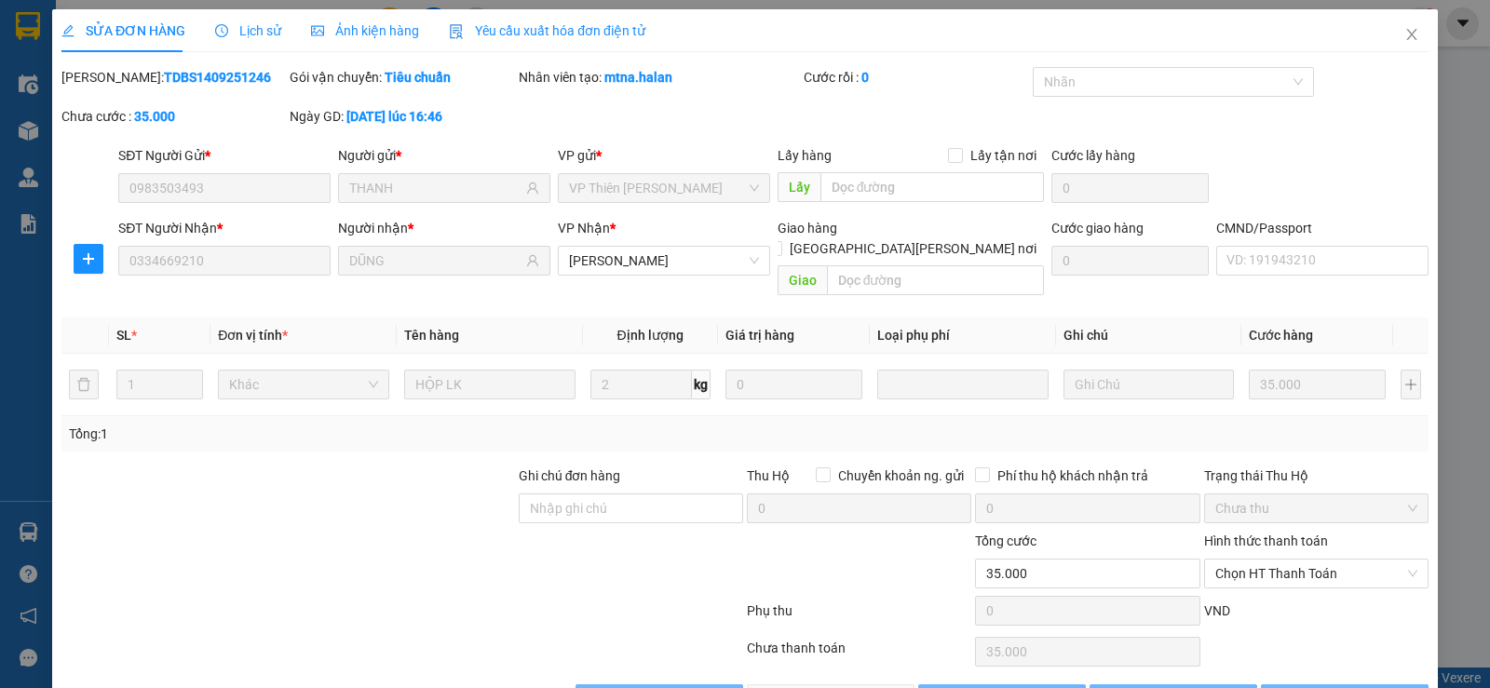
scroll to position [33, 0]
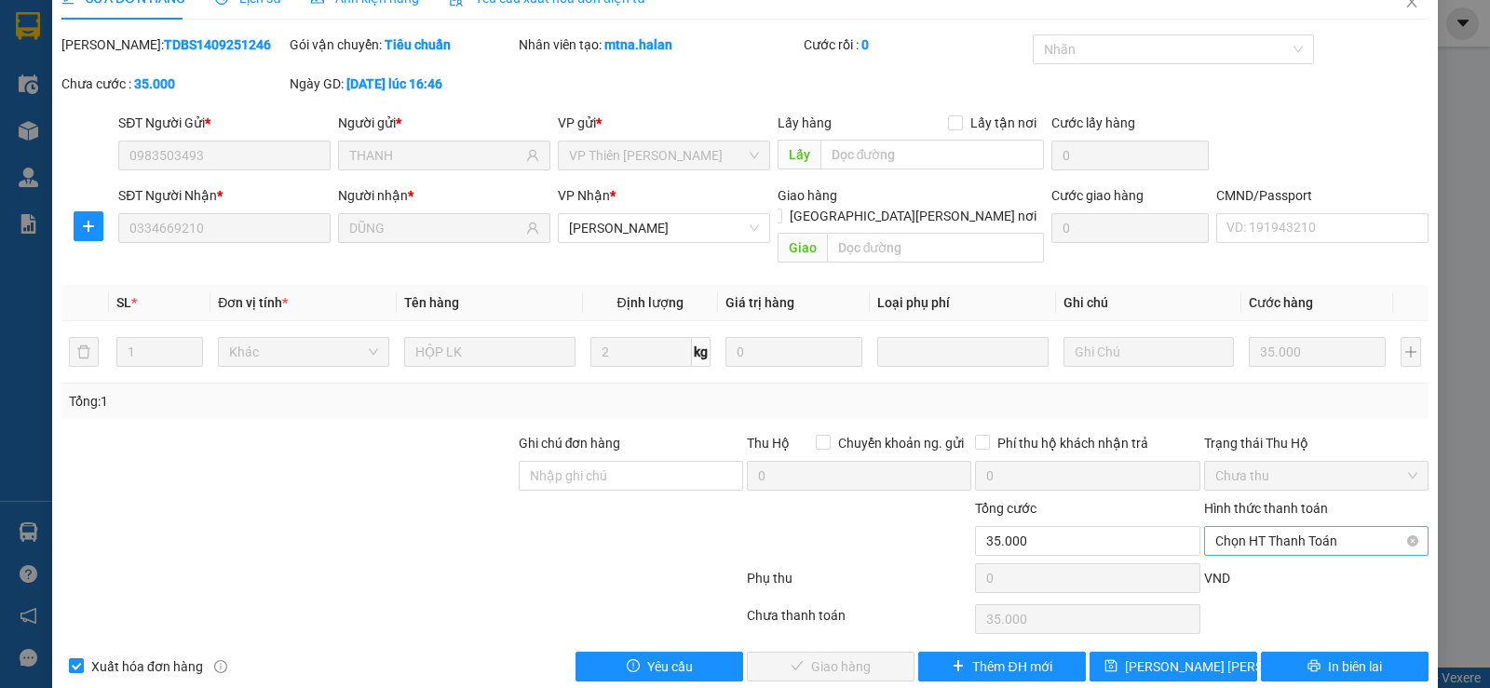
click at [1260, 527] on span "Chọn HT Thanh Toán" at bounding box center [1316, 541] width 202 height 28
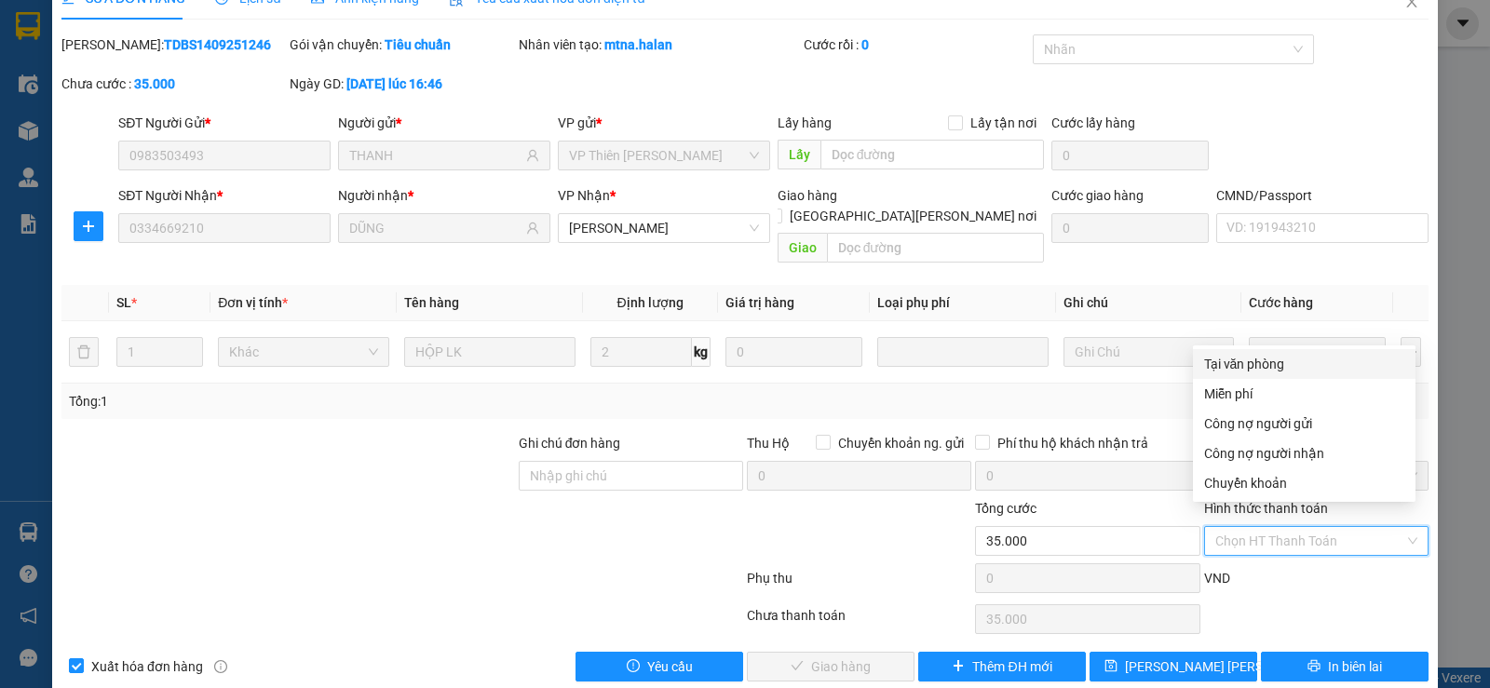
click at [1246, 568] on div "VND" at bounding box center [1316, 584] width 228 height 33
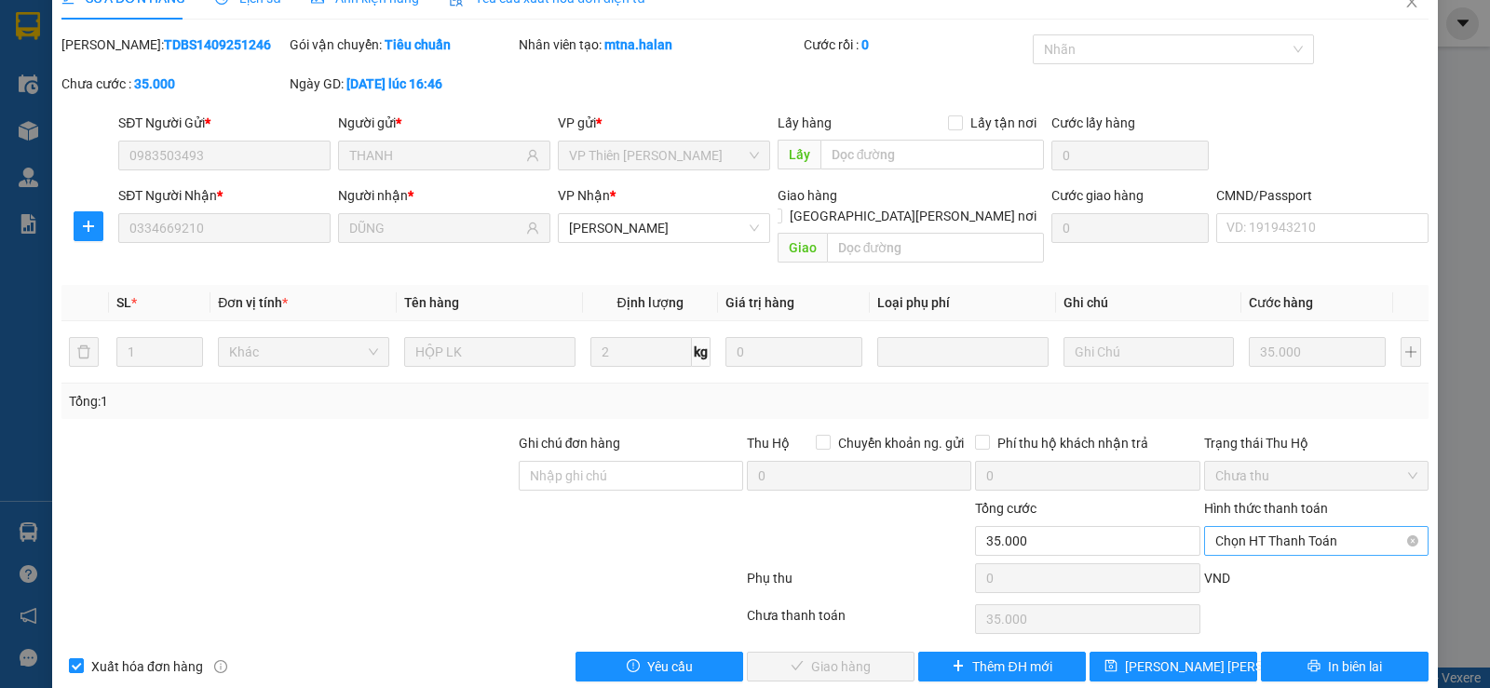
click at [1247, 527] on span "Chọn HT Thanh Toán" at bounding box center [1316, 541] width 202 height 28
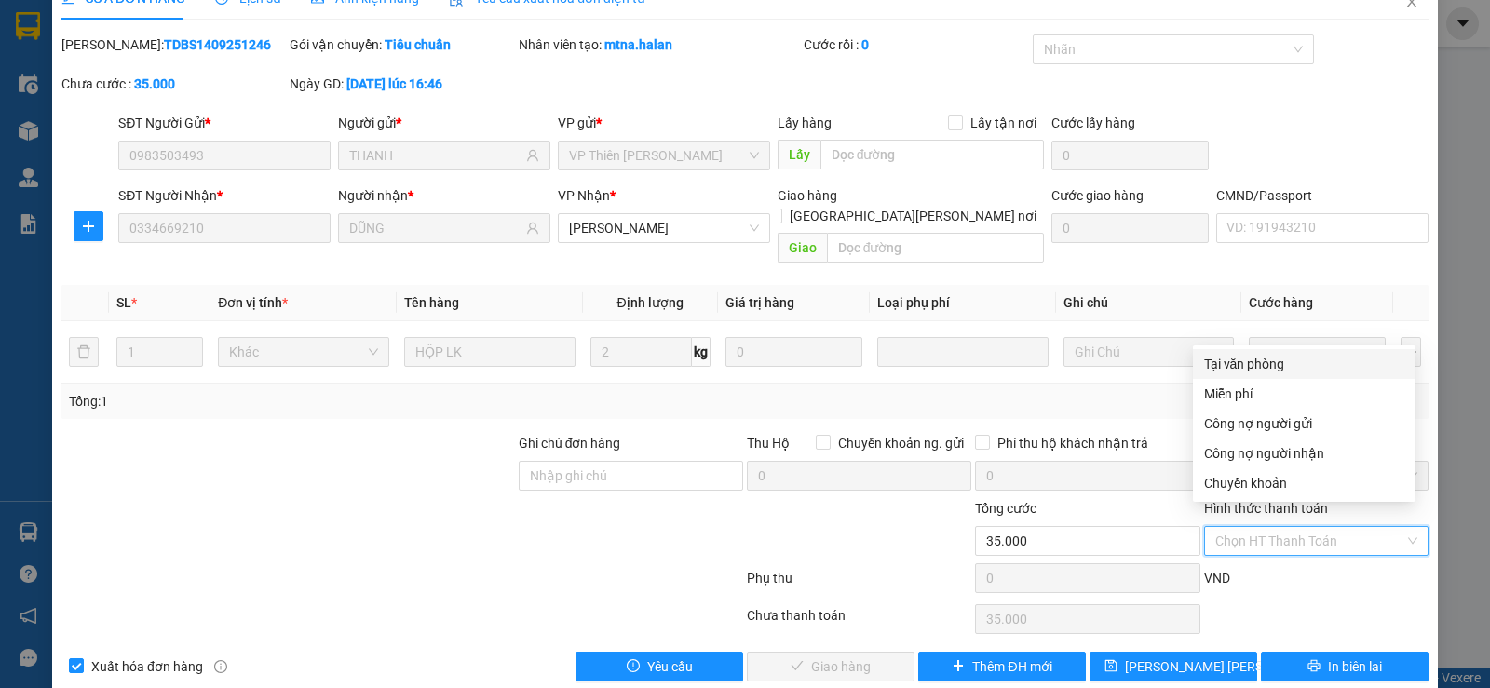
click at [1268, 360] on div "Tại văn phòng" at bounding box center [1304, 364] width 200 height 20
type input "0"
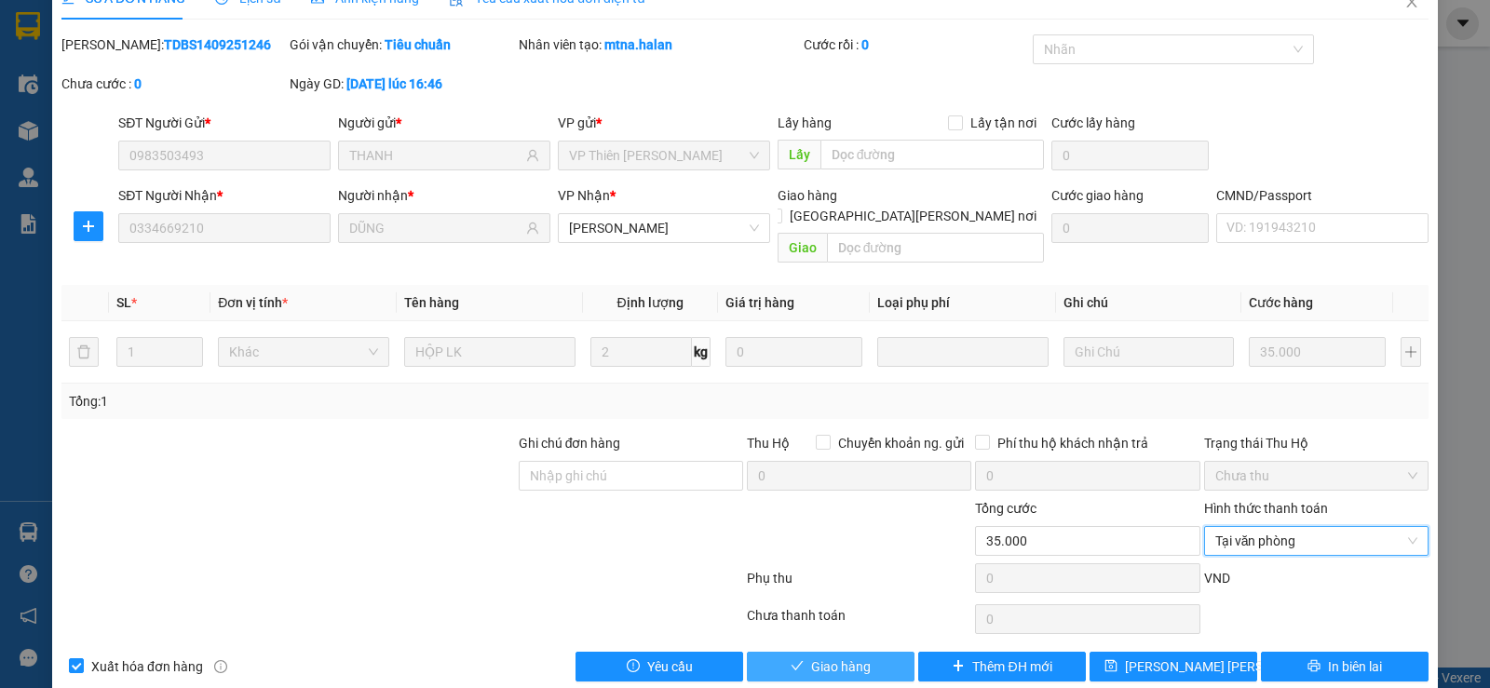
click at [828, 657] on span "Giao hàng" at bounding box center [841, 667] width 60 height 20
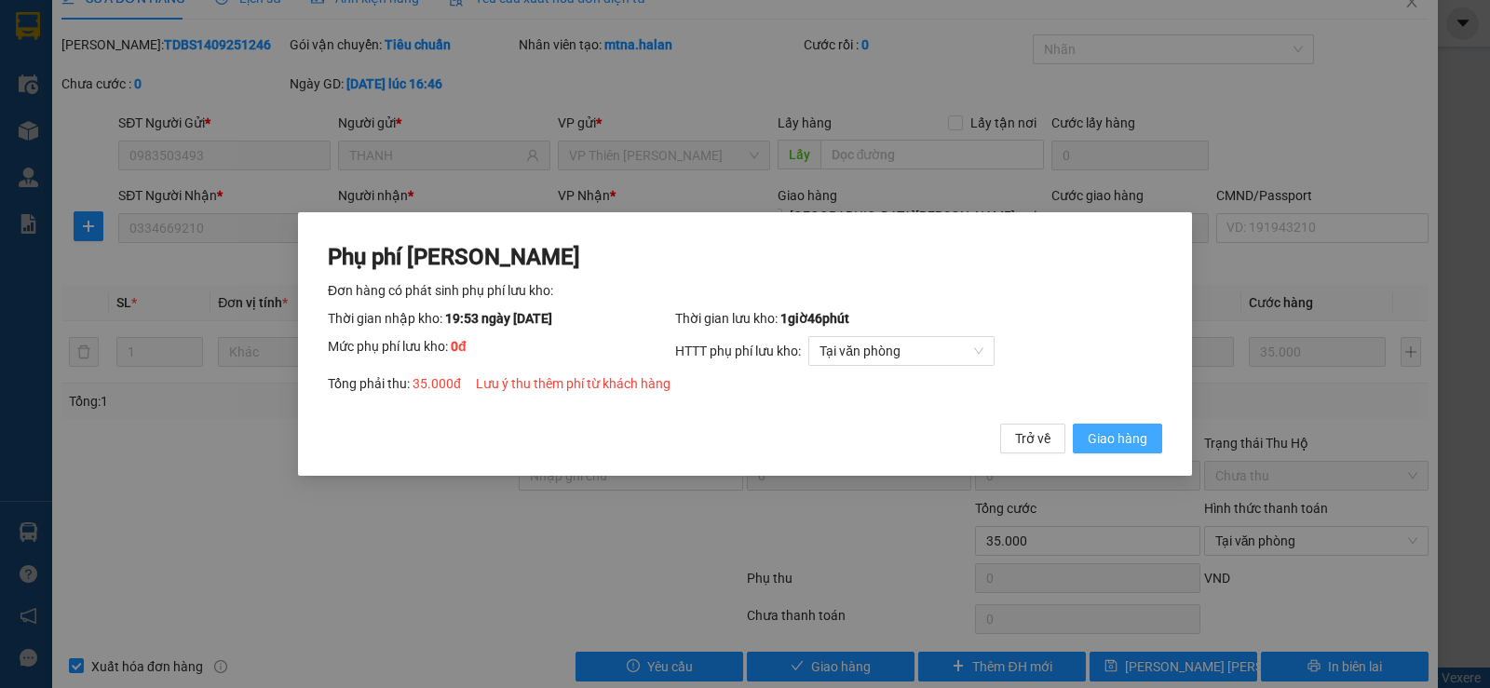
click at [1157, 435] on button "Giao hàng" at bounding box center [1117, 439] width 89 height 30
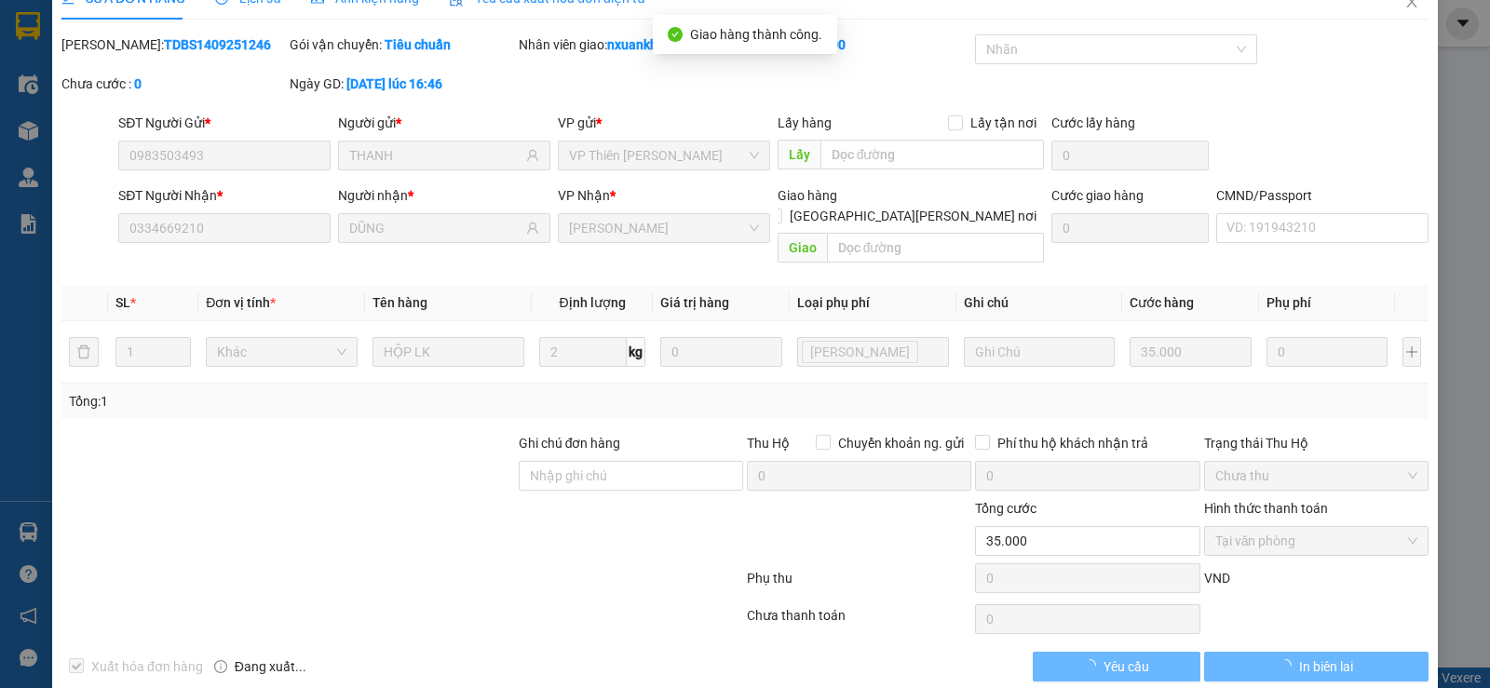
scroll to position [0, 0]
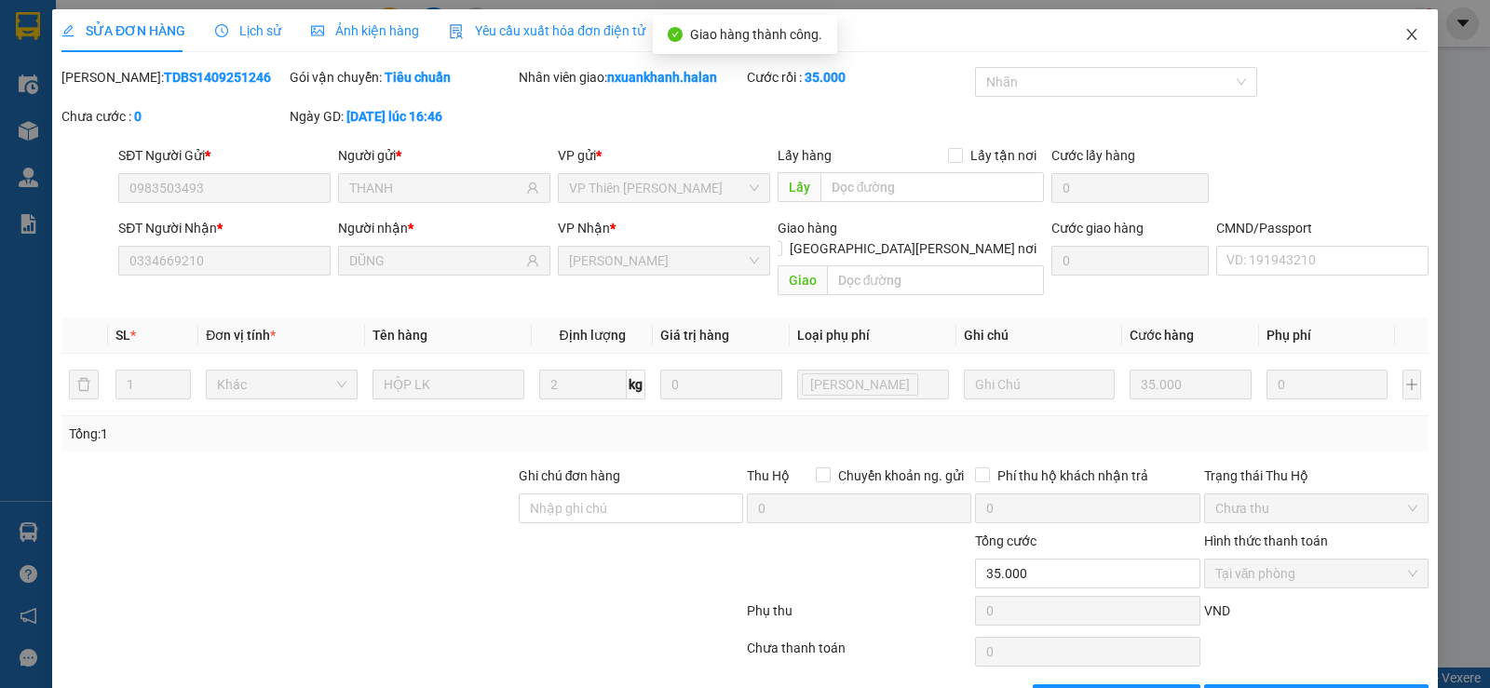
click at [1406, 34] on icon "close" at bounding box center [1411, 34] width 10 height 11
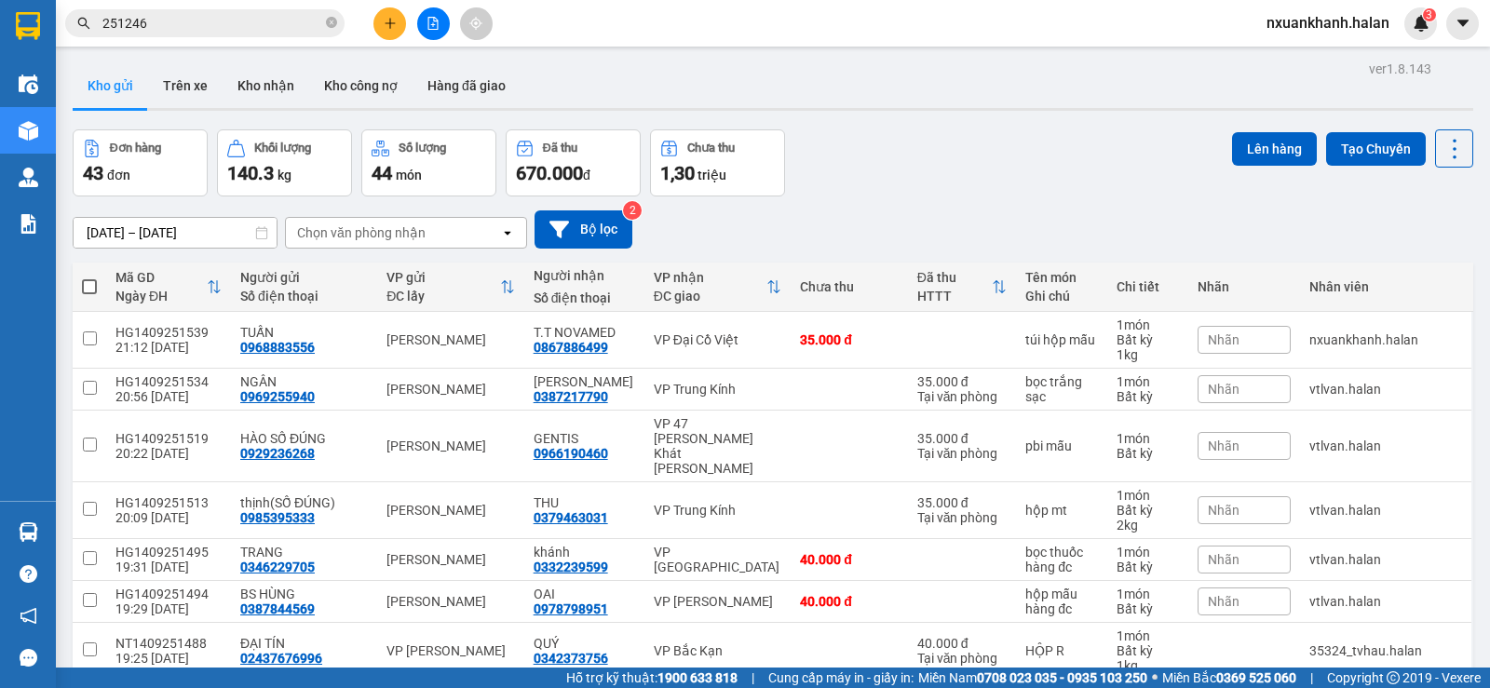
click at [230, 30] on input "251246" at bounding box center [212, 23] width 220 height 20
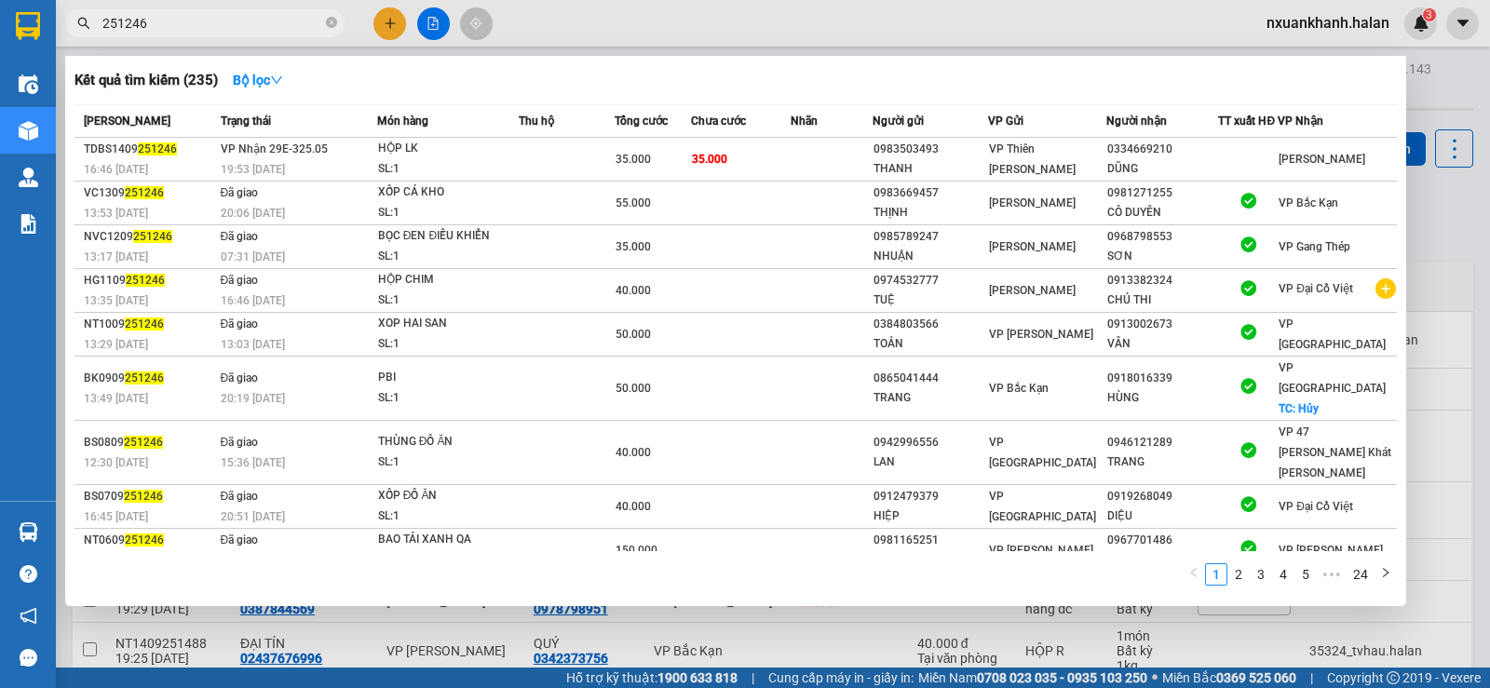
click at [230, 31] on input "251246" at bounding box center [212, 23] width 220 height 20
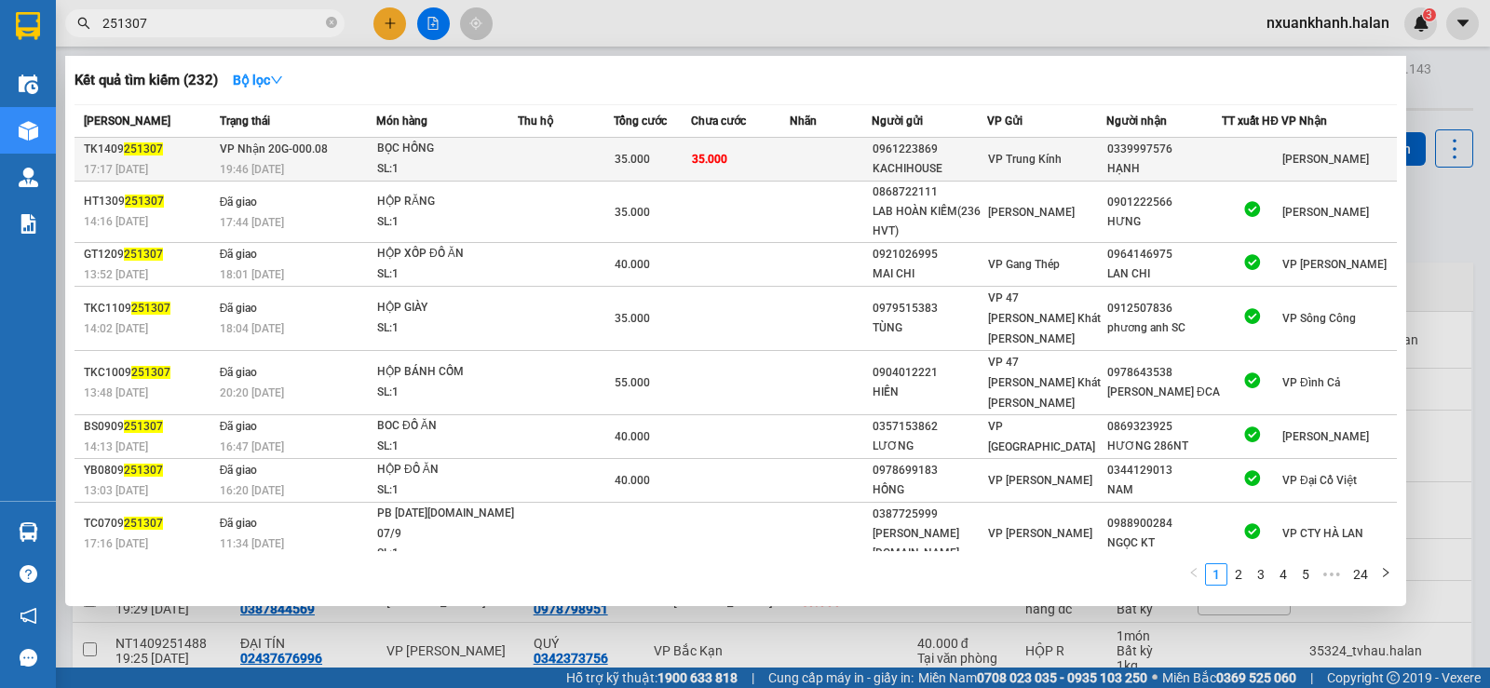
type input "251307"
click at [541, 152] on td at bounding box center [566, 160] width 96 height 44
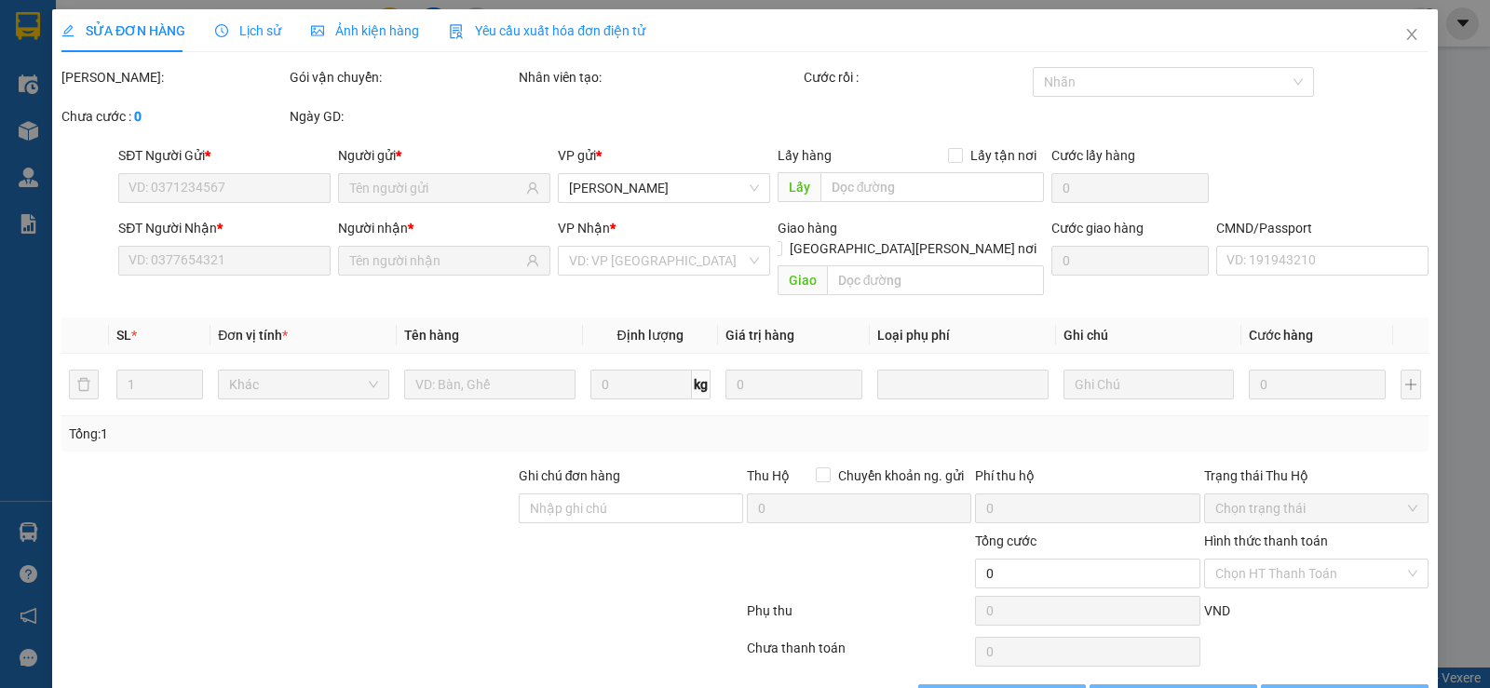
type input "0961223869"
type input "KACHIHOUSE"
type input "0339997576"
type input "HẠNH"
type input "35.000"
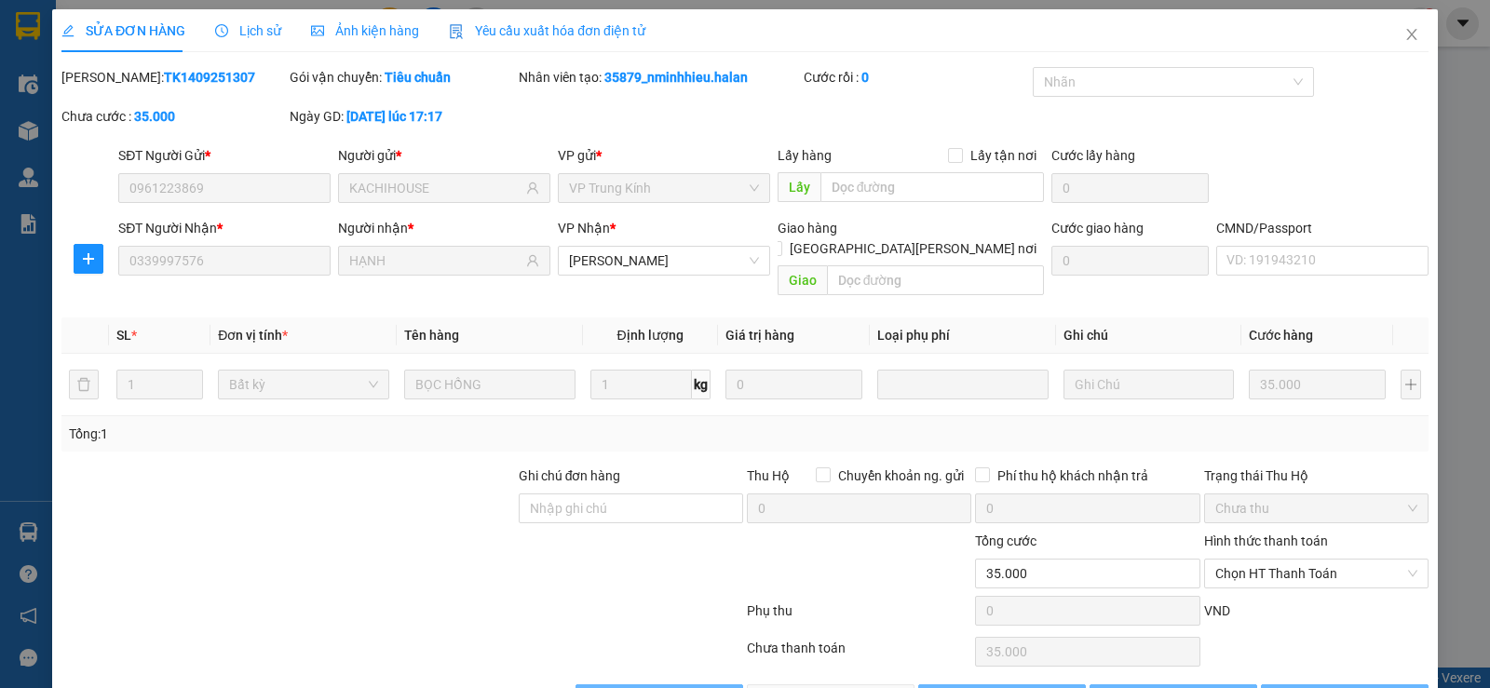
scroll to position [42, 0]
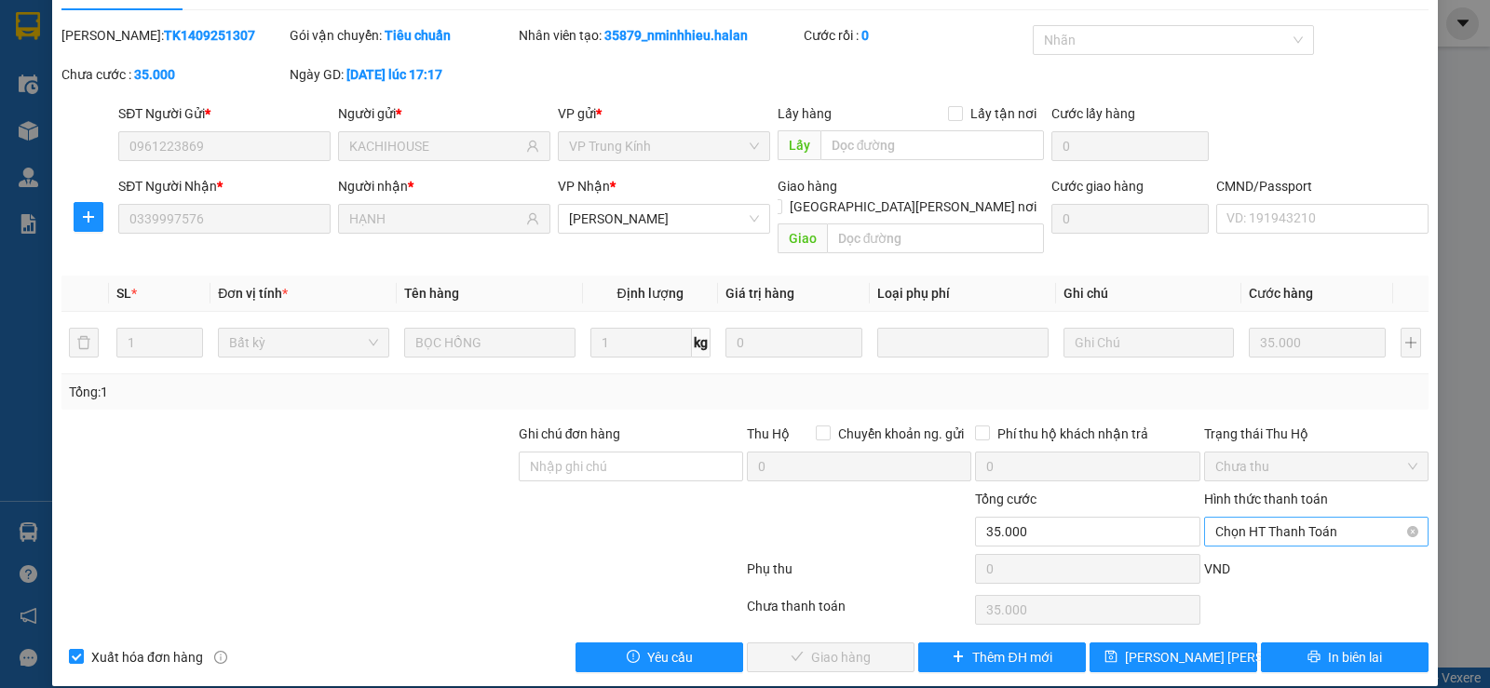
click at [1300, 518] on span "Chọn HT Thanh Toán" at bounding box center [1316, 532] width 202 height 28
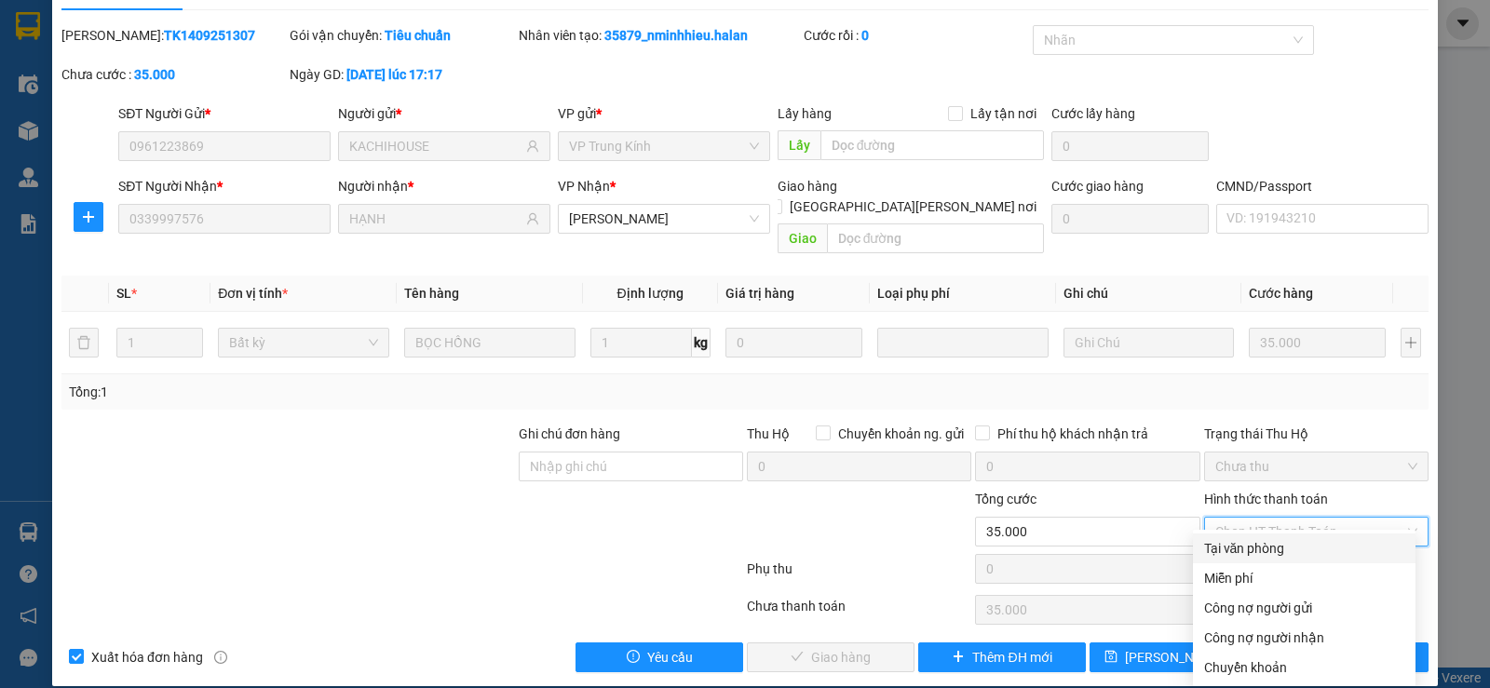
click at [1247, 551] on div "Tại văn phòng" at bounding box center [1304, 548] width 200 height 20
type input "0"
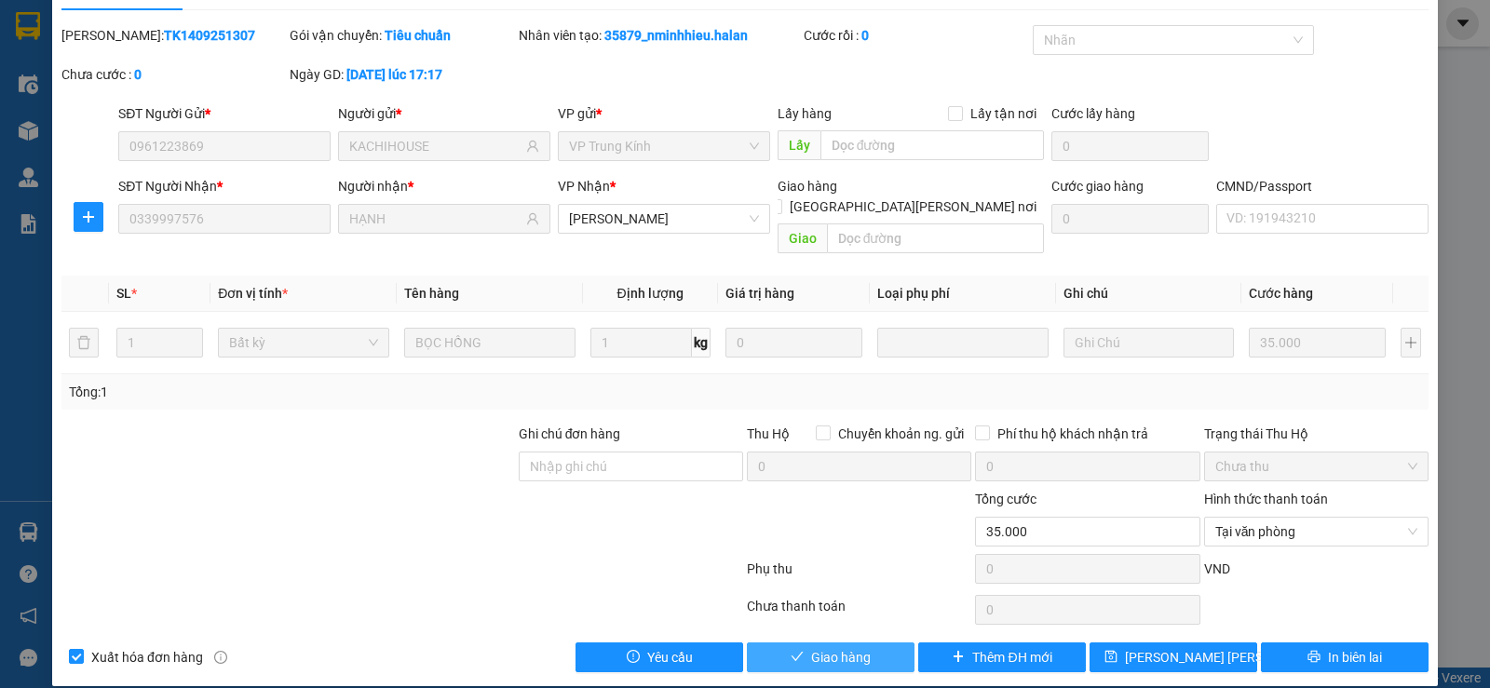
click at [881, 643] on button "Giao hàng" at bounding box center [831, 658] width 168 height 30
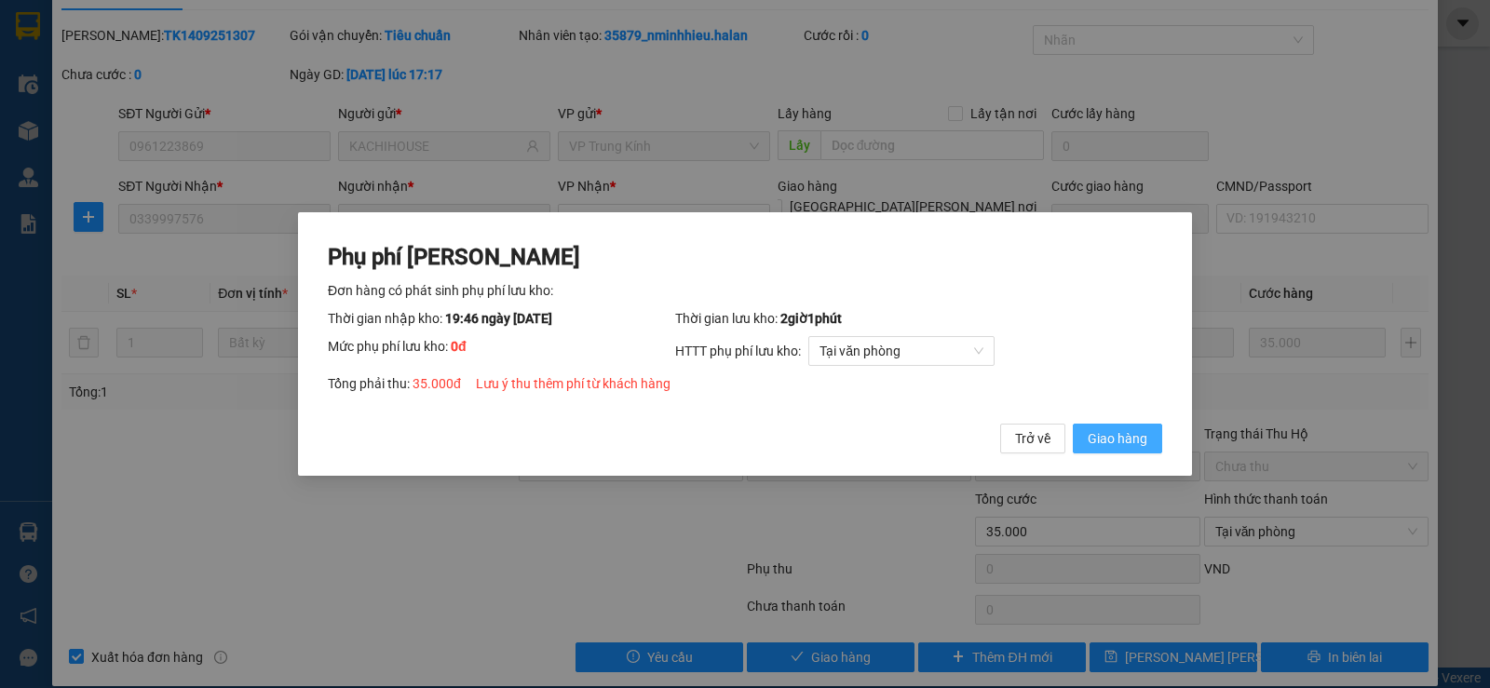
click at [1155, 447] on button "Giao hàng" at bounding box center [1117, 439] width 89 height 30
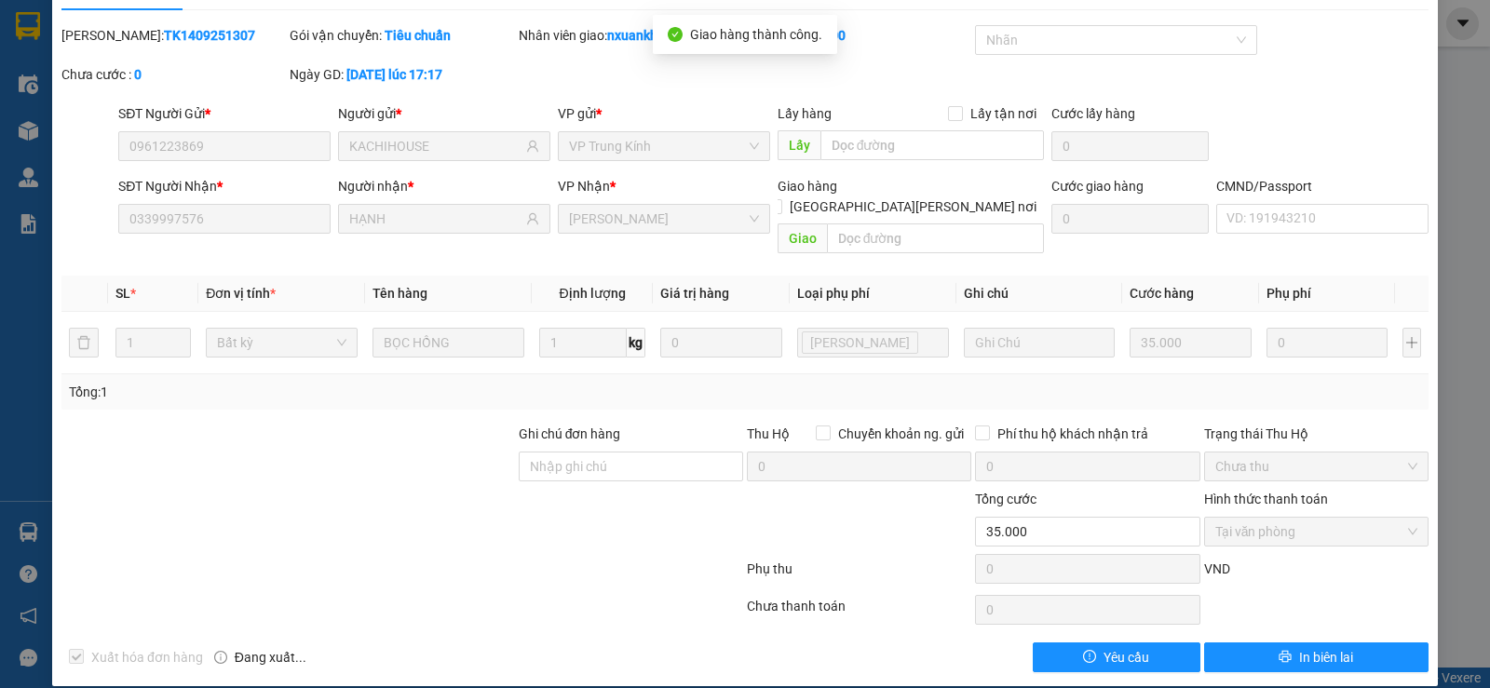
scroll to position [0, 0]
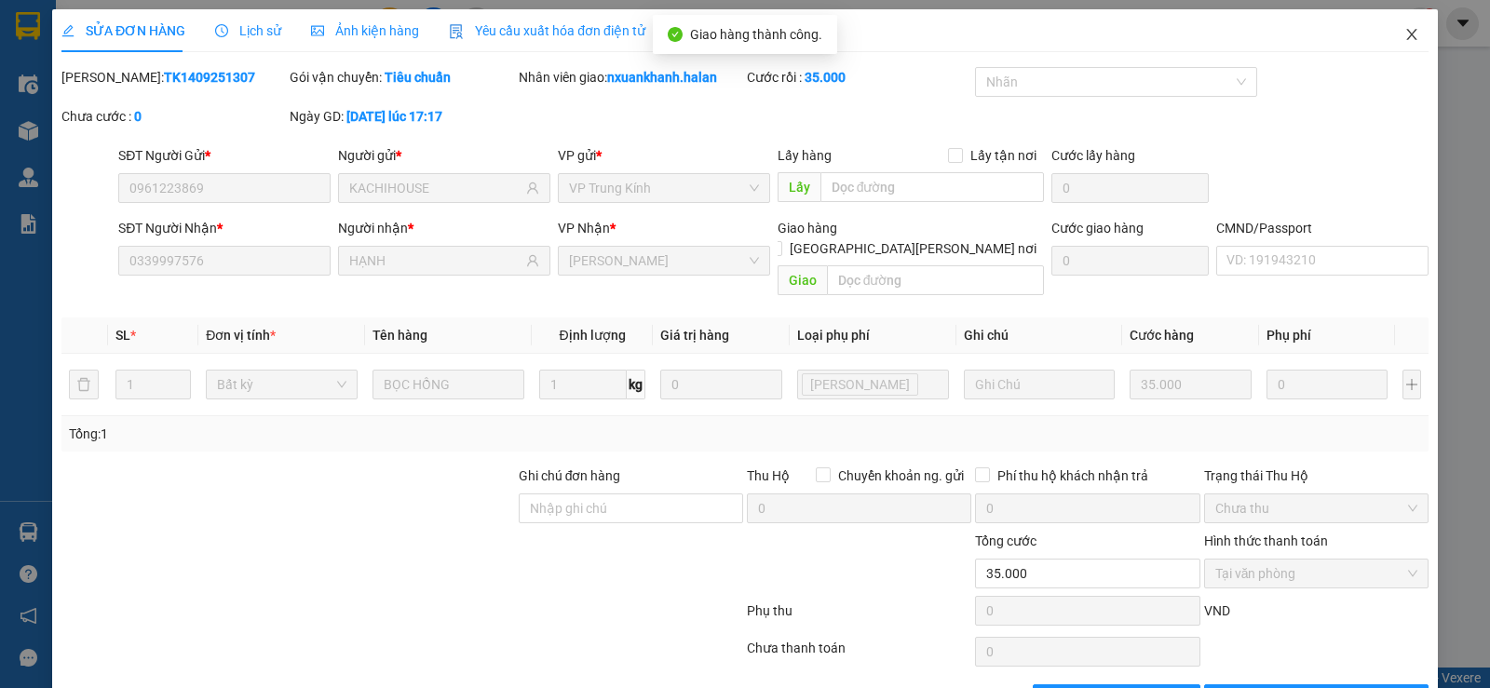
click at [1405, 29] on icon "close" at bounding box center [1412, 34] width 15 height 15
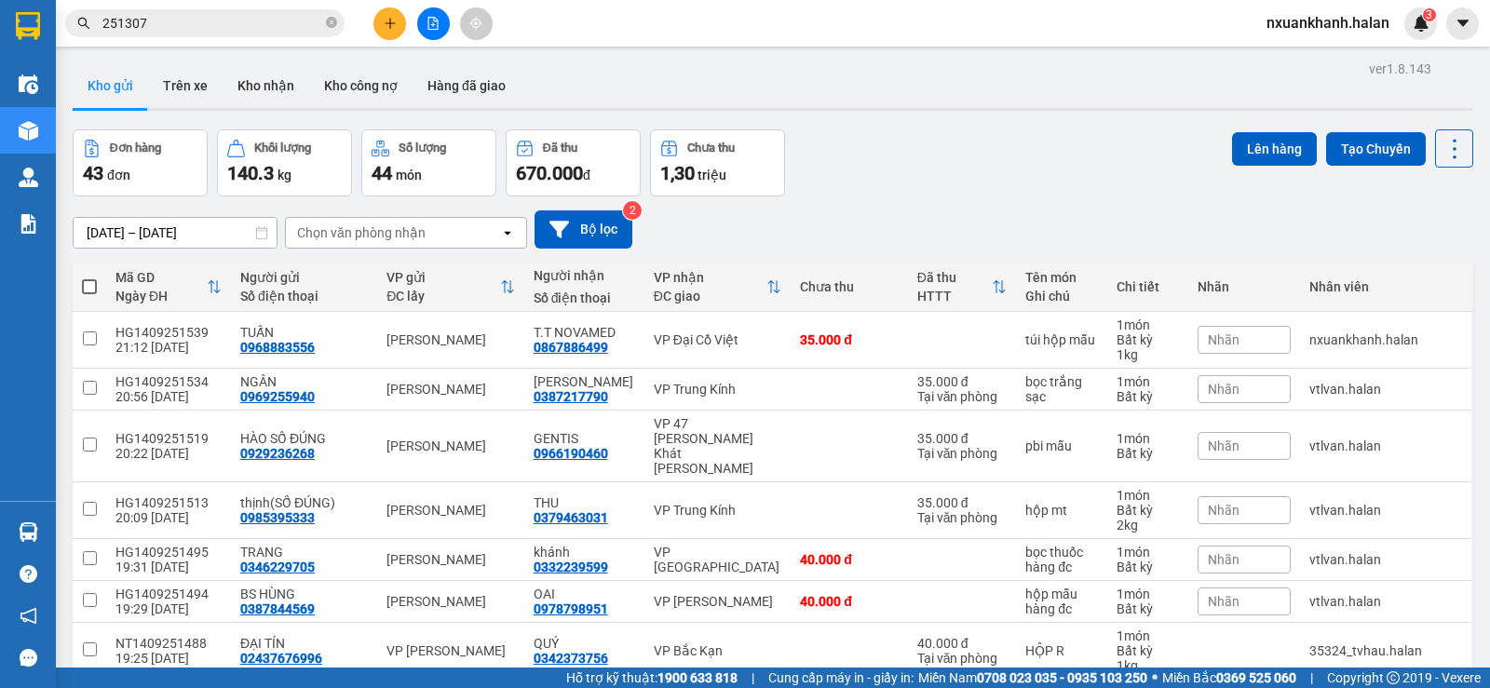
click at [224, 25] on input "251307" at bounding box center [212, 23] width 220 height 20
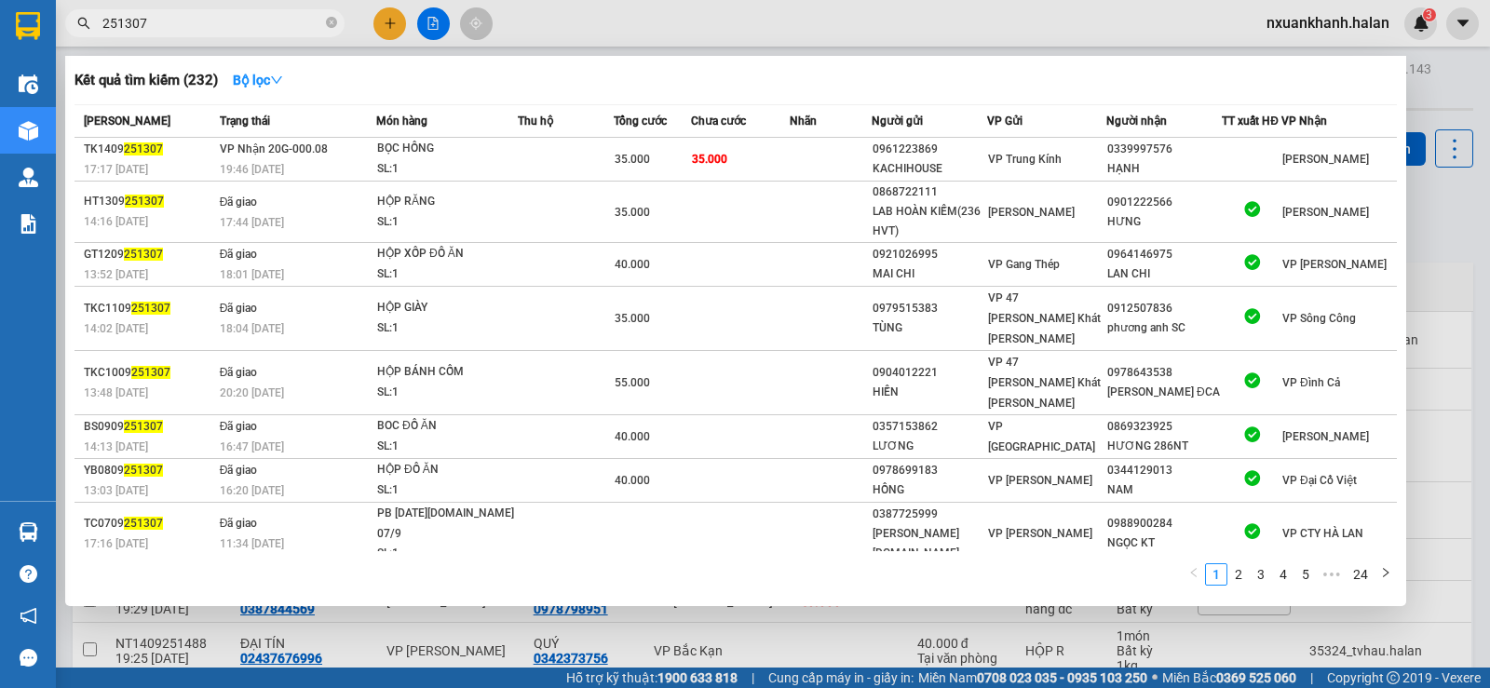
click at [224, 25] on input "251307" at bounding box center [212, 23] width 220 height 20
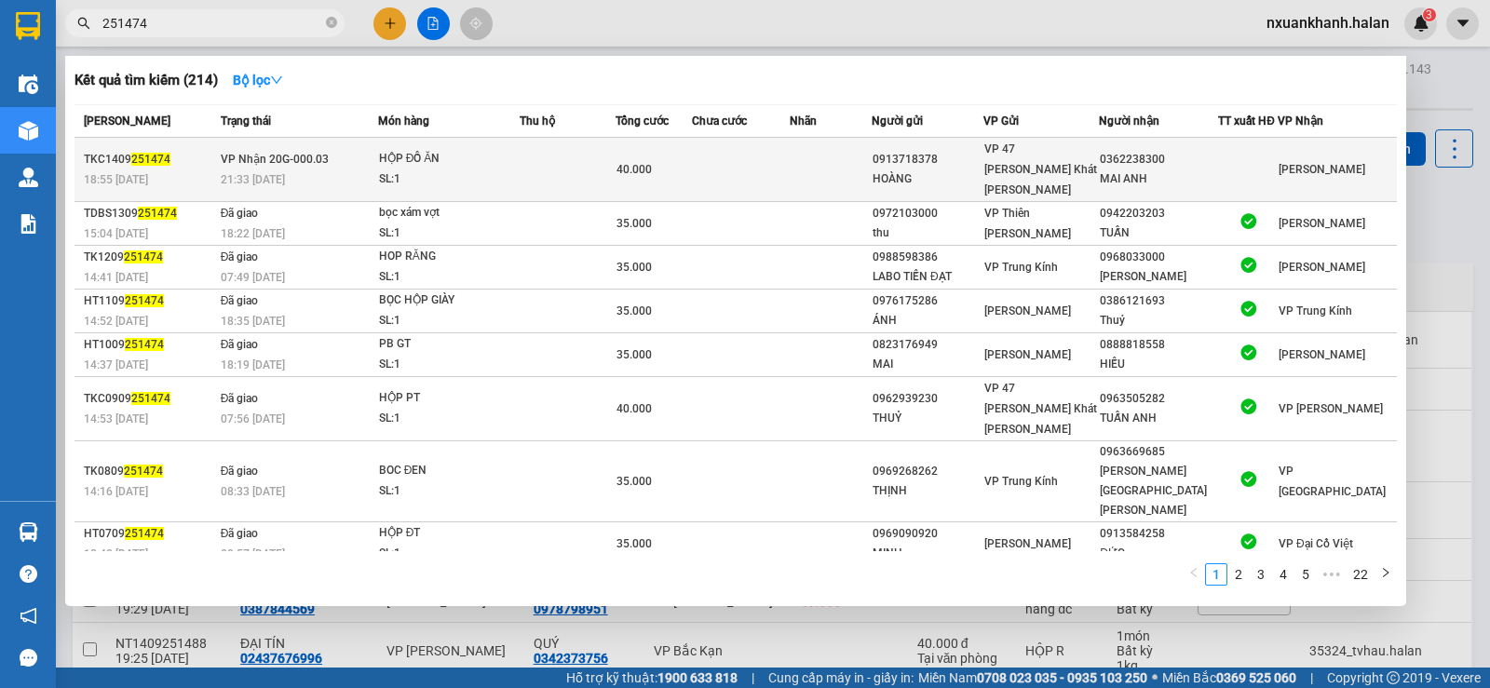
type input "251474"
click at [732, 161] on td at bounding box center [741, 170] width 98 height 64
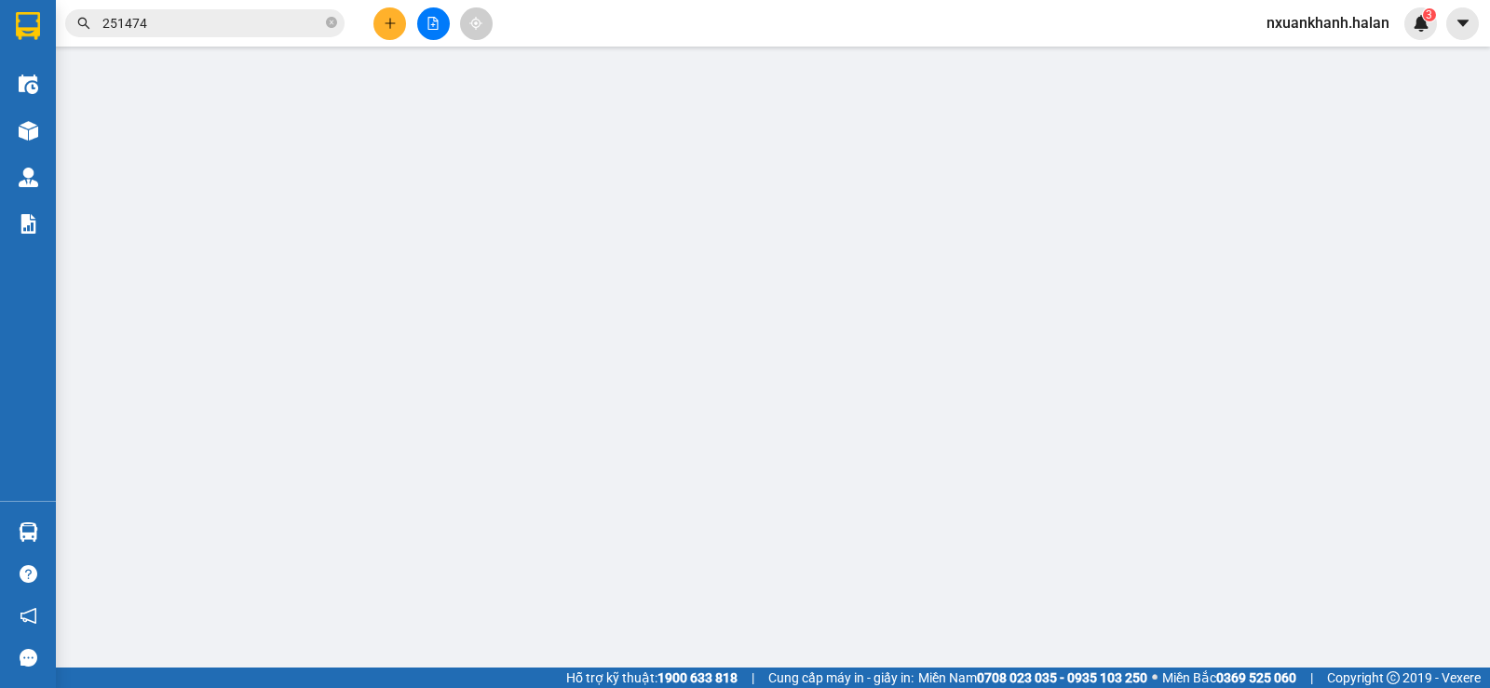
type input "0913718378"
type input "HOÀNG"
type input "0362238300"
type input "MAI ANH"
type input "40.000"
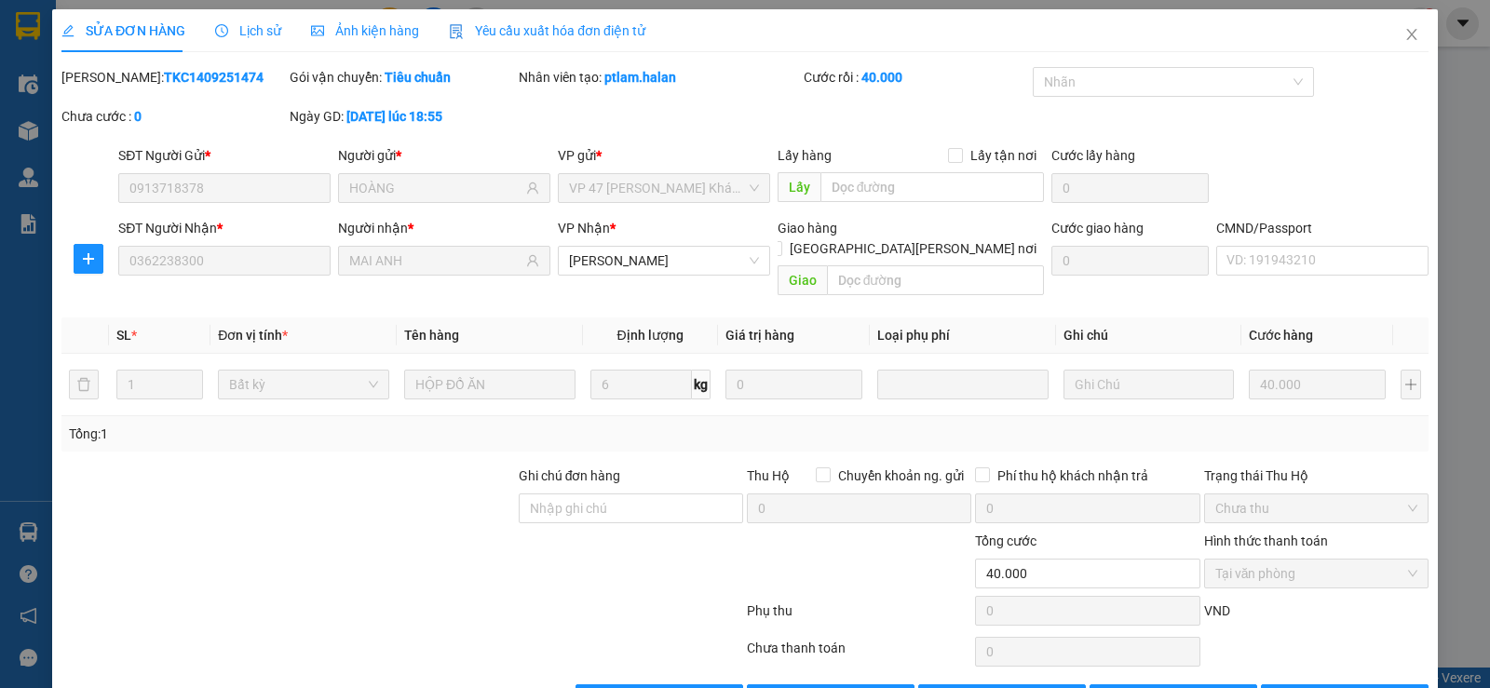
scroll to position [42, 0]
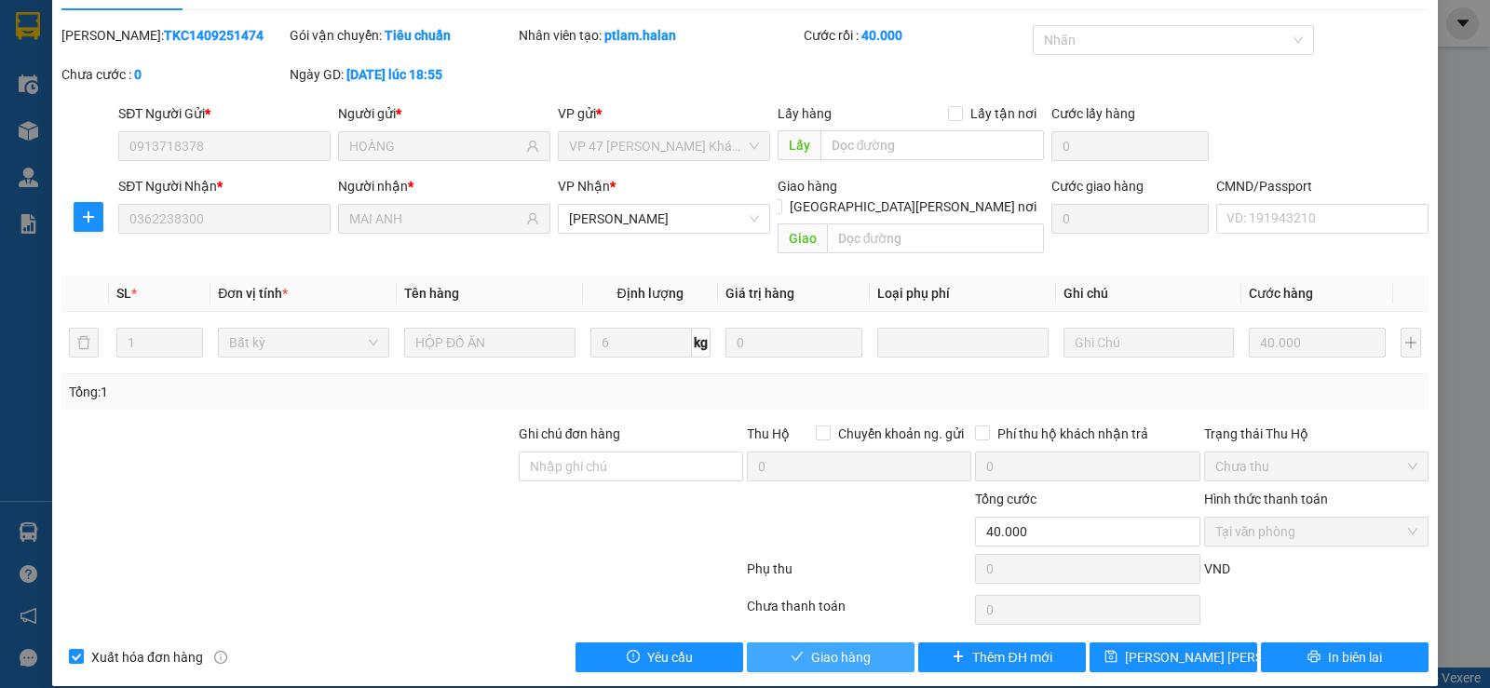
click at [870, 646] on button "Giao hàng" at bounding box center [831, 658] width 168 height 30
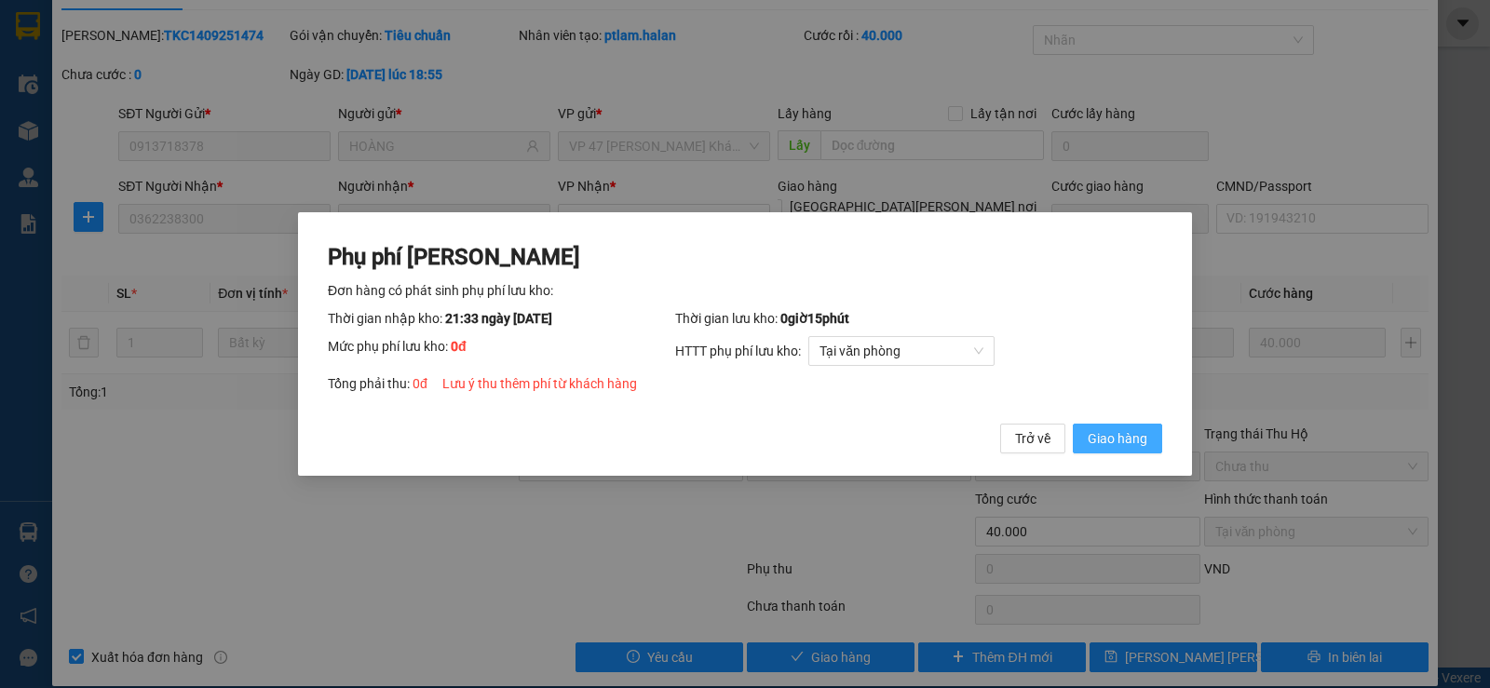
click at [1128, 441] on span "Giao hàng" at bounding box center [1118, 438] width 60 height 20
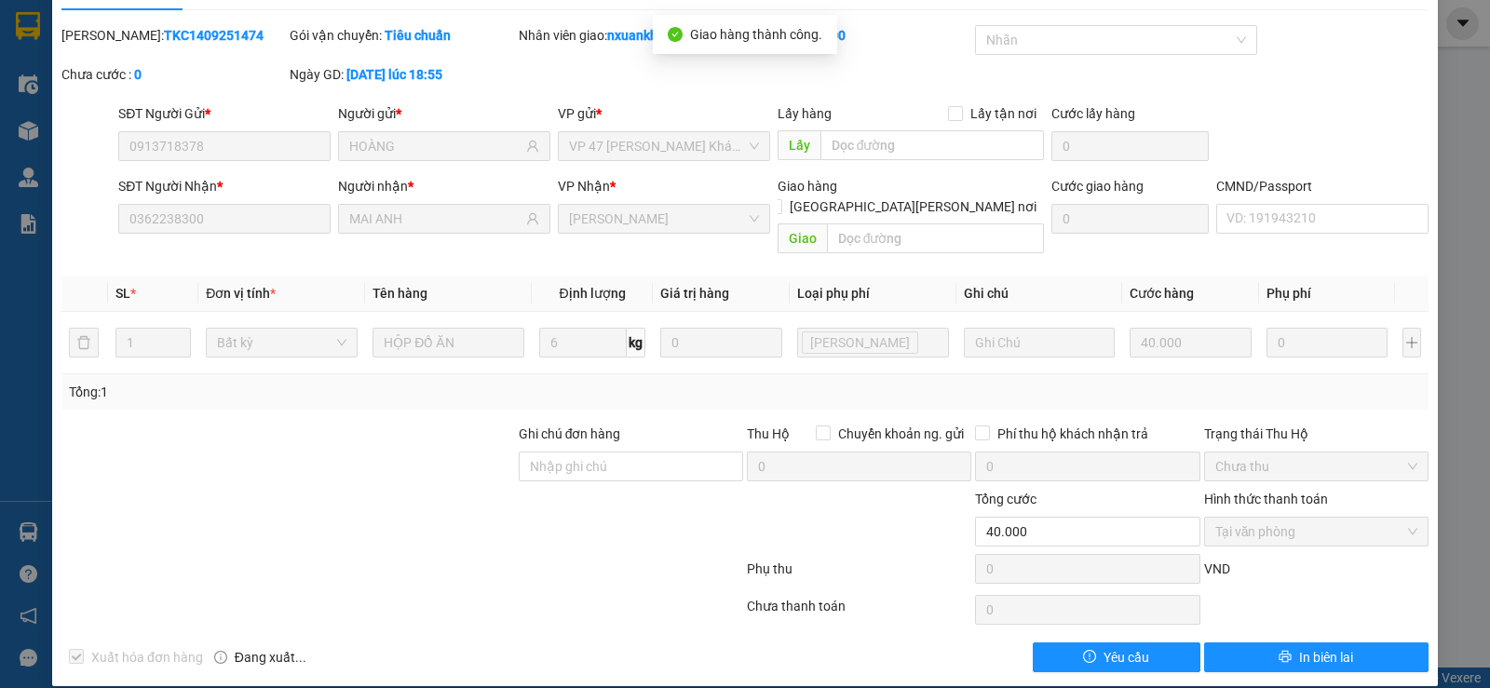
scroll to position [0, 0]
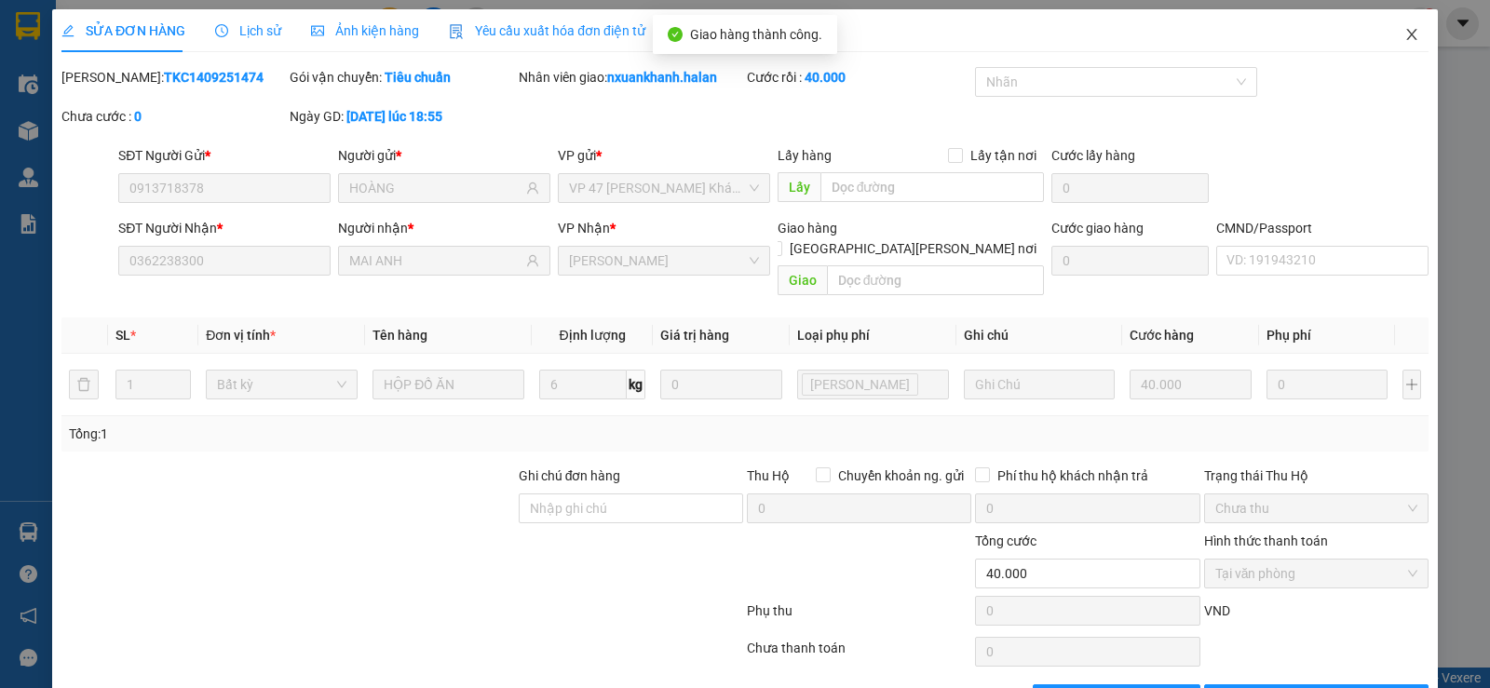
click at [1405, 42] on icon "close" at bounding box center [1412, 34] width 15 height 15
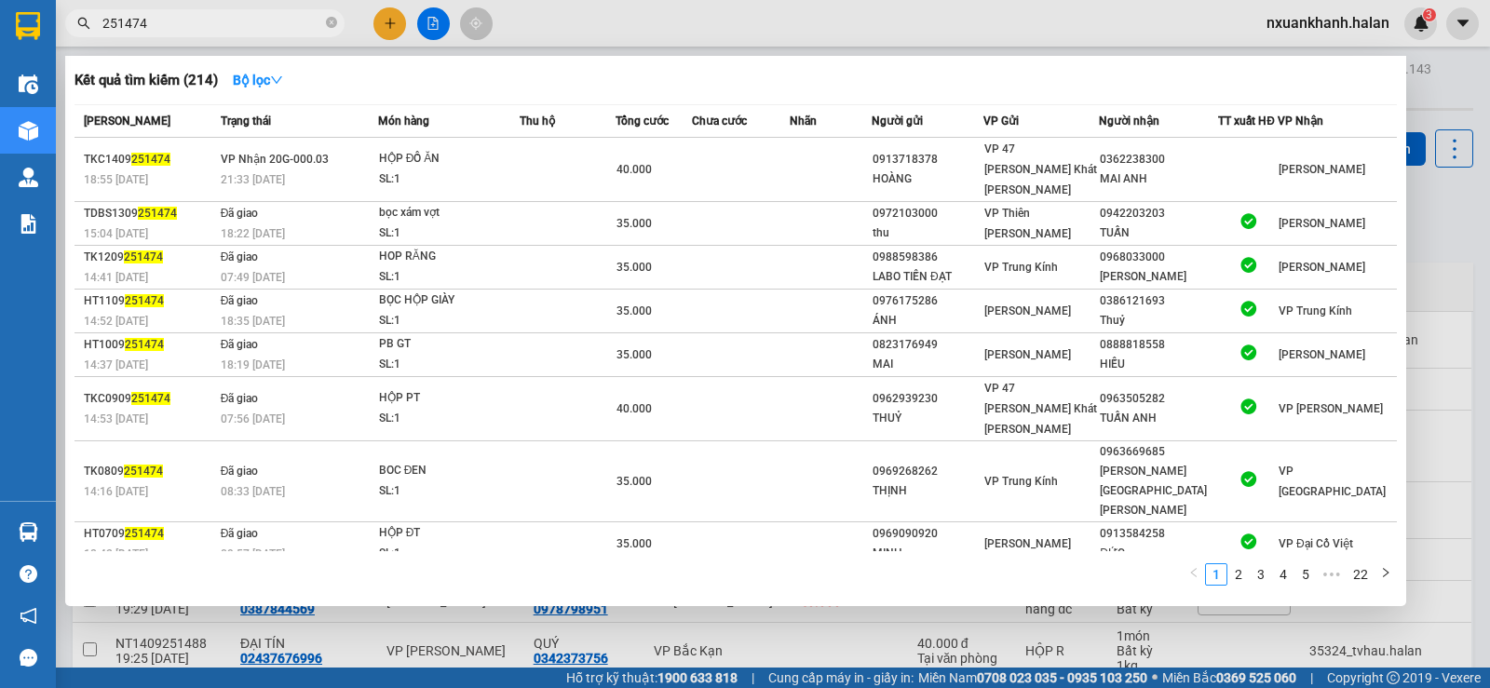
click at [300, 21] on input "251474" at bounding box center [212, 23] width 220 height 20
click at [335, 21] on icon "close-circle" at bounding box center [331, 22] width 11 height 11
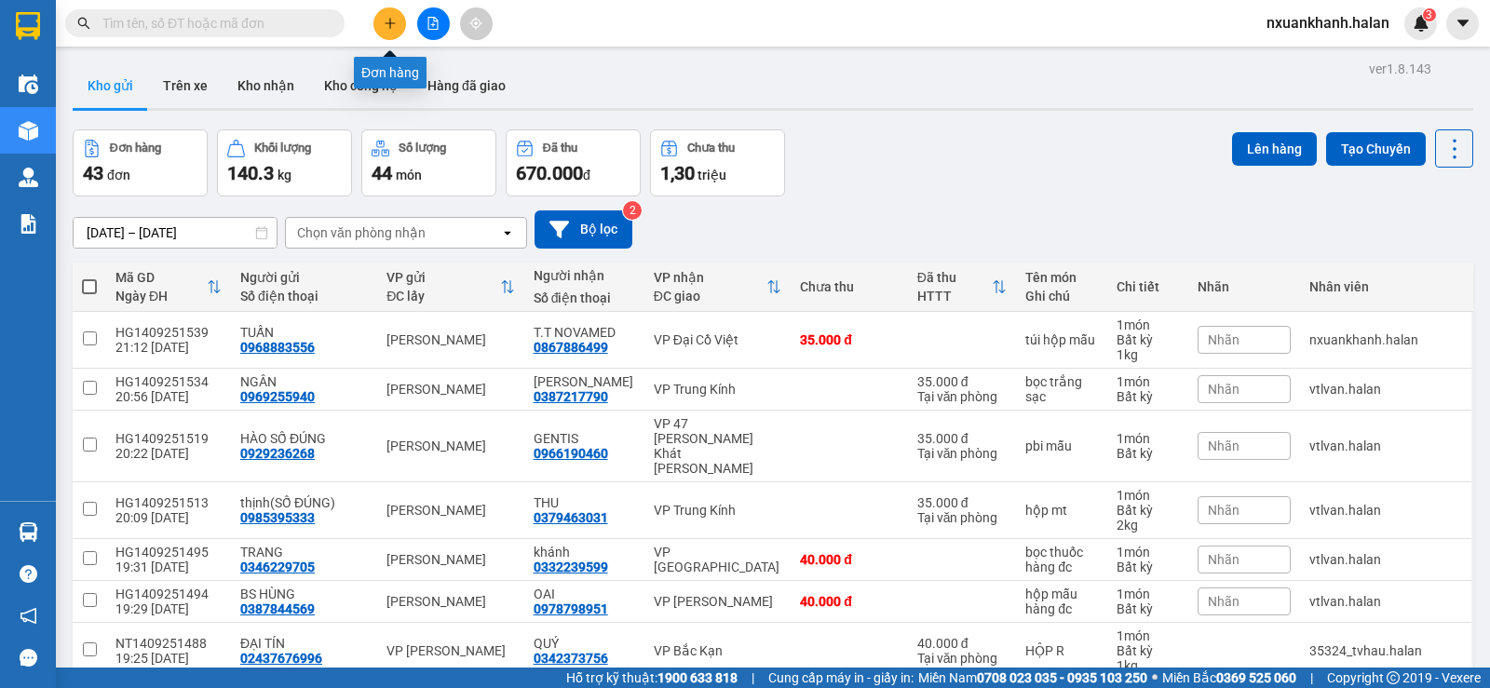
click at [399, 28] on button at bounding box center [389, 23] width 33 height 33
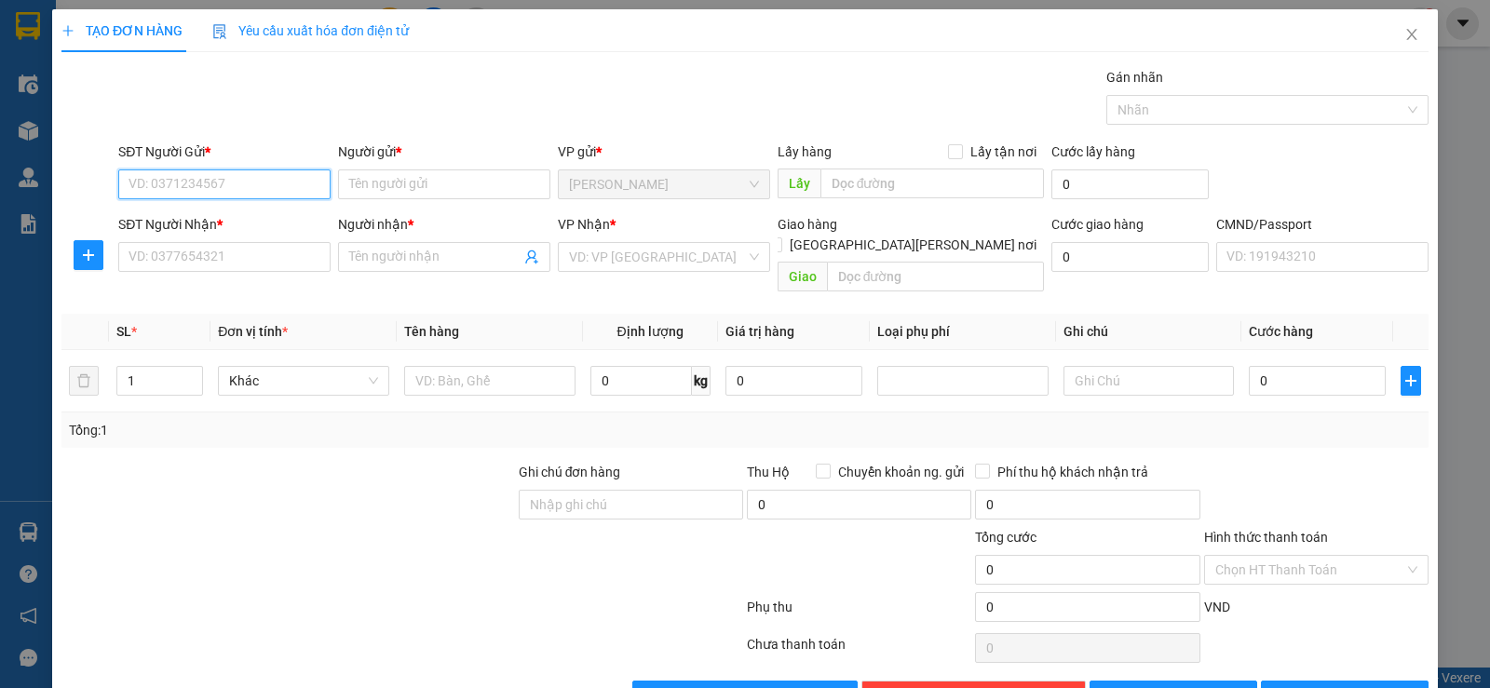
click at [240, 197] on input "SĐT Người Gửi *" at bounding box center [224, 185] width 212 height 30
type input "0987001441"
click at [235, 222] on div "0987001441 - NHẤT" at bounding box center [223, 221] width 188 height 20
type input "NHẤT"
type input "0987001441"
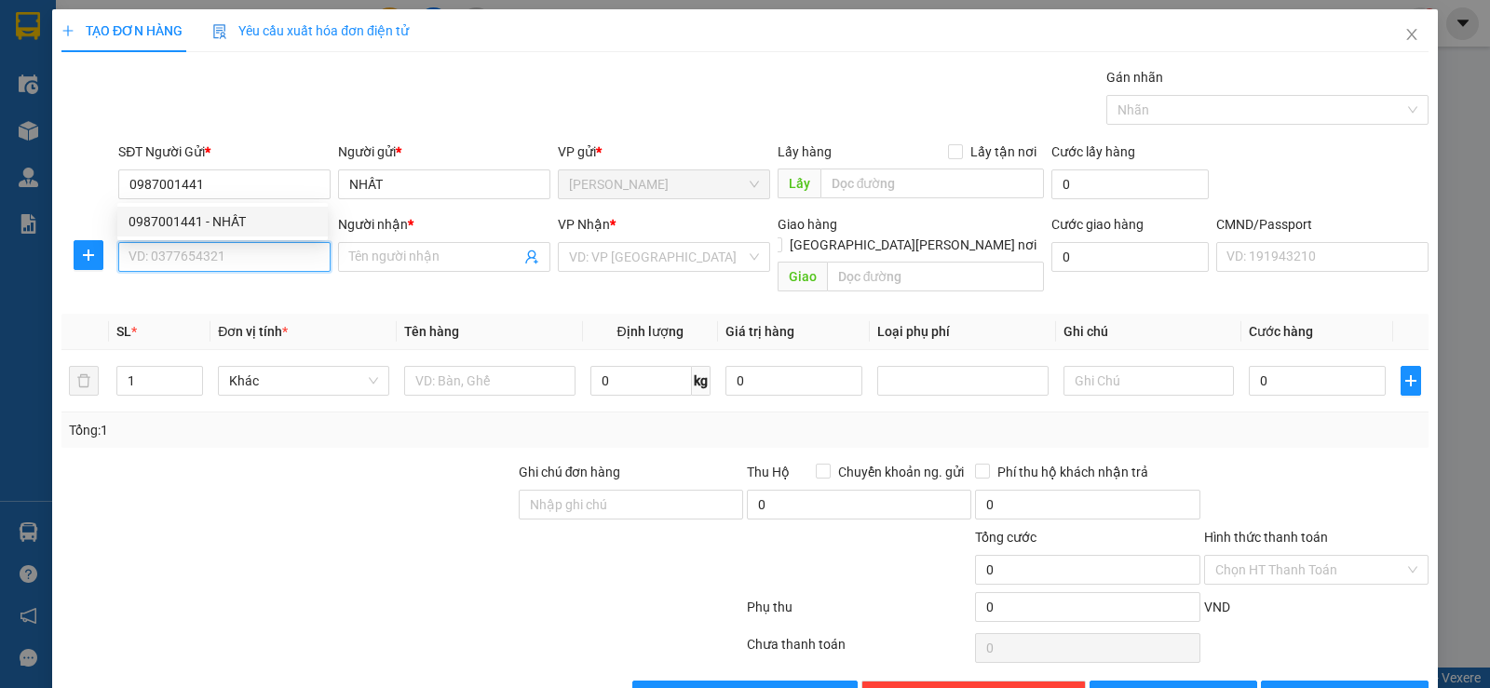
click at [224, 256] on input "SĐT Người Nhận *" at bounding box center [224, 257] width 212 height 30
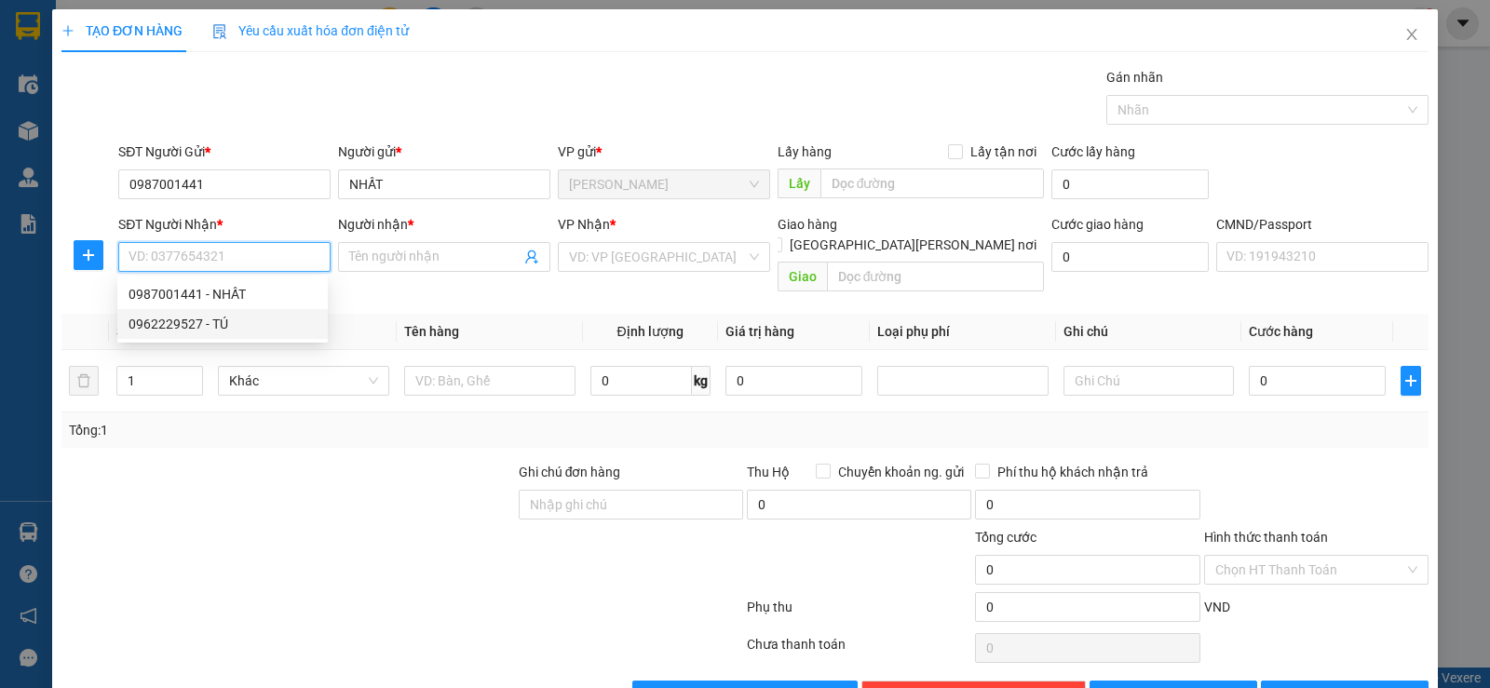
click at [211, 322] on div "0962229527 - TÚ" at bounding box center [223, 324] width 188 height 20
type input "0962229527"
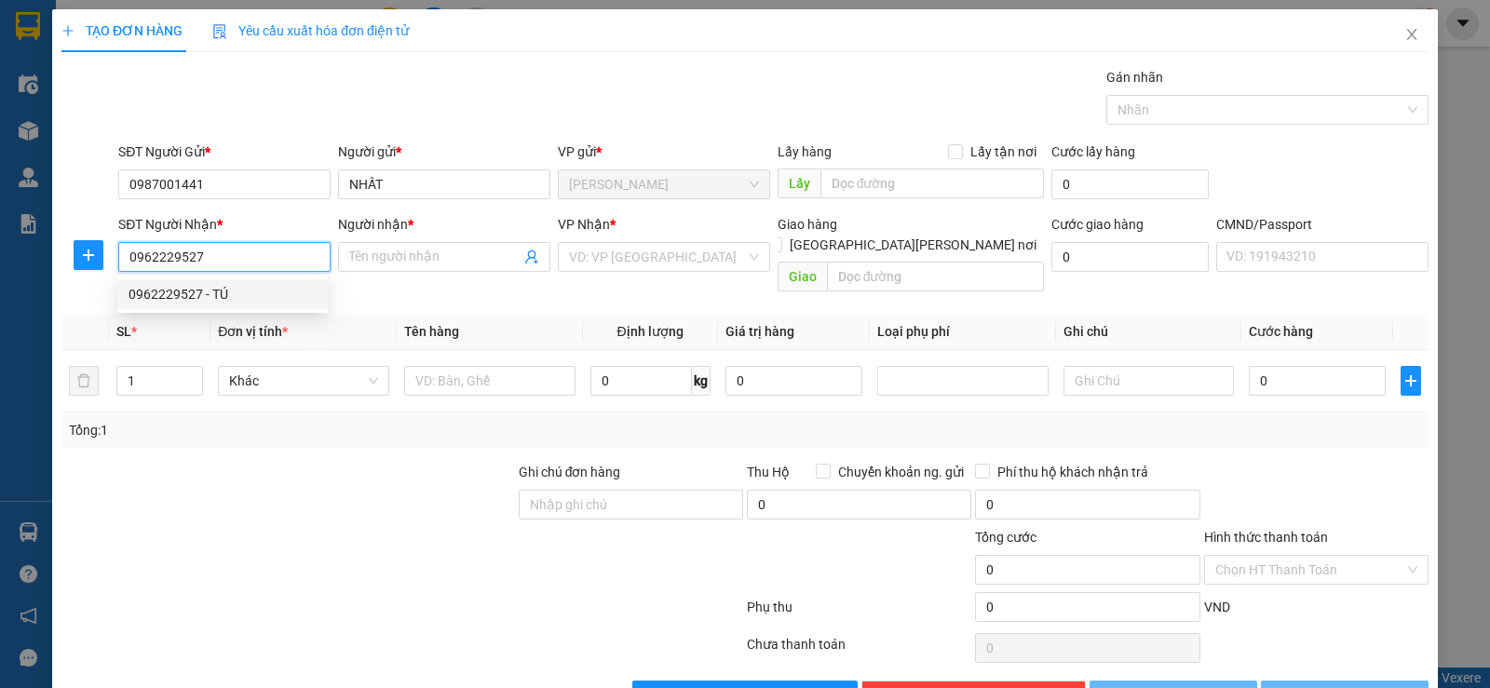
type input "TÚ"
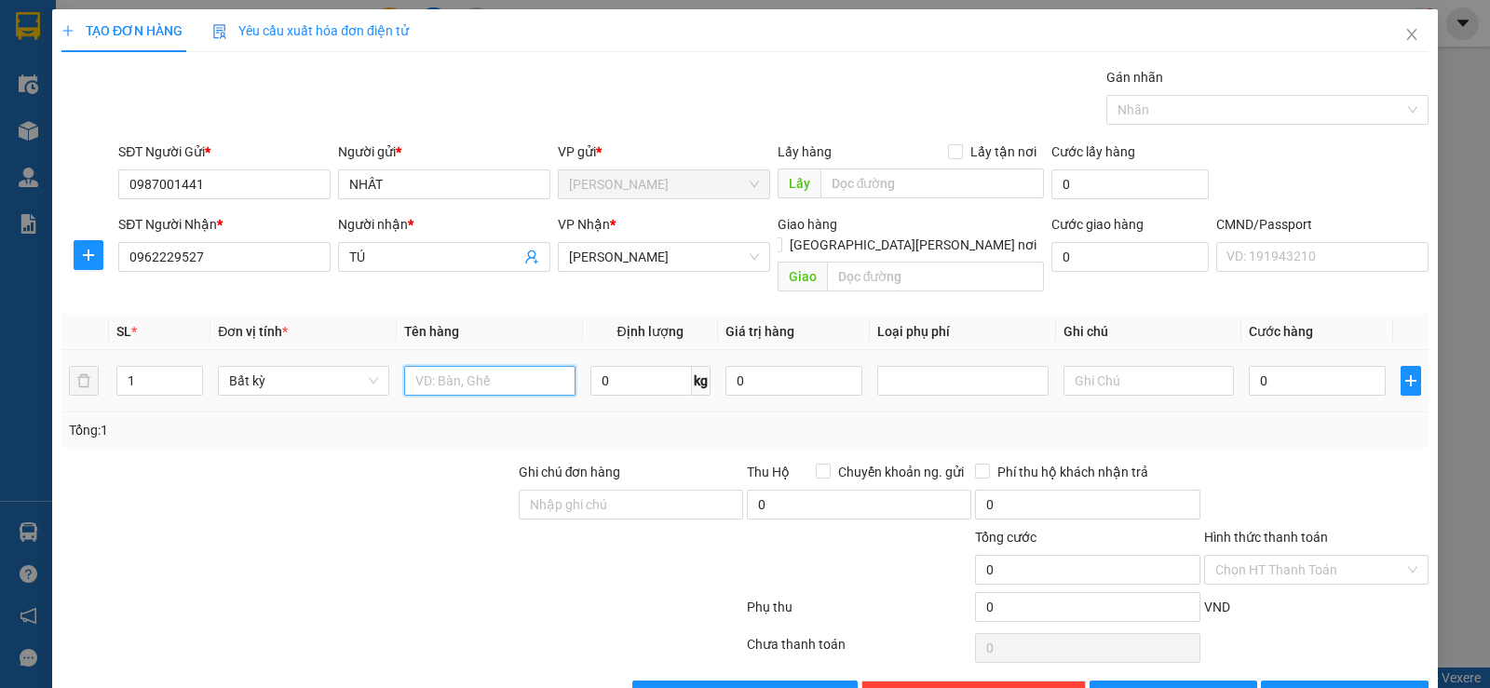
click at [454, 369] on input "text" at bounding box center [489, 381] width 171 height 30
type input "bọc đen giầy"
click at [618, 366] on input "0" at bounding box center [641, 381] width 102 height 30
type input "14"
drag, startPoint x: 635, startPoint y: 388, endPoint x: 1255, endPoint y: 426, distance: 621.4
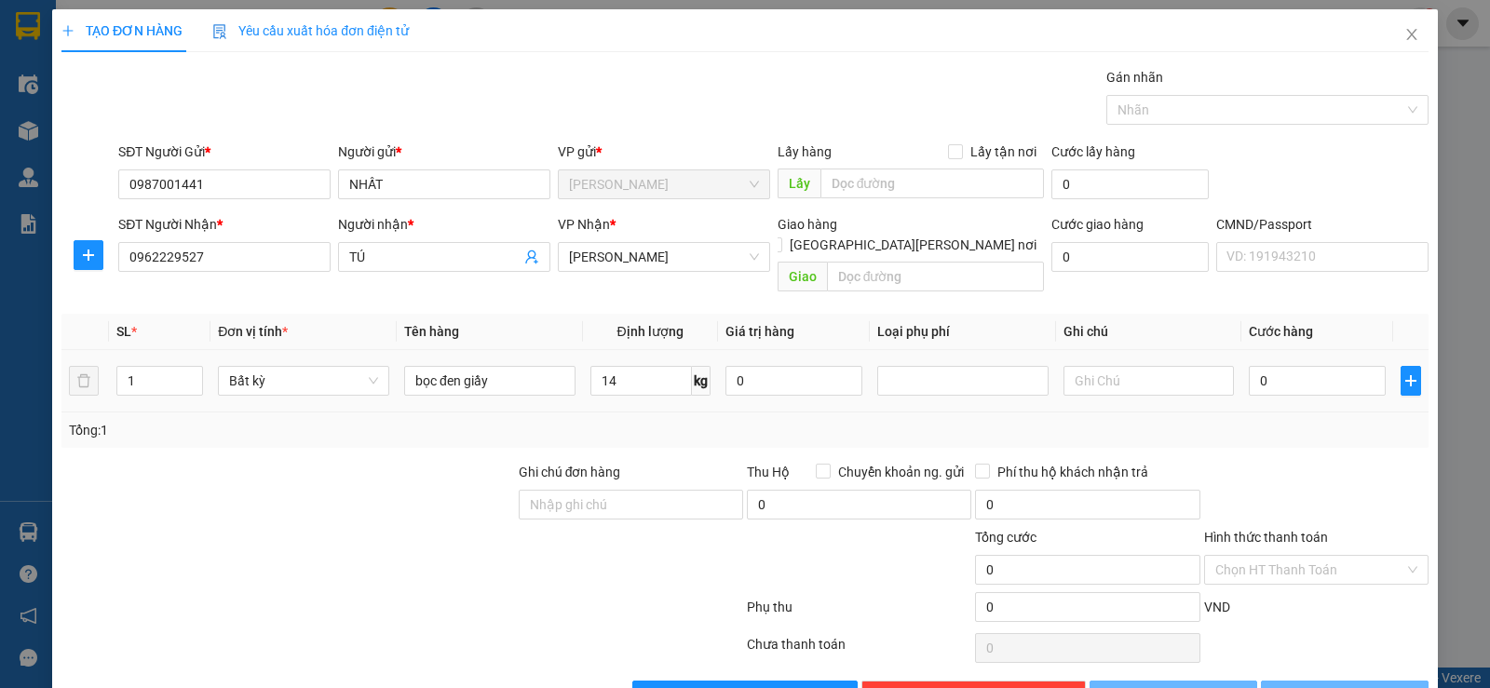
click at [637, 391] on td "14 kg" at bounding box center [650, 381] width 135 height 62
type input "50.000"
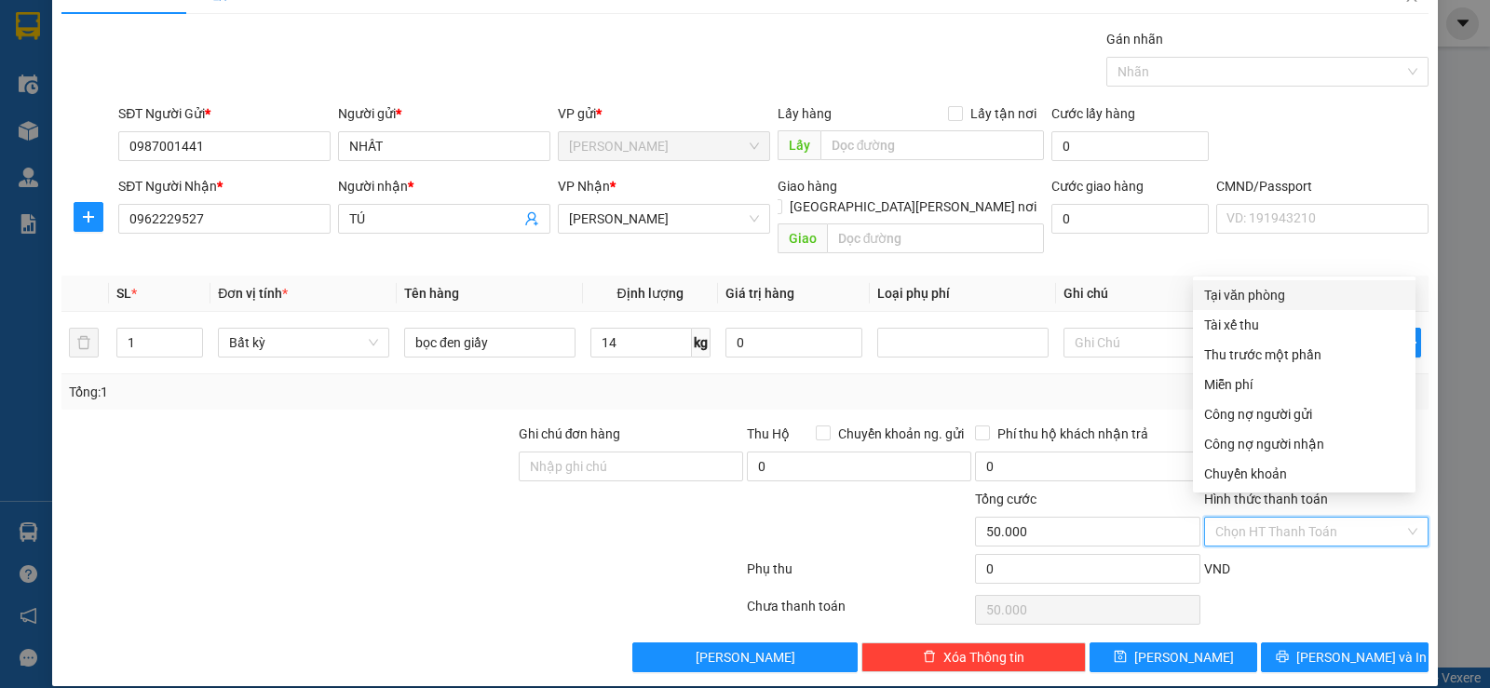
click at [1296, 518] on input "Hình thức thanh toán" at bounding box center [1309, 532] width 189 height 28
click at [1283, 300] on div "Tại văn phòng" at bounding box center [1304, 295] width 200 height 20
type input "0"
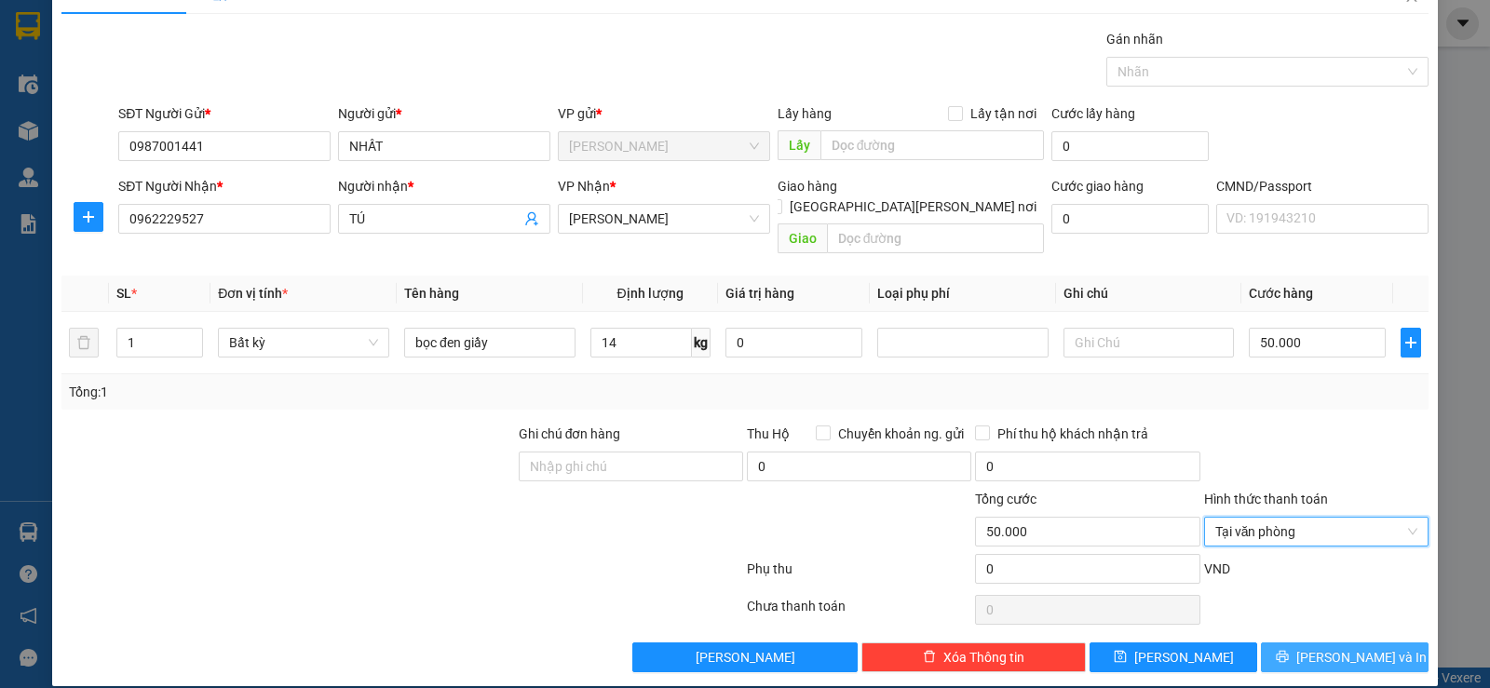
click at [1276, 643] on button "[PERSON_NAME] và In" at bounding box center [1345, 658] width 168 height 30
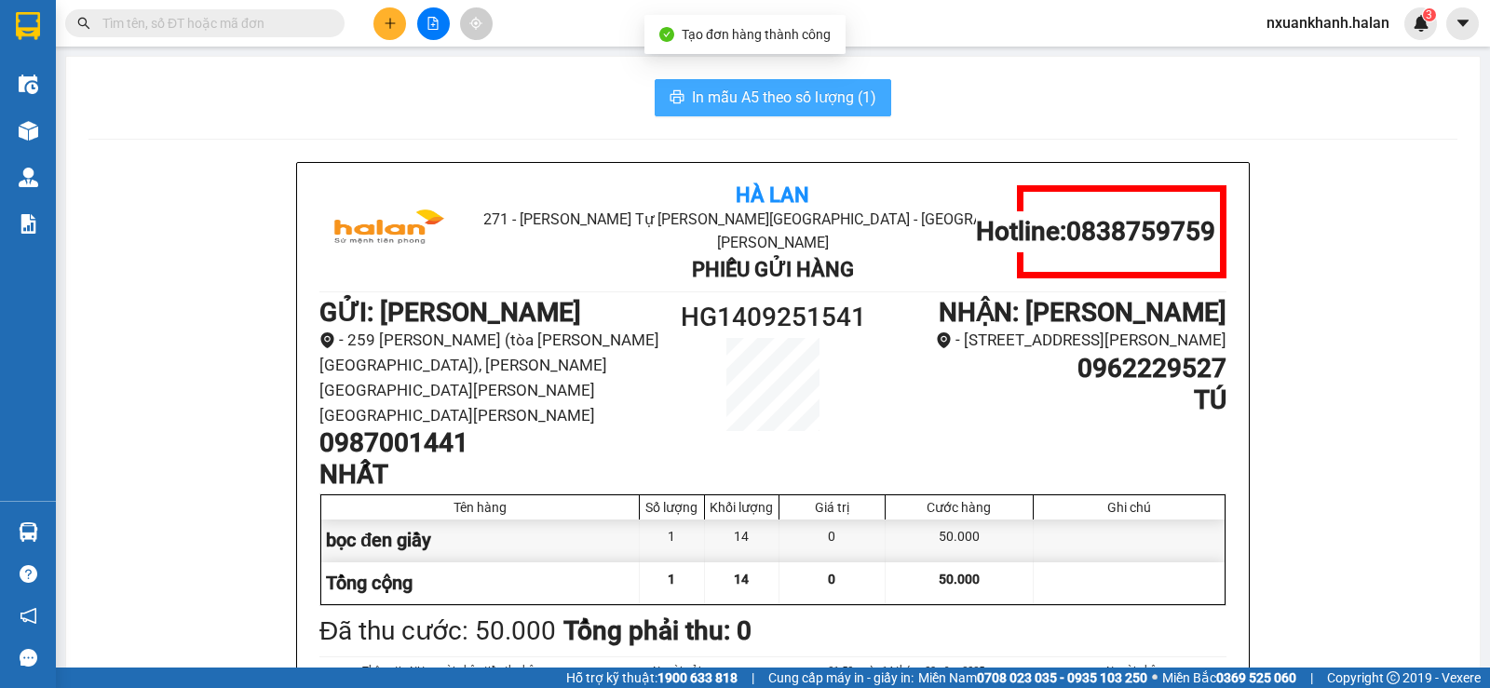
click at [731, 104] on span "In mẫu A5 theo số lượng (1)" at bounding box center [784, 97] width 184 height 23
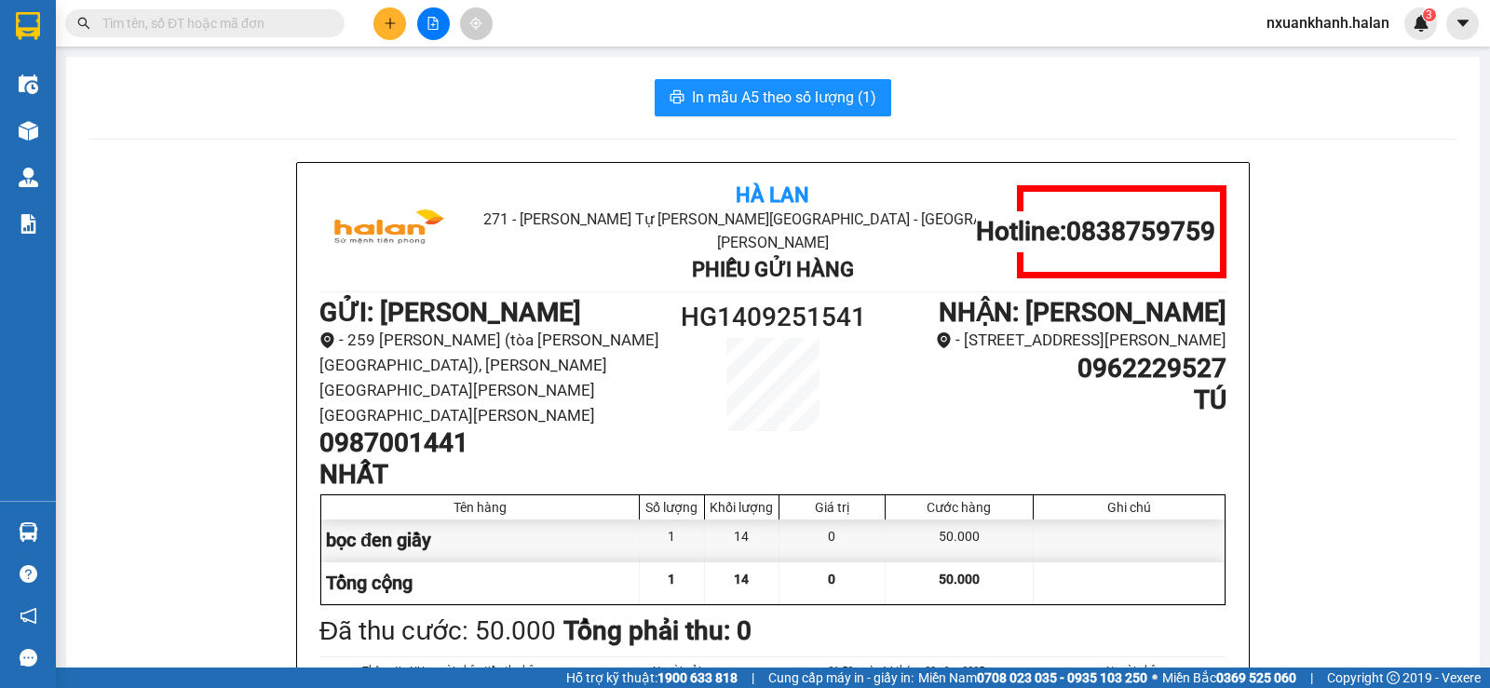
click at [229, 20] on input "text" at bounding box center [212, 23] width 220 height 20
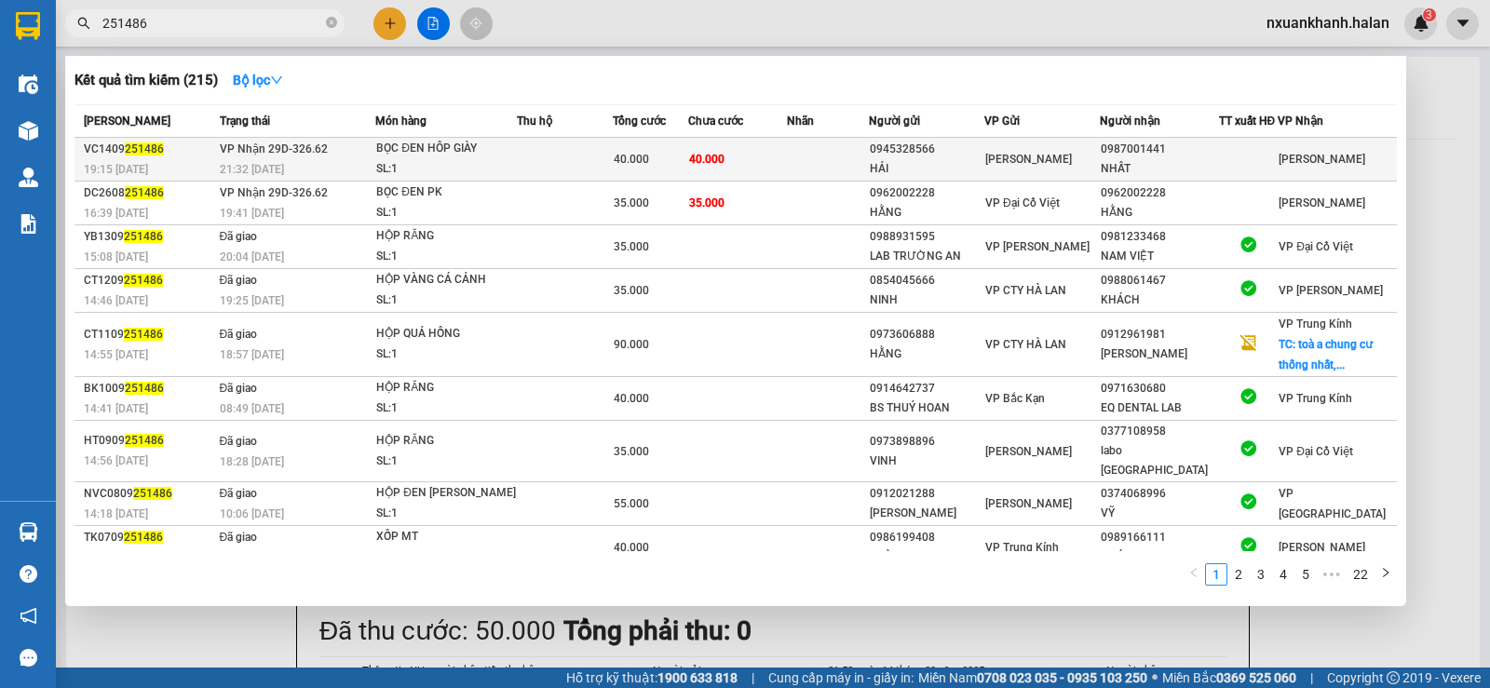
type input "251486"
click at [577, 165] on td at bounding box center [565, 160] width 96 height 44
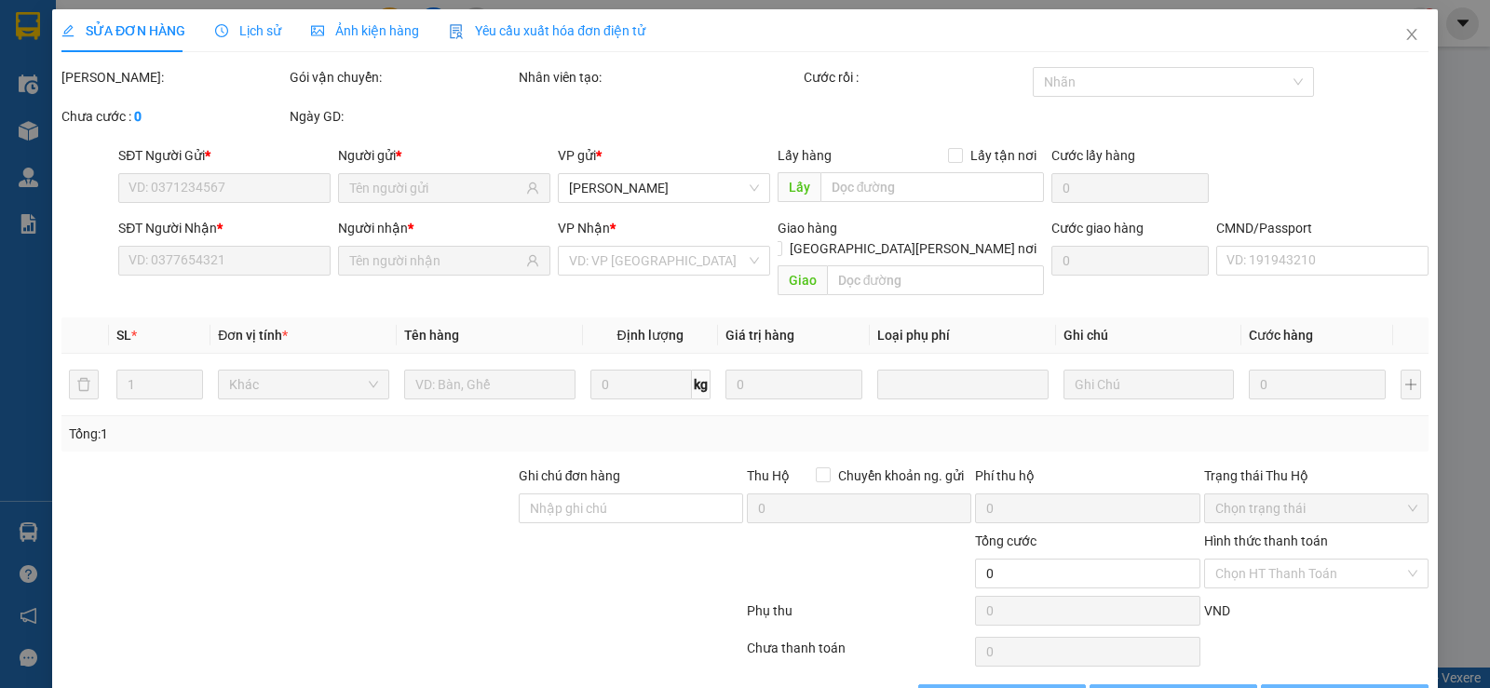
type input "0945328566"
type input "HẢI"
type input "0987001441"
type input "NHẤT"
type input "40.000"
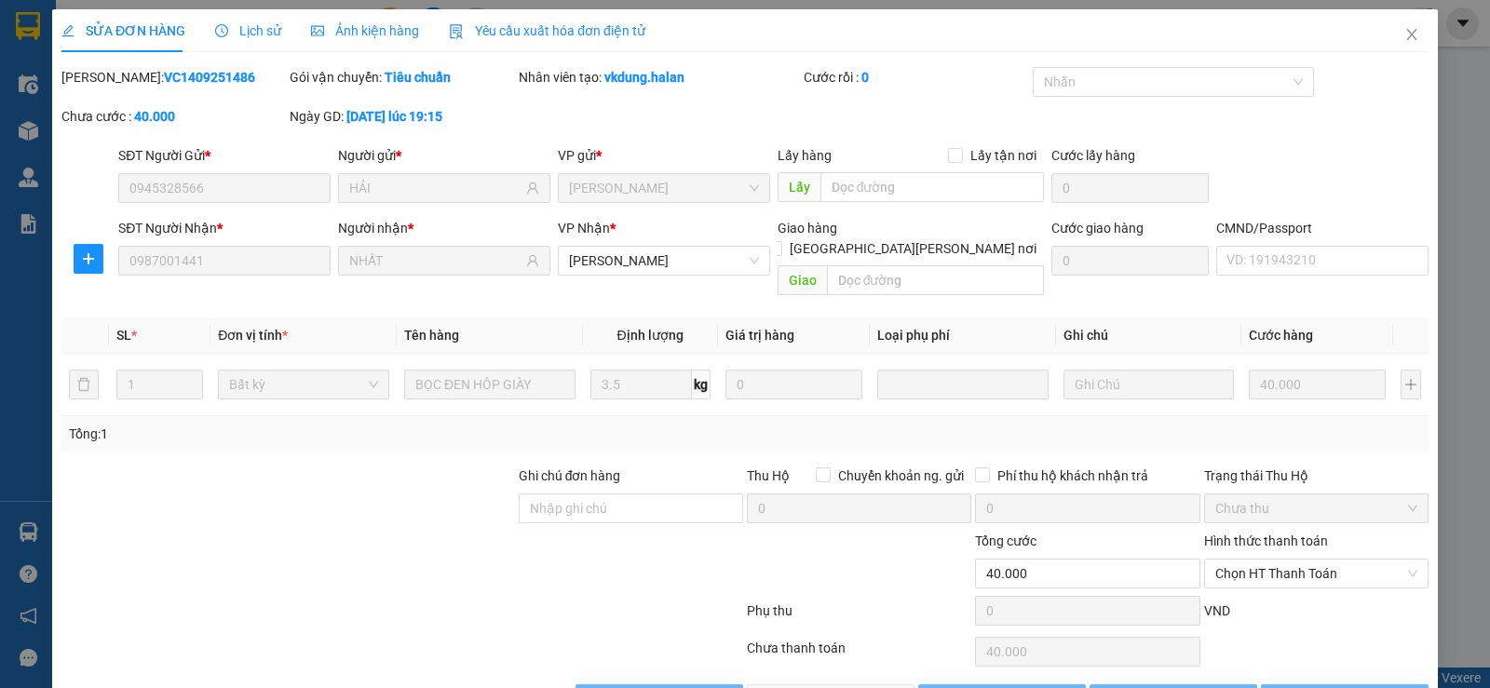
scroll to position [42, 0]
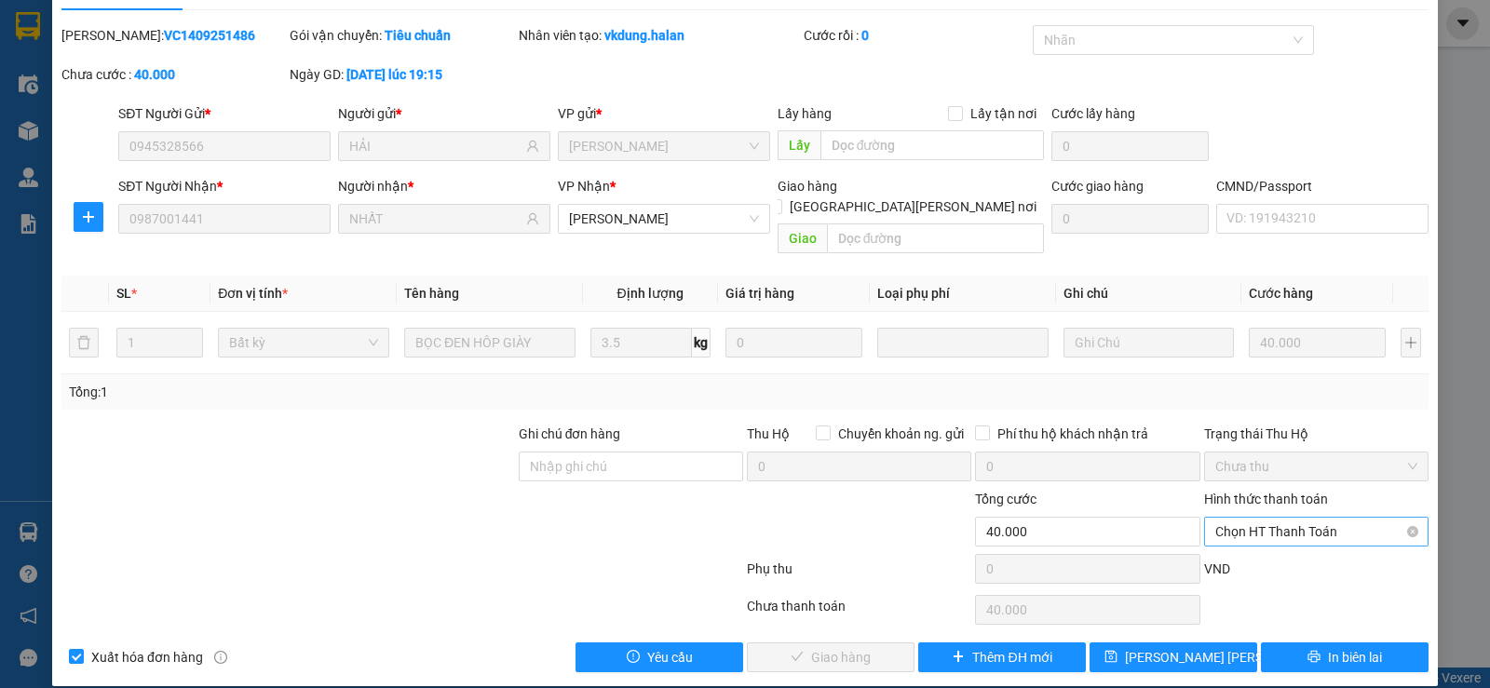
click at [1271, 518] on span "Chọn HT Thanh Toán" at bounding box center [1316, 532] width 202 height 28
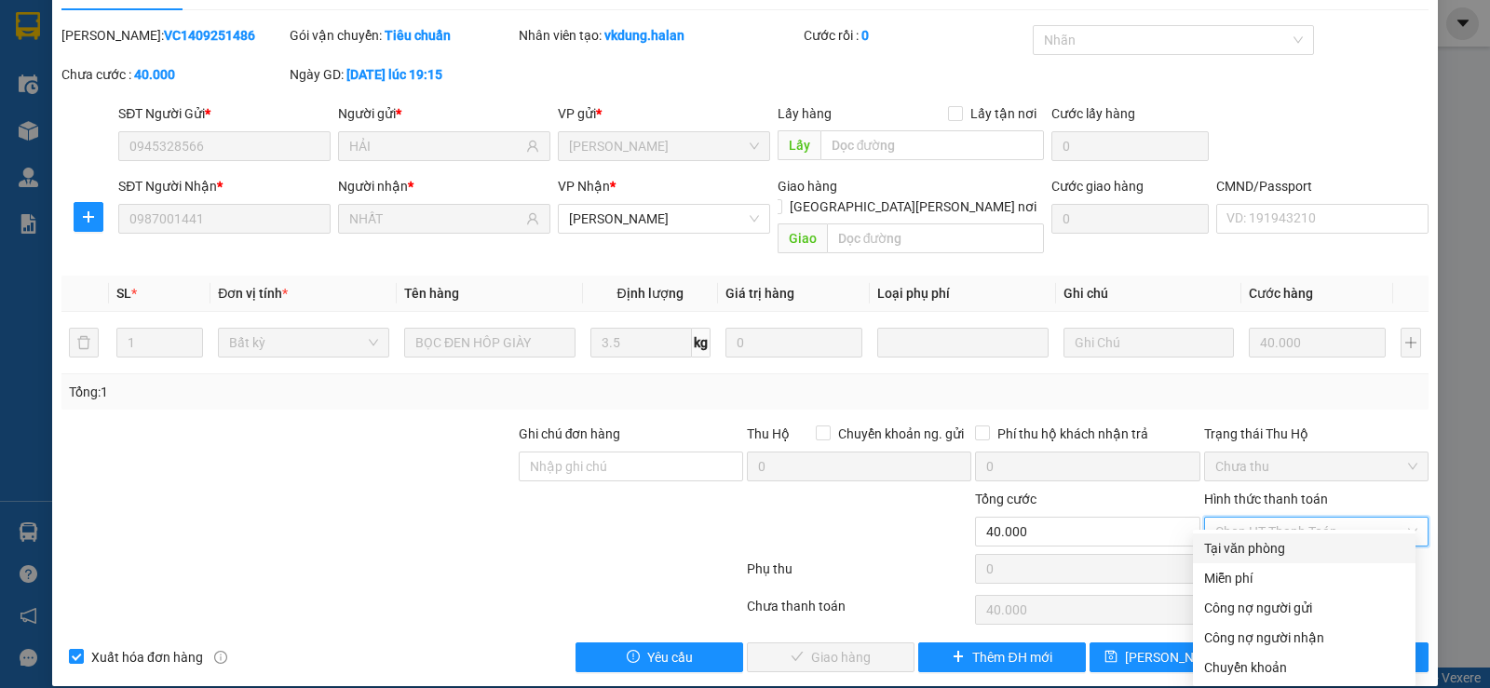
click at [1277, 553] on div "Tại văn phòng" at bounding box center [1304, 548] width 200 height 20
type input "0"
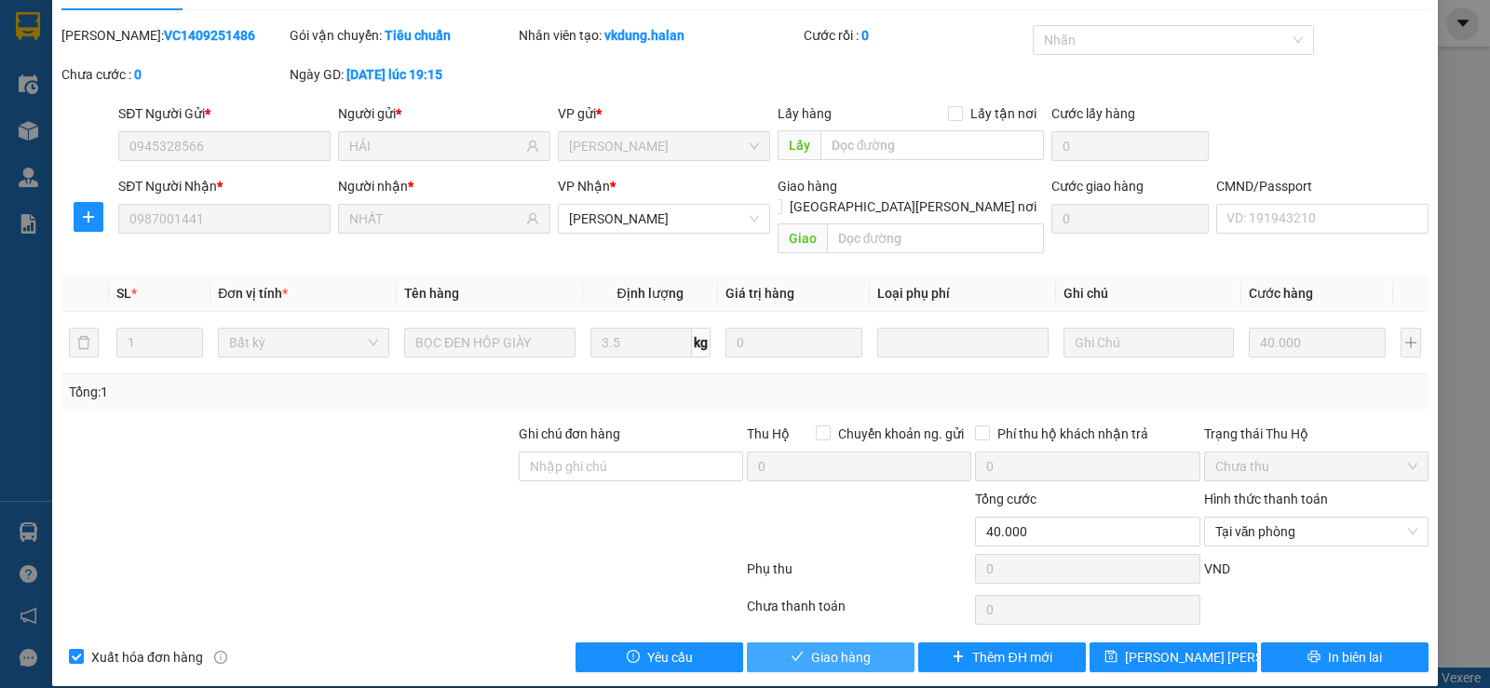
click at [858, 647] on span "Giao hàng" at bounding box center [841, 657] width 60 height 20
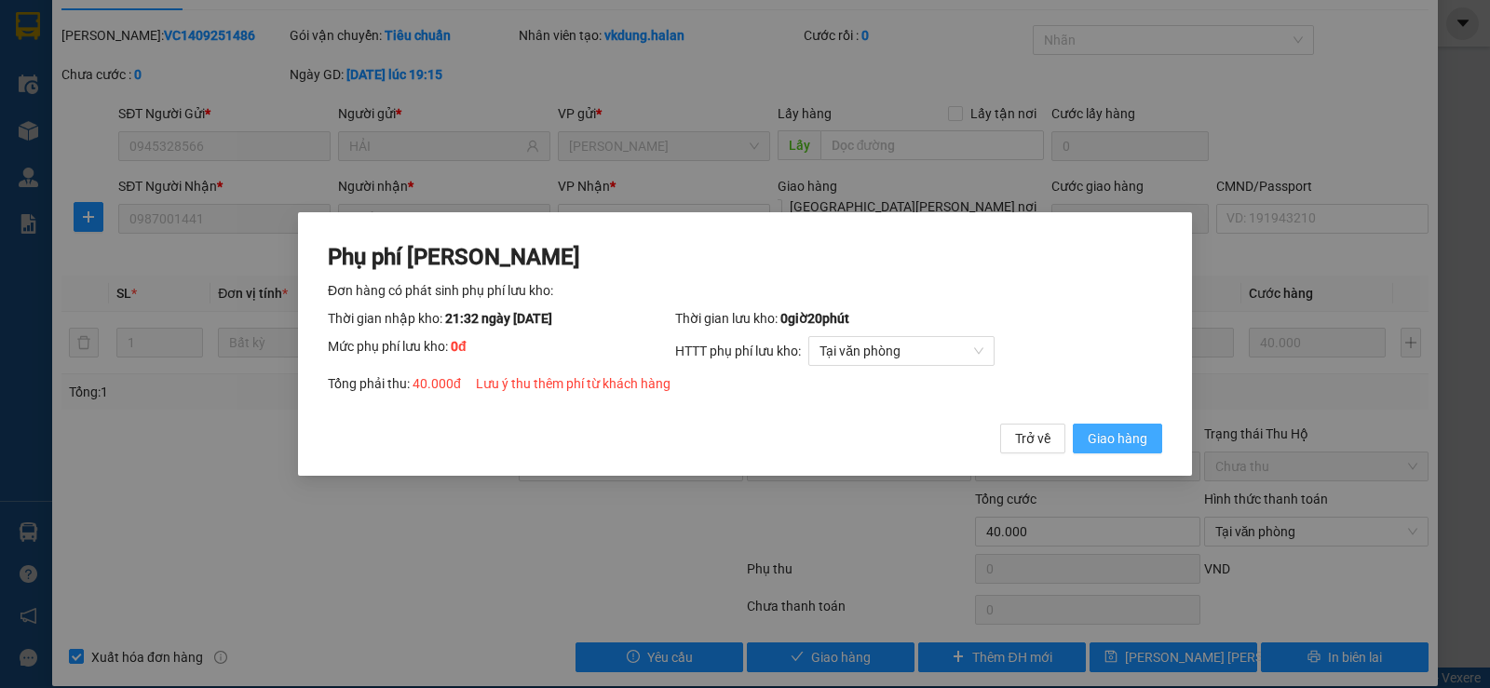
click at [1141, 446] on span "Giao hàng" at bounding box center [1118, 438] width 60 height 20
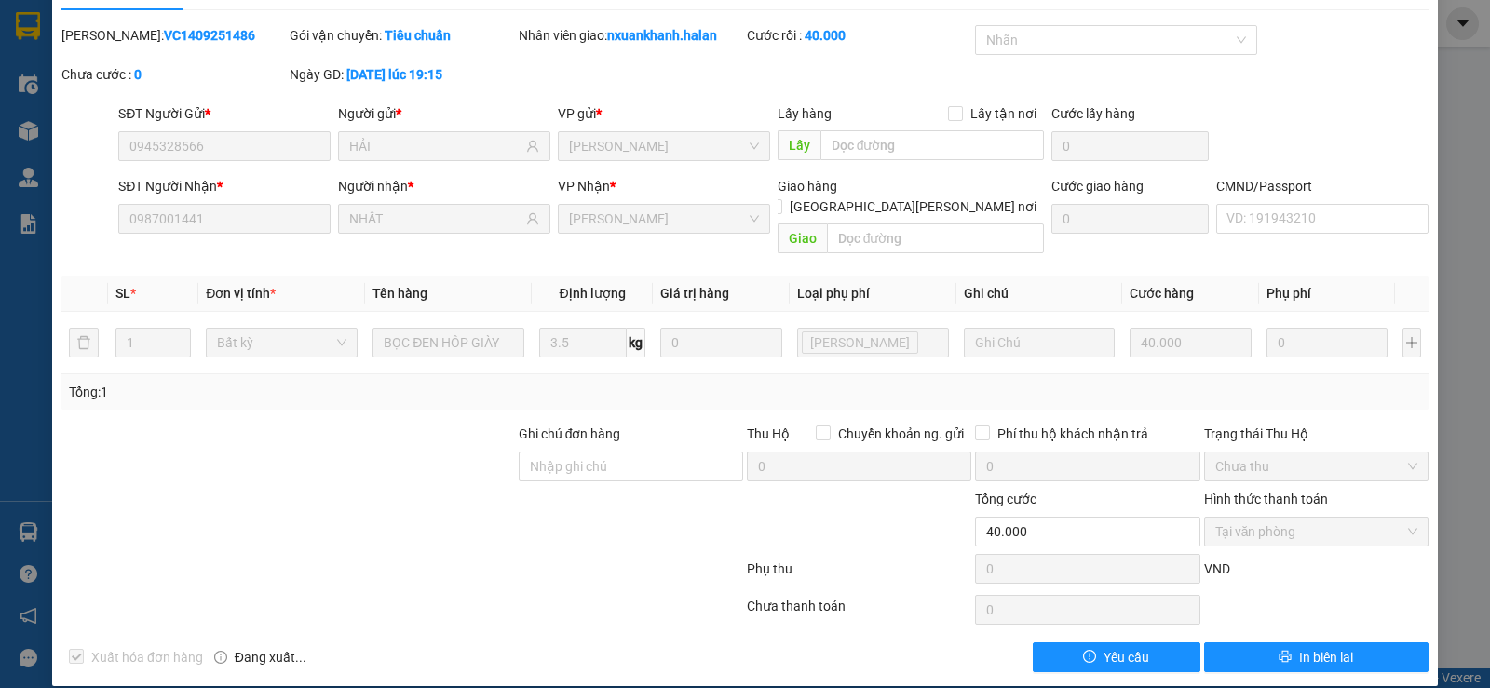
scroll to position [0, 0]
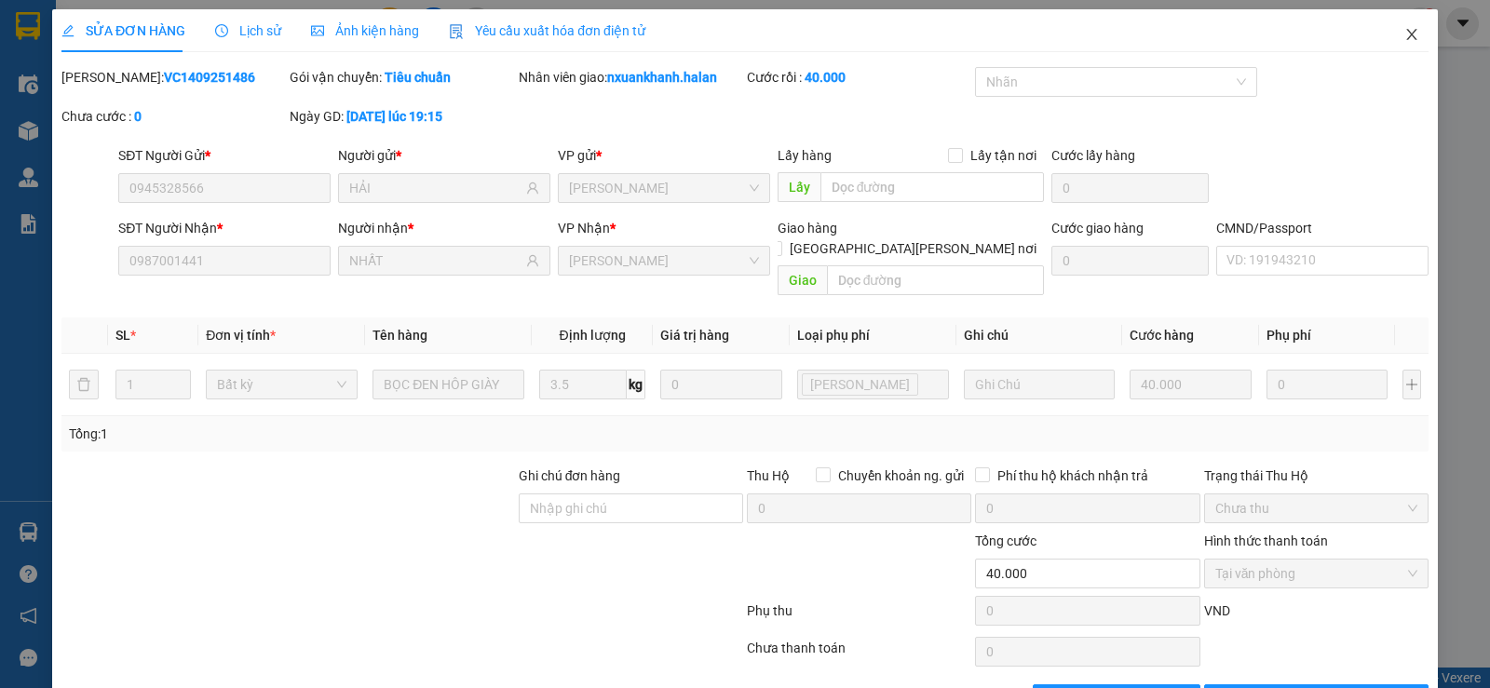
click at [1386, 33] on span "Close" at bounding box center [1412, 35] width 52 height 52
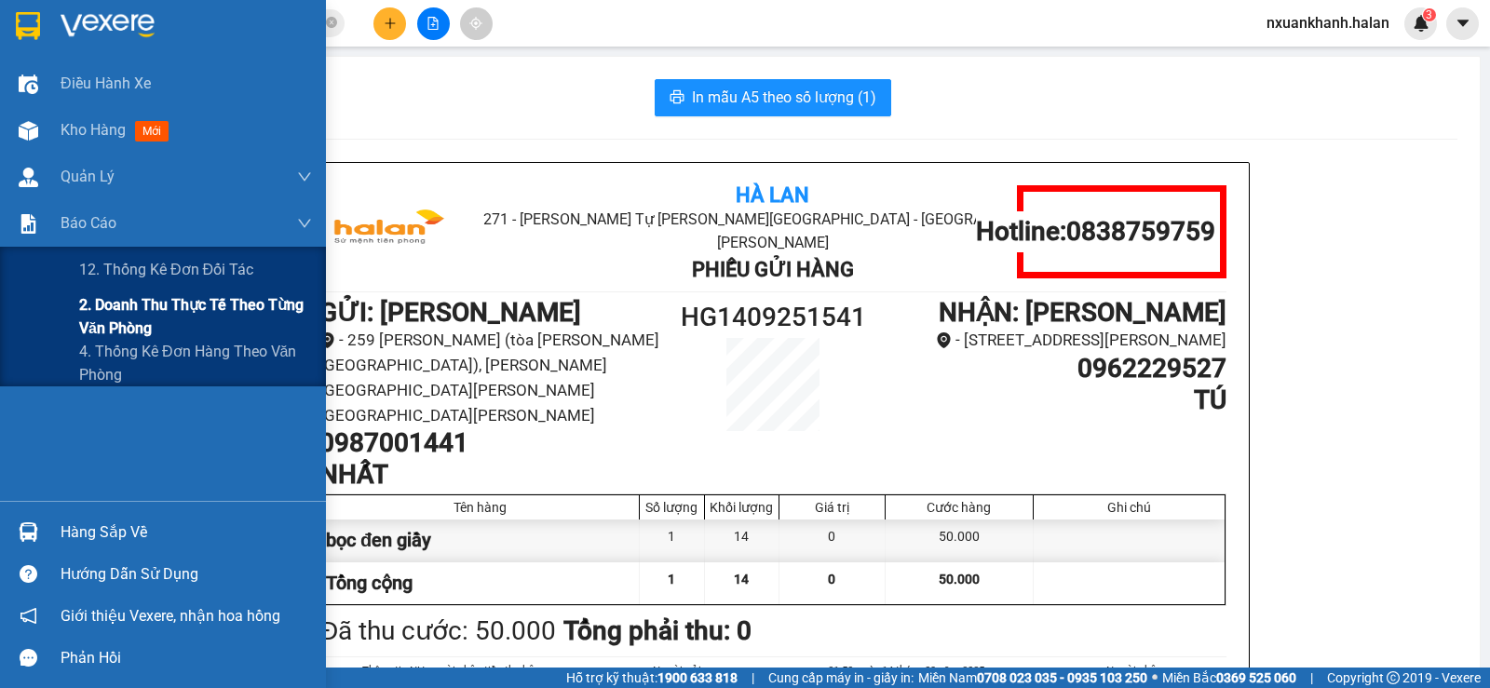
click at [135, 329] on span "2. Doanh thu thực tế theo từng văn phòng" at bounding box center [195, 316] width 233 height 47
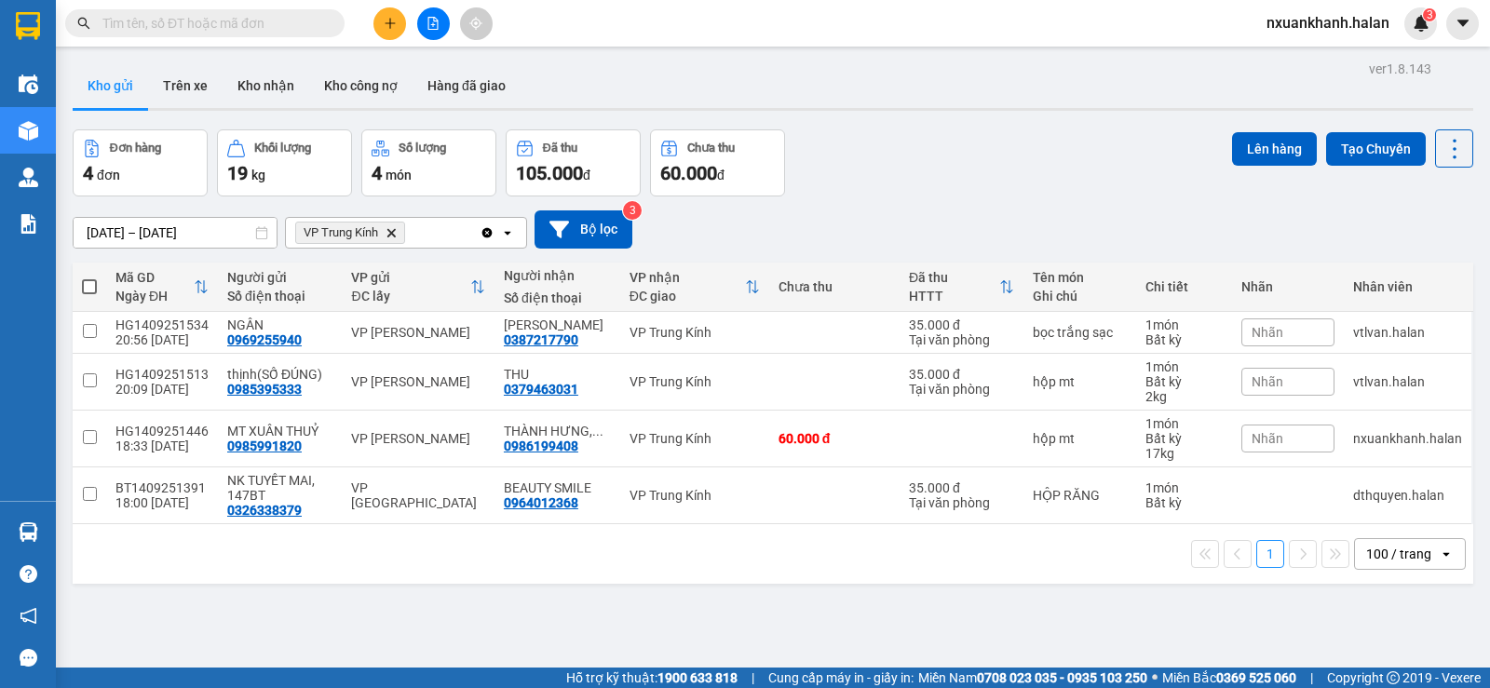
click at [286, 21] on input "text" at bounding box center [212, 23] width 220 height 20
type input "dh"
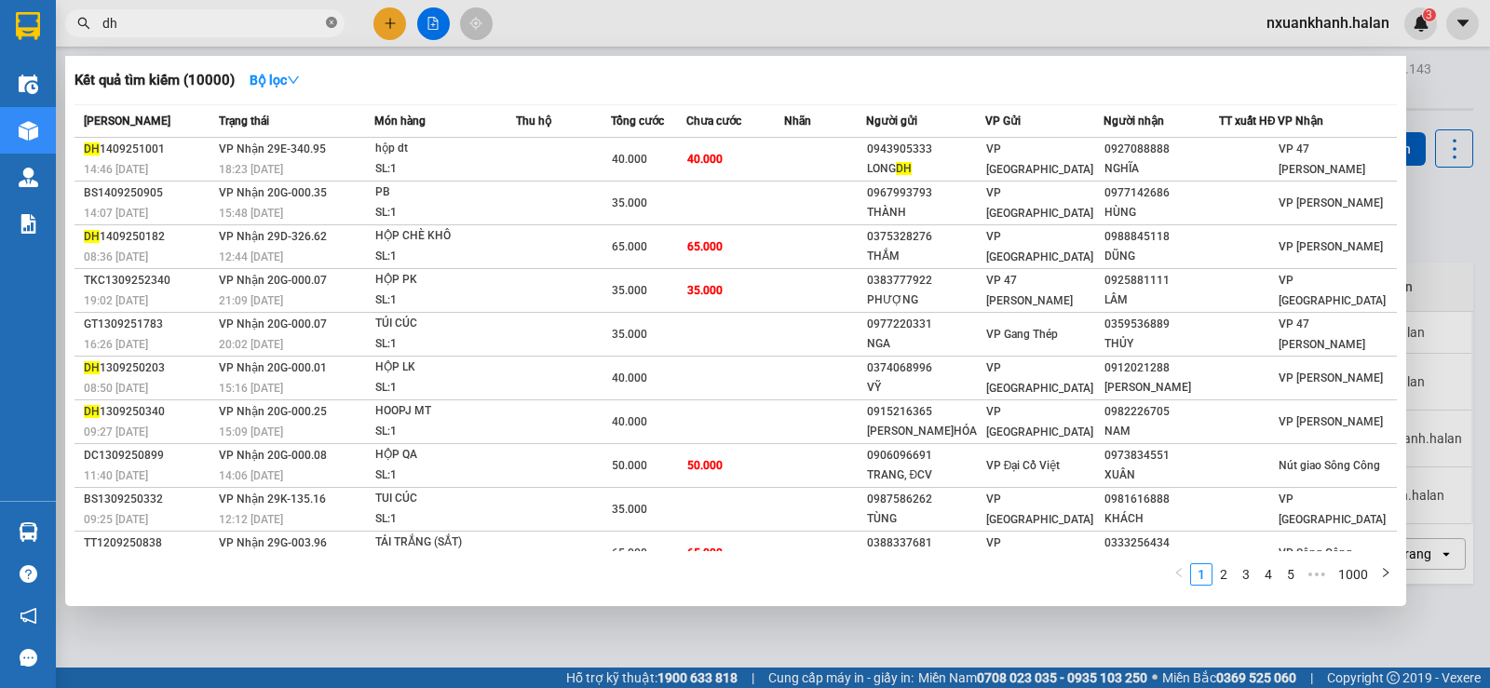
click at [332, 24] on icon "close-circle" at bounding box center [331, 22] width 11 height 11
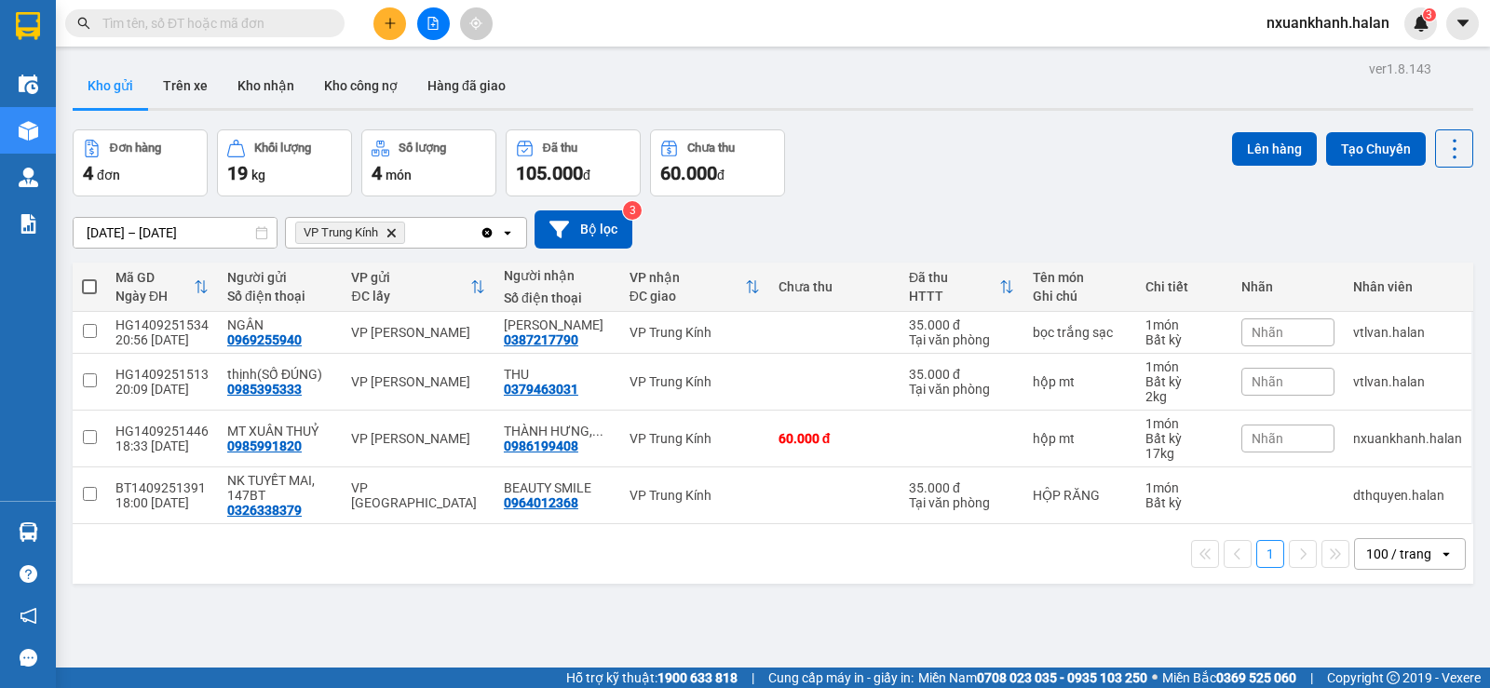
click at [484, 236] on icon "Clear all" at bounding box center [487, 232] width 10 height 10
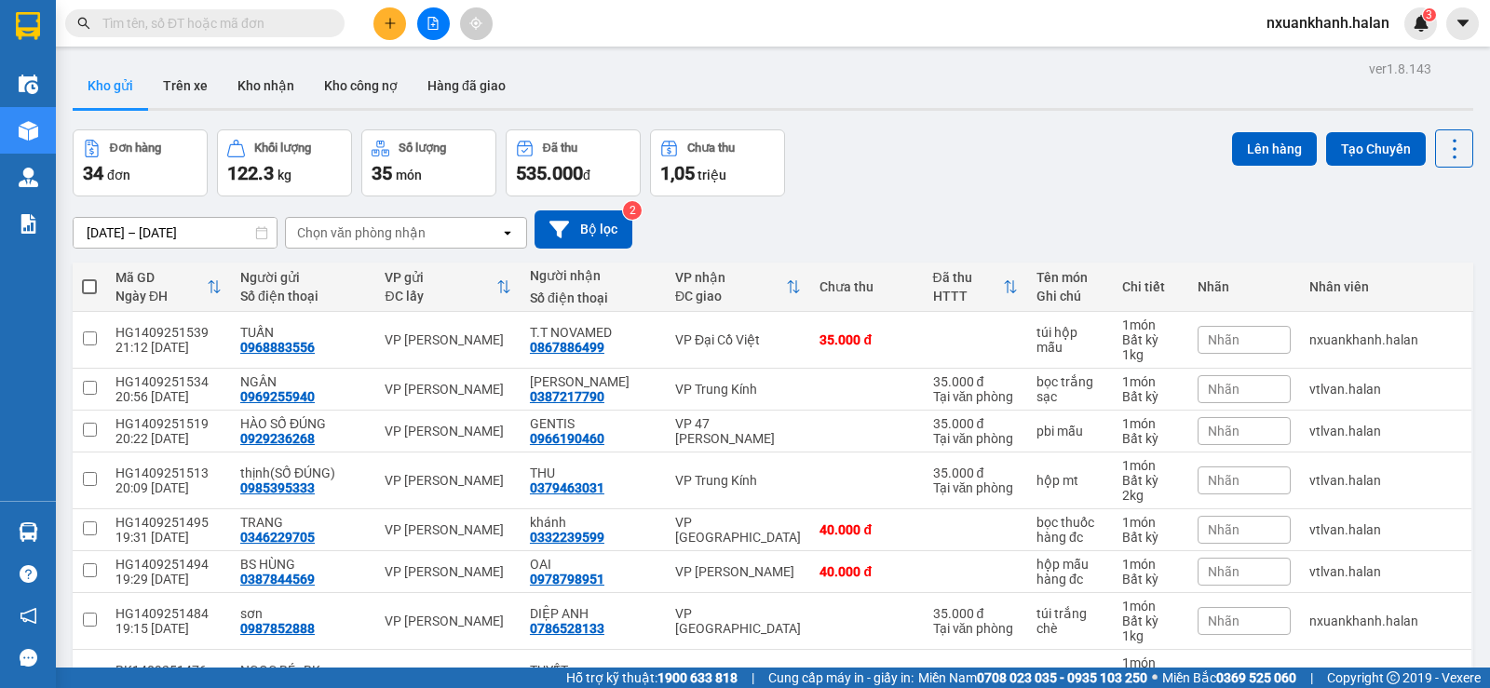
click at [282, 27] on input "text" at bounding box center [212, 23] width 220 height 20
click at [366, 238] on div "Chọn văn phòng nhận" at bounding box center [361, 233] width 129 height 19
type input "dh"
click at [365, 281] on div "VP [GEOGRAPHIC_DATA]" at bounding box center [406, 272] width 242 height 34
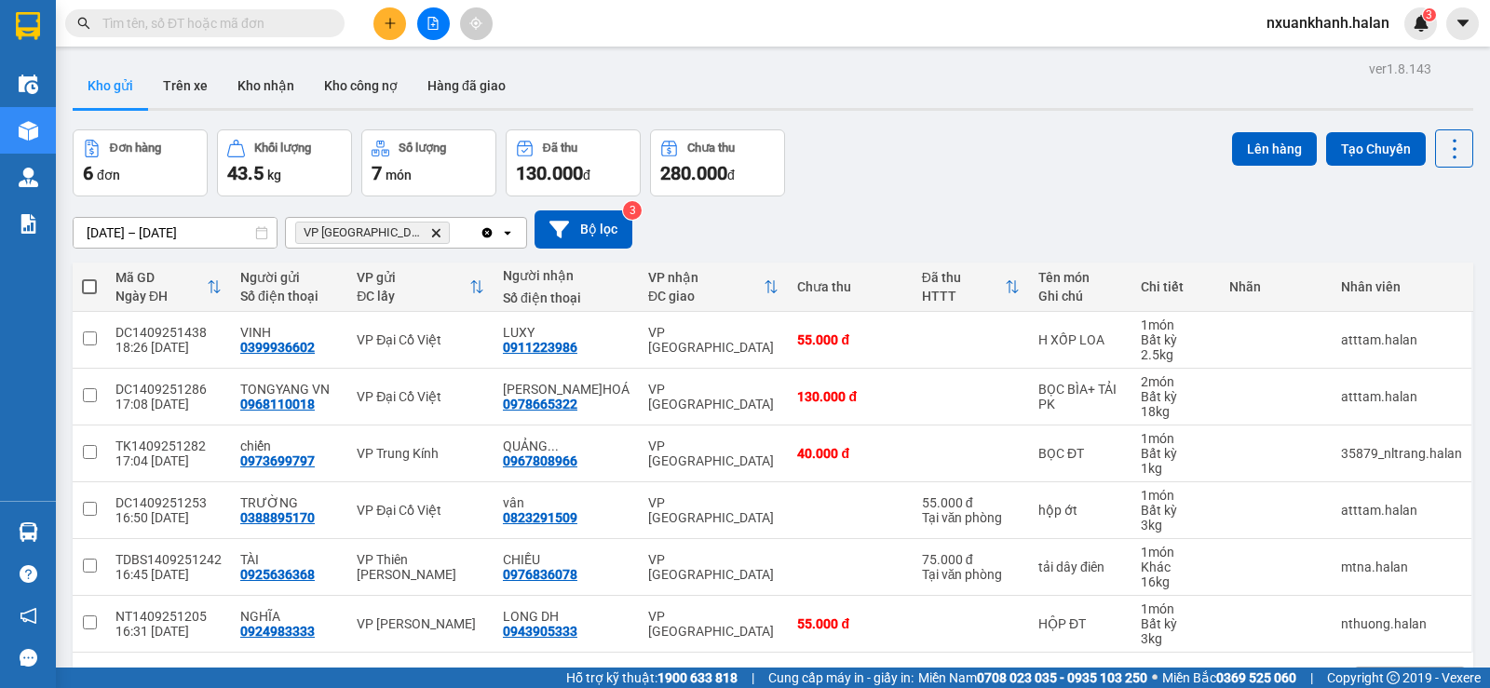
scroll to position [86, 0]
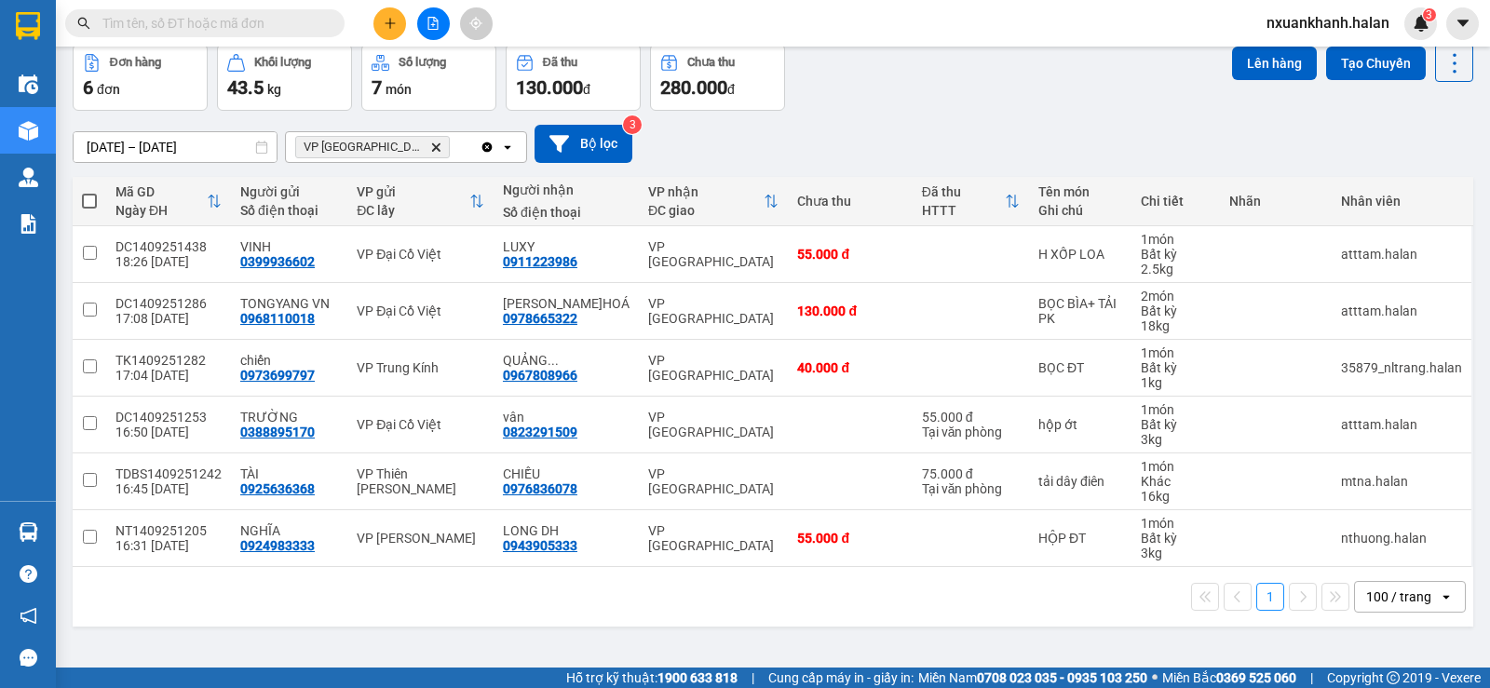
click at [237, 19] on input "text" at bounding box center [212, 23] width 220 height 20
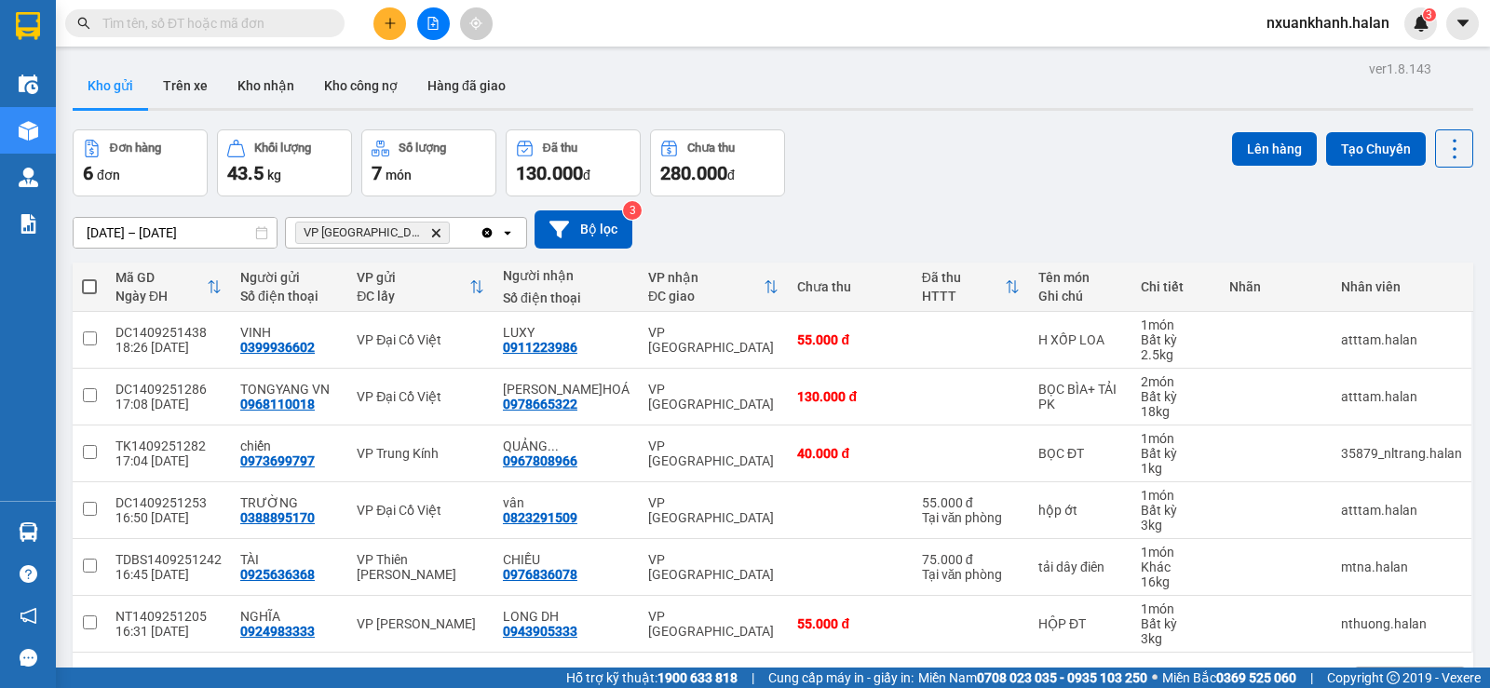
click at [235, 24] on input "text" at bounding box center [212, 23] width 220 height 20
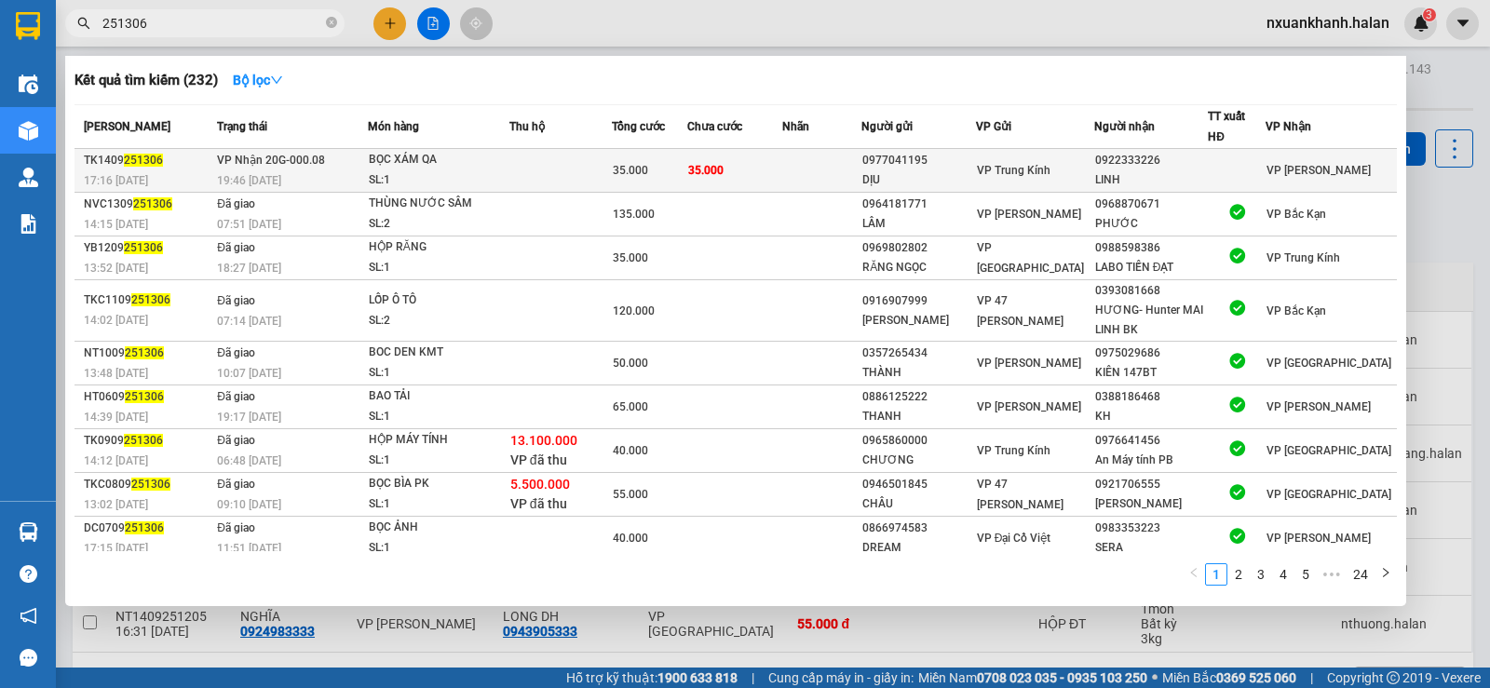
type input "251306"
click at [577, 175] on td at bounding box center [560, 171] width 102 height 44
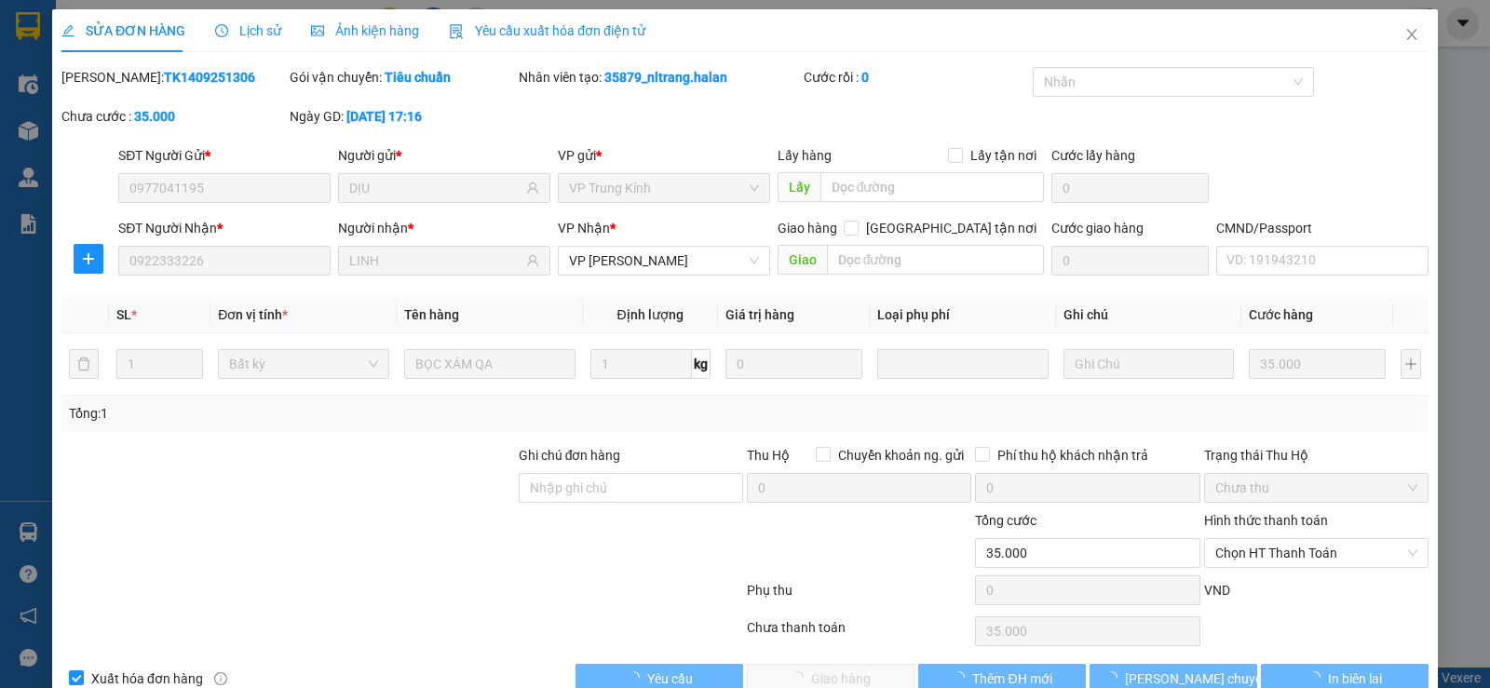
type input "0977041195"
type input "DỊU"
type input "0922333226"
type input "LINH"
type input "35.000"
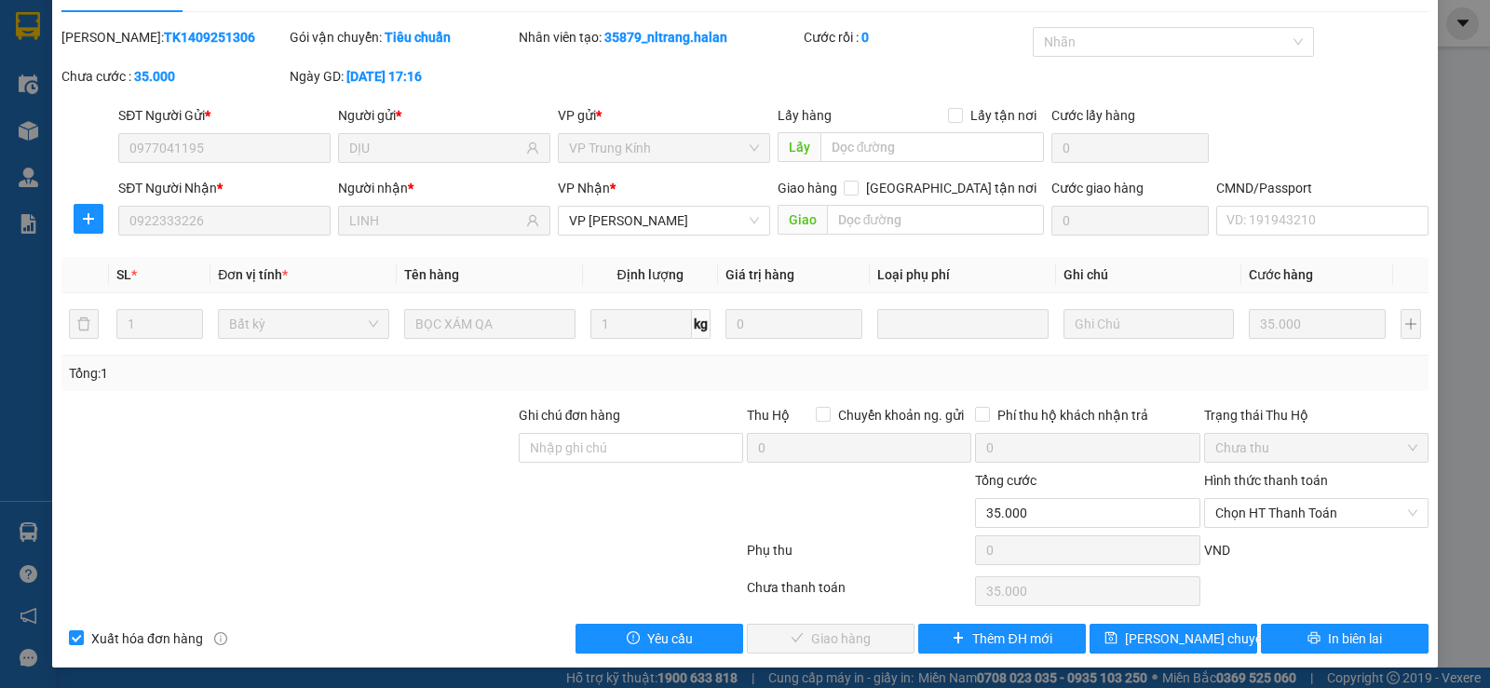
scroll to position [42, 0]
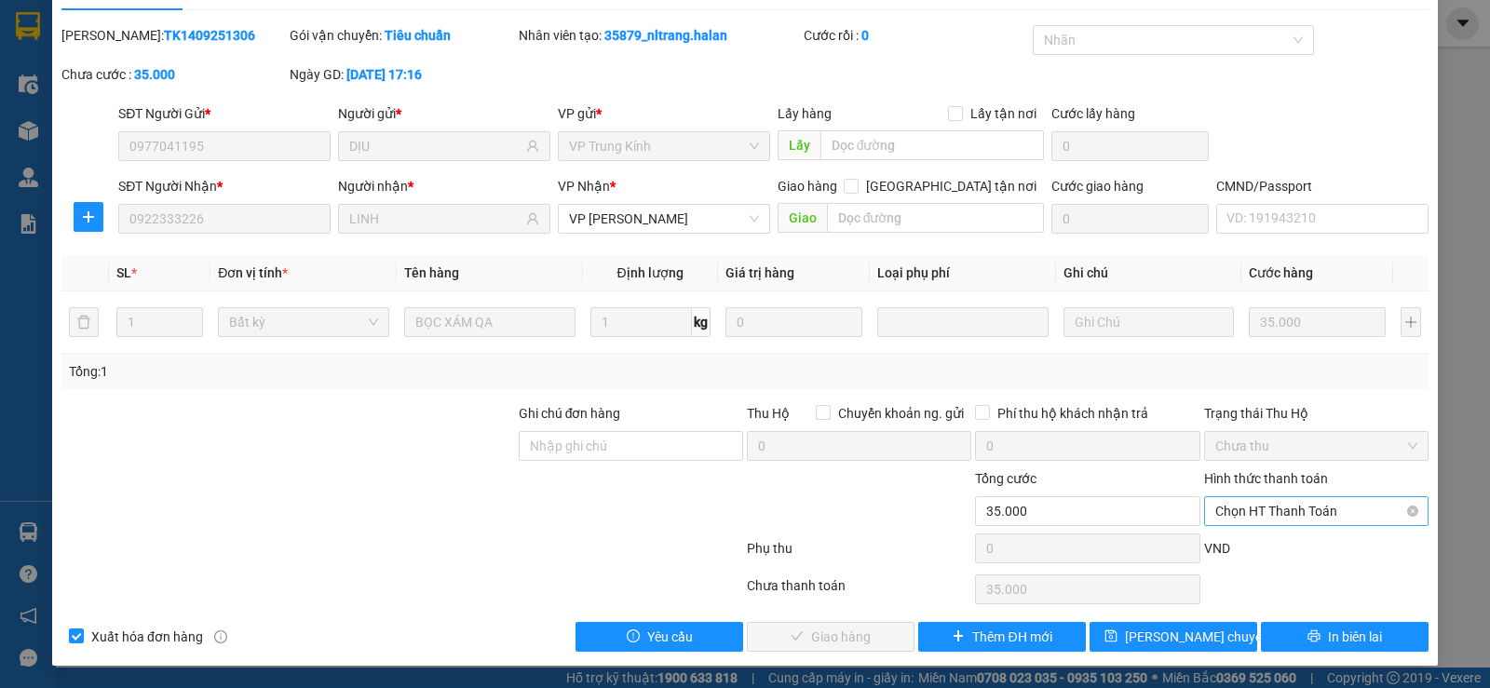
click at [1275, 517] on span "Chọn HT Thanh Toán" at bounding box center [1316, 511] width 202 height 28
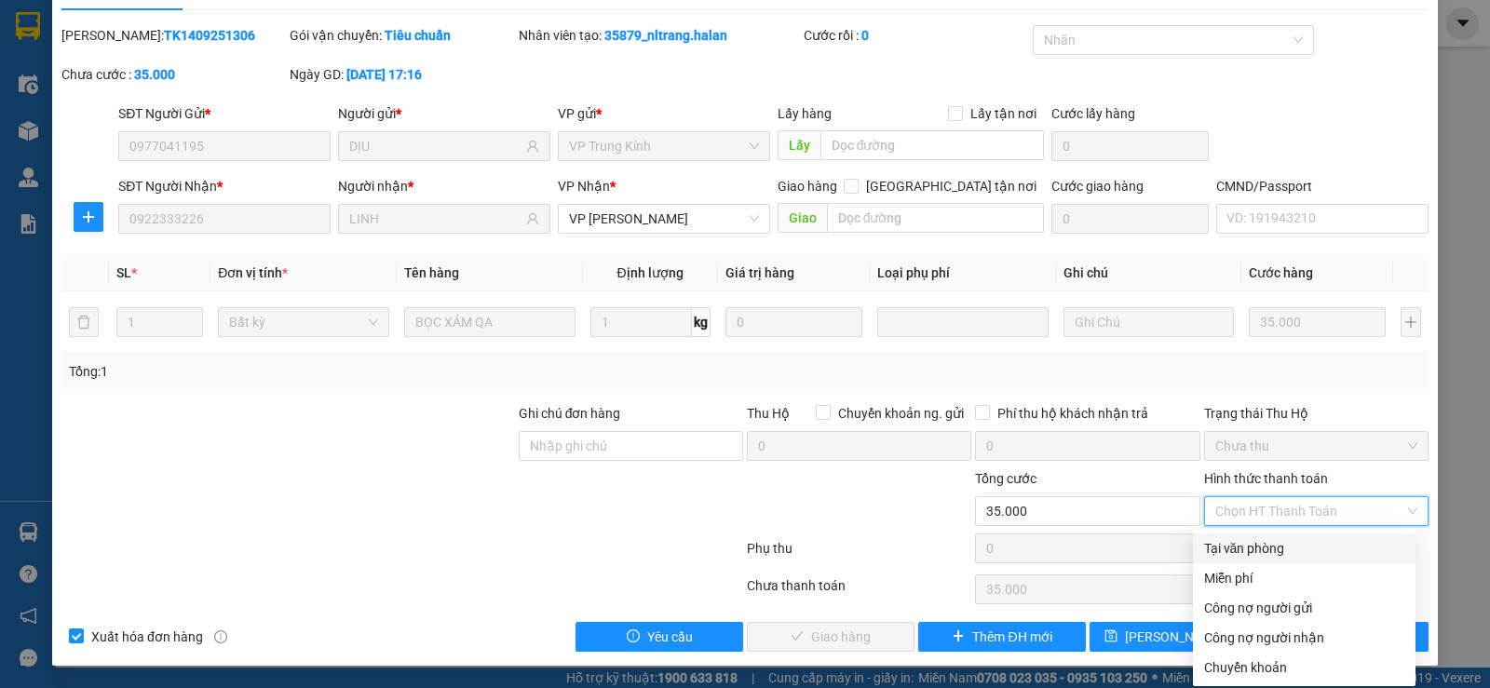
click at [1256, 545] on div "Tại văn phòng" at bounding box center [1304, 548] width 200 height 20
type input "0"
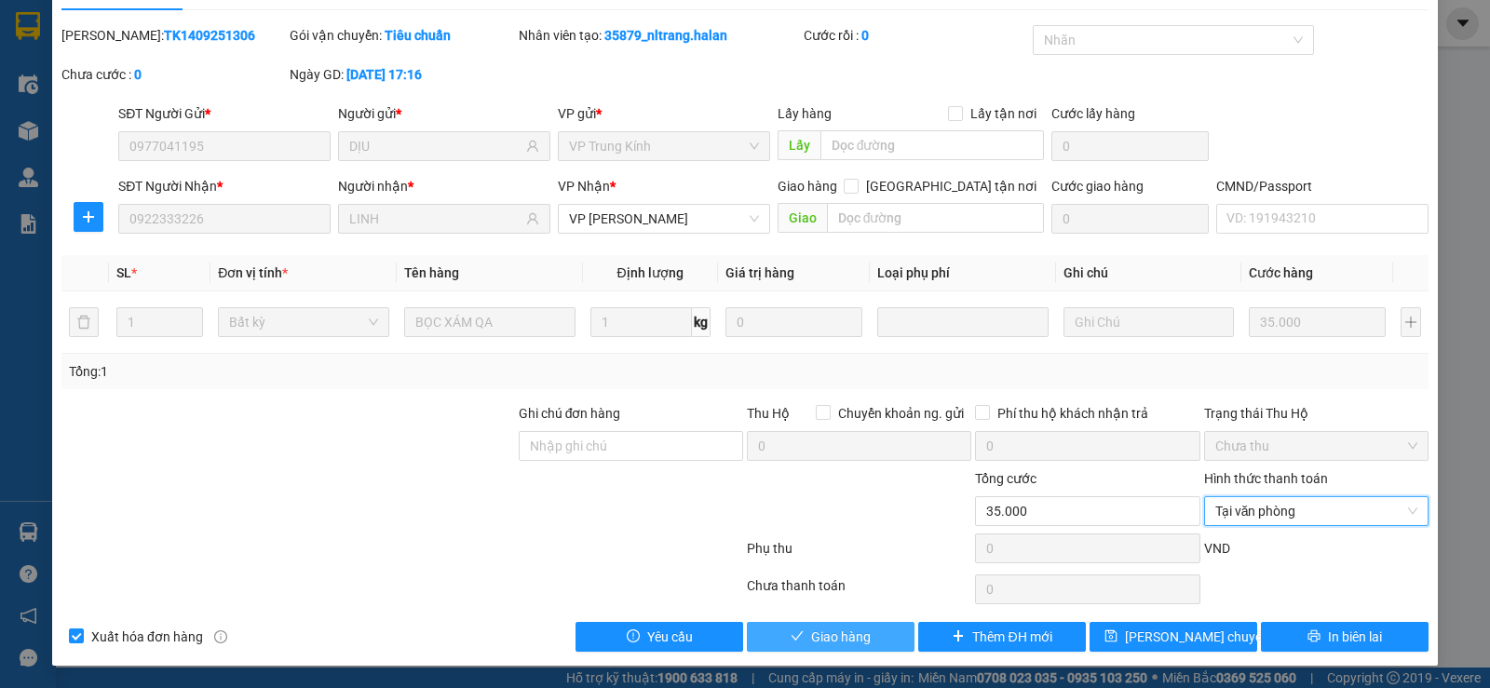
click at [875, 638] on button "Giao hàng" at bounding box center [831, 637] width 168 height 30
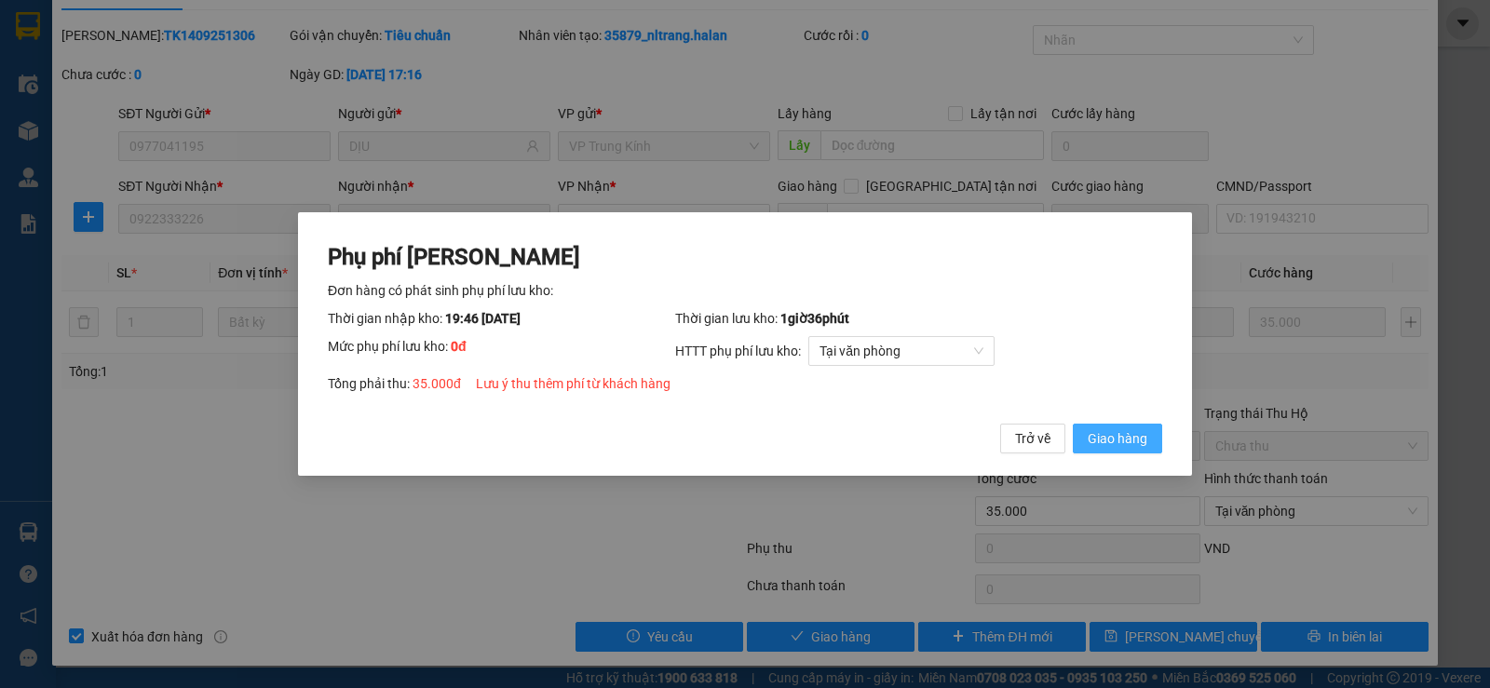
click at [1148, 451] on button "Giao hàng" at bounding box center [1117, 439] width 89 height 30
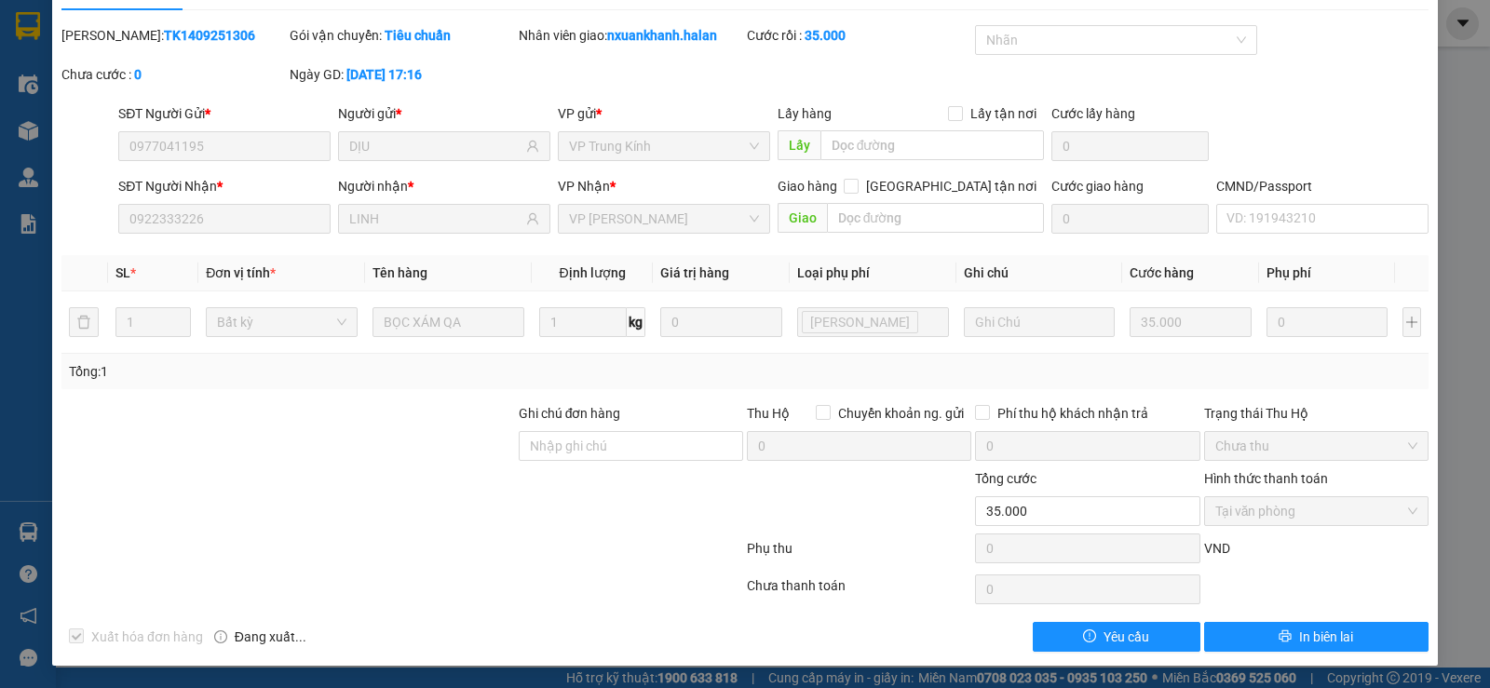
scroll to position [0, 0]
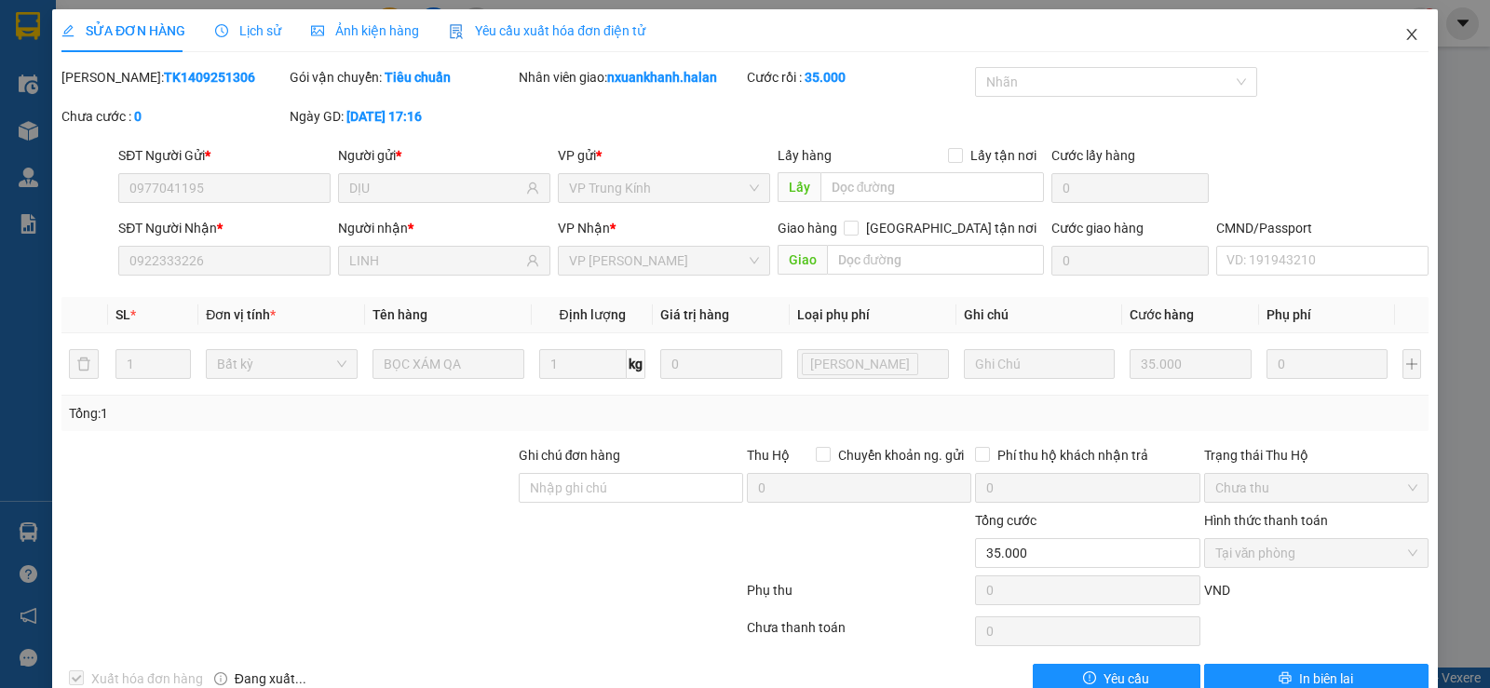
click at [1405, 37] on icon "close" at bounding box center [1412, 34] width 15 height 15
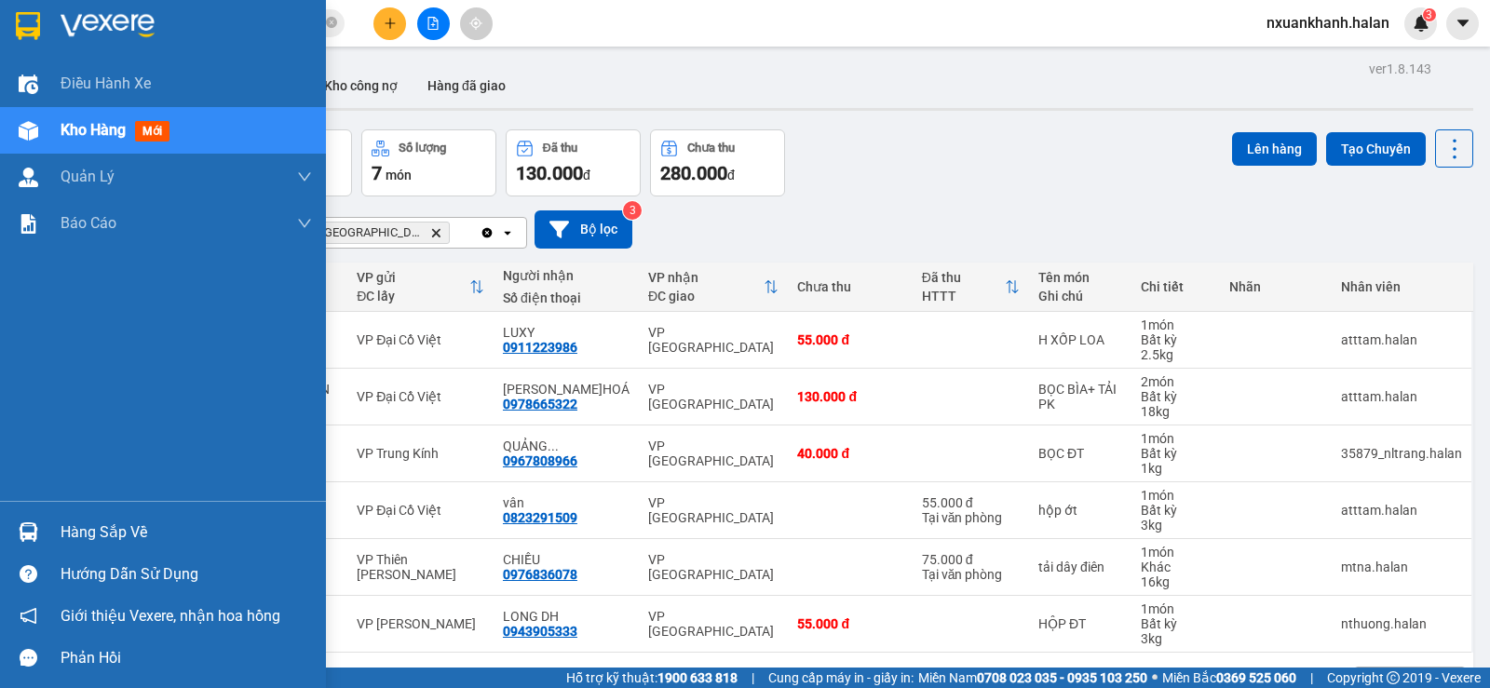
click at [69, 534] on div "Hàng sắp về" at bounding box center [186, 533] width 251 height 28
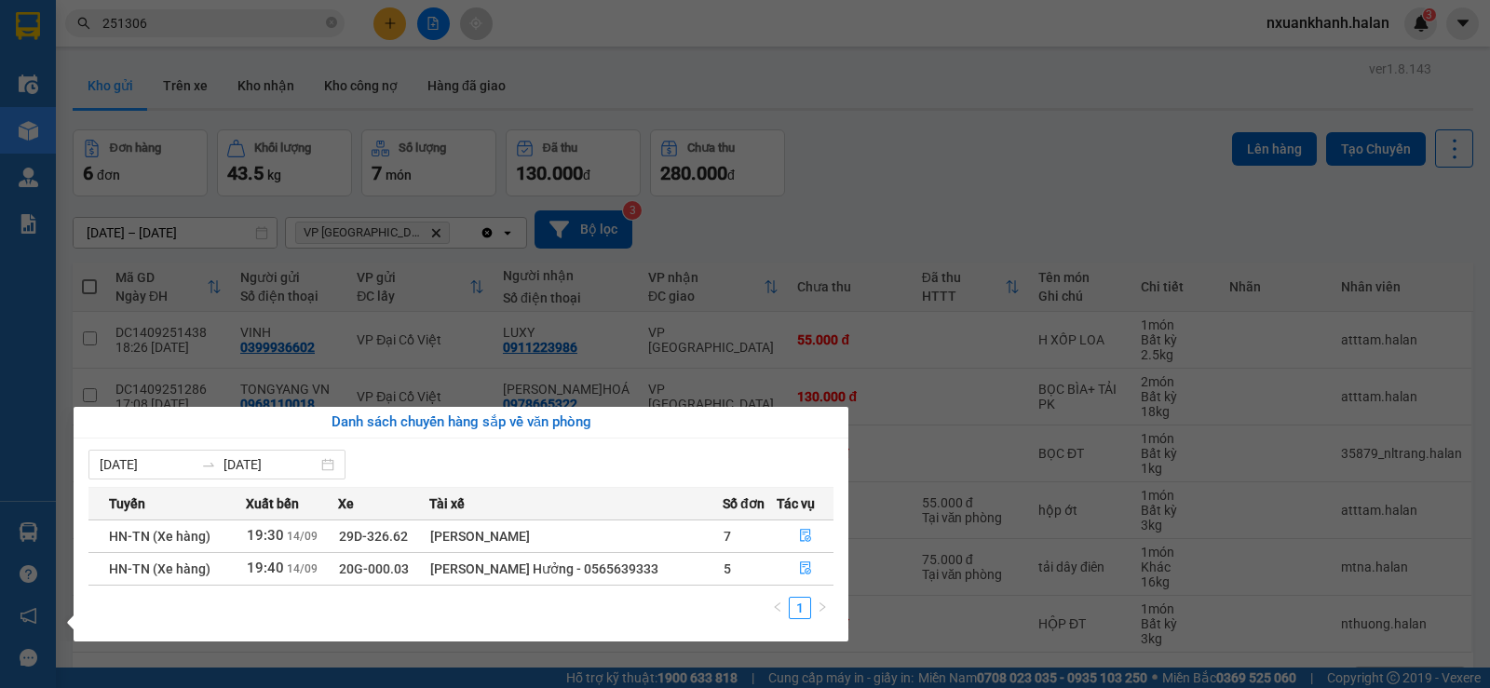
drag, startPoint x: 876, startPoint y: 220, endPoint x: 807, endPoint y: 197, distance: 72.5
click at [876, 218] on section "Kết quả tìm kiếm ( 232 ) Bộ lọc Mã ĐH Trạng thái Món hàng Thu hộ Tổng cước Chưa…" at bounding box center [745, 344] width 1490 height 688
